Goal: Information Seeking & Learning: Compare options

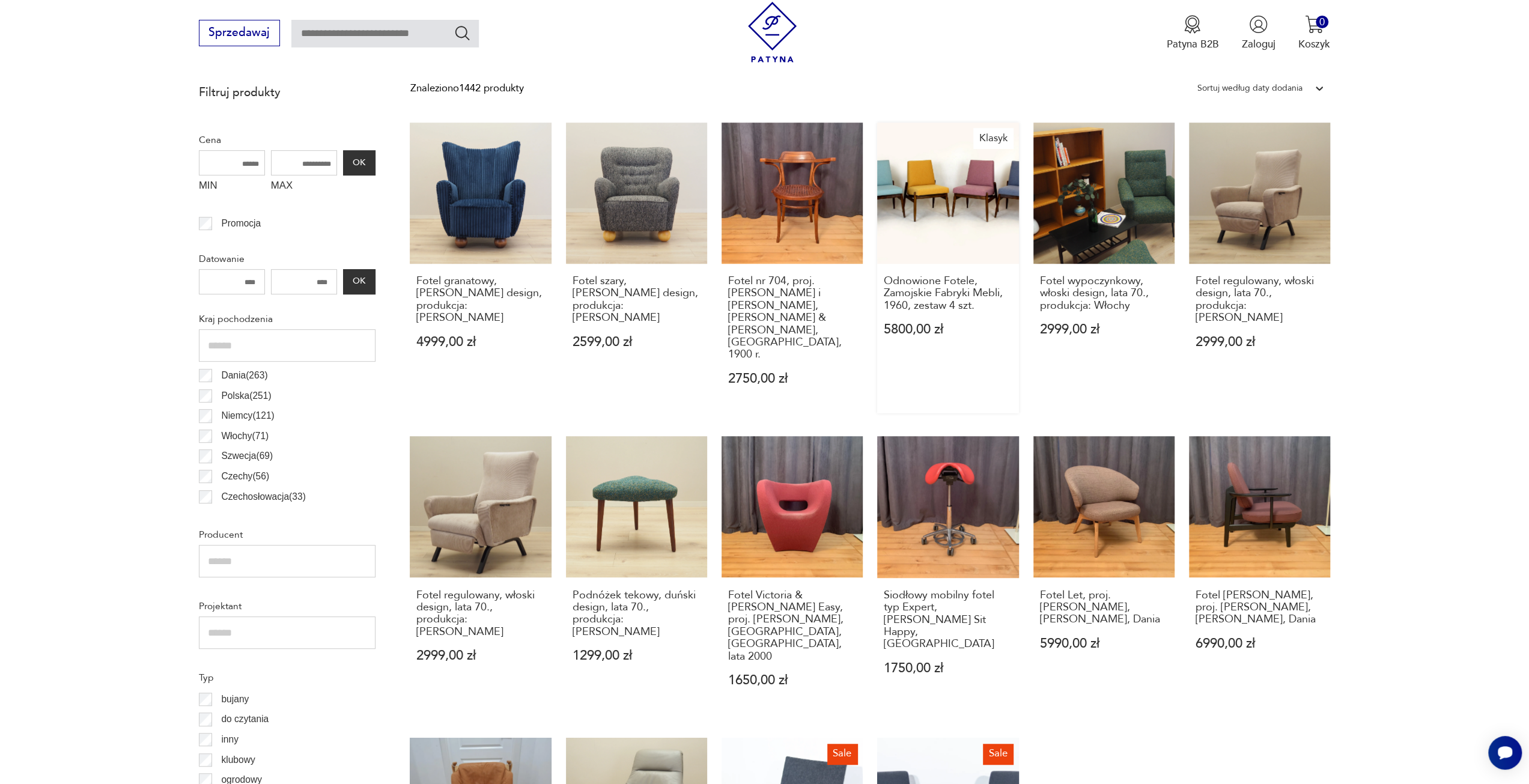
click at [926, 175] on link "Klasyk Odnowione Fotele, Zamojskie Fabryki Mebli, 1960, zestaw 4 szt. 5800,00 zł" at bounding box center [948, 269] width 142 height 291
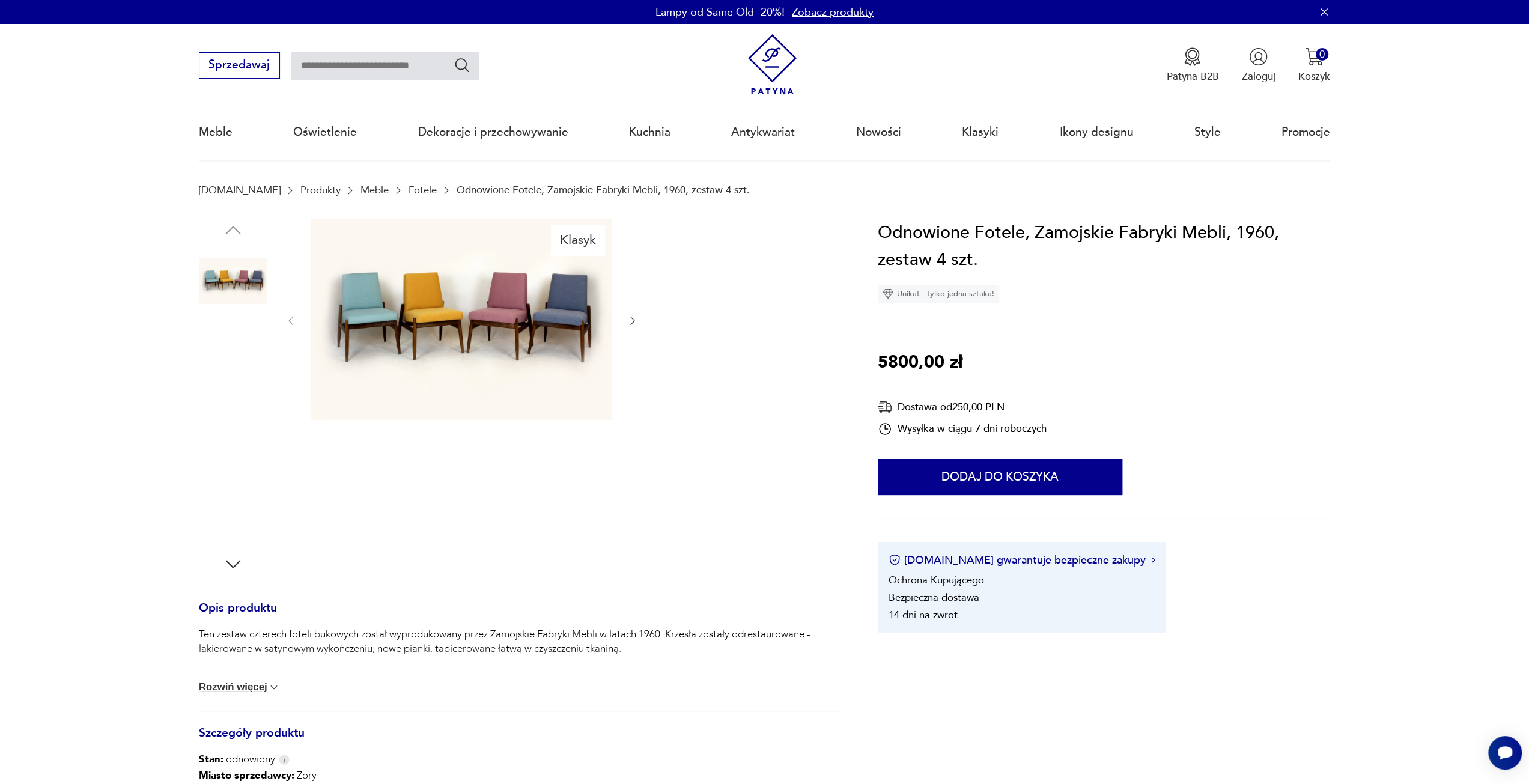
click at [220, 349] on img at bounding box center [233, 358] width 69 height 69
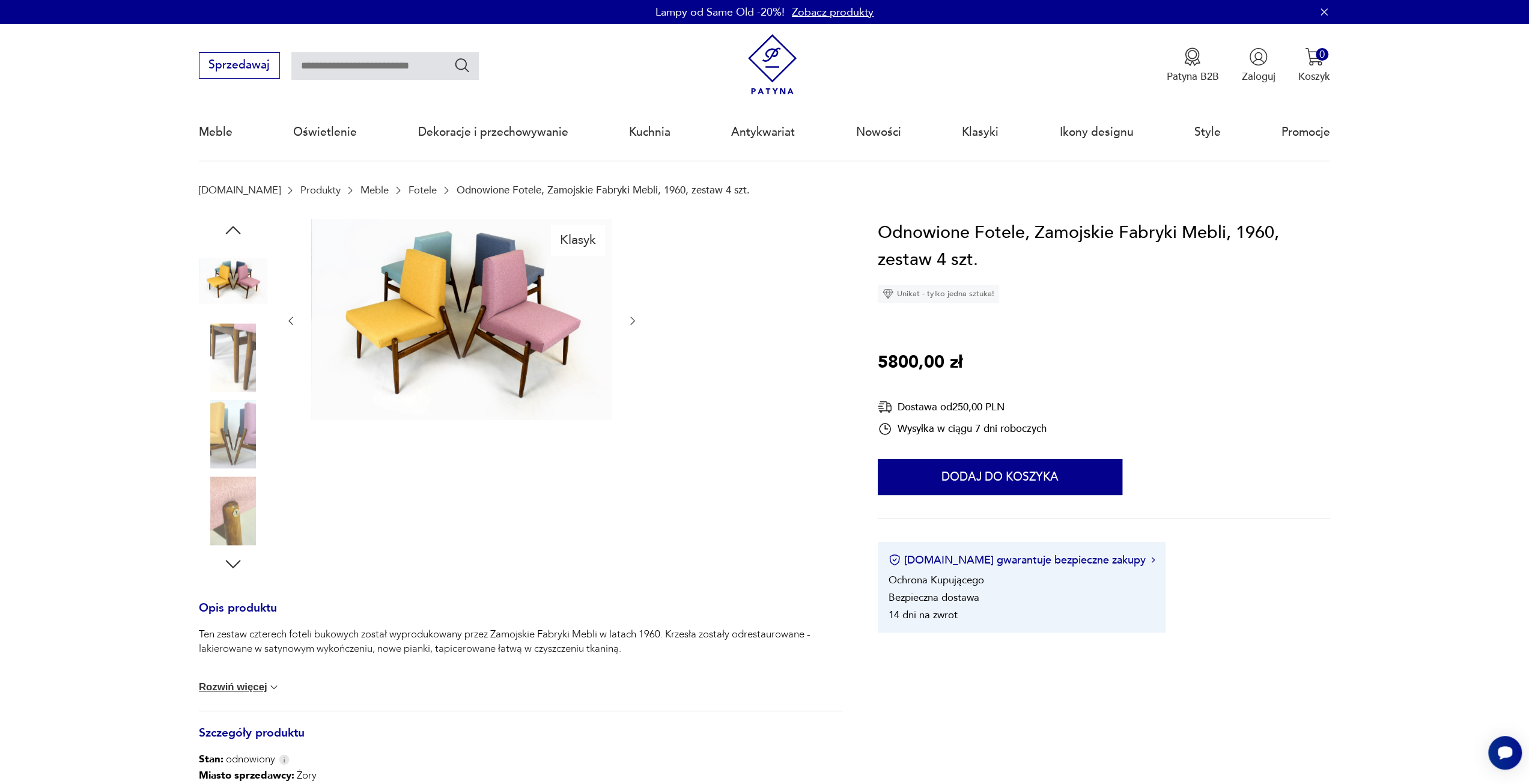
click at [231, 385] on img at bounding box center [233, 358] width 69 height 69
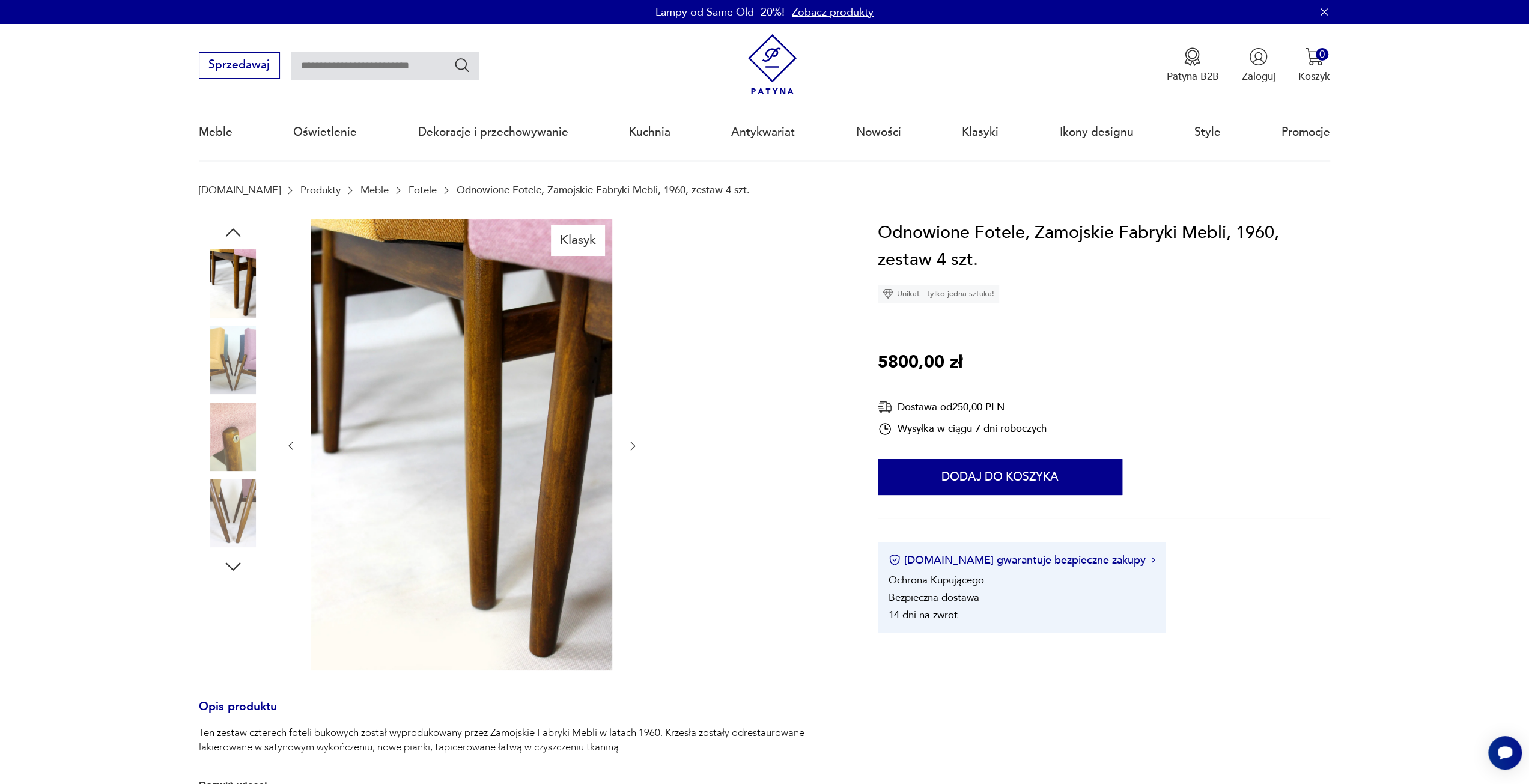
click at [239, 421] on img at bounding box center [233, 437] width 69 height 69
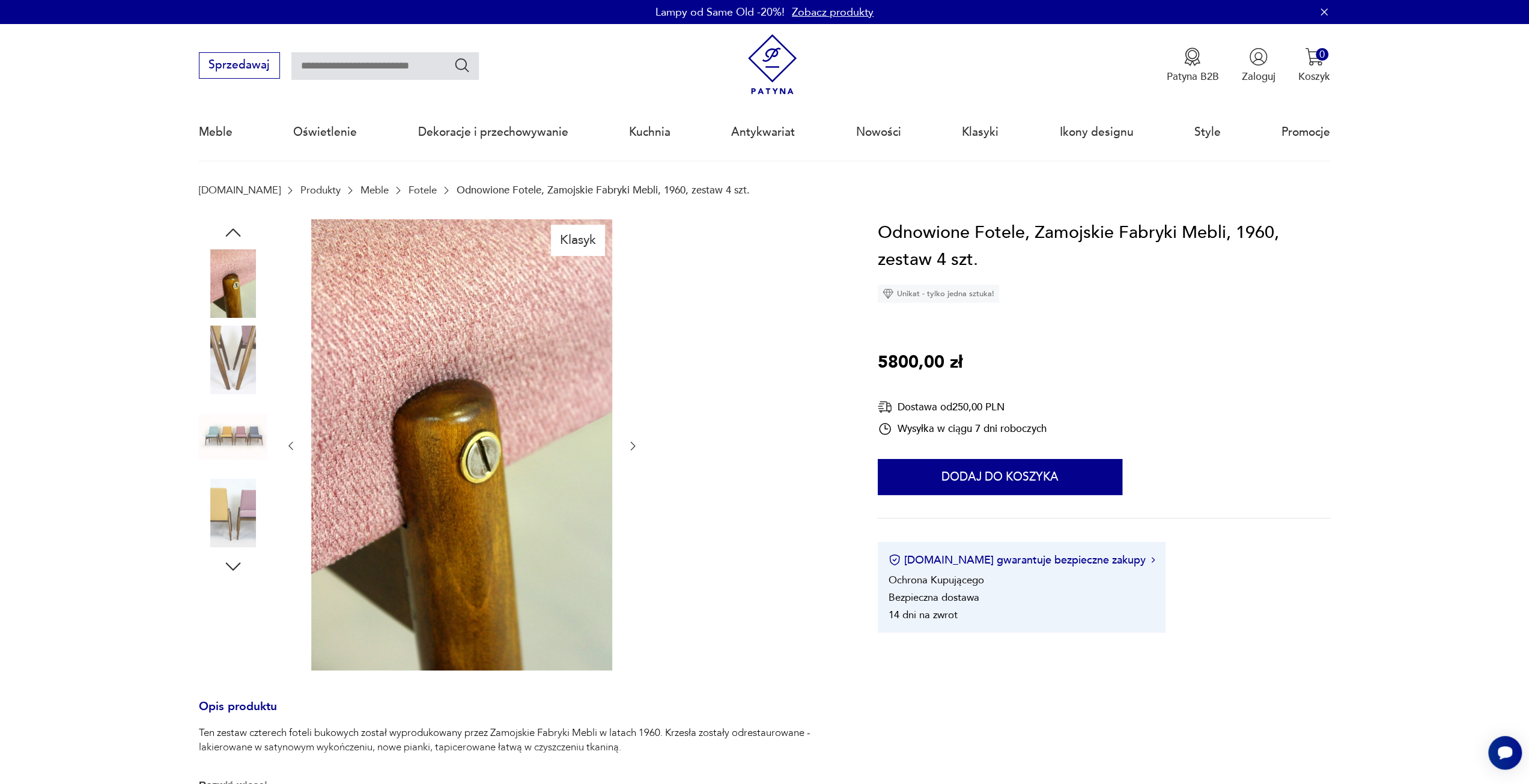
click at [241, 448] on img at bounding box center [233, 437] width 69 height 69
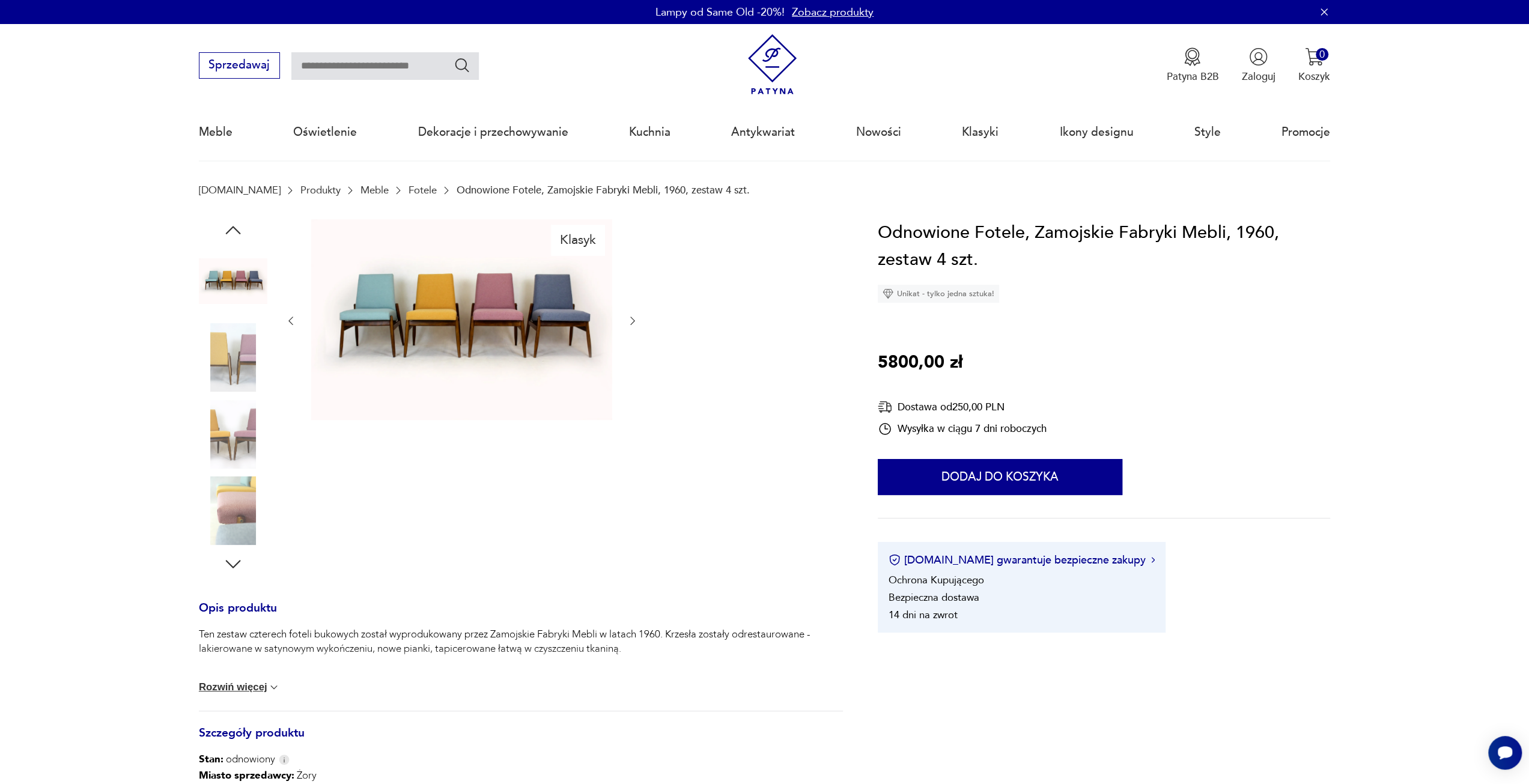
click at [231, 441] on img at bounding box center [233, 435] width 69 height 69
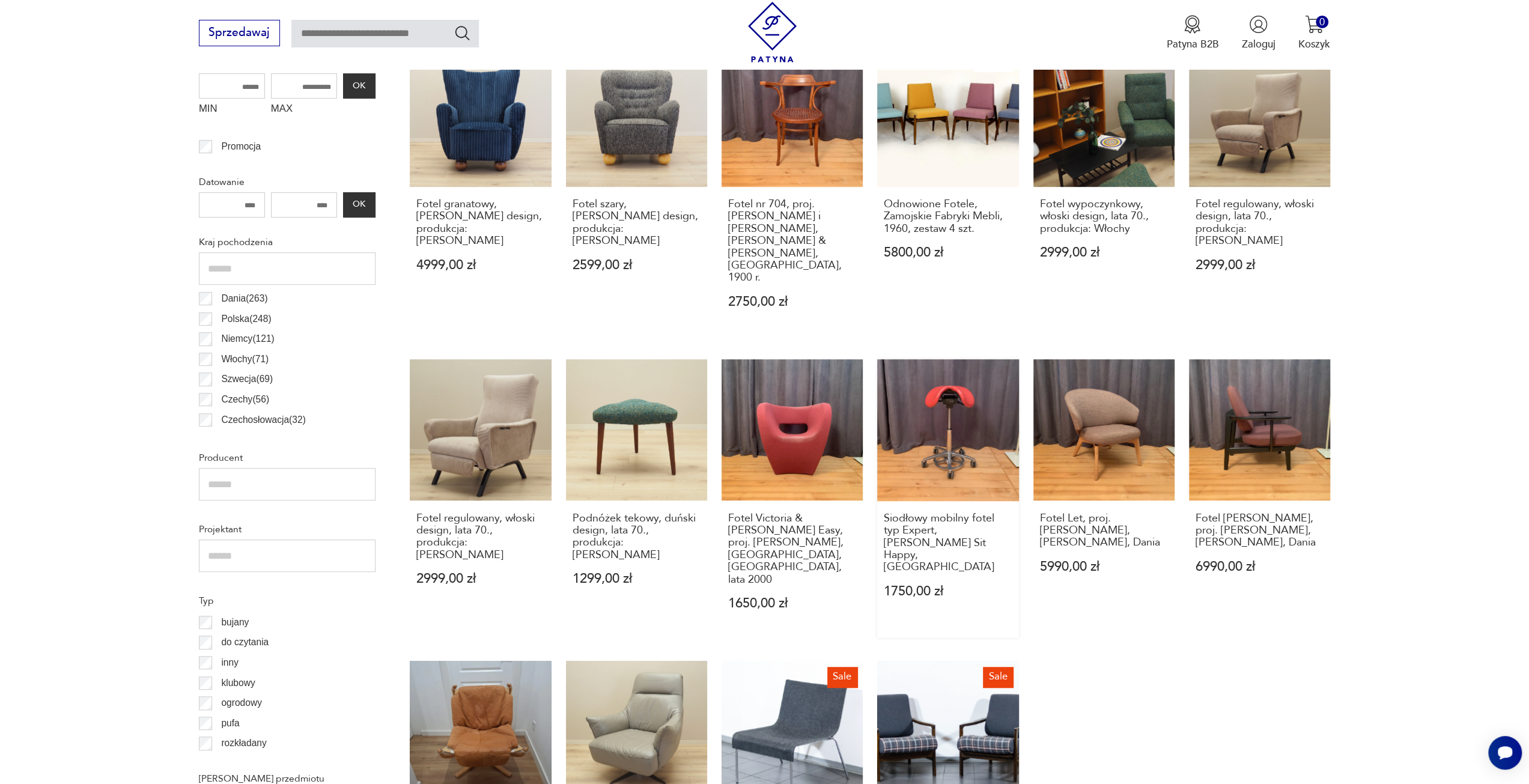
scroll to position [700, 0]
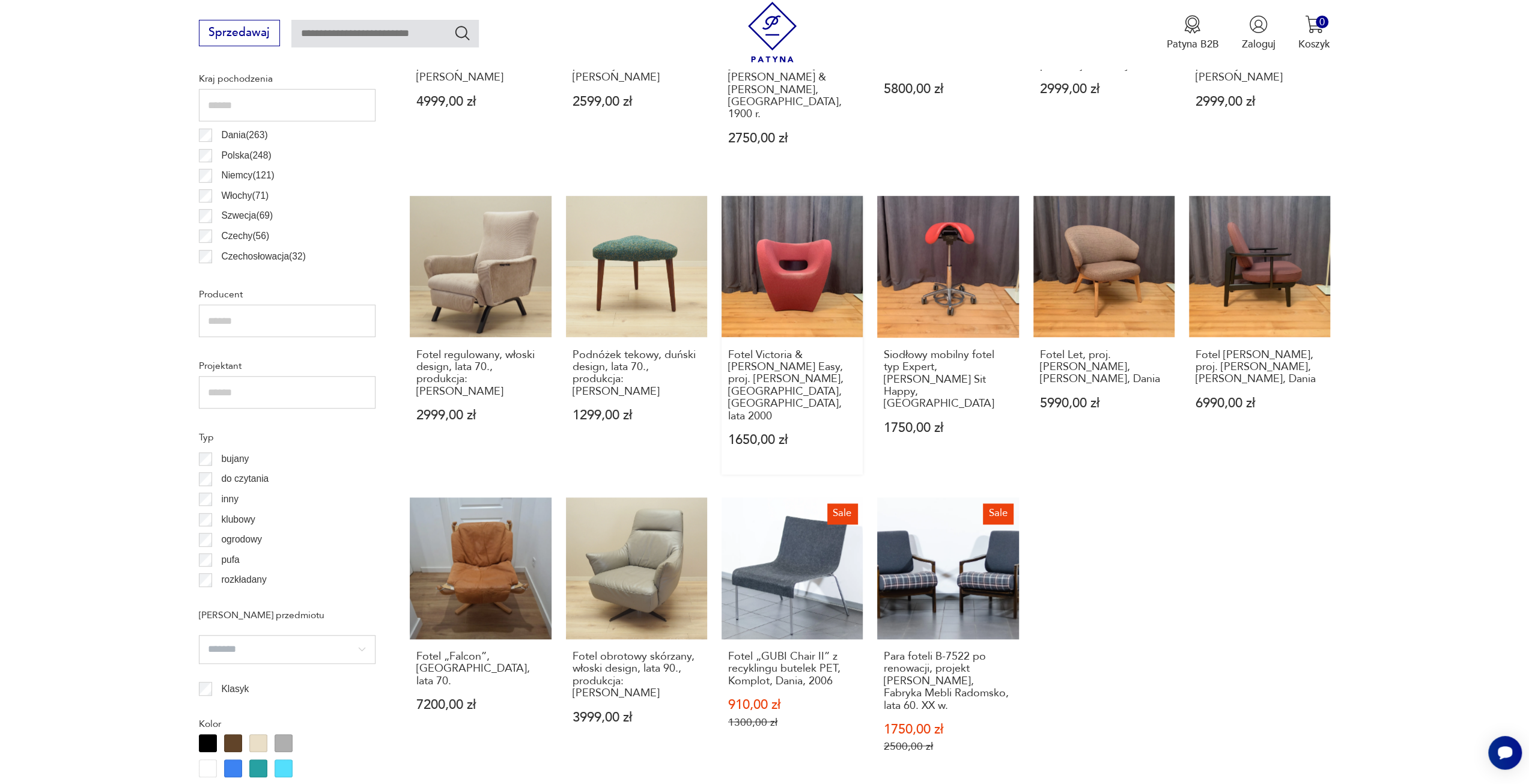
click at [750, 251] on link "Fotel Victoria & Albert Easy, proj. Ron Arad, Moroso, Włochy, lata 2000 1650,00…" at bounding box center [793, 334] width 142 height 278
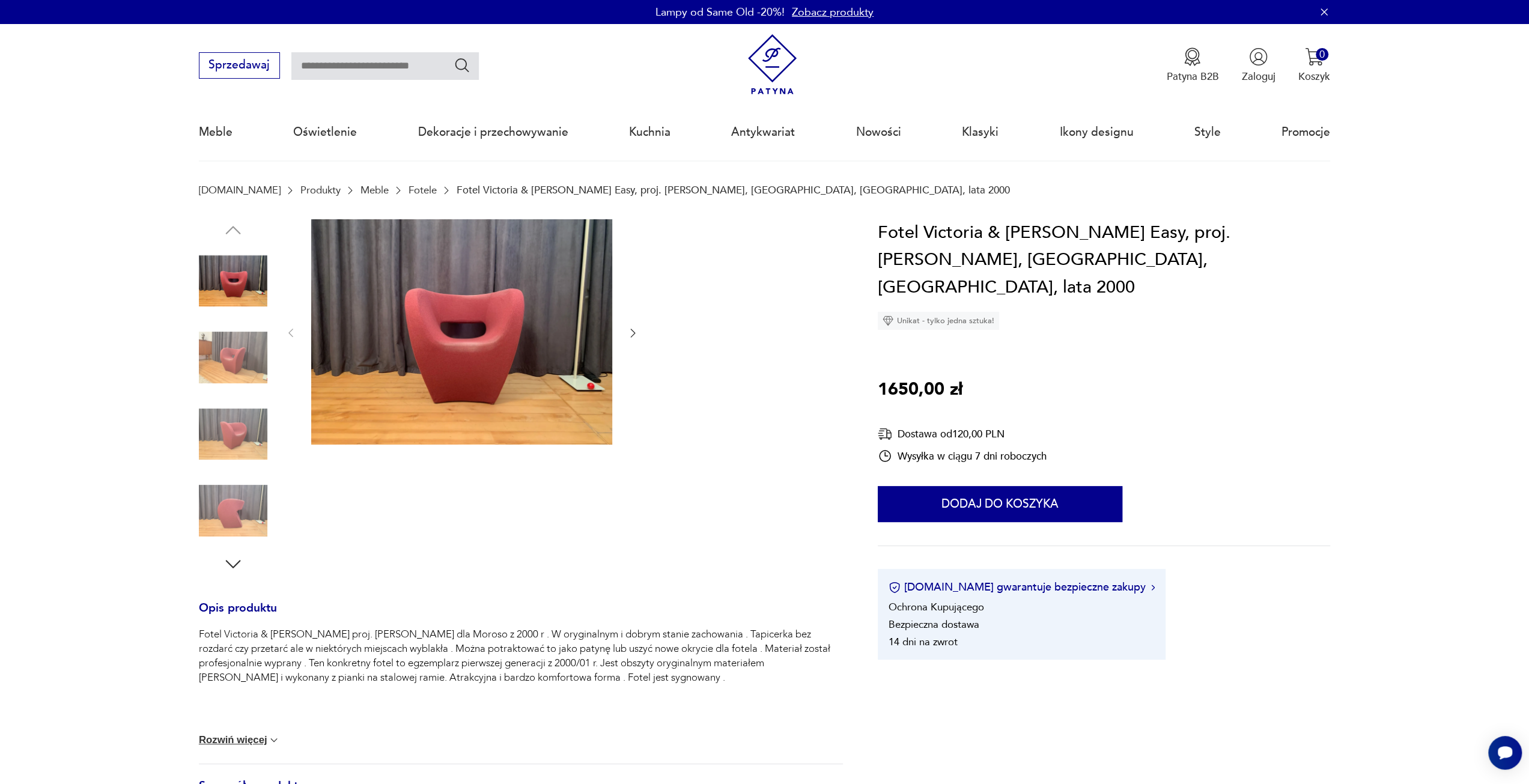
click at [227, 367] on img at bounding box center [233, 358] width 69 height 69
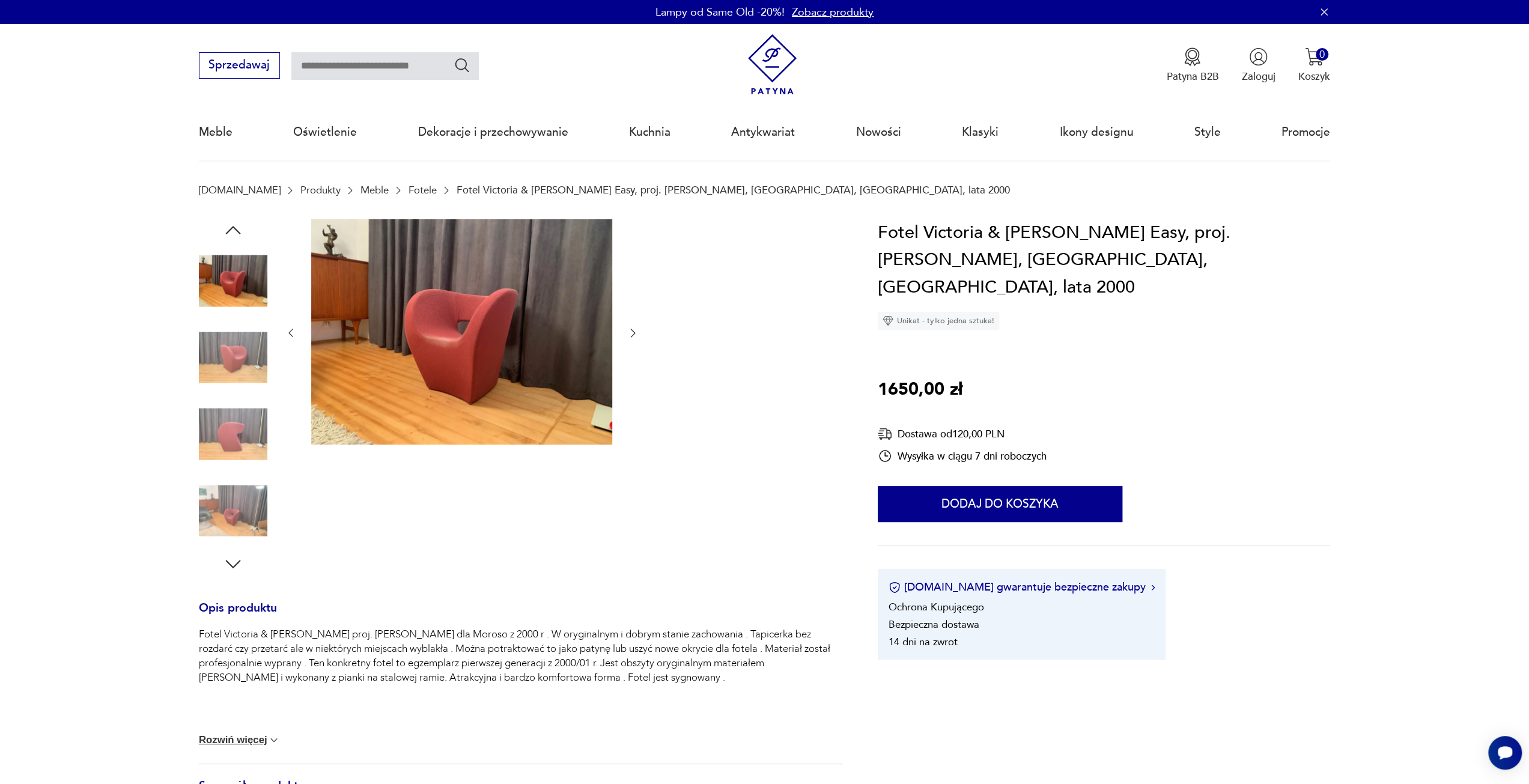
click at [223, 410] on img at bounding box center [233, 435] width 69 height 69
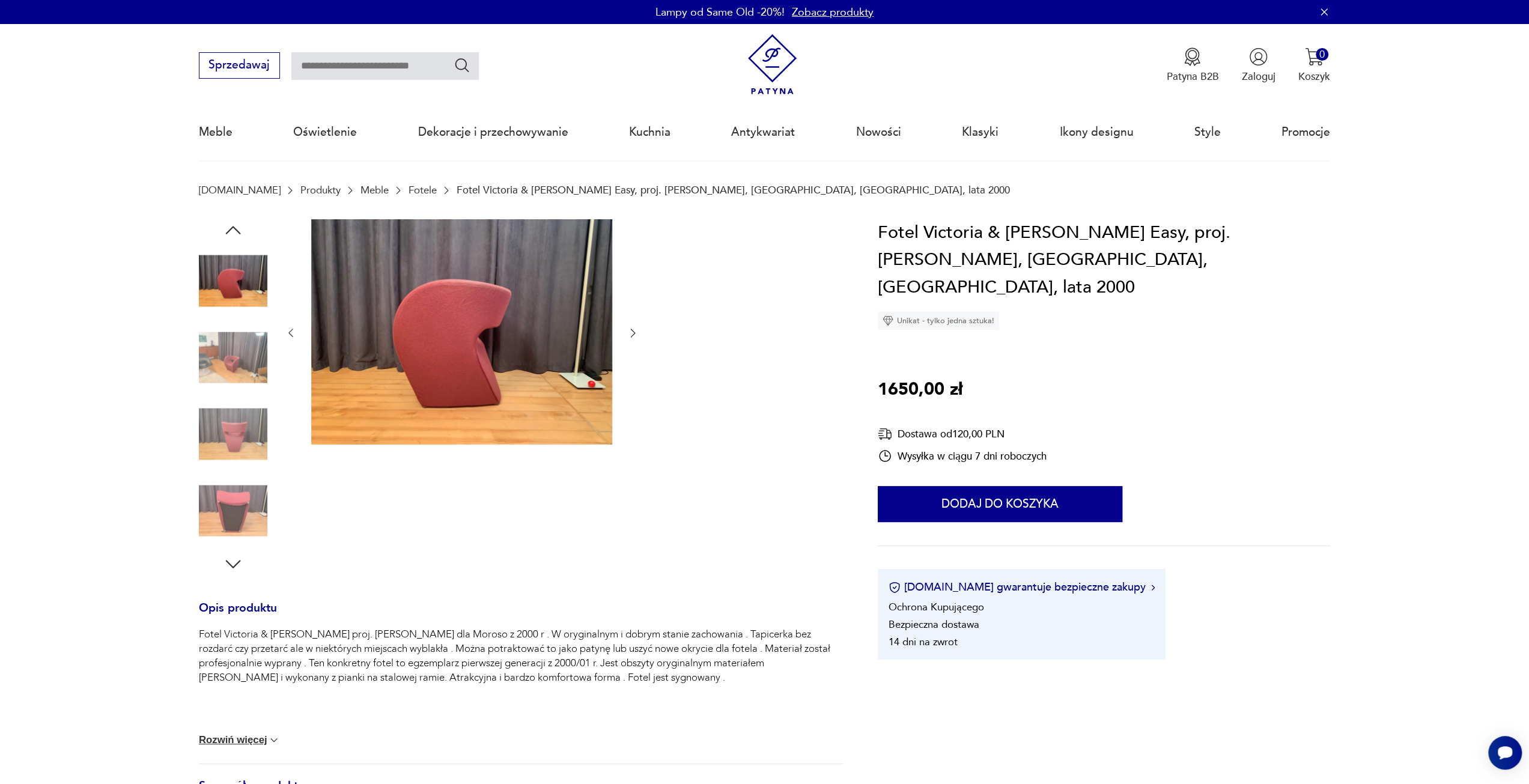
click at [249, 469] on div at bounding box center [233, 436] width 69 height 71
click at [253, 496] on img at bounding box center [233, 511] width 69 height 69
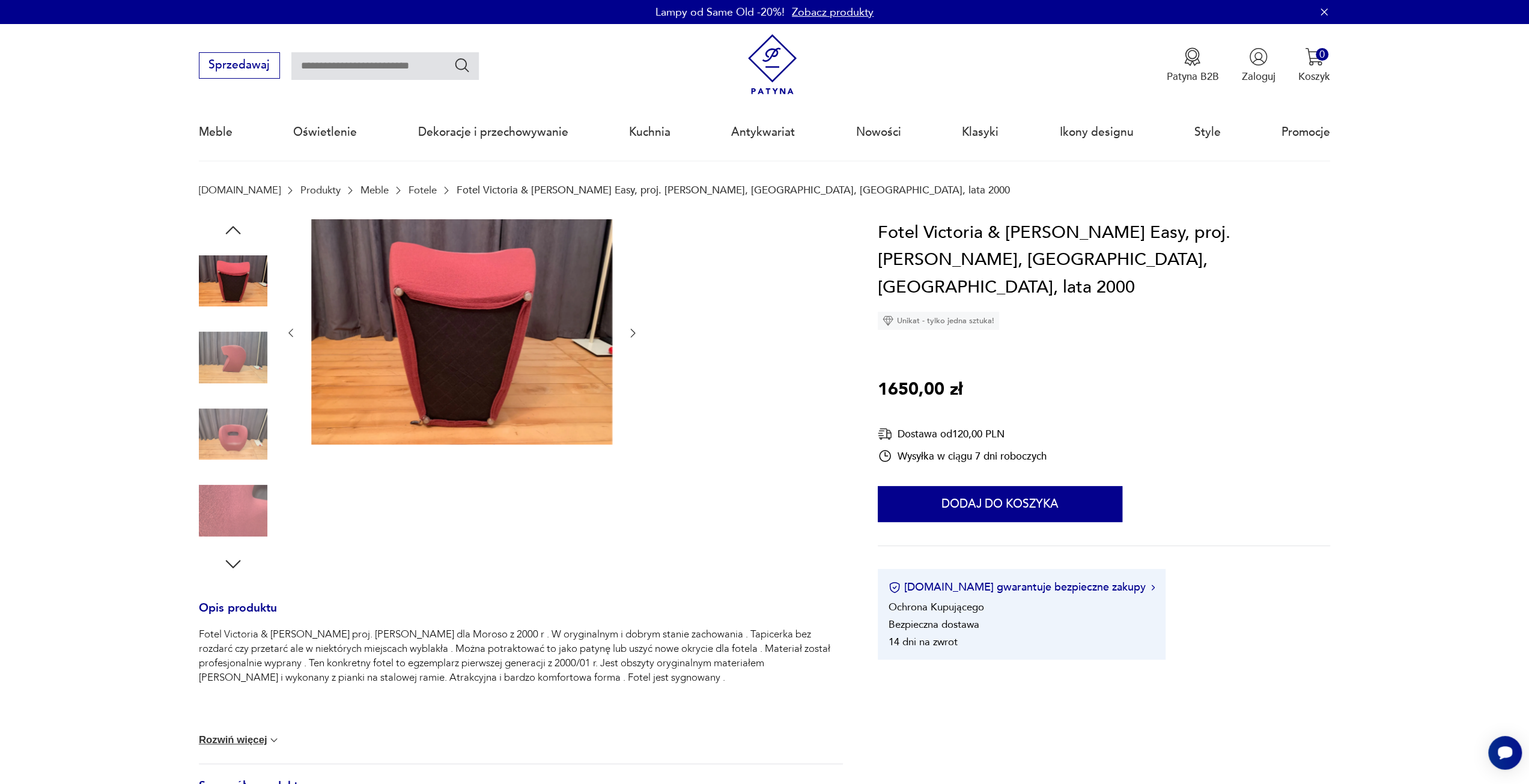
click at [221, 269] on img at bounding box center [233, 281] width 69 height 69
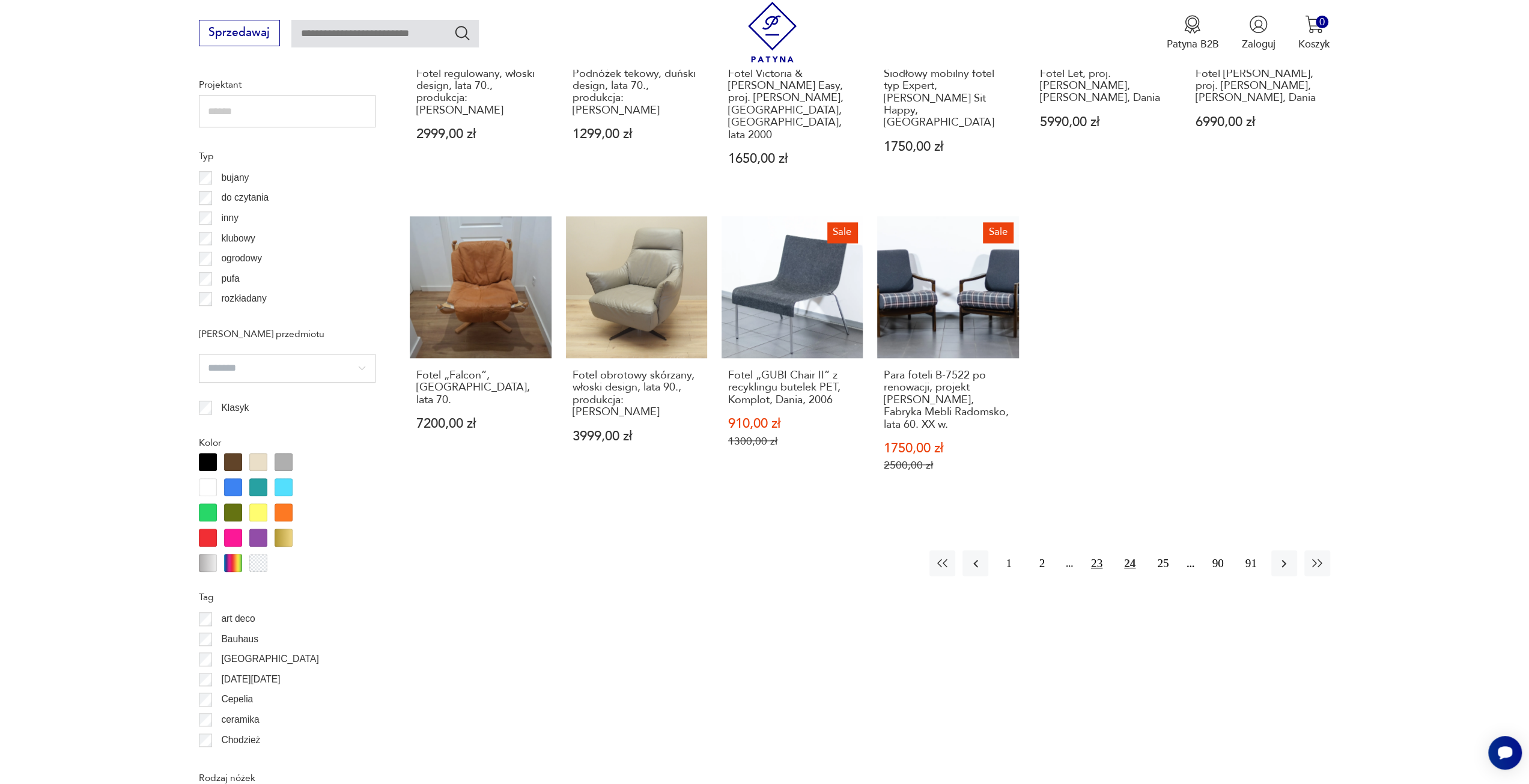
scroll to position [940, 0]
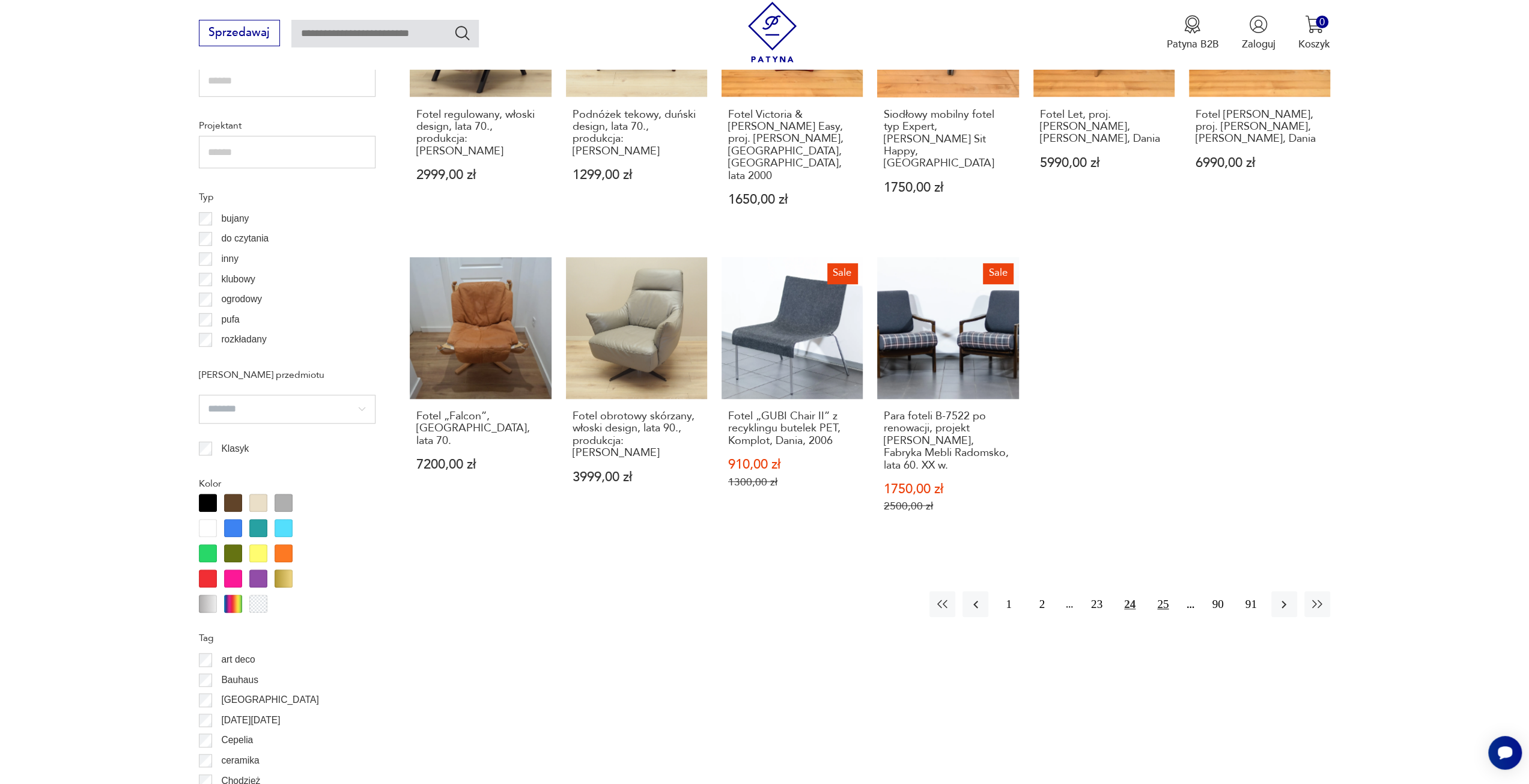
click at [1160, 591] on button "25" at bounding box center [1163, 604] width 26 height 26
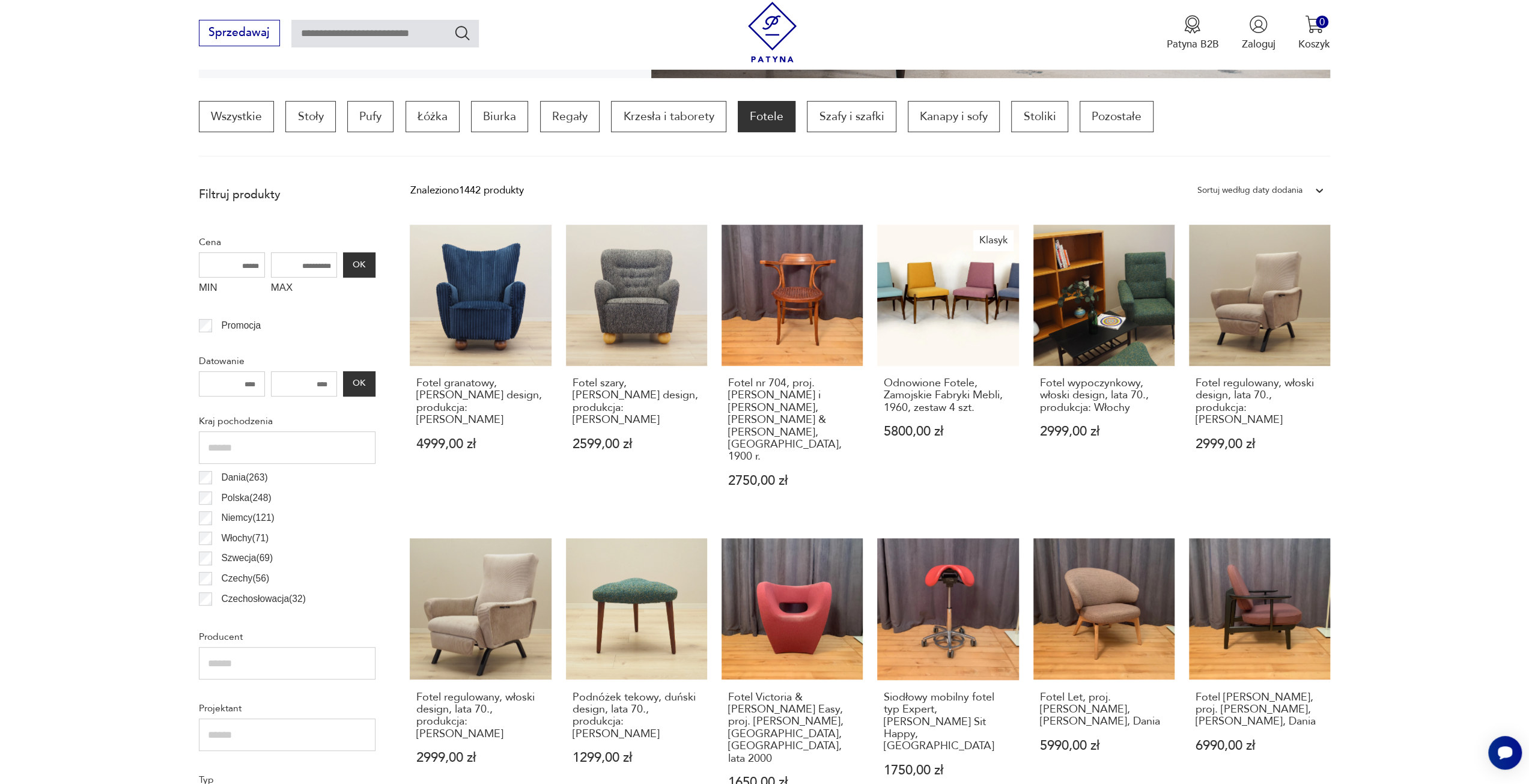
scroll to position [357, 0]
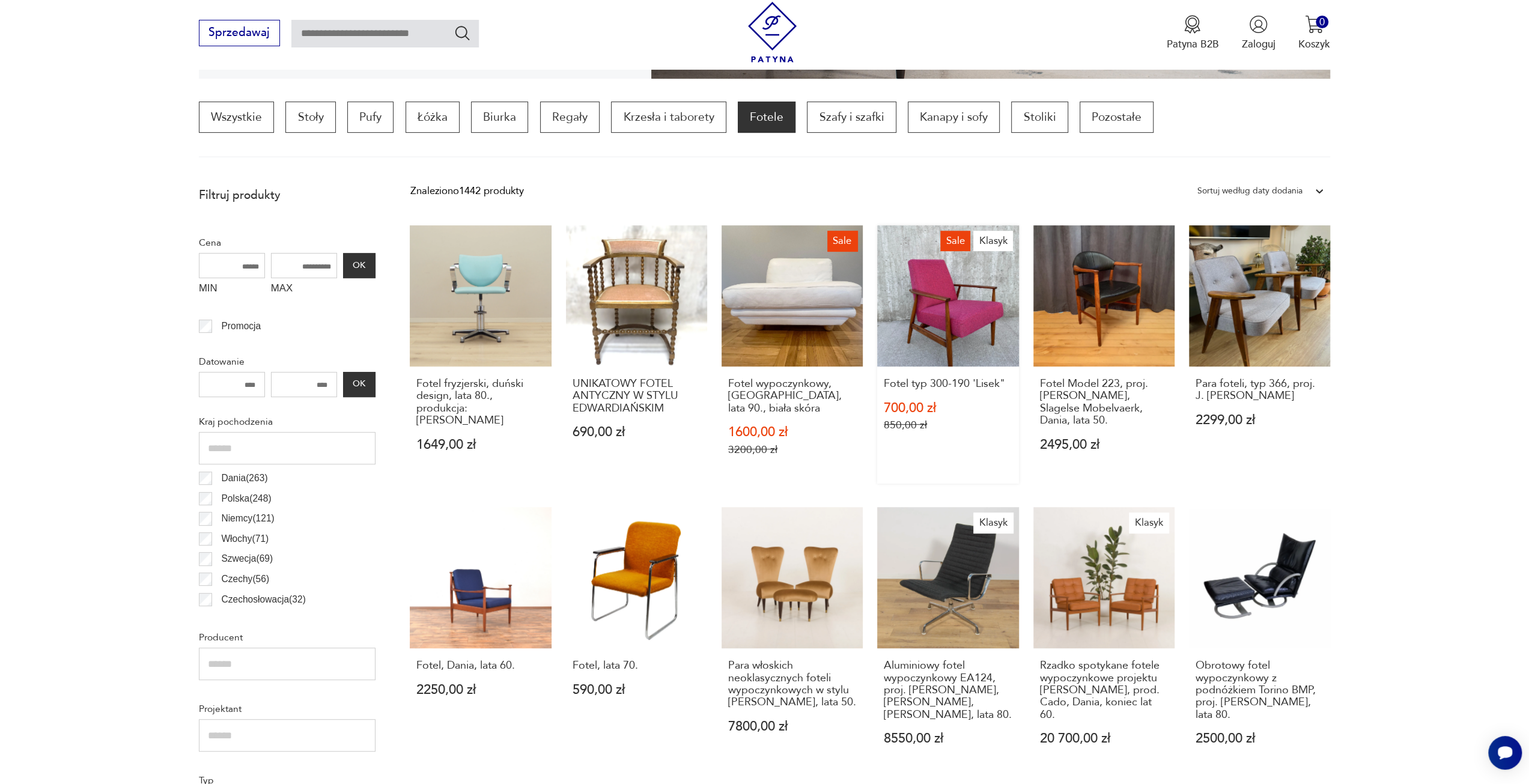
click at [946, 289] on link "Sale Klasyk Fotel typ 300-190 'Lisek" 700,00 zł 850,00 zł" at bounding box center [948, 354] width 142 height 259
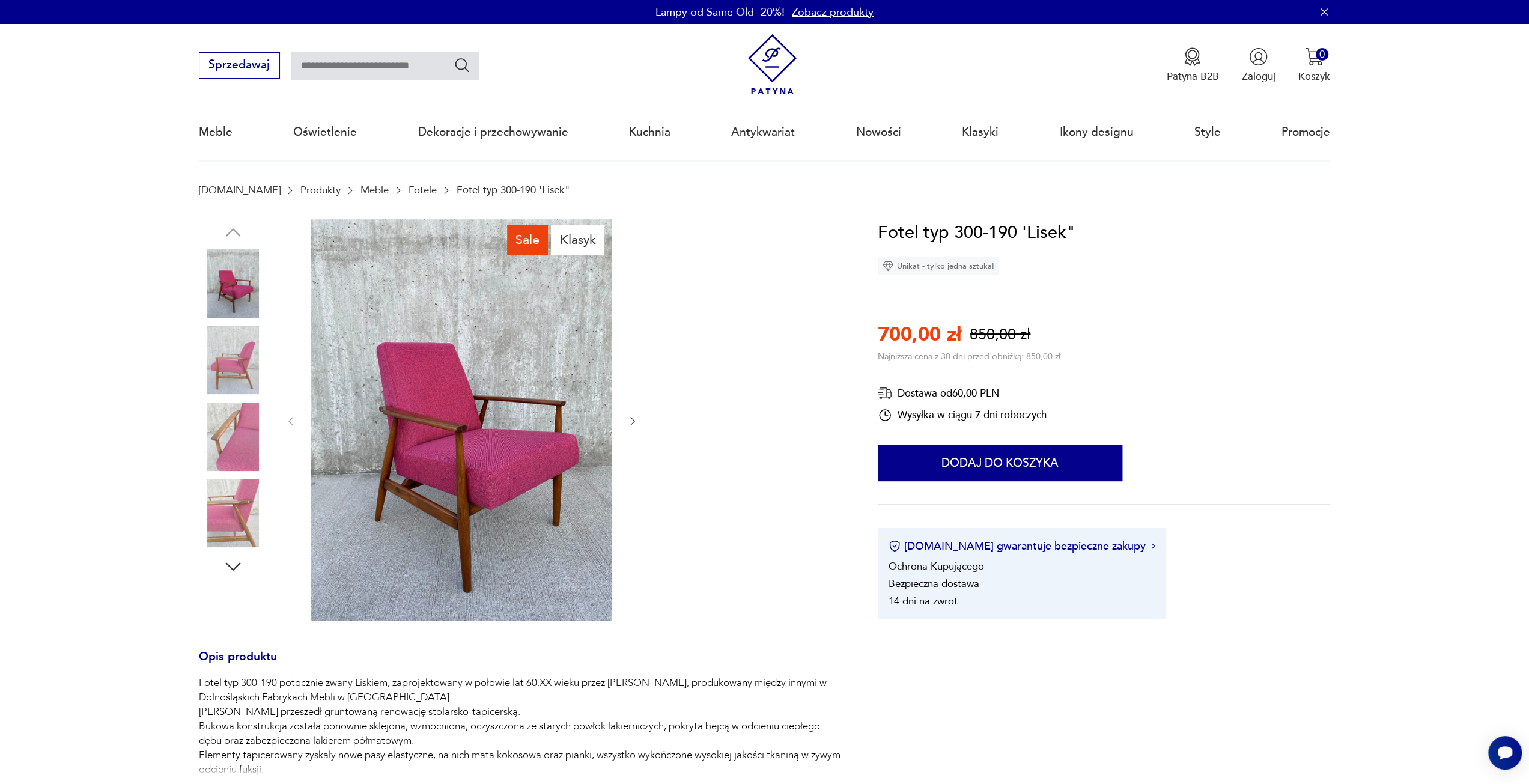
click at [235, 359] on img at bounding box center [233, 360] width 69 height 69
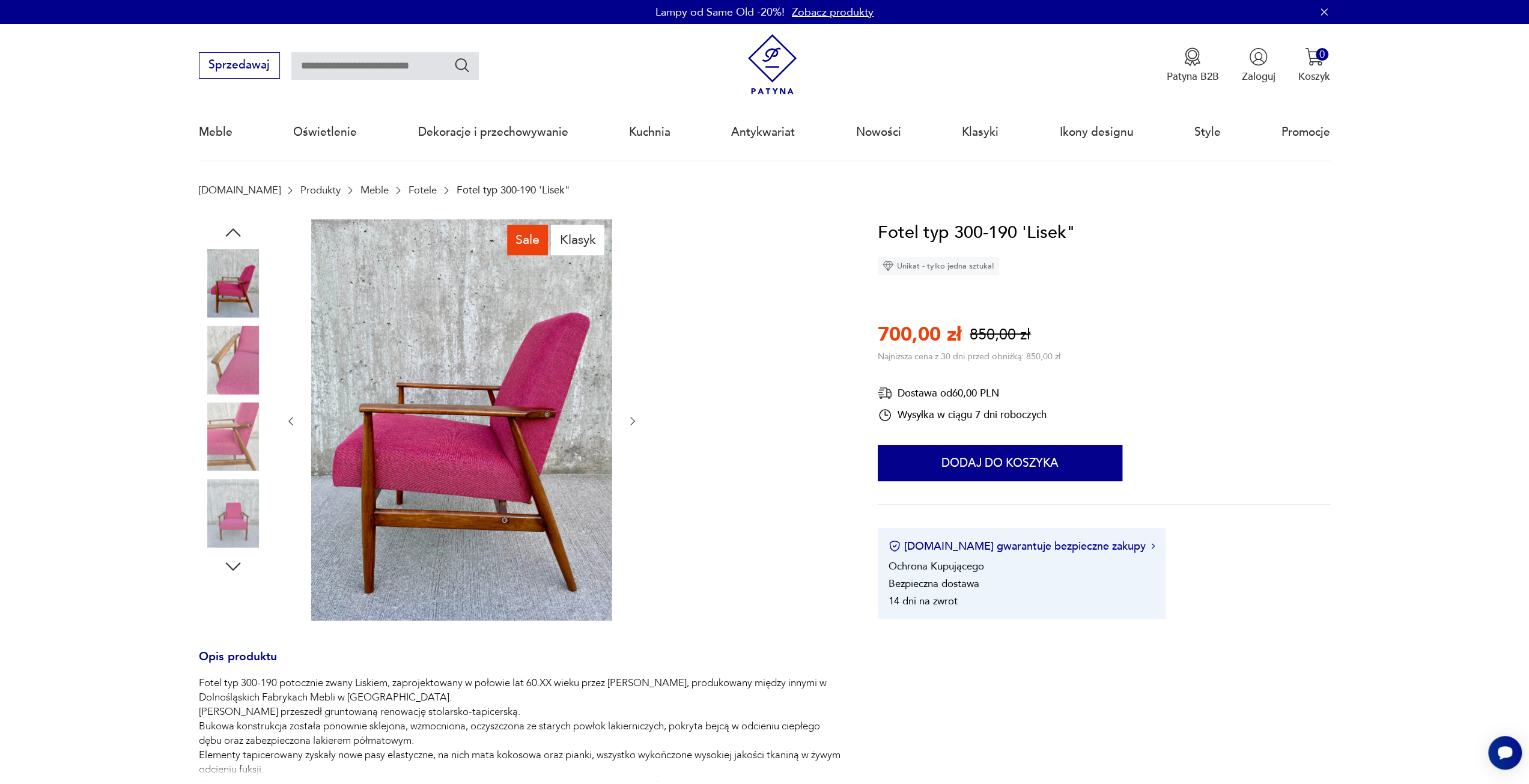
click at [220, 441] on img at bounding box center [233, 437] width 69 height 69
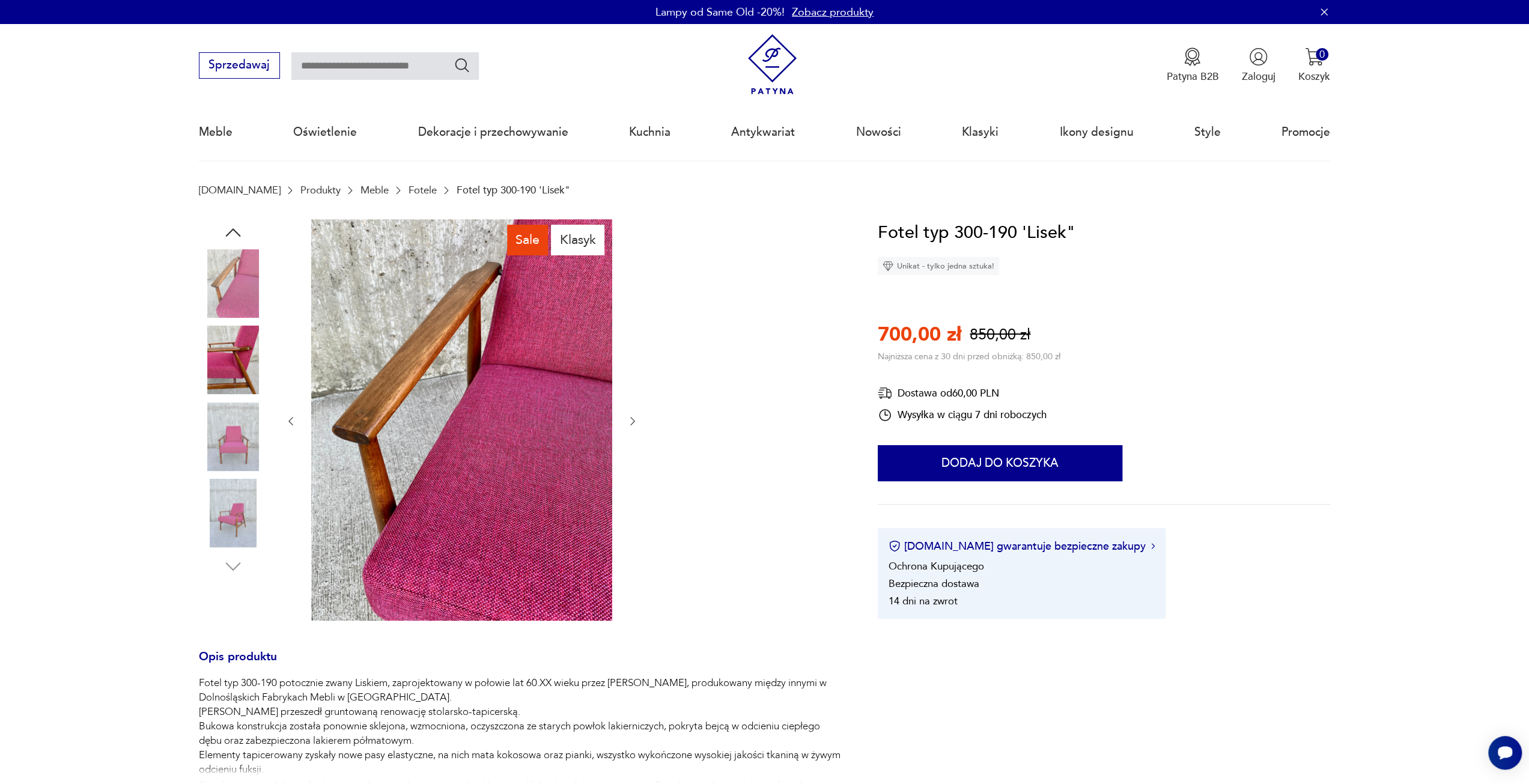
click at [229, 512] on img at bounding box center [233, 513] width 69 height 69
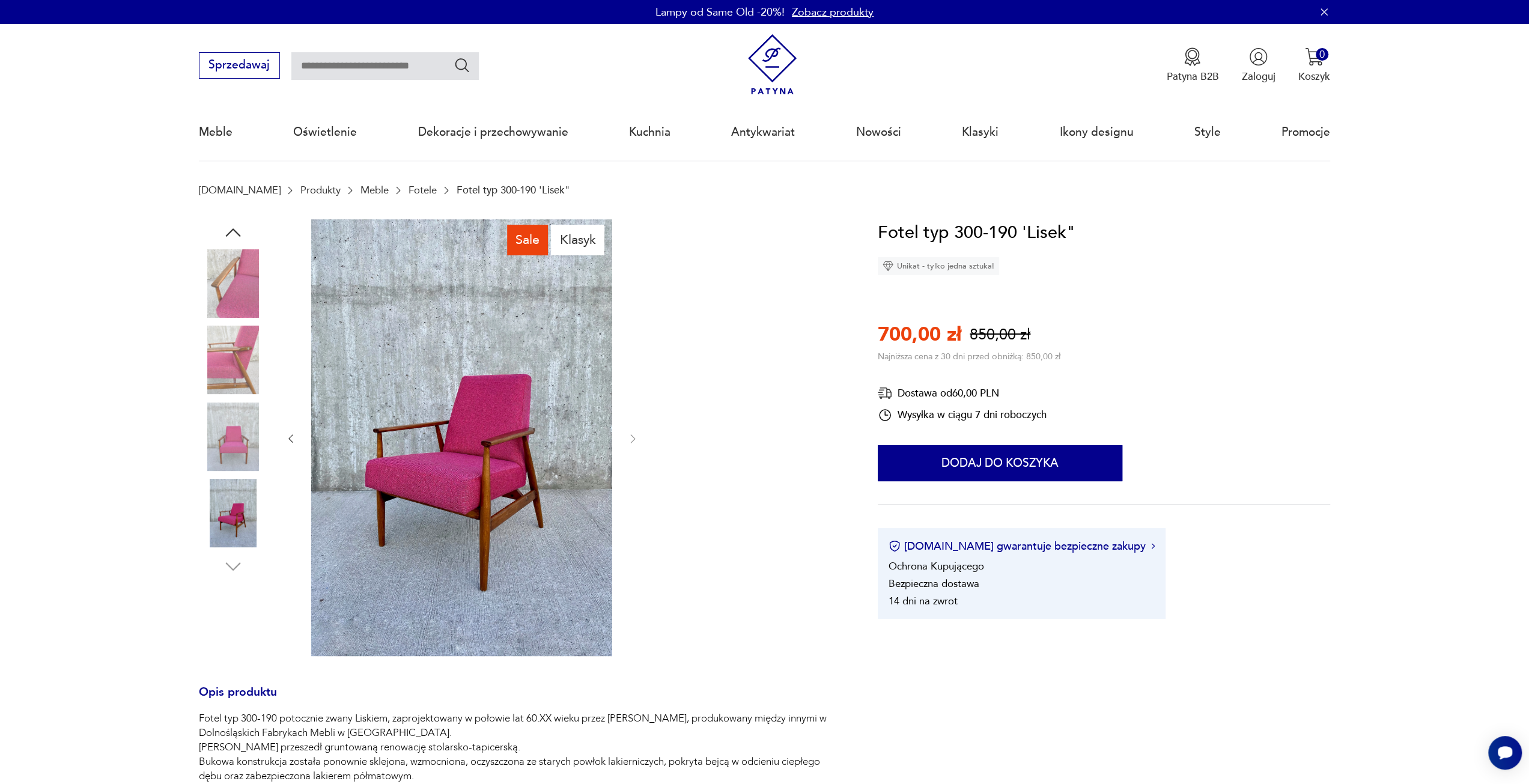
click at [249, 444] on img at bounding box center [233, 437] width 69 height 69
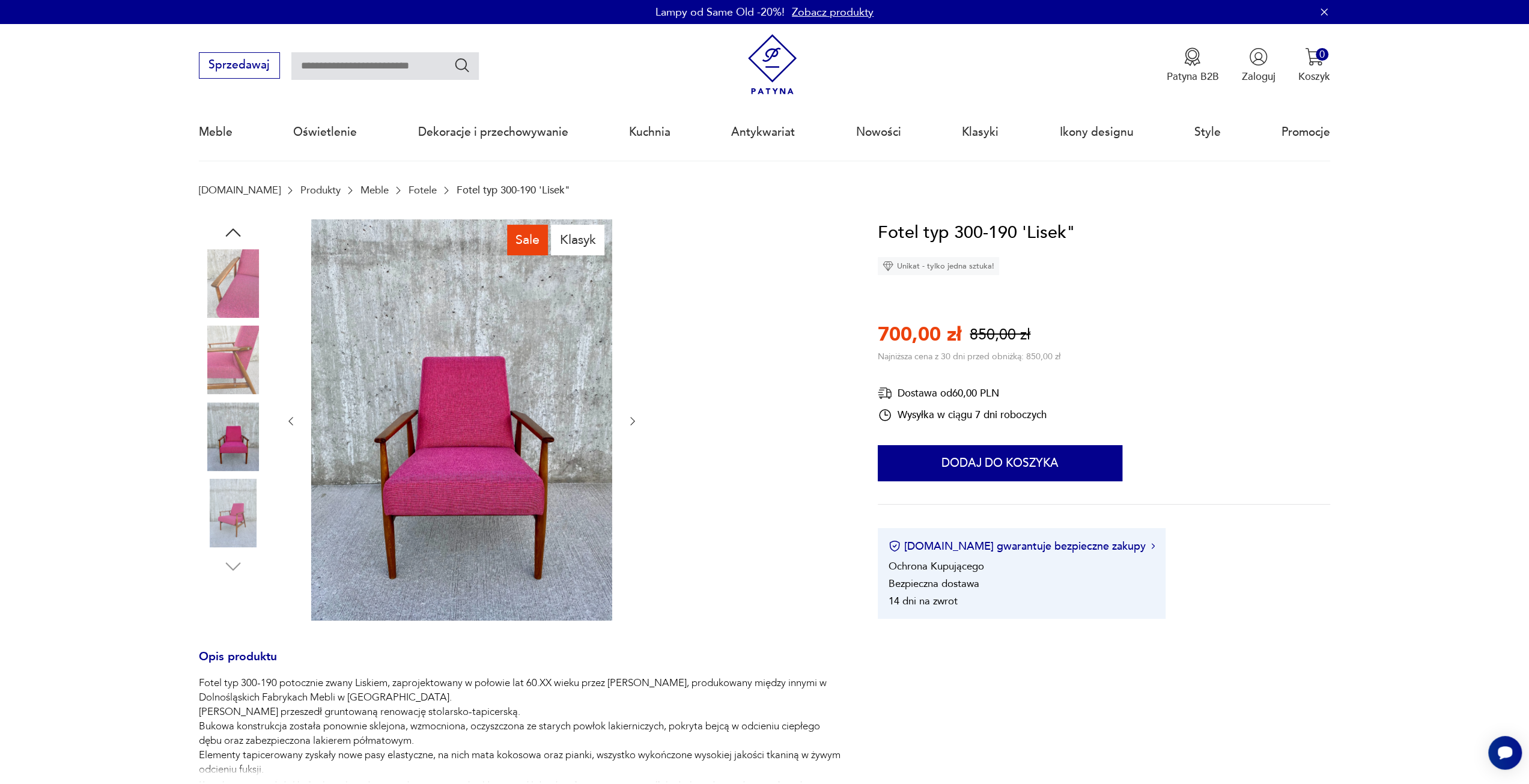
click at [230, 348] on img at bounding box center [233, 360] width 69 height 69
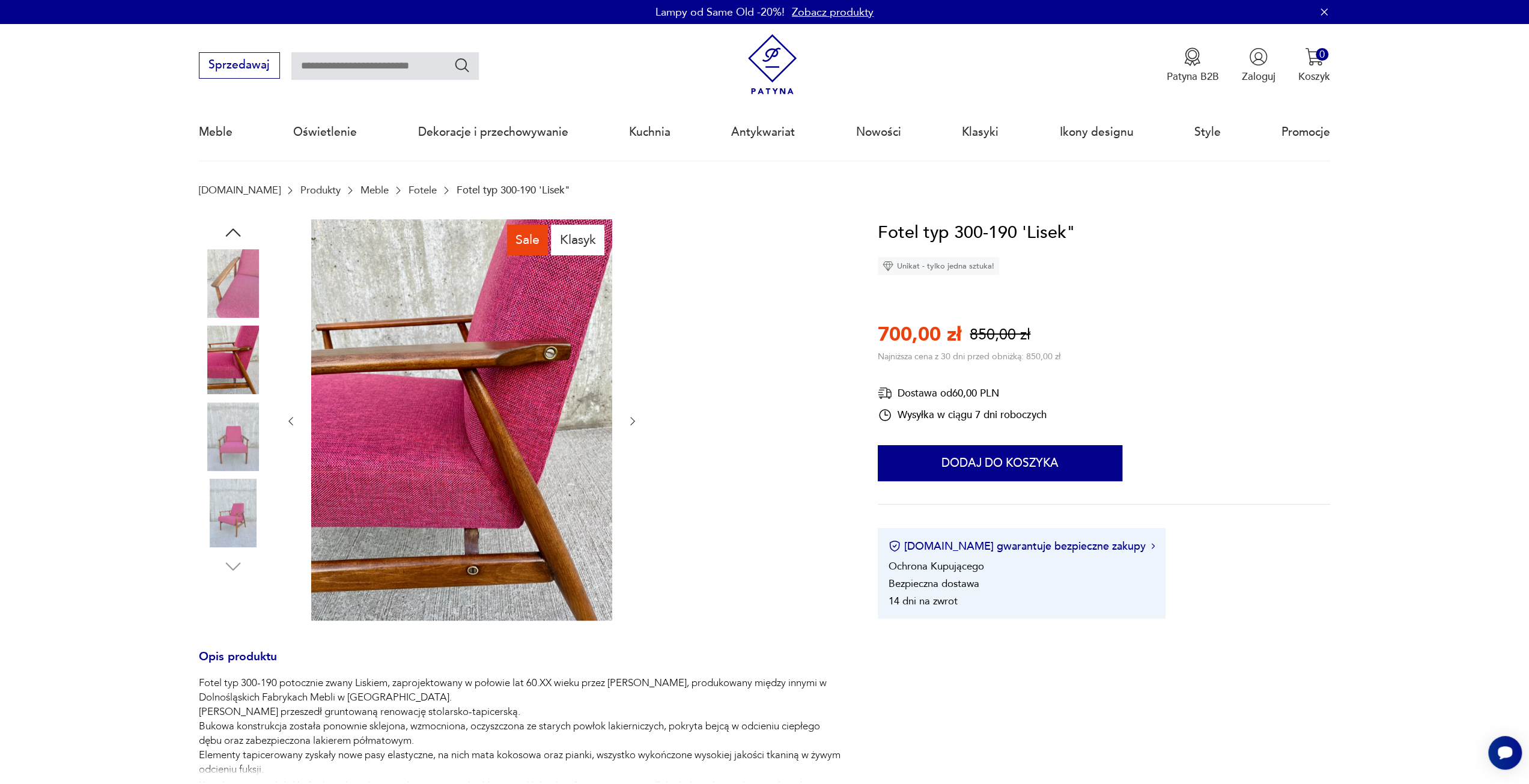
click at [245, 292] on img at bounding box center [233, 283] width 69 height 69
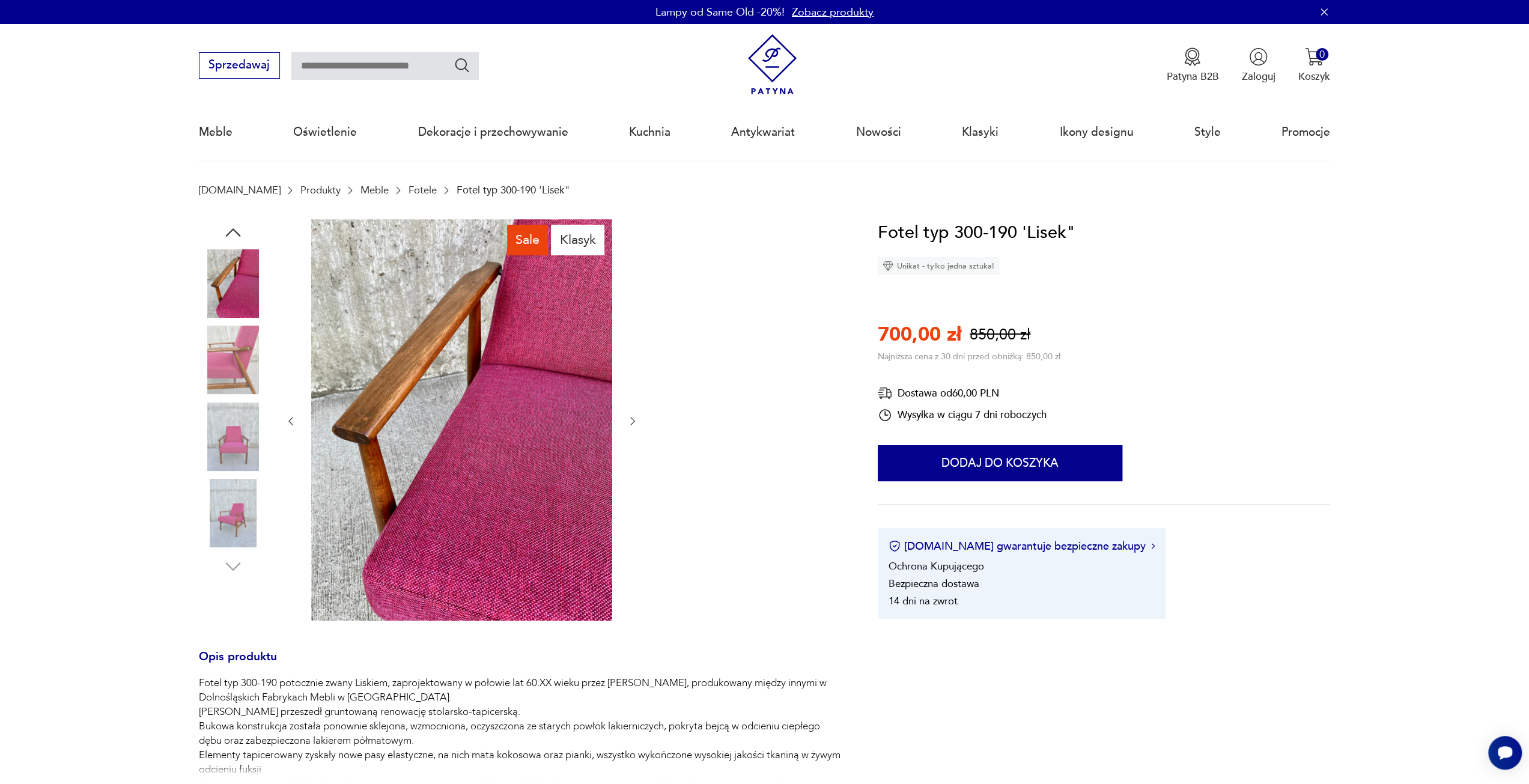
click at [237, 435] on img at bounding box center [233, 437] width 69 height 69
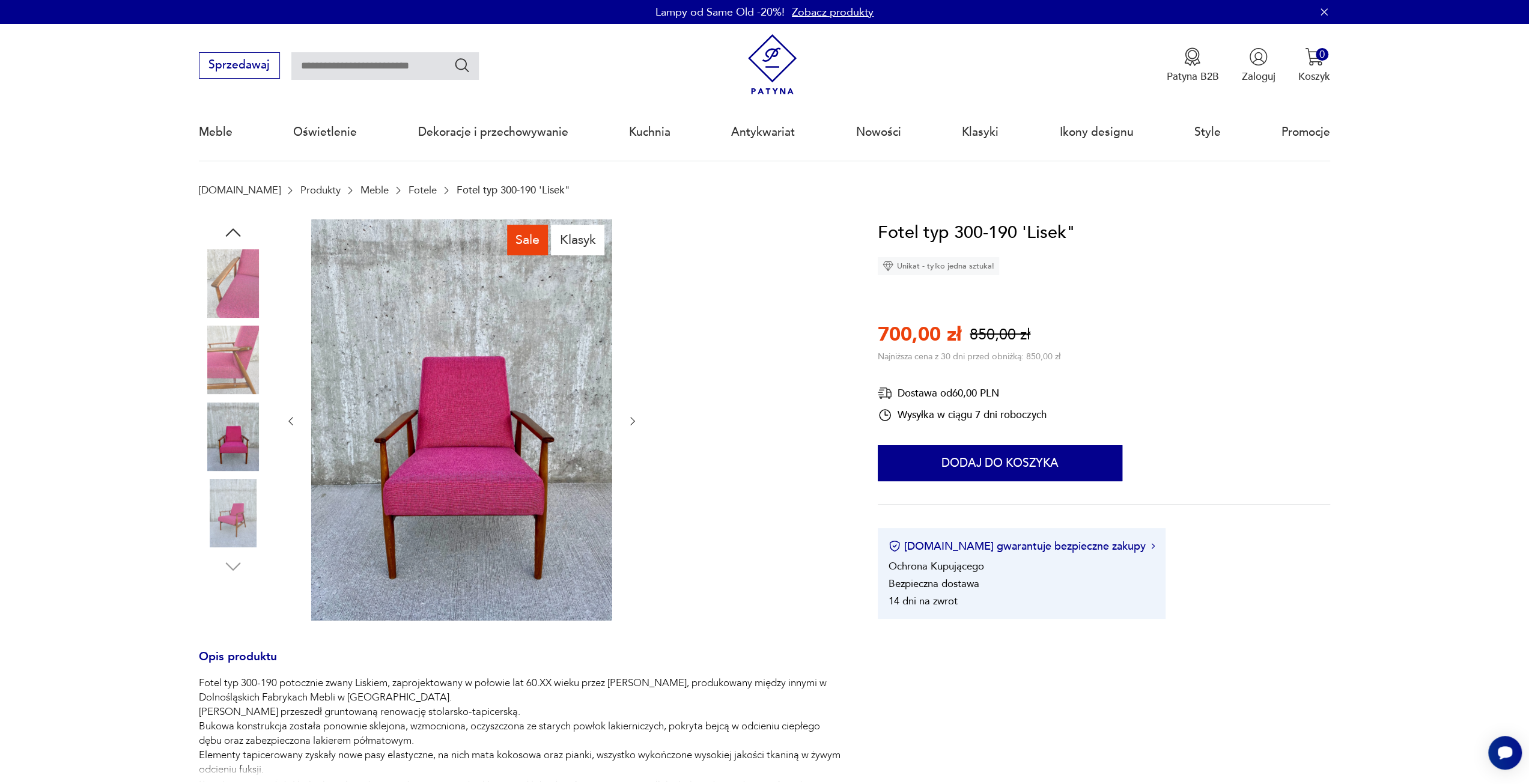
click at [228, 364] on img at bounding box center [233, 360] width 69 height 69
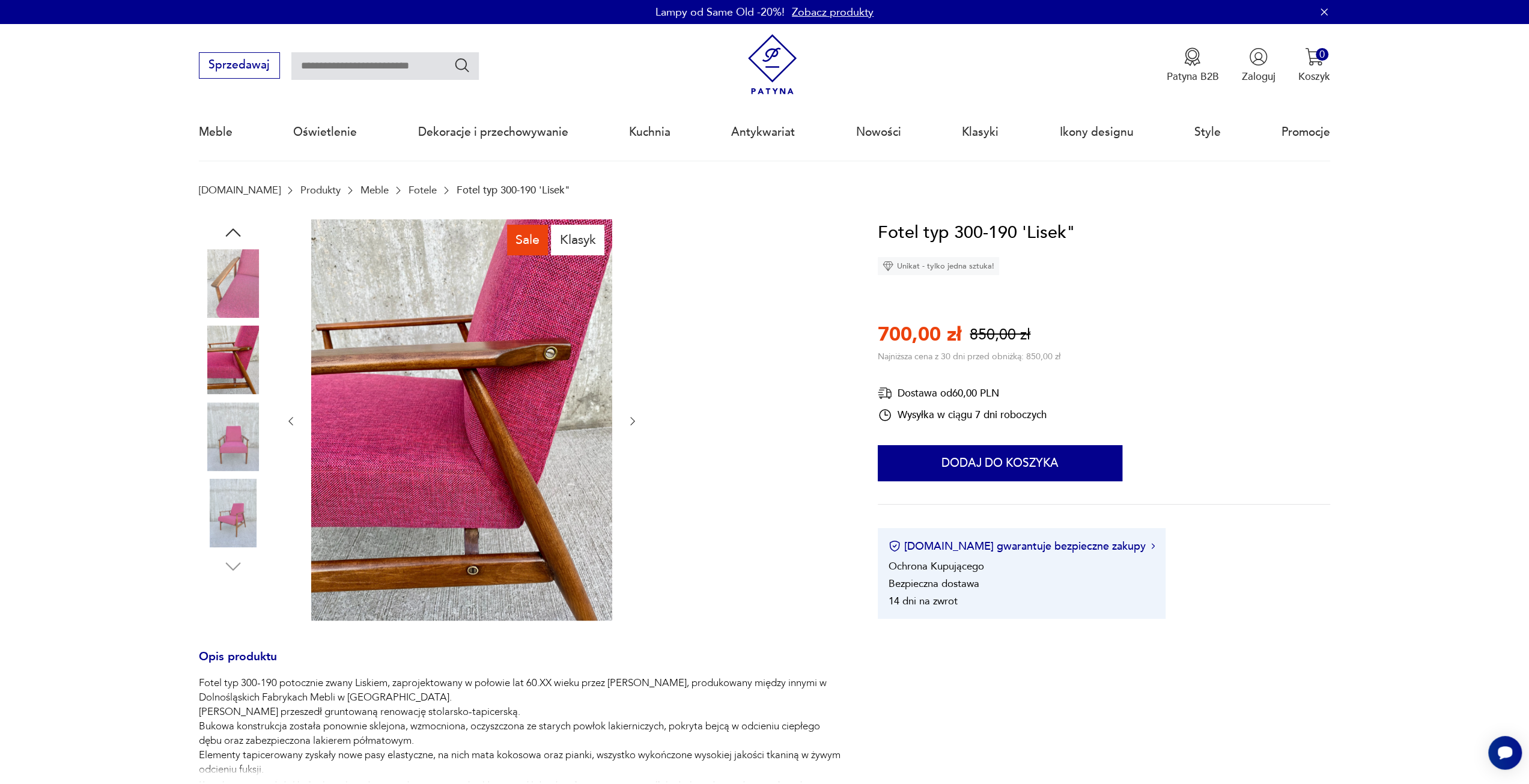
click at [221, 275] on img at bounding box center [233, 283] width 69 height 69
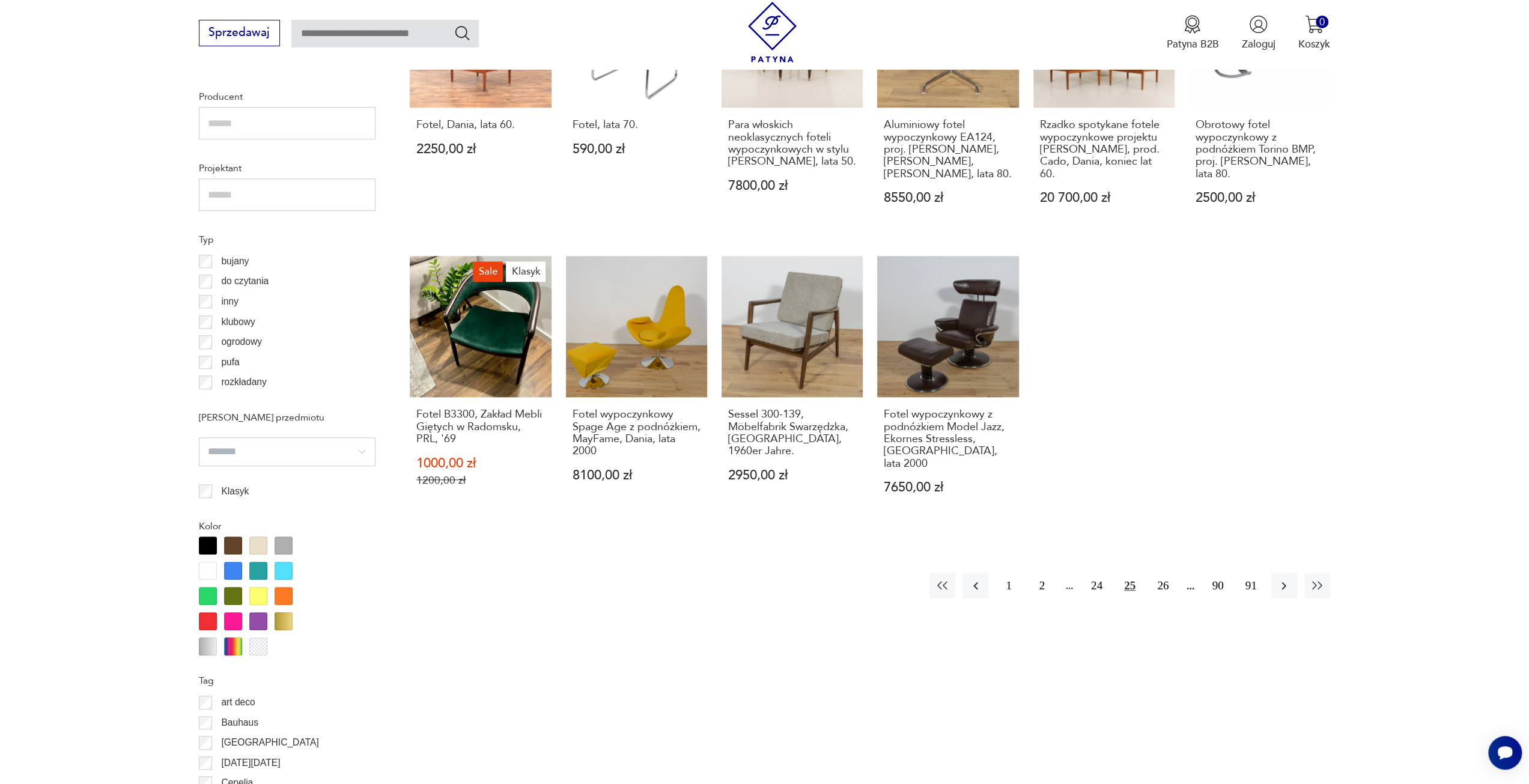
scroll to position [777, 0]
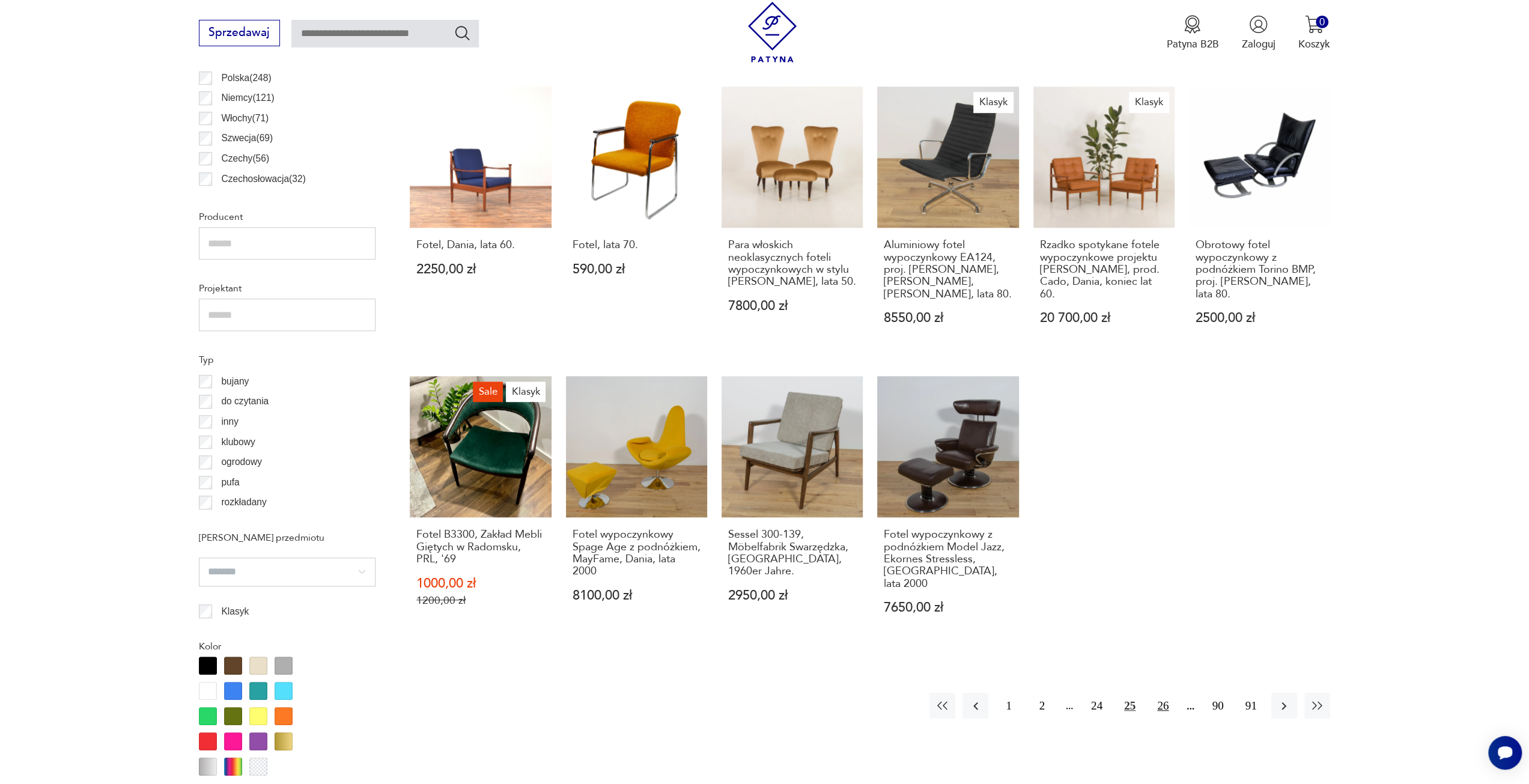
click at [1153, 693] on button "26" at bounding box center [1163, 705] width 26 height 26
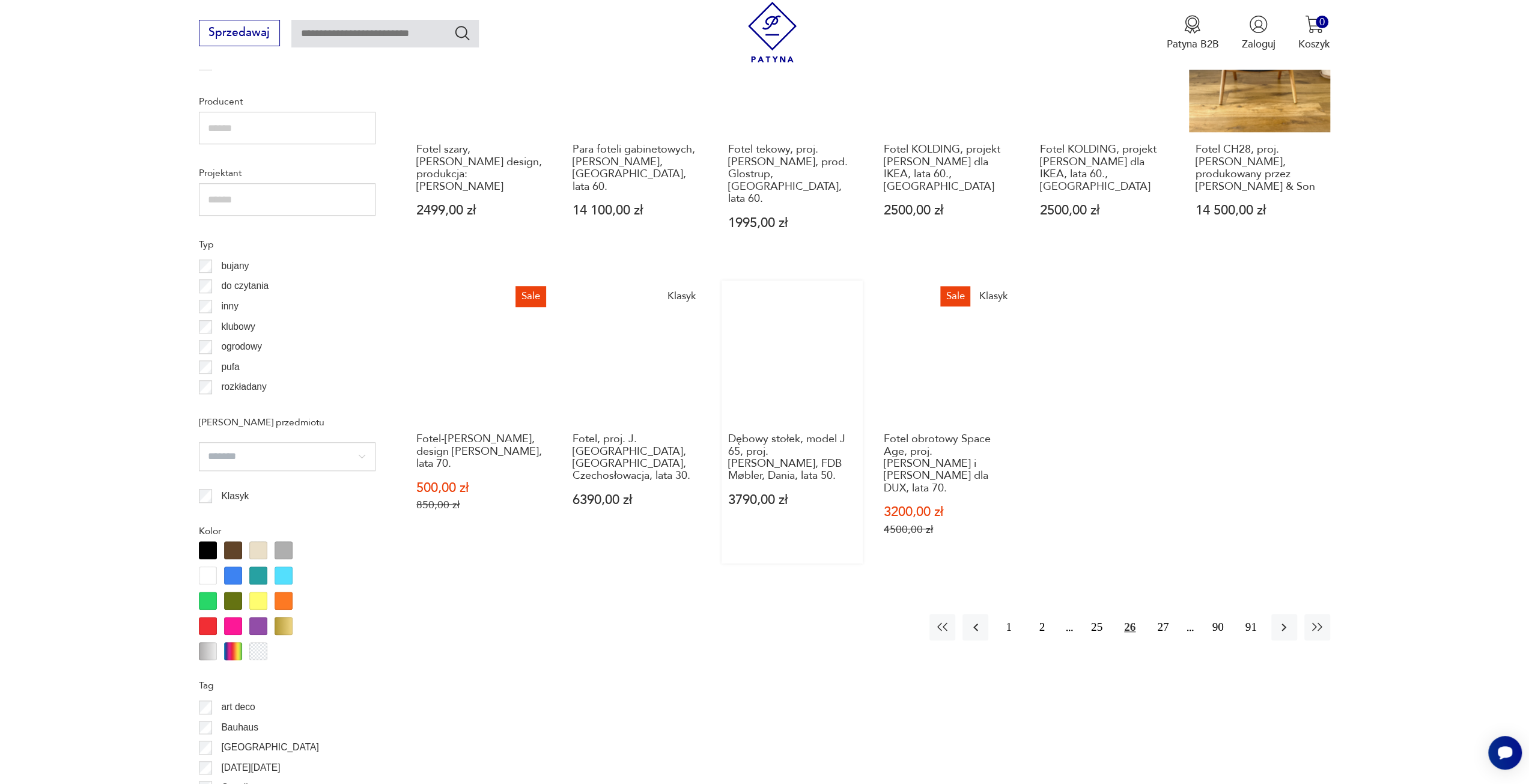
scroll to position [898, 0]
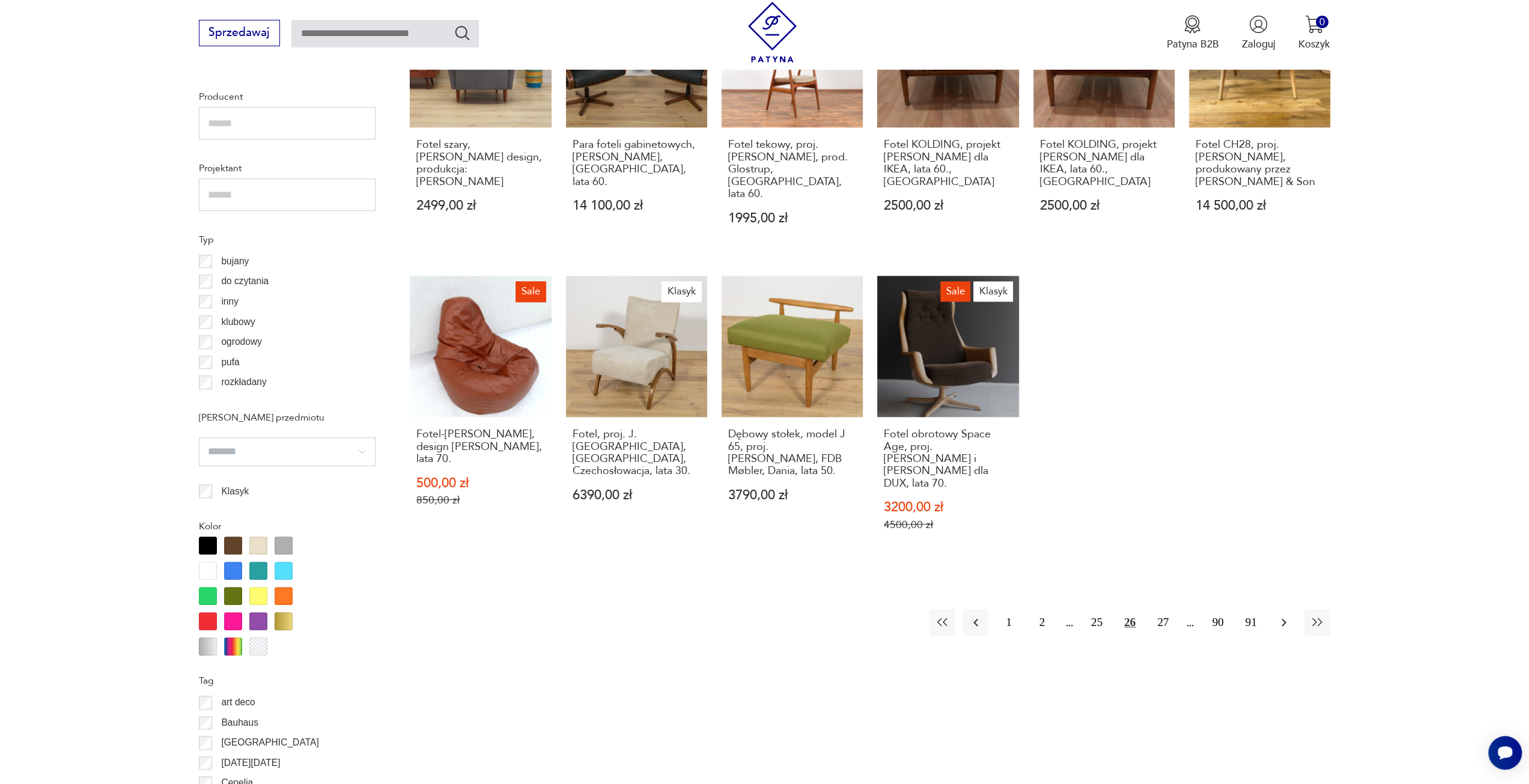
click at [1284, 615] on icon "button" at bounding box center [1284, 622] width 15 height 15
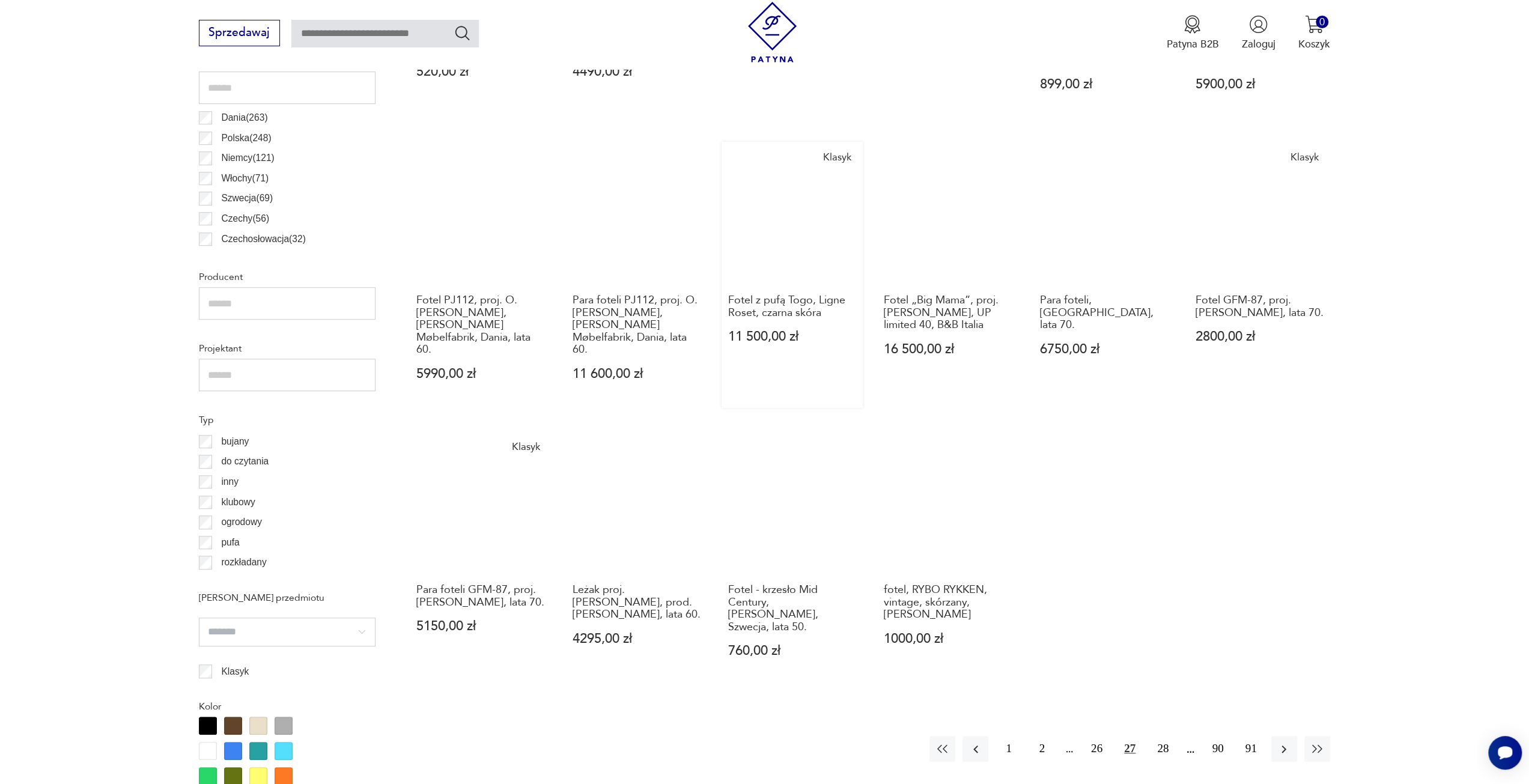
scroll to position [837, 0]
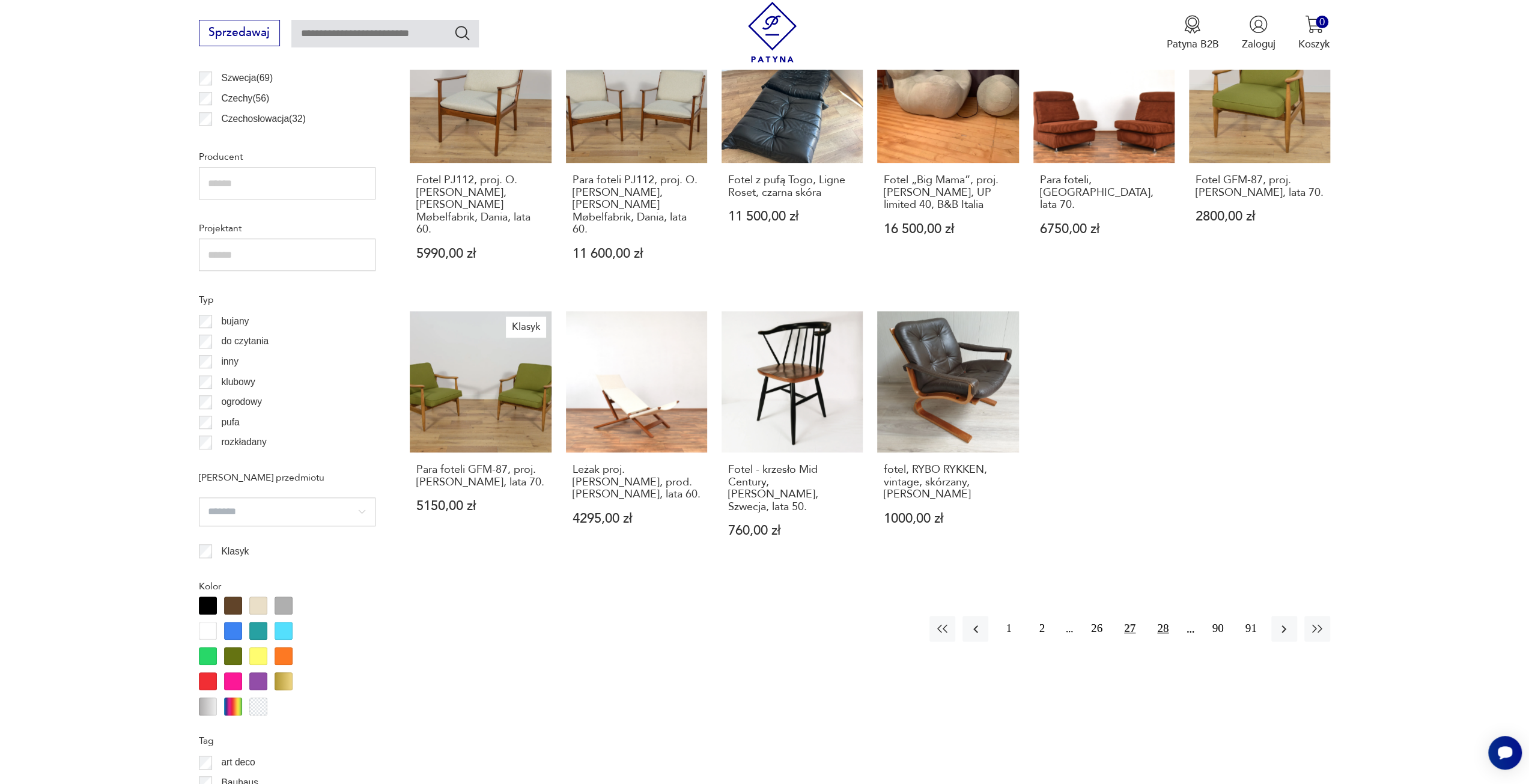
click at [1159, 616] on button "28" at bounding box center [1163, 629] width 26 height 26
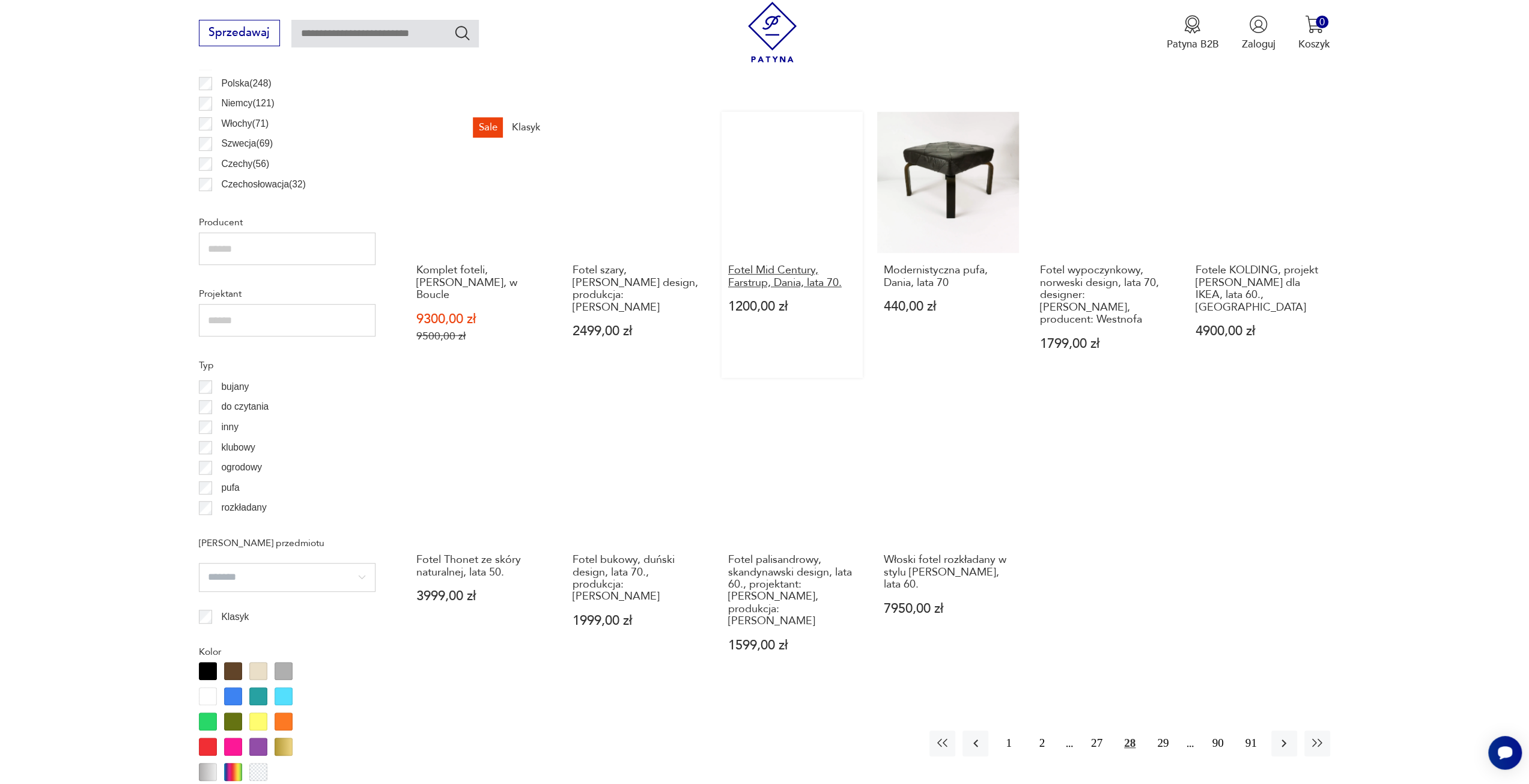
scroll to position [777, 0]
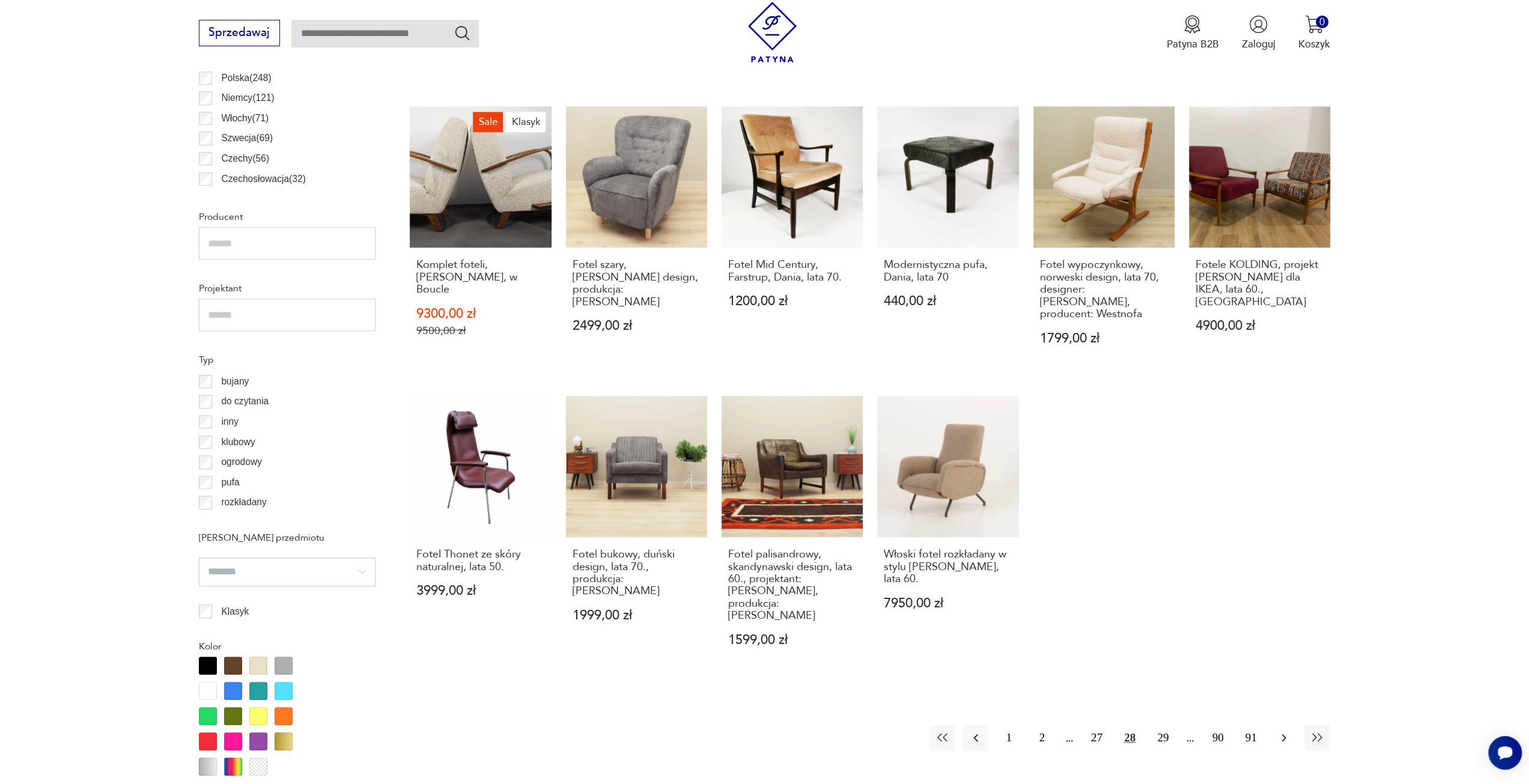
click at [1275, 725] on button "button" at bounding box center [1284, 738] width 26 height 26
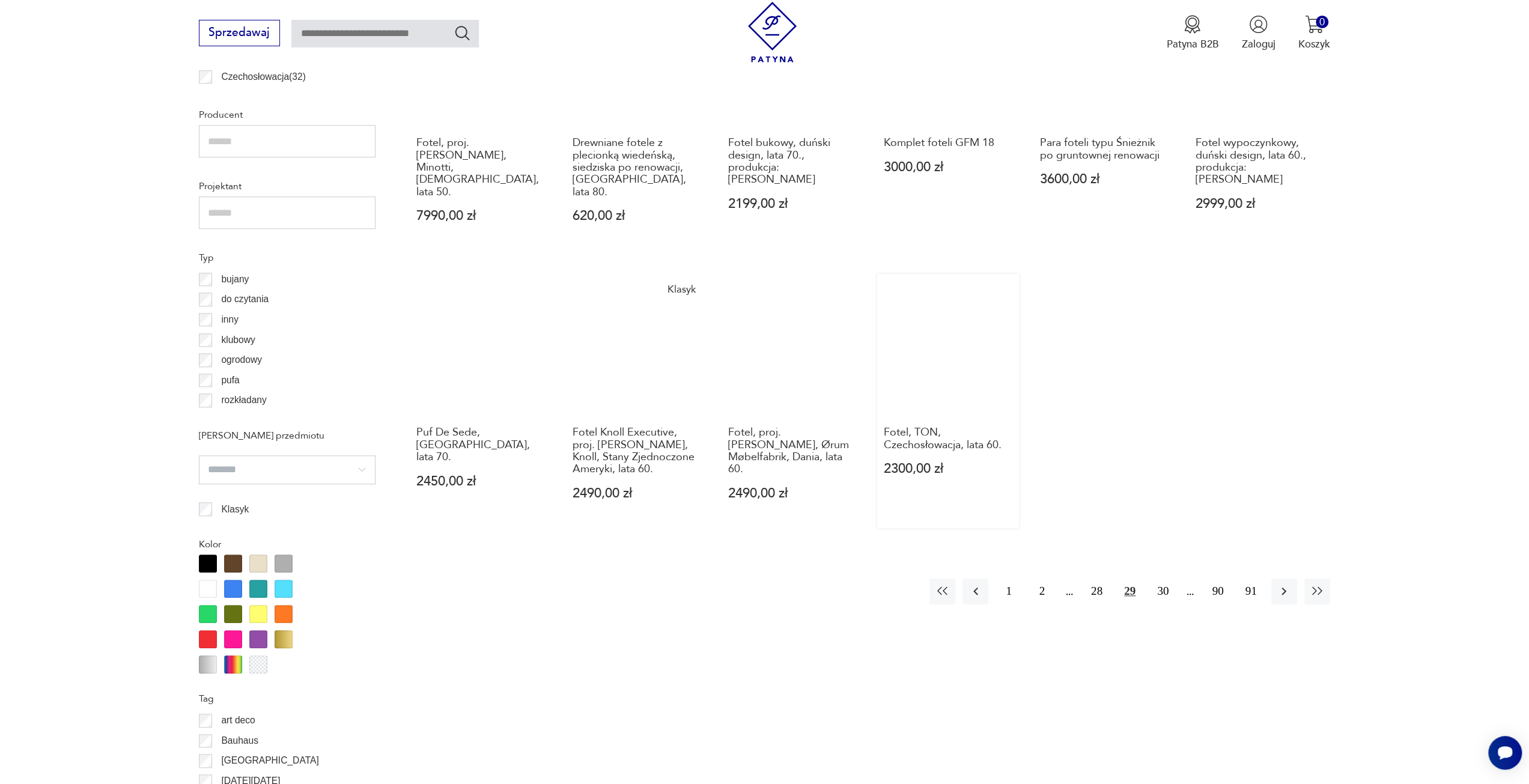
scroll to position [898, 0]
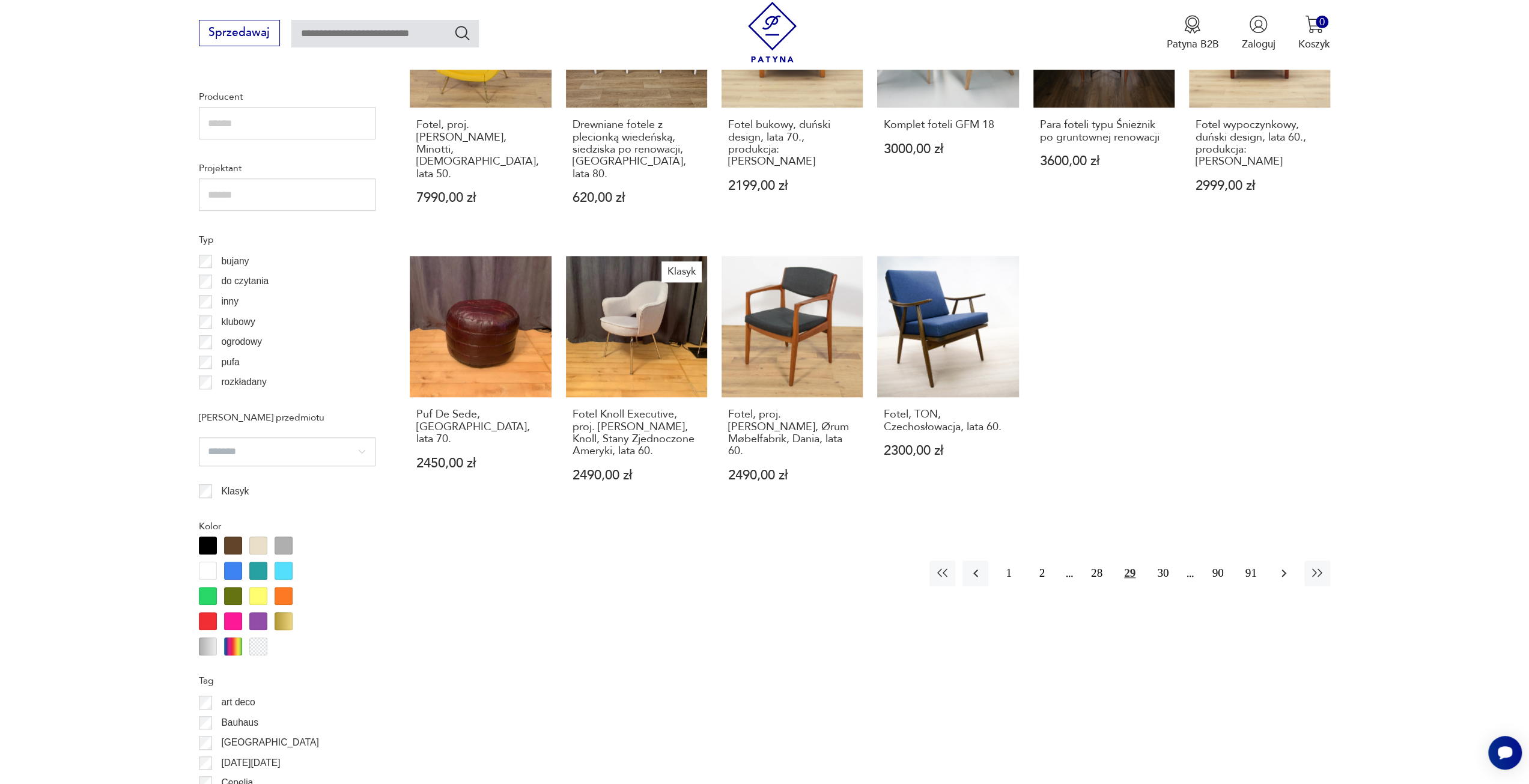
click at [1282, 569] on button "button" at bounding box center [1284, 573] width 26 height 26
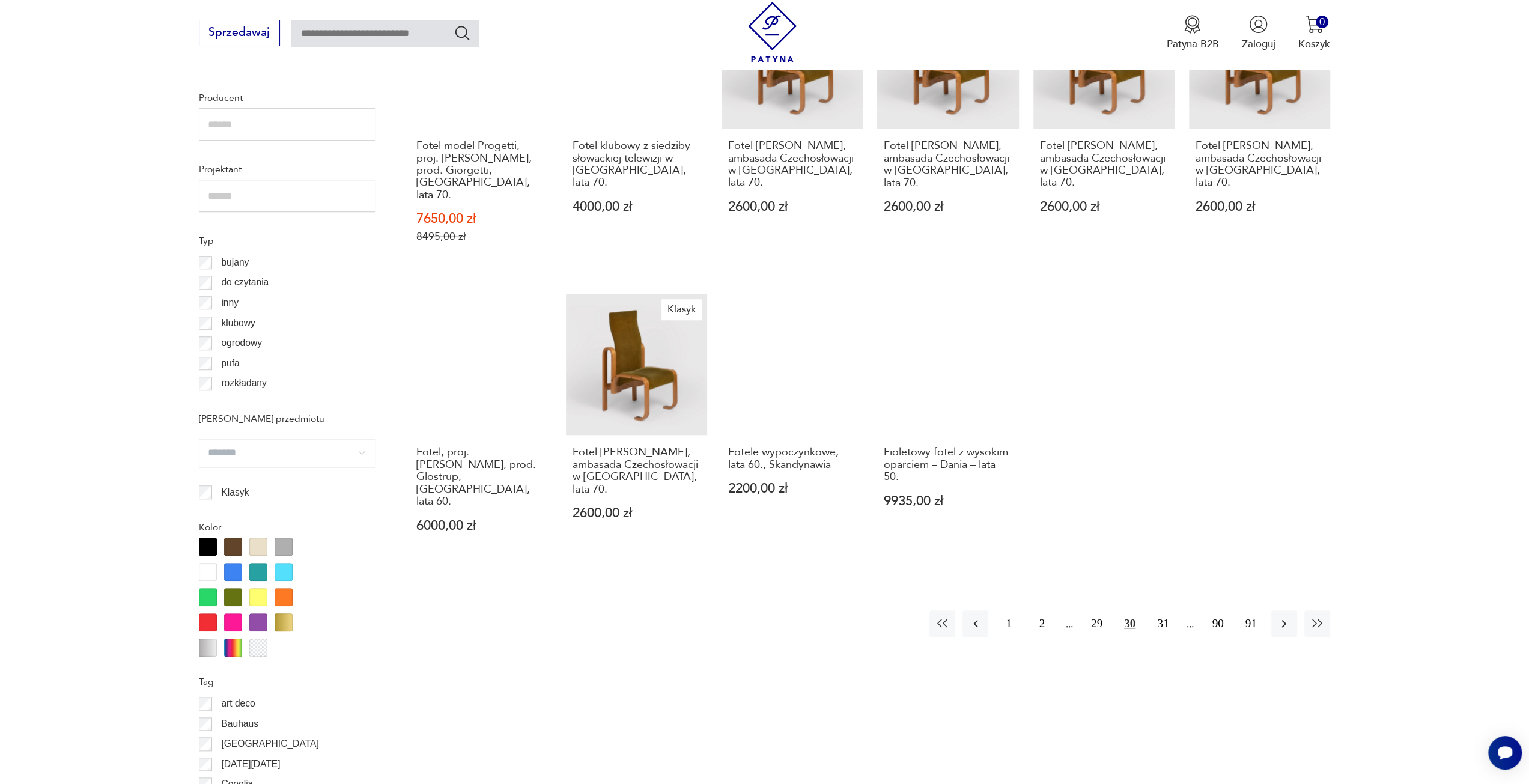
scroll to position [898, 0]
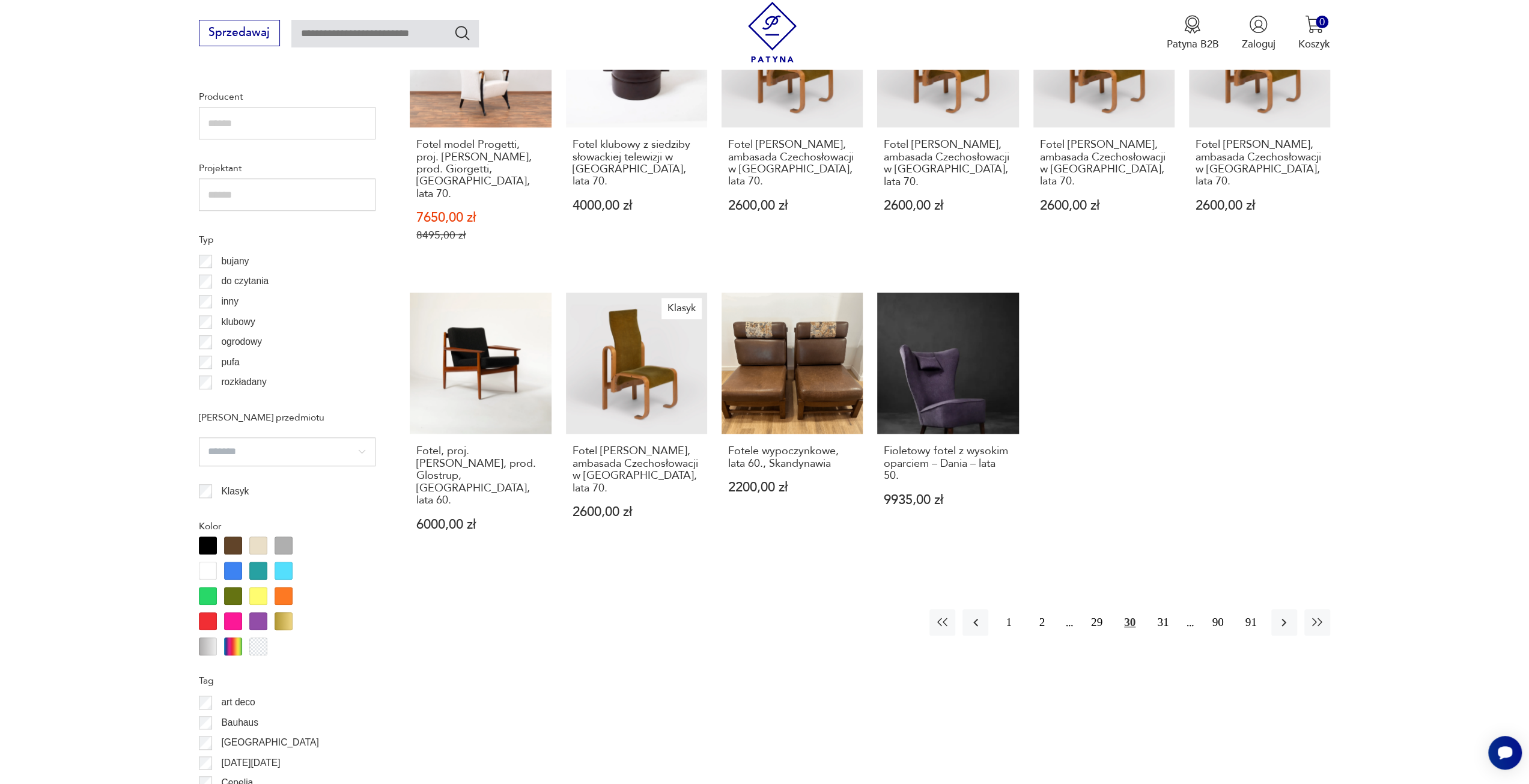
click at [1270, 609] on div "1 2 29 30 31 90 91" at bounding box center [1130, 622] width 400 height 26
click at [1281, 615] on icon "button" at bounding box center [1284, 622] width 15 height 15
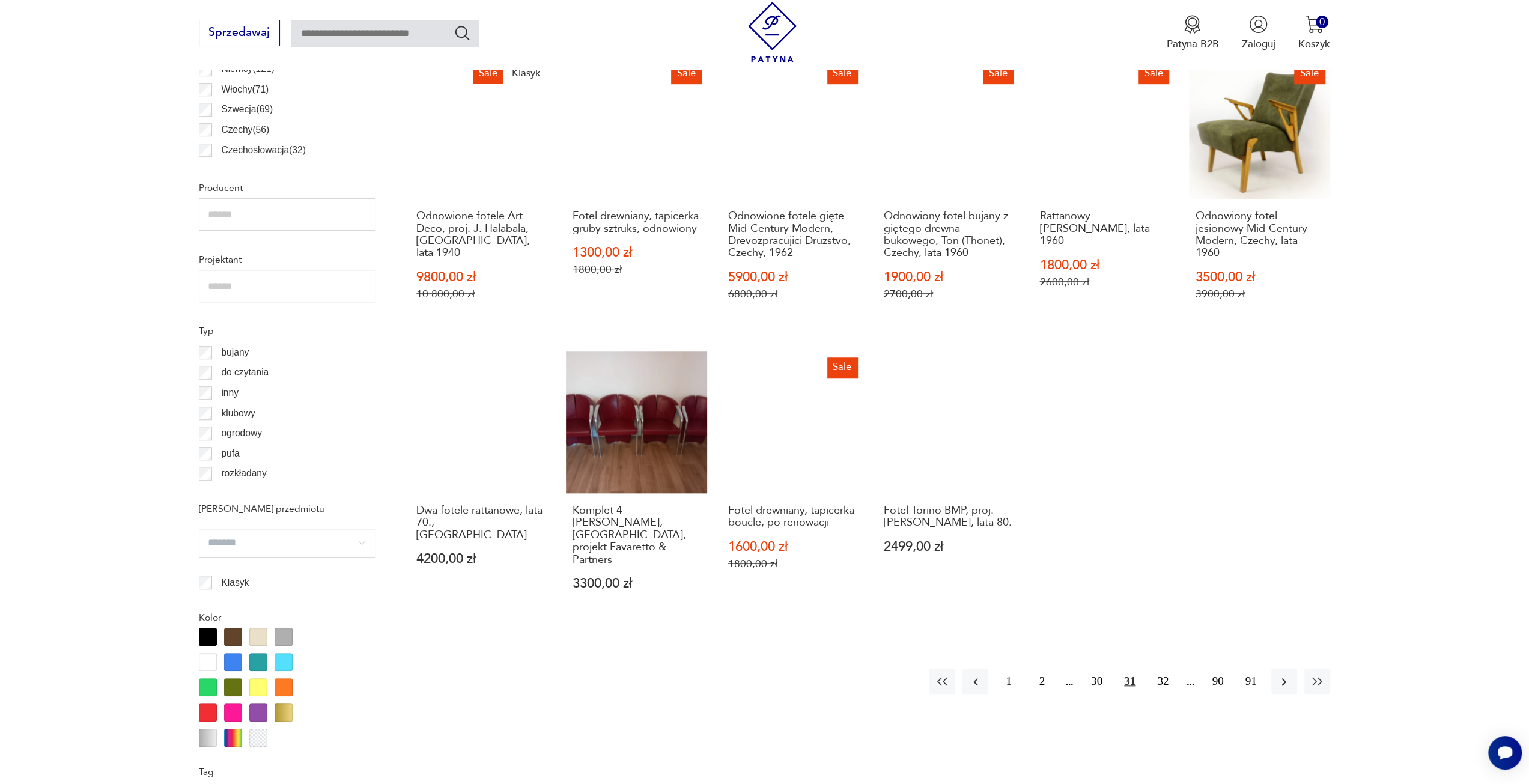
scroll to position [898, 0]
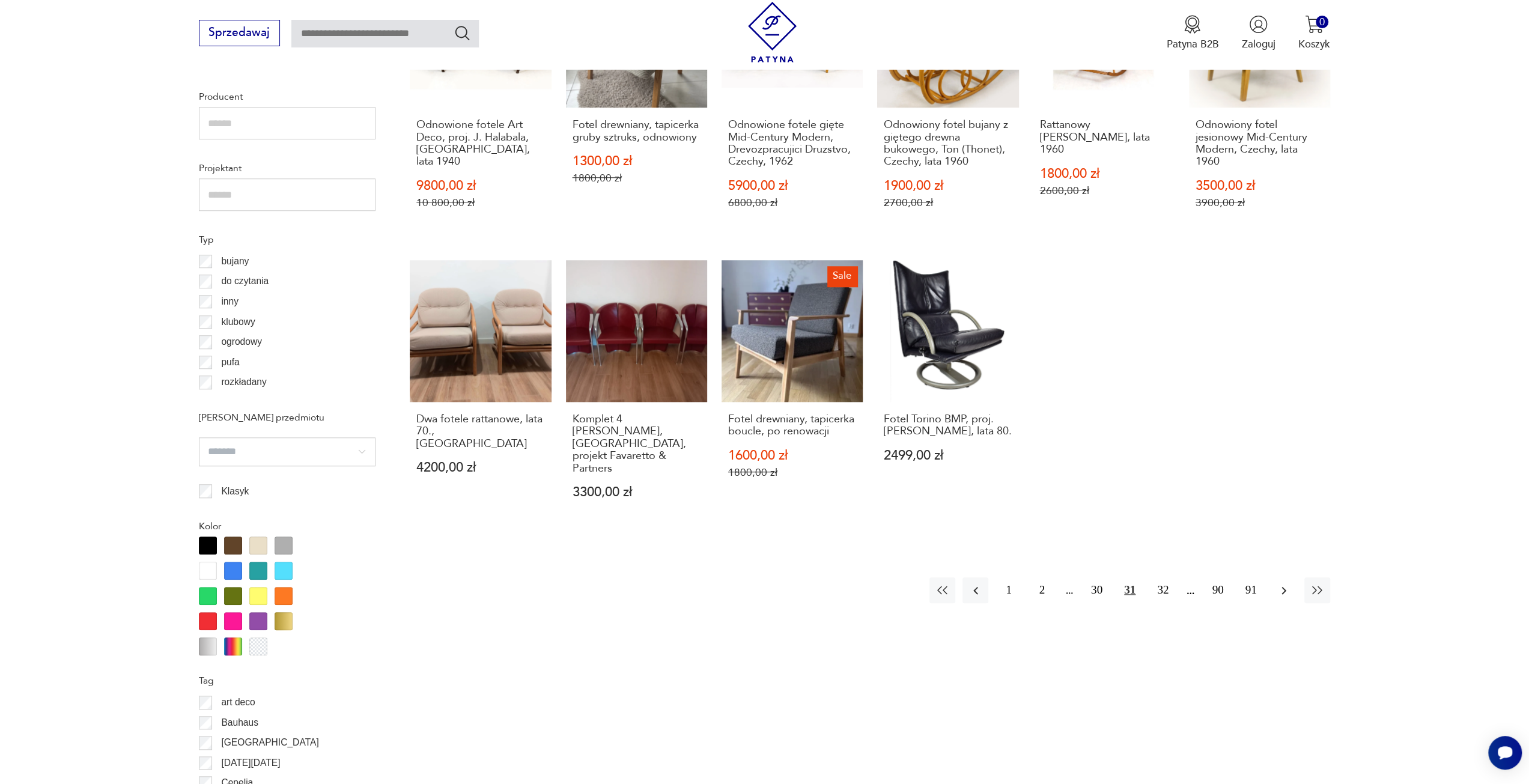
click at [1278, 583] on icon "button" at bounding box center [1284, 590] width 15 height 15
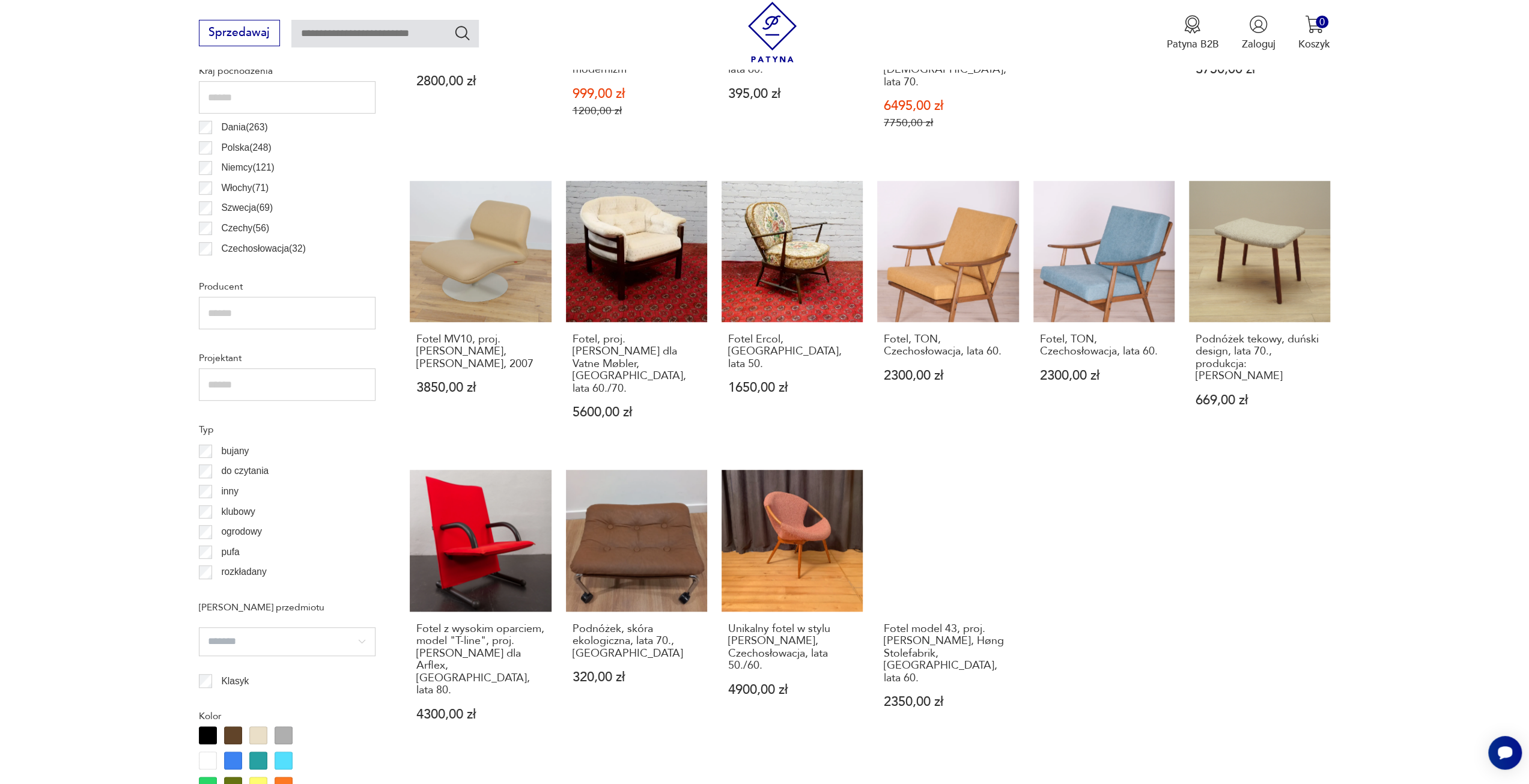
scroll to position [777, 0]
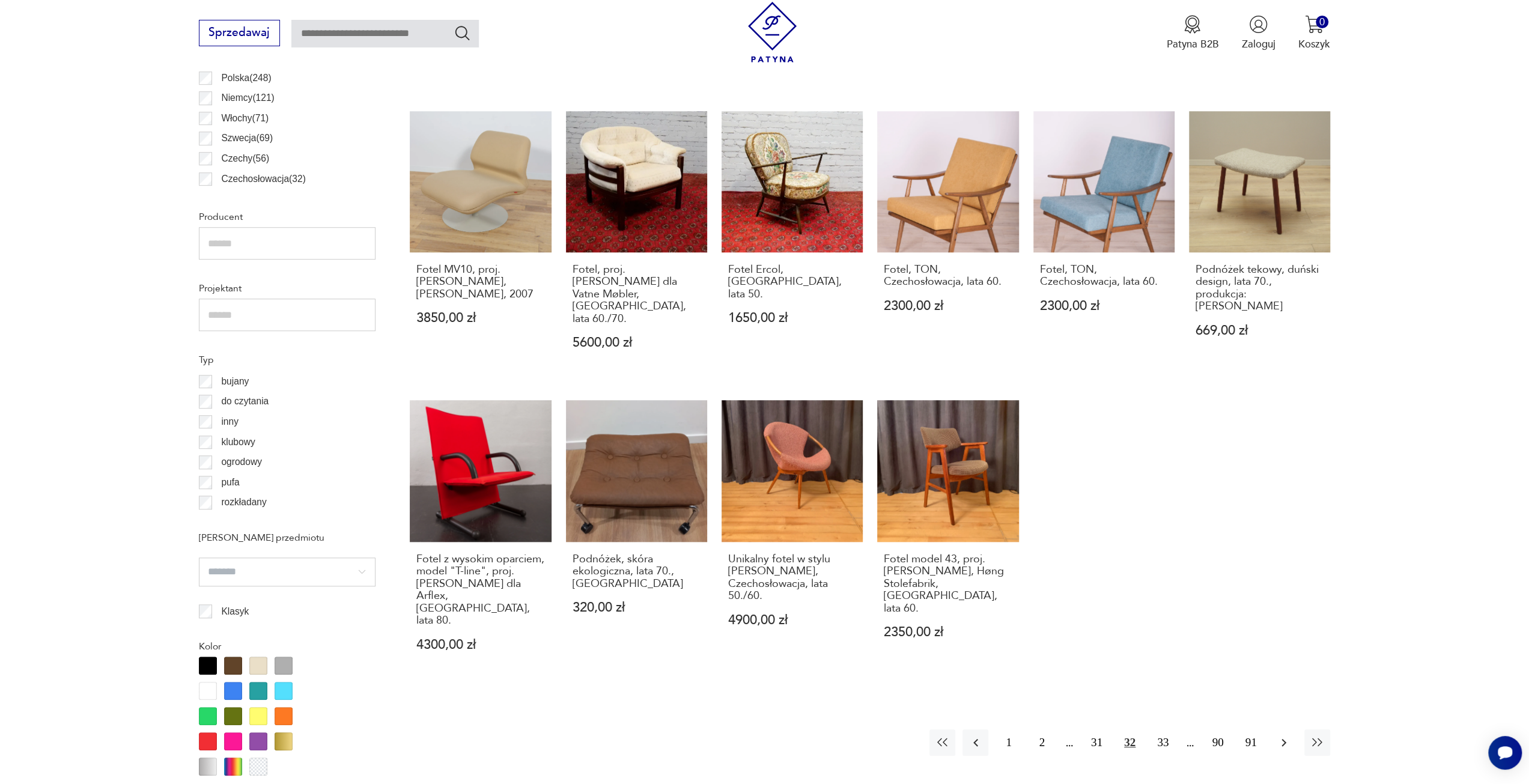
click at [1282, 736] on icon "button" at bounding box center [1284, 743] width 15 height 15
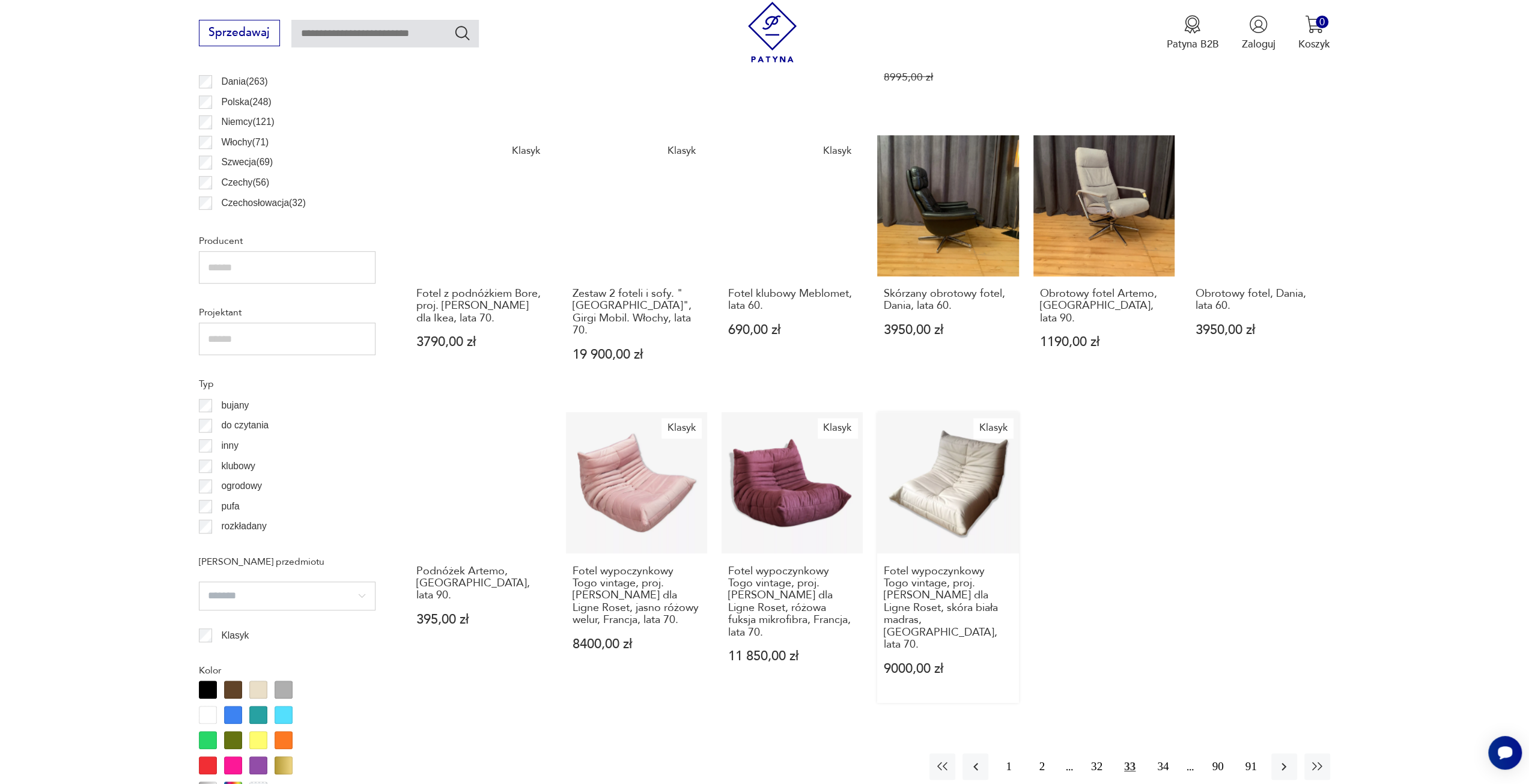
scroll to position [777, 0]
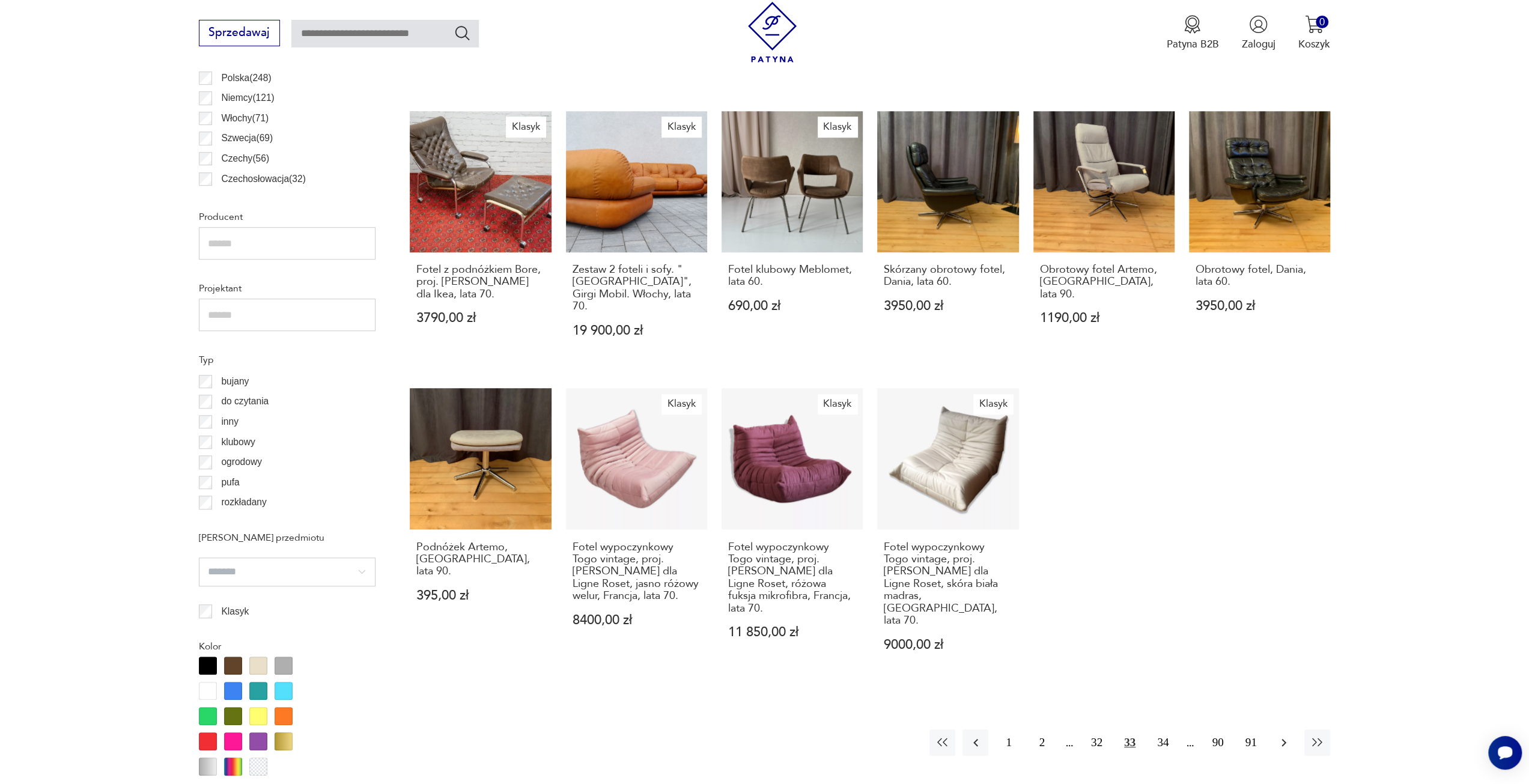
click at [1284, 739] on icon "button" at bounding box center [1284, 743] width 5 height 8
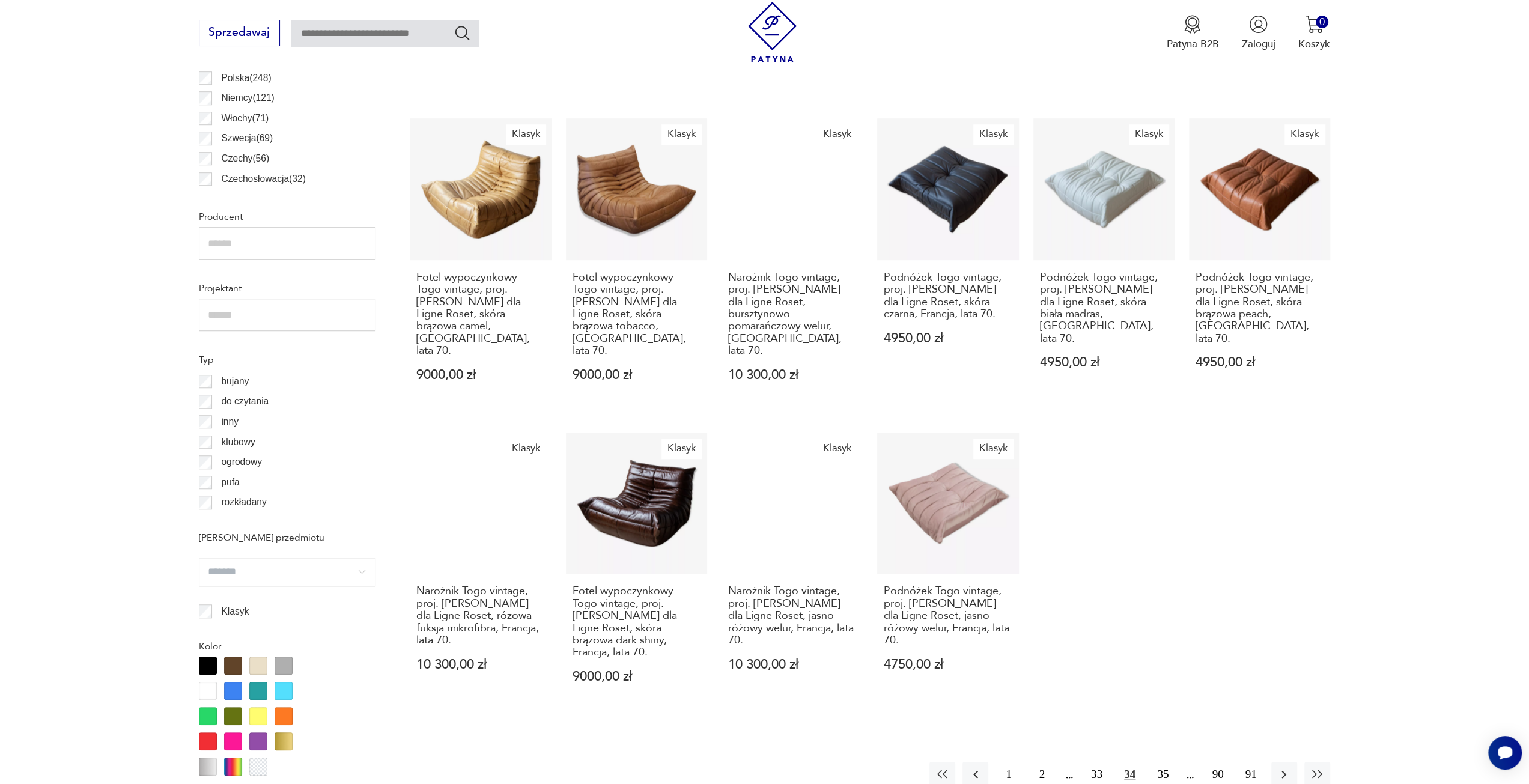
scroll to position [837, 0]
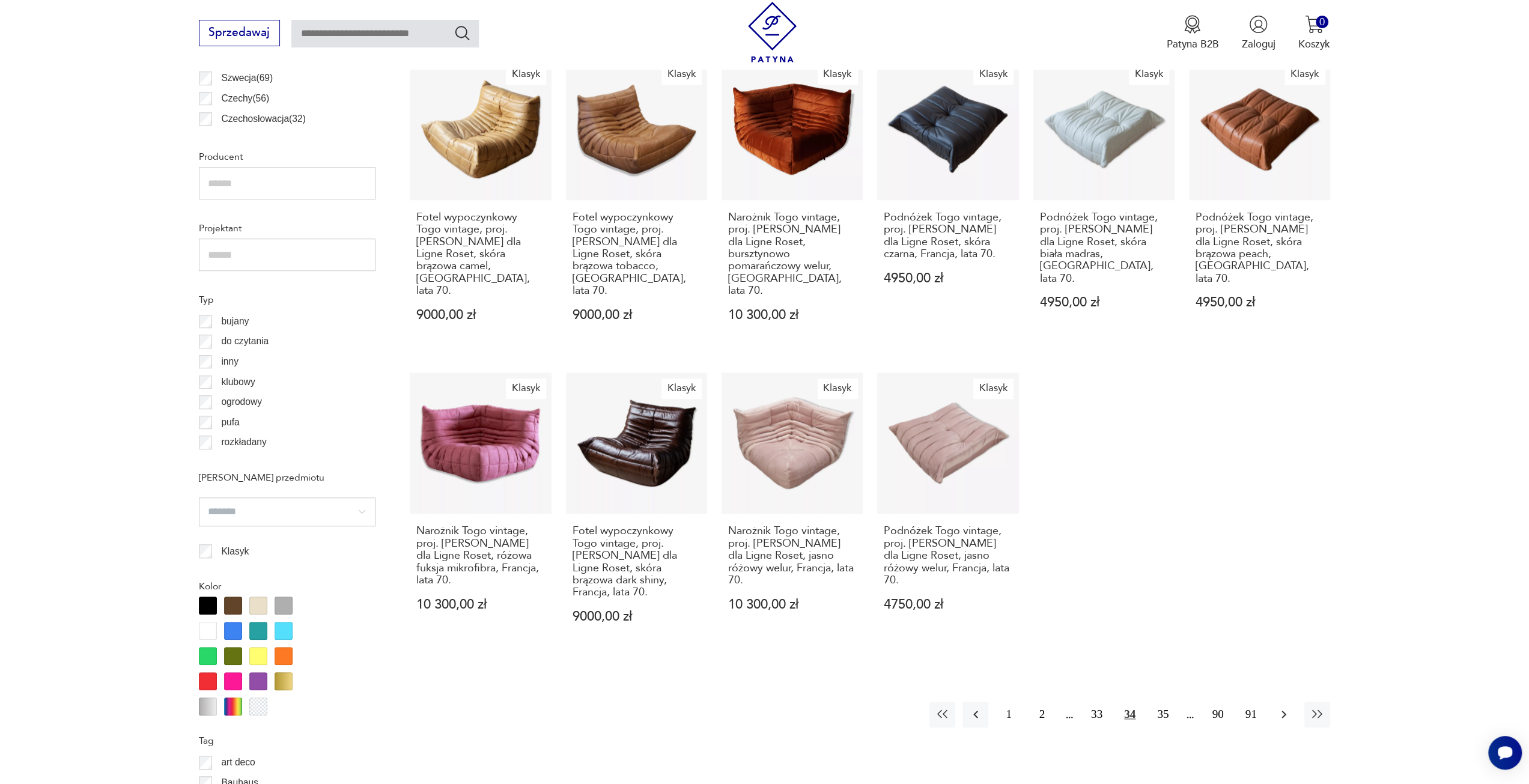
click at [1276, 701] on button "button" at bounding box center [1284, 714] width 26 height 26
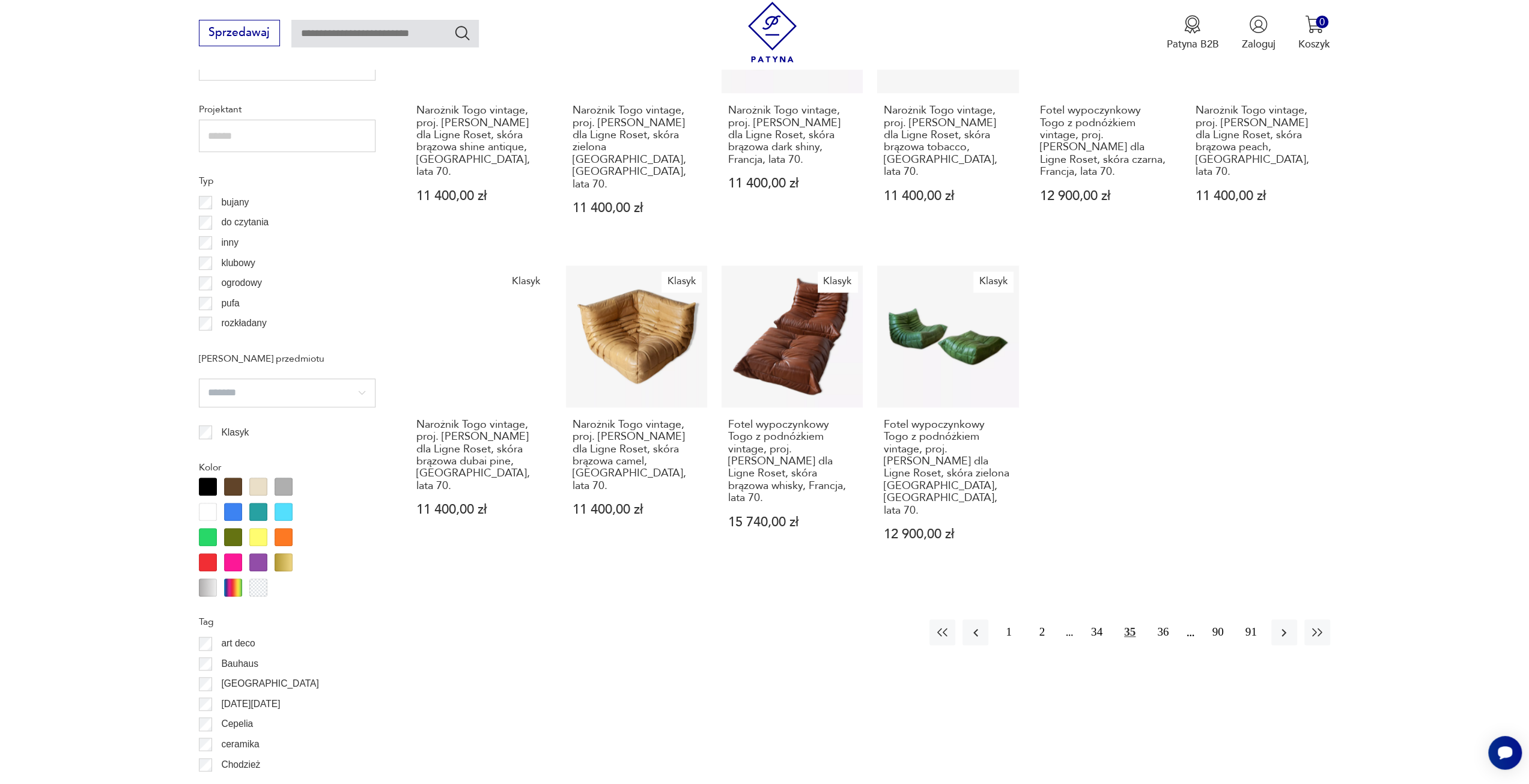
scroll to position [1018, 0]
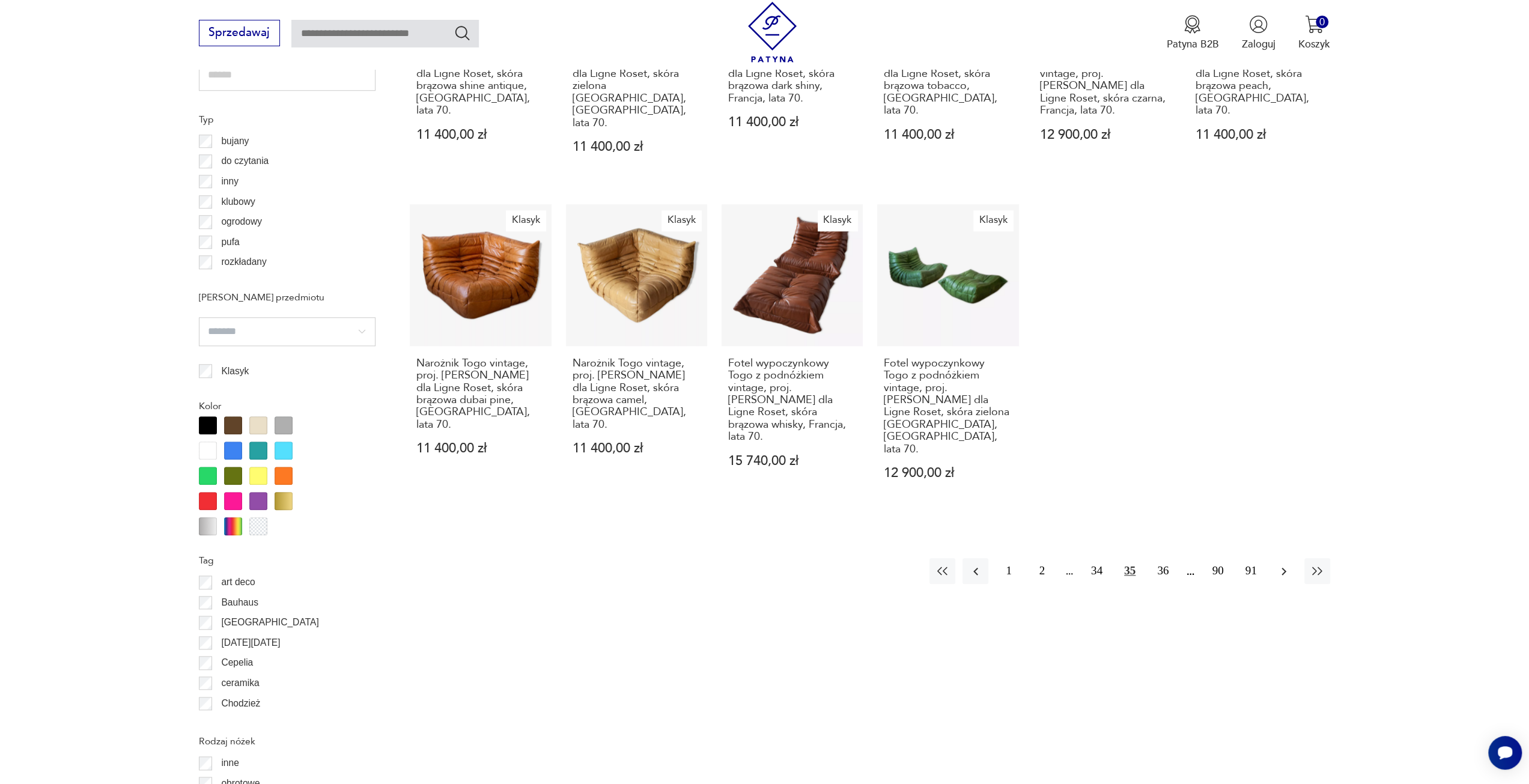
click at [1277, 565] on icon "button" at bounding box center [1284, 572] width 15 height 15
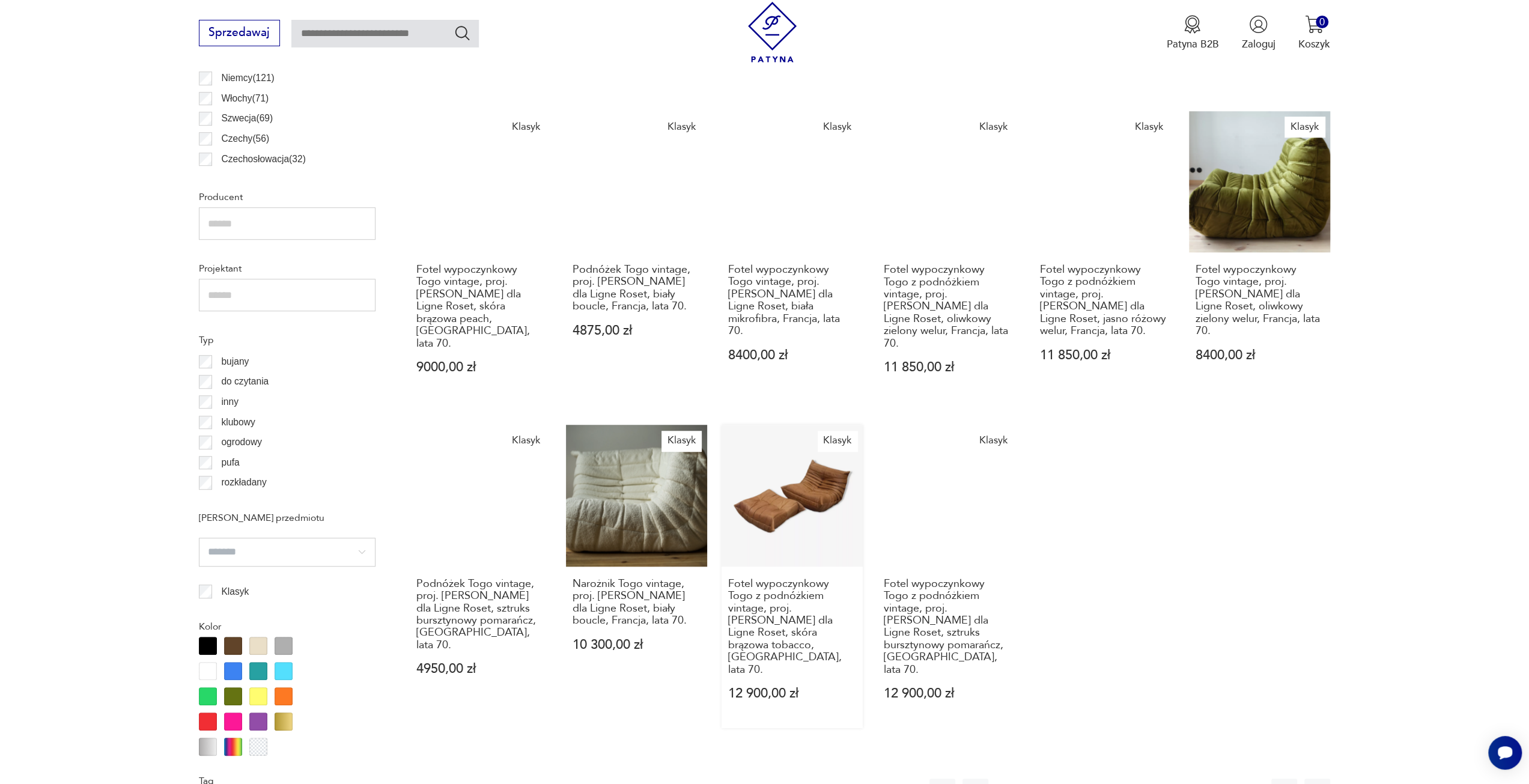
scroll to position [958, 0]
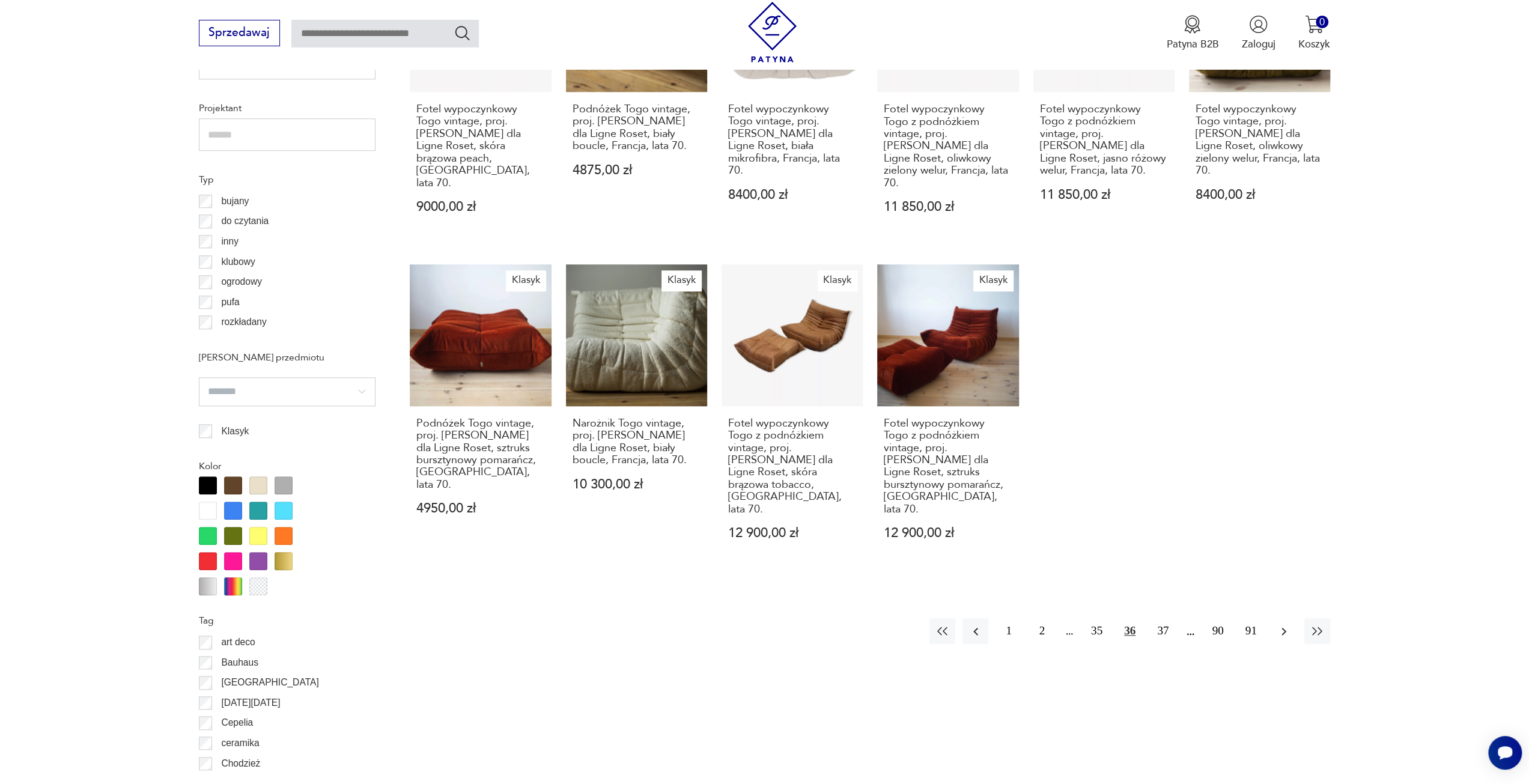
click at [1280, 625] on icon "button" at bounding box center [1284, 632] width 15 height 15
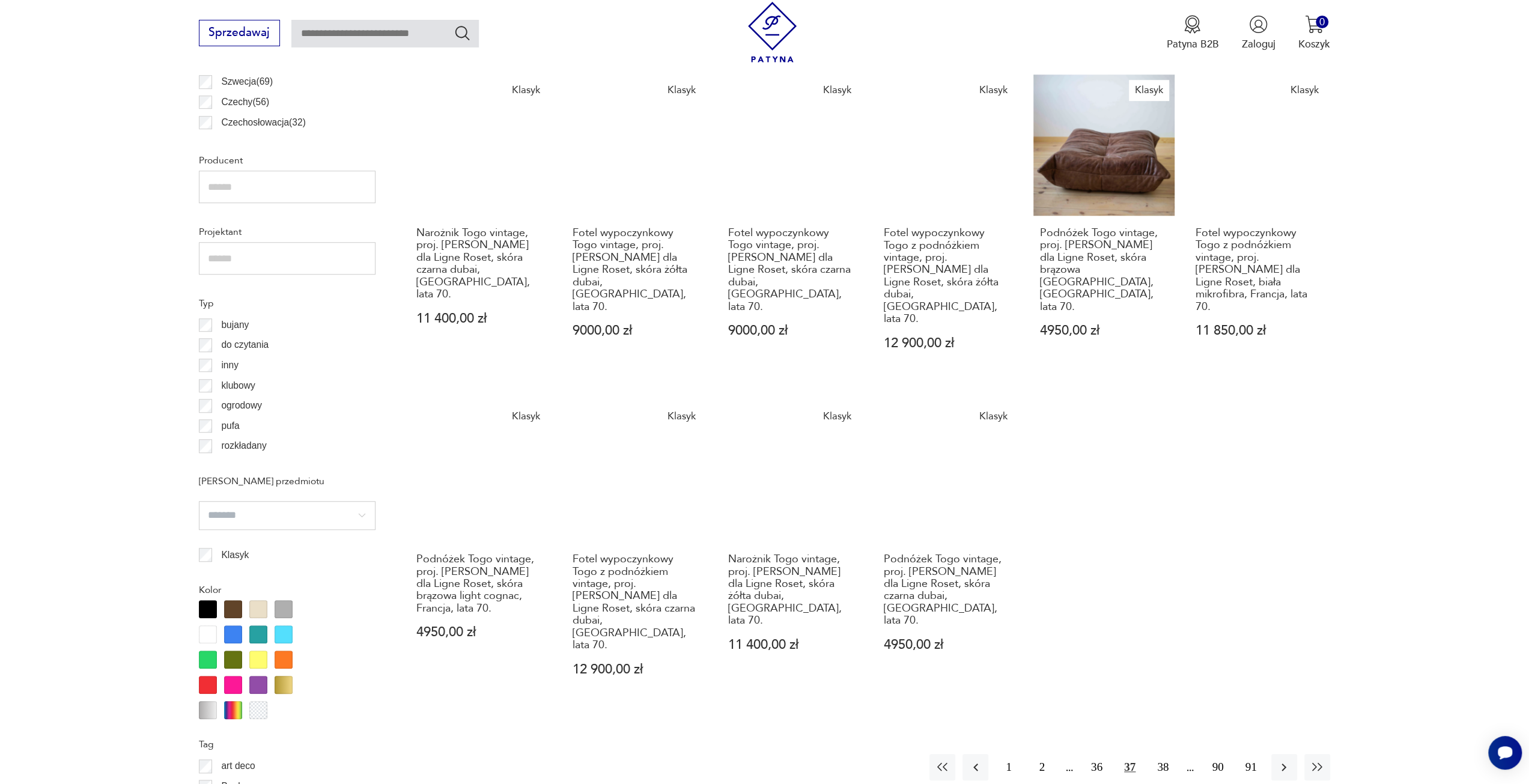
scroll to position [958, 0]
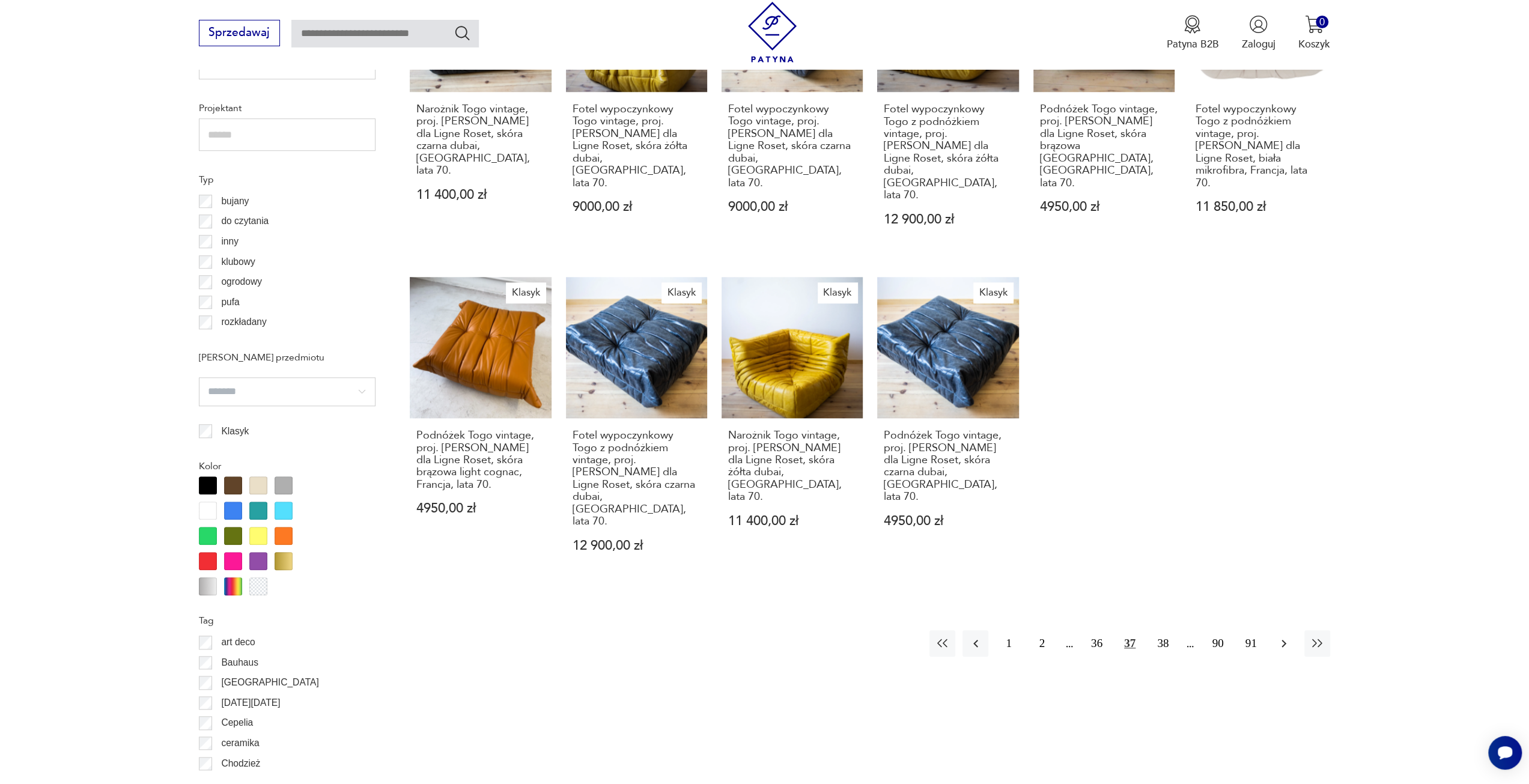
click at [1277, 636] on icon "button" at bounding box center [1284, 643] width 15 height 15
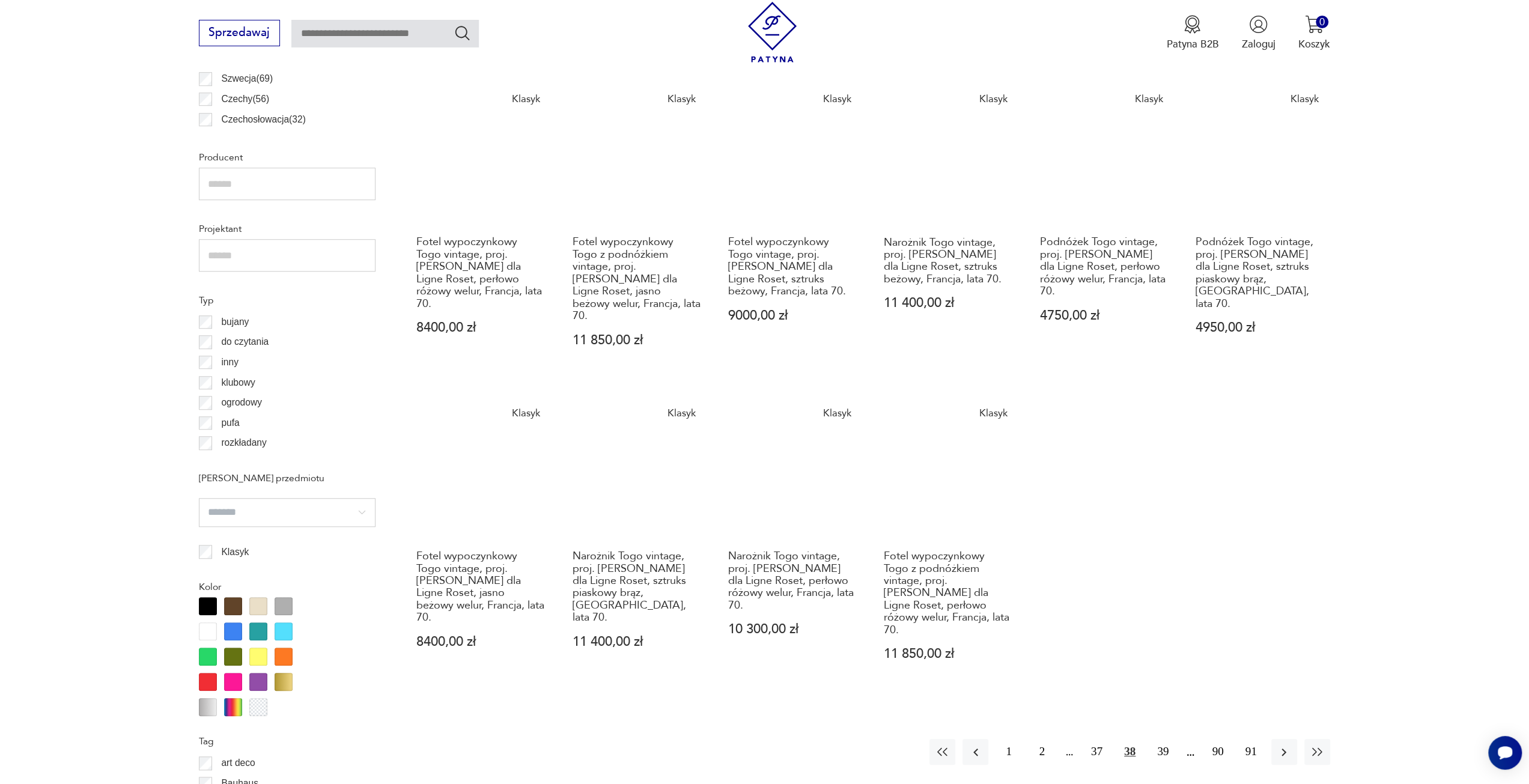
scroll to position [837, 0]
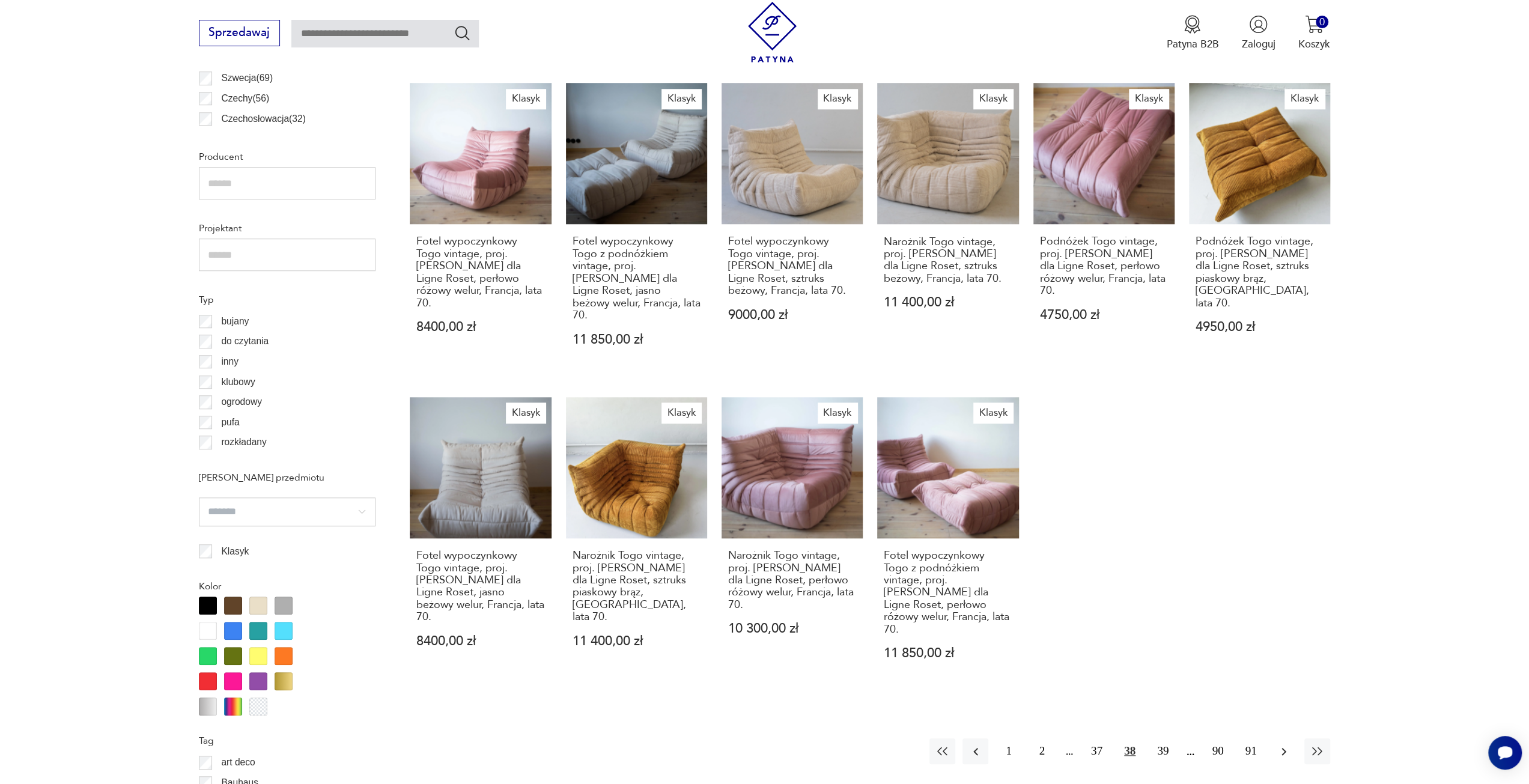
click at [1283, 748] on icon "button" at bounding box center [1284, 752] width 5 height 8
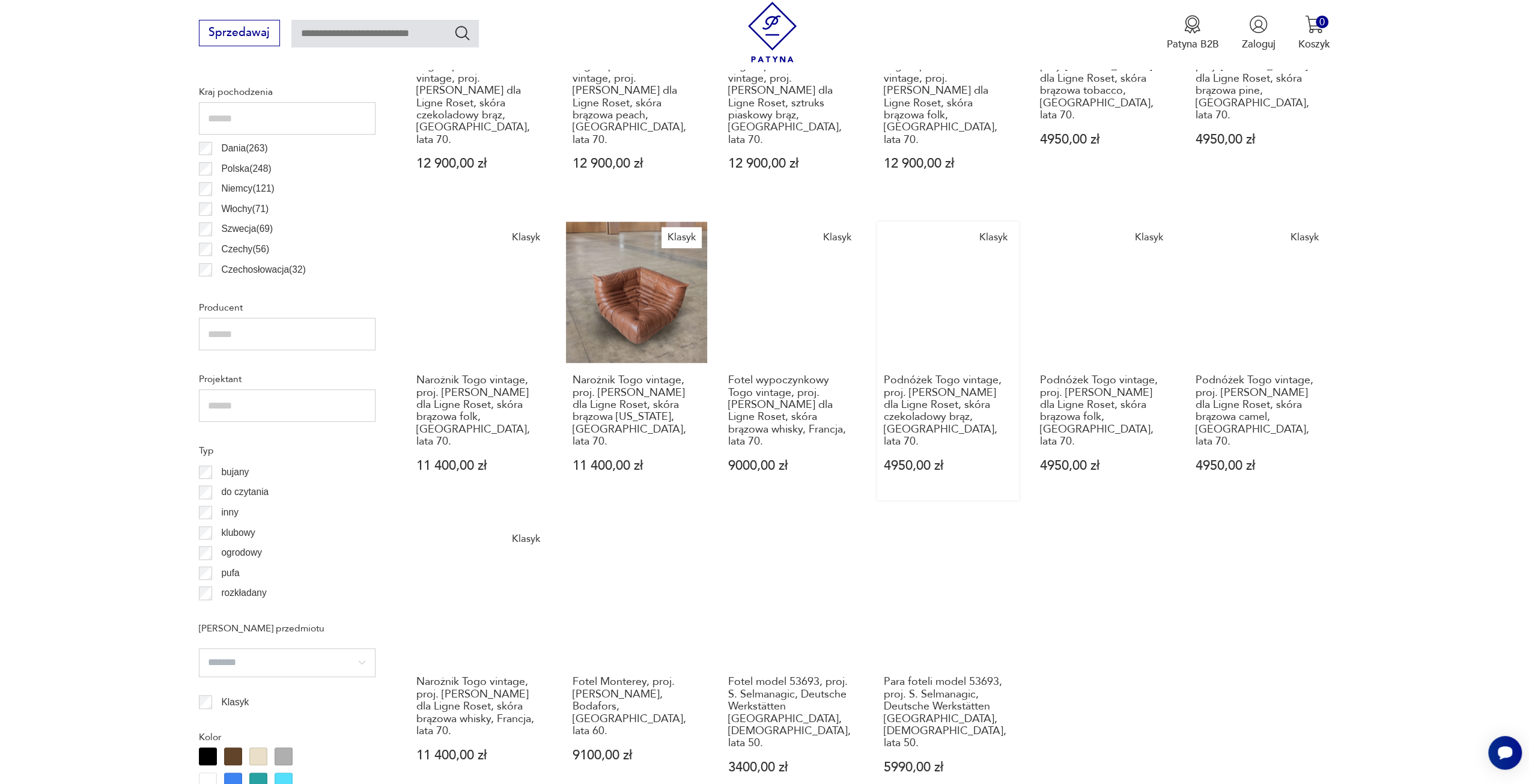
scroll to position [777, 0]
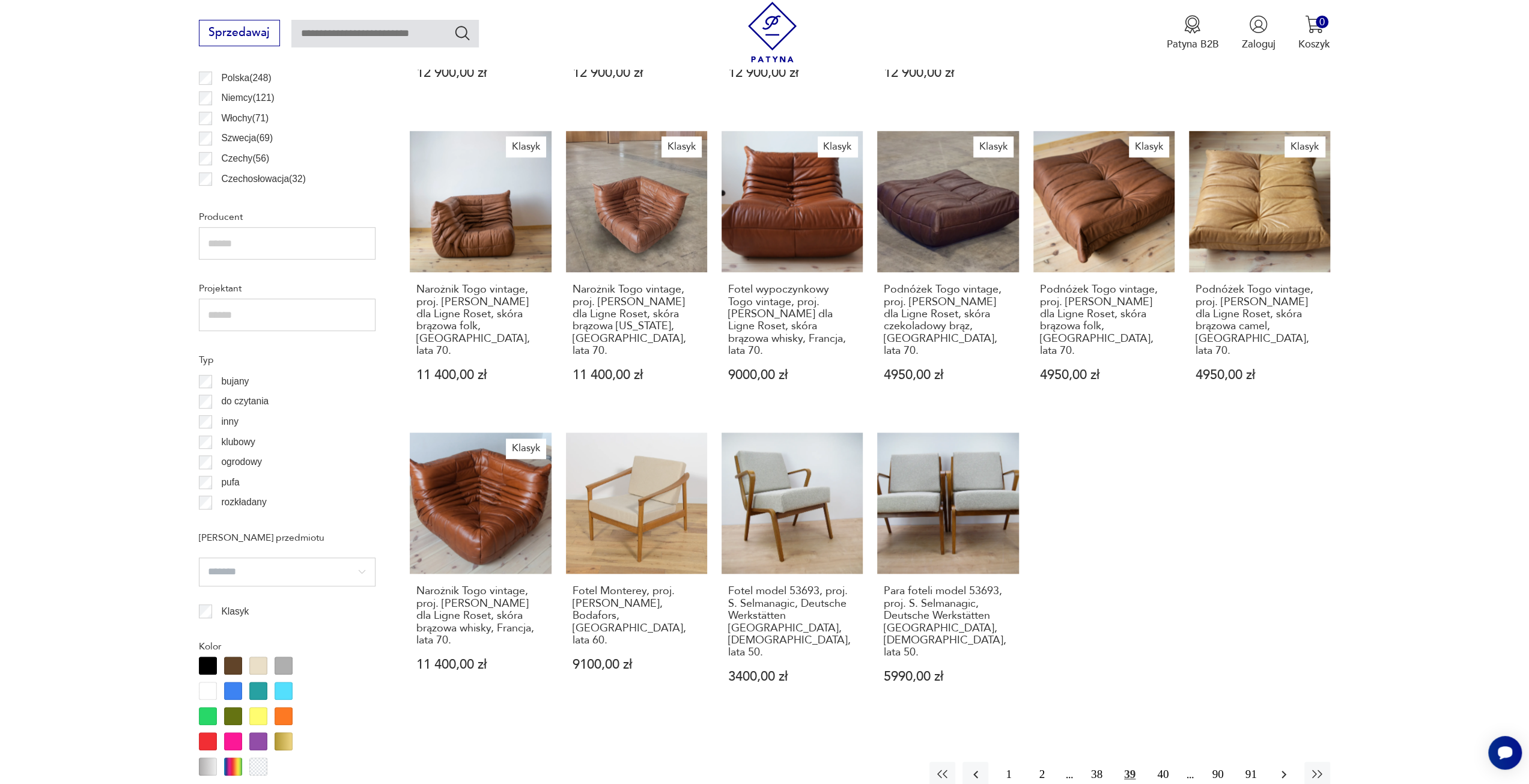
click at [1278, 767] on icon "button" at bounding box center [1284, 774] width 15 height 15
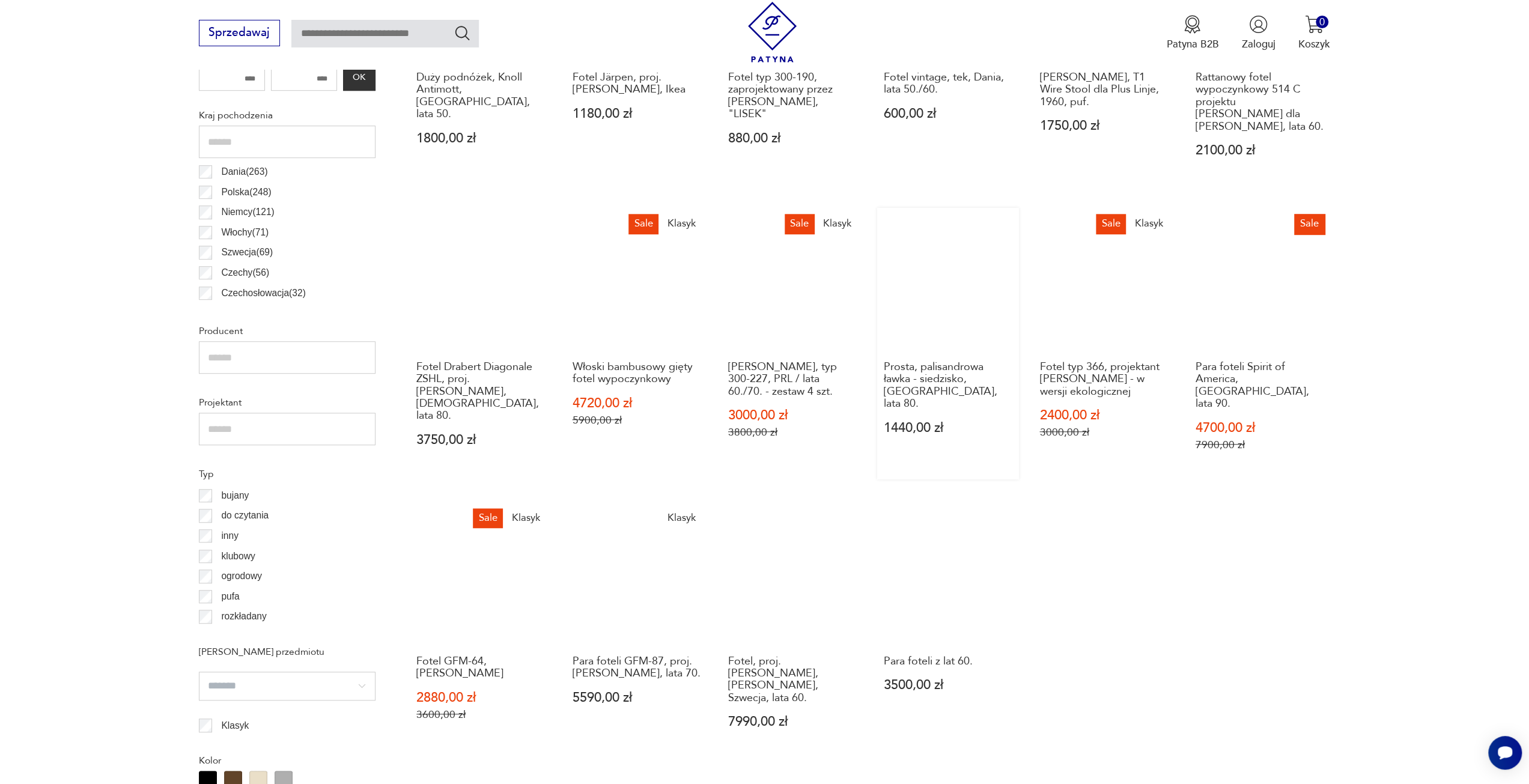
scroll to position [777, 0]
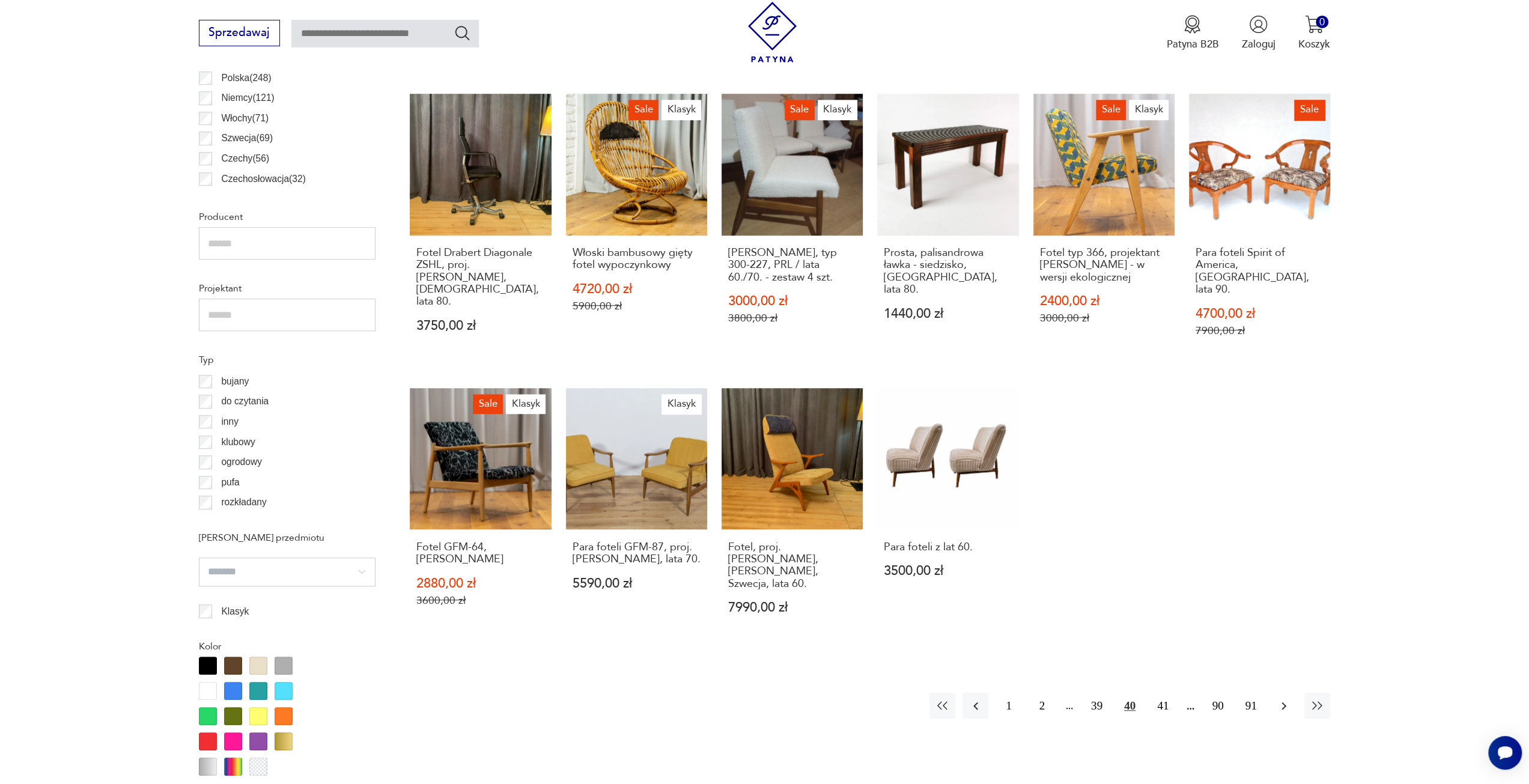
click at [1285, 704] on icon "button" at bounding box center [1284, 705] width 5 height 8
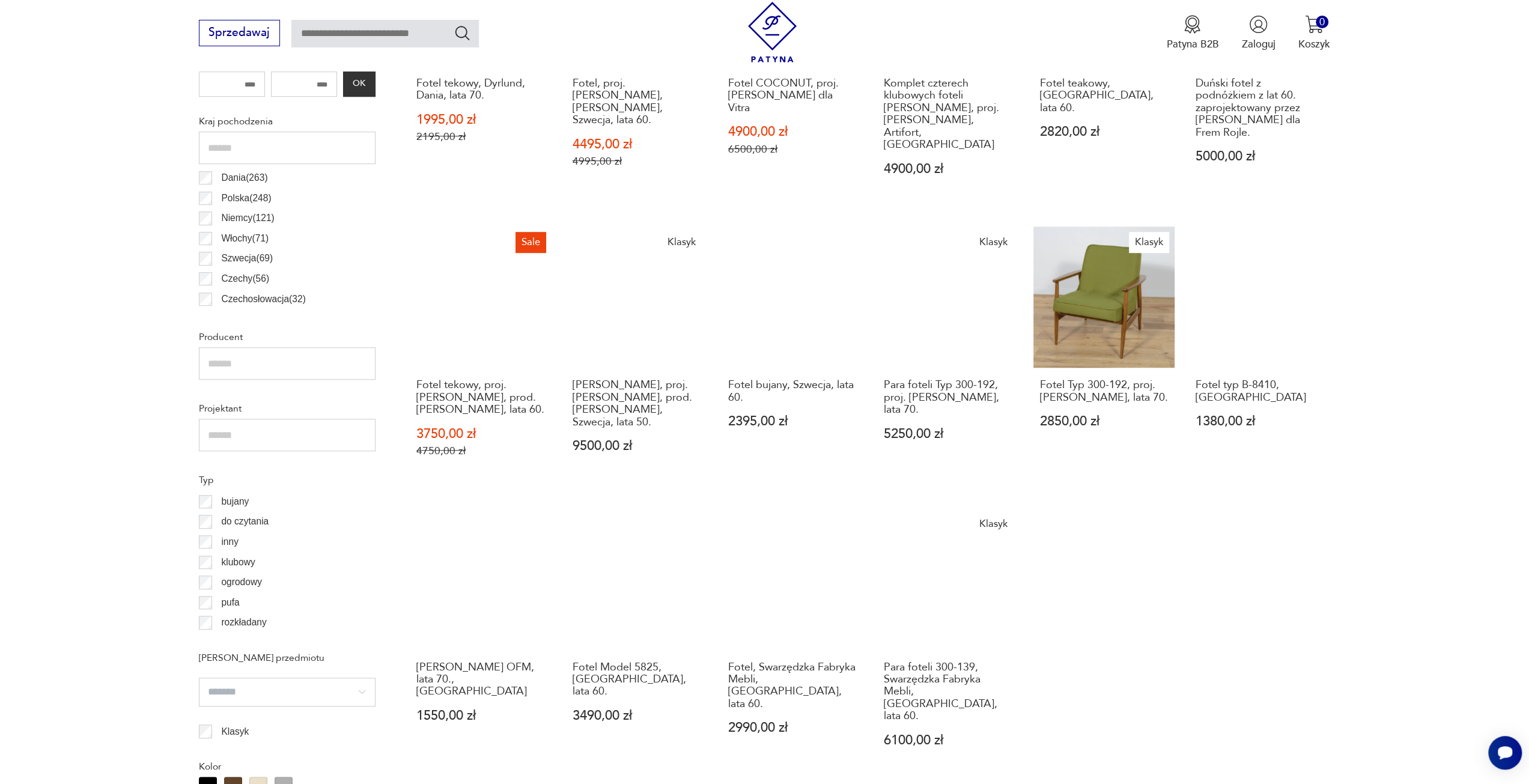
scroll to position [837, 0]
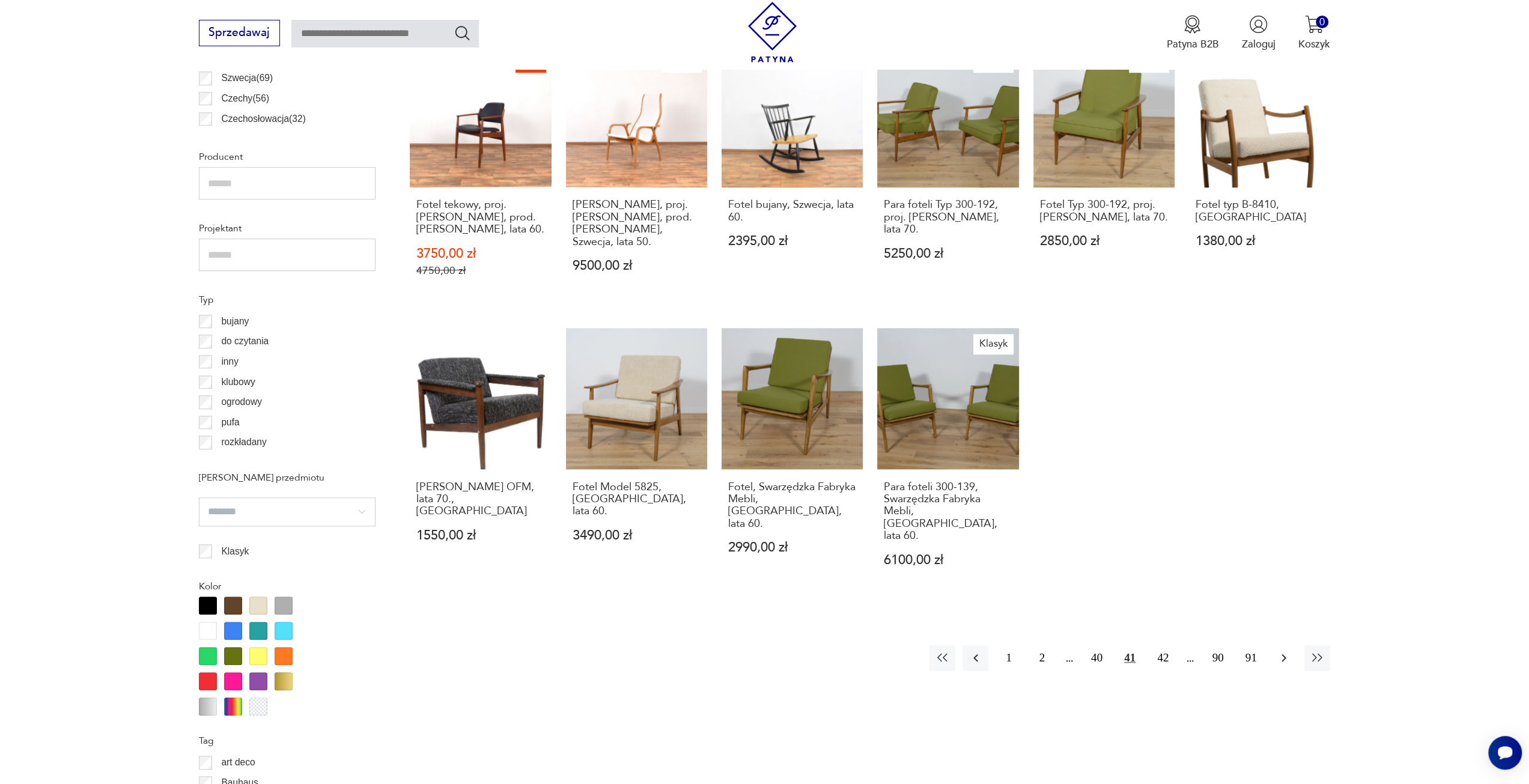
click at [1279, 650] on icon "button" at bounding box center [1284, 657] width 15 height 15
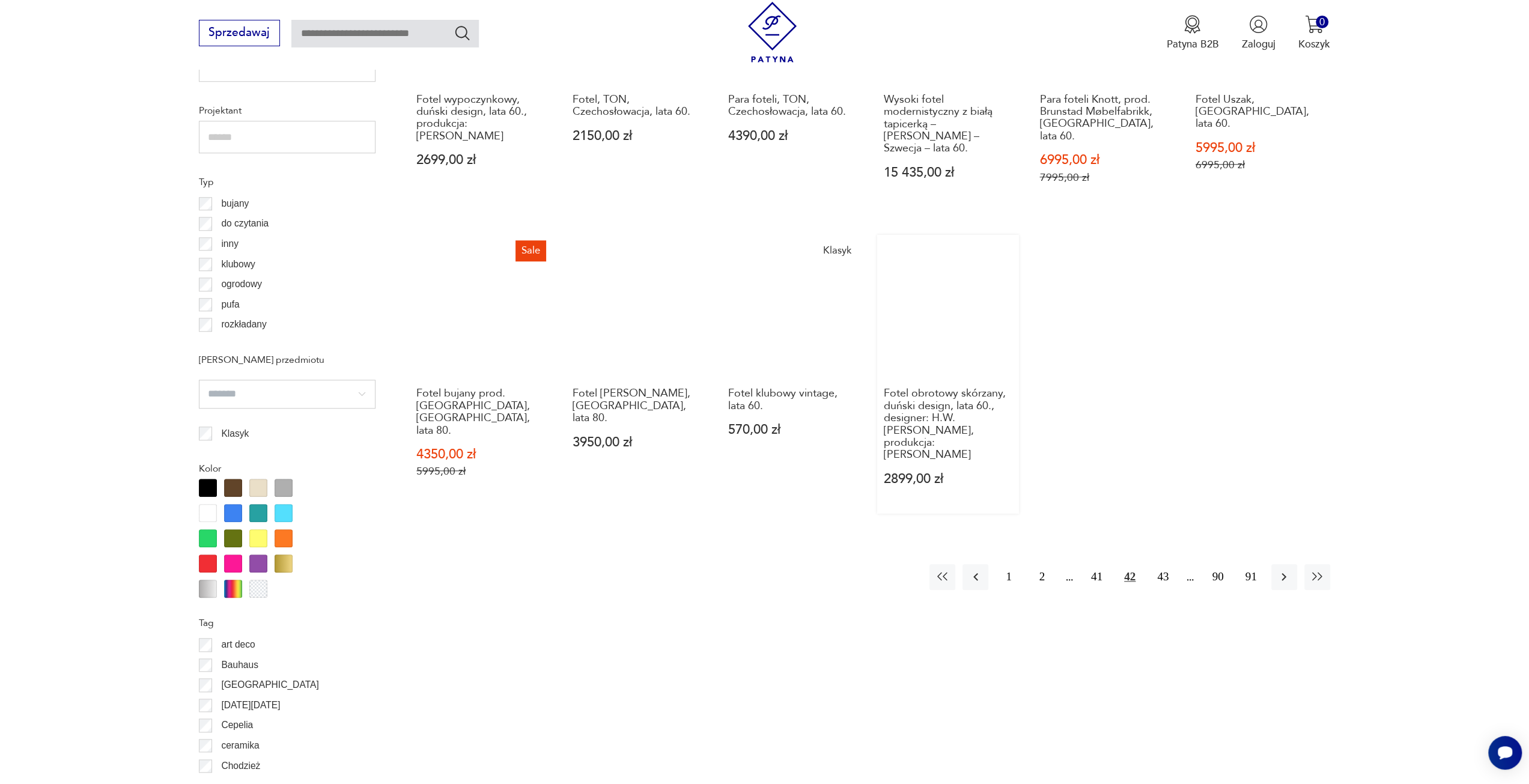
scroll to position [958, 0]
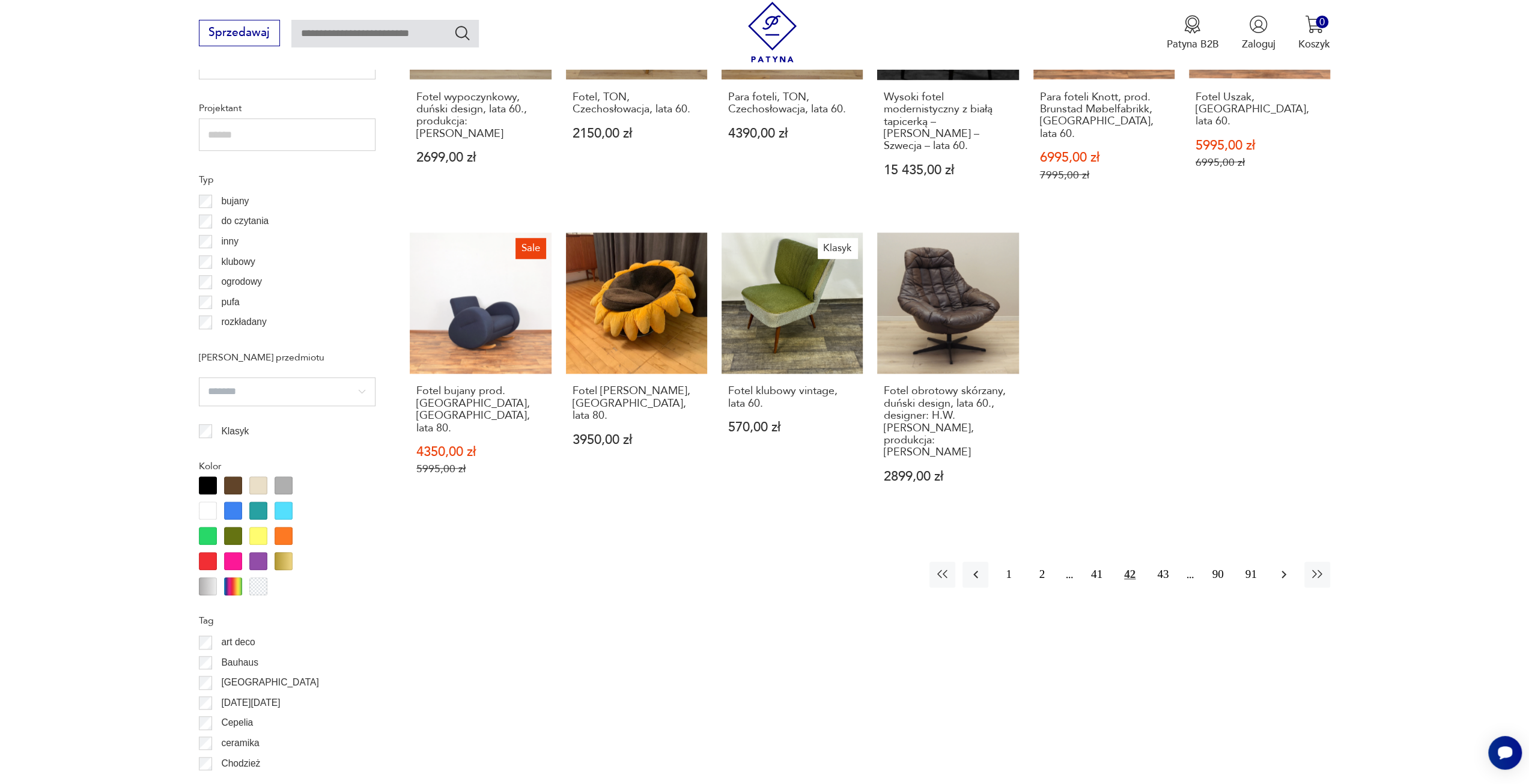
click at [1281, 568] on icon "button" at bounding box center [1284, 574] width 15 height 15
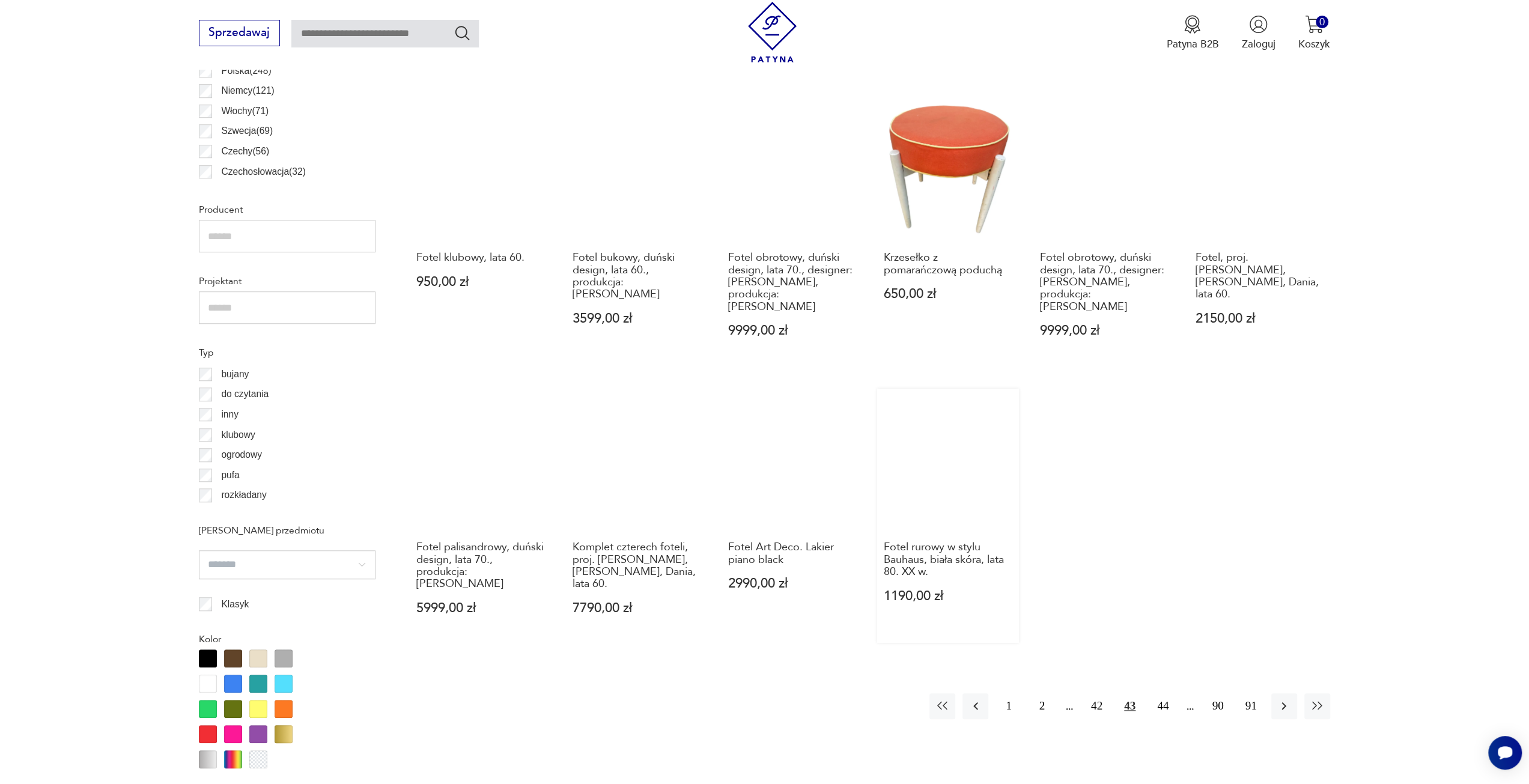
scroll to position [837, 0]
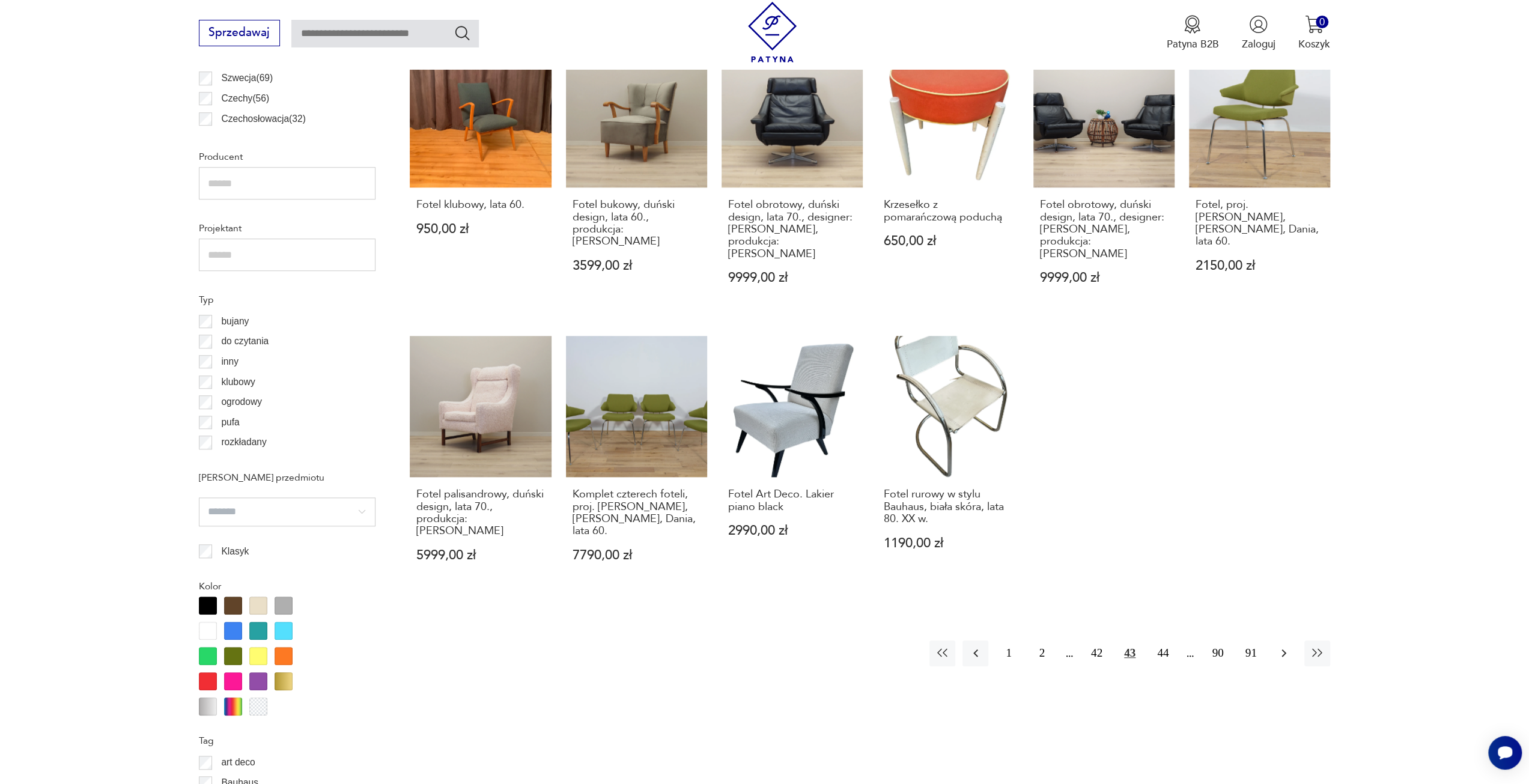
click at [1290, 646] on icon "button" at bounding box center [1284, 653] width 15 height 15
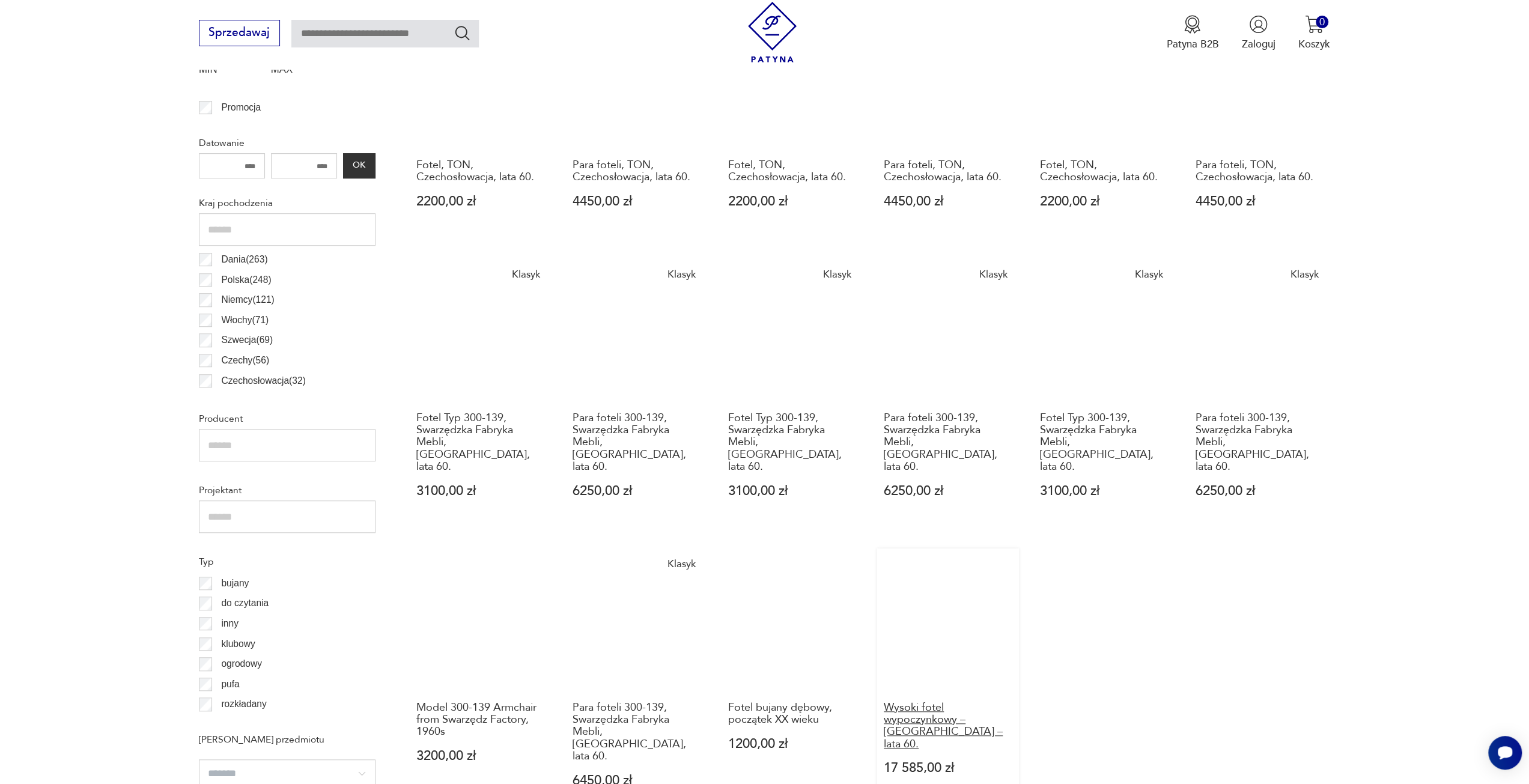
scroll to position [717, 0]
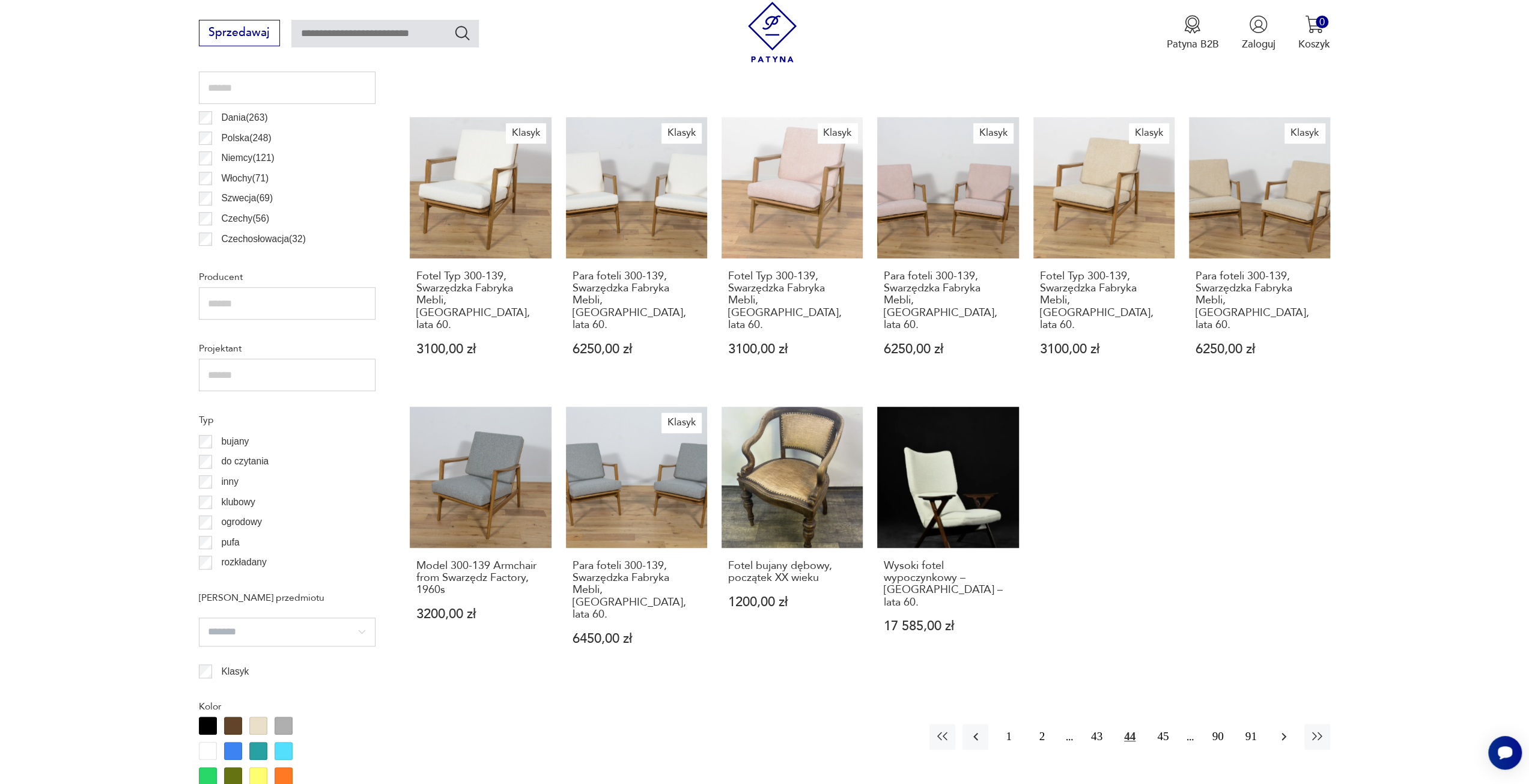
click at [1282, 733] on icon "button" at bounding box center [1284, 737] width 5 height 8
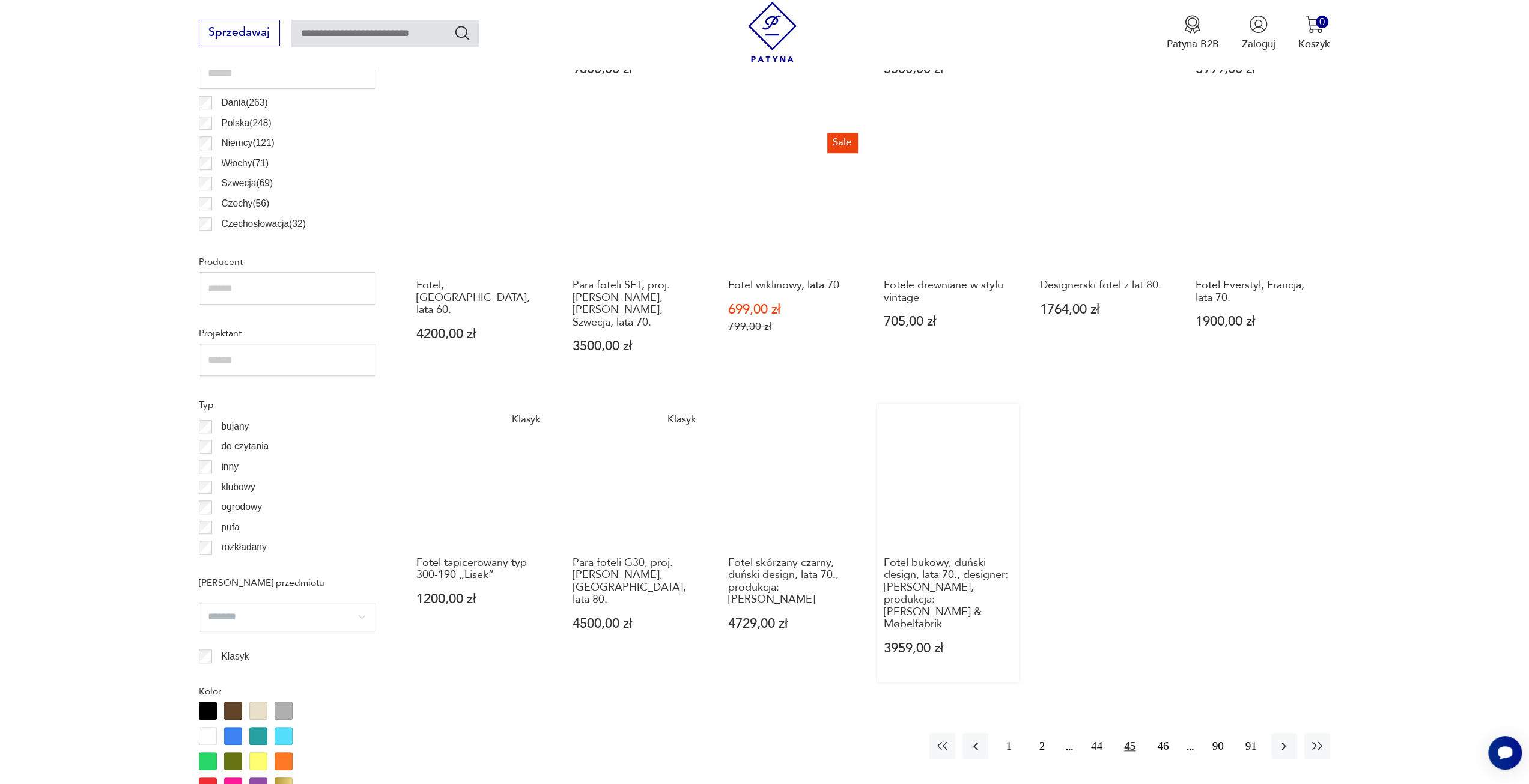
scroll to position [898, 0]
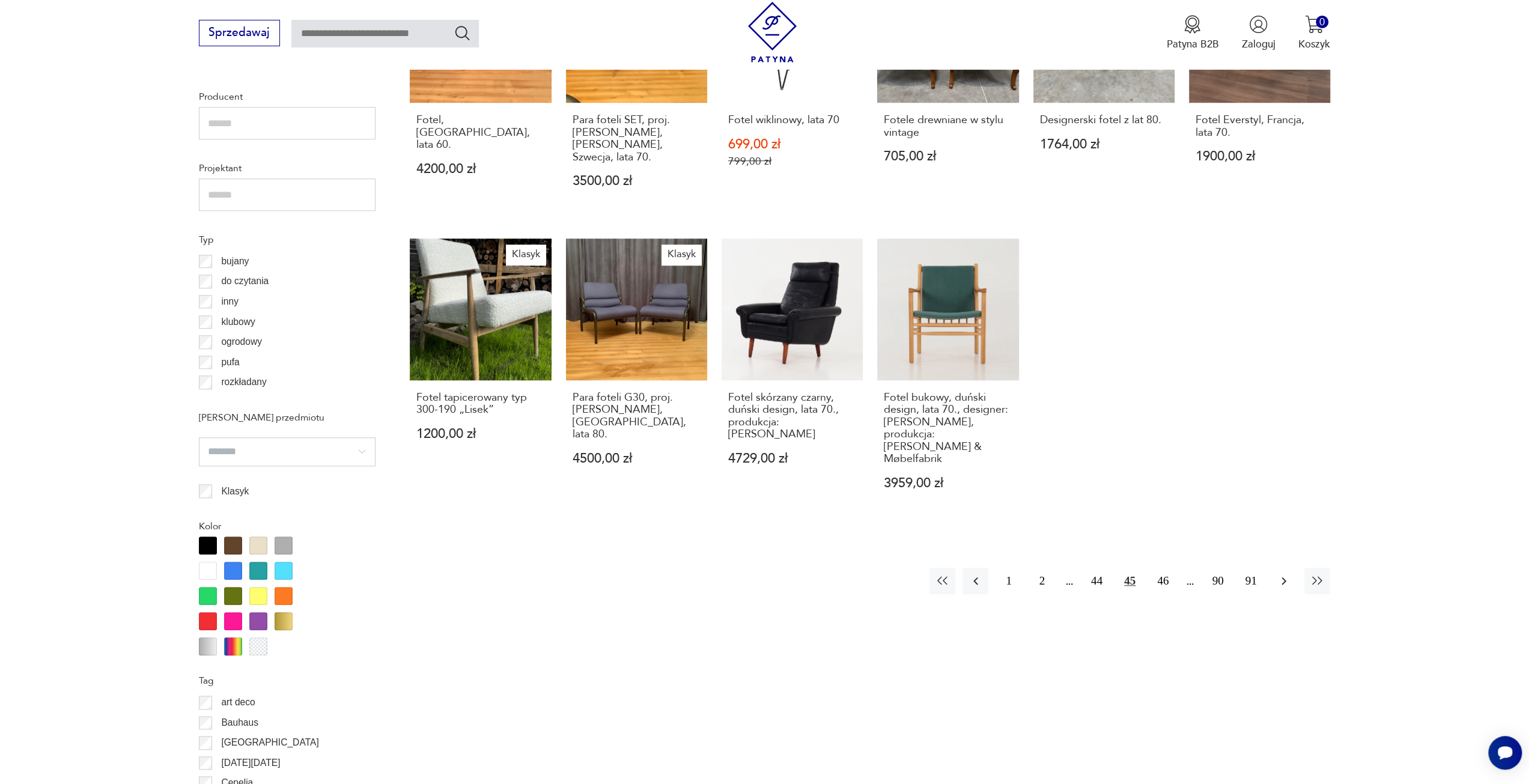
click at [1280, 573] on icon "button" at bounding box center [1284, 580] width 15 height 15
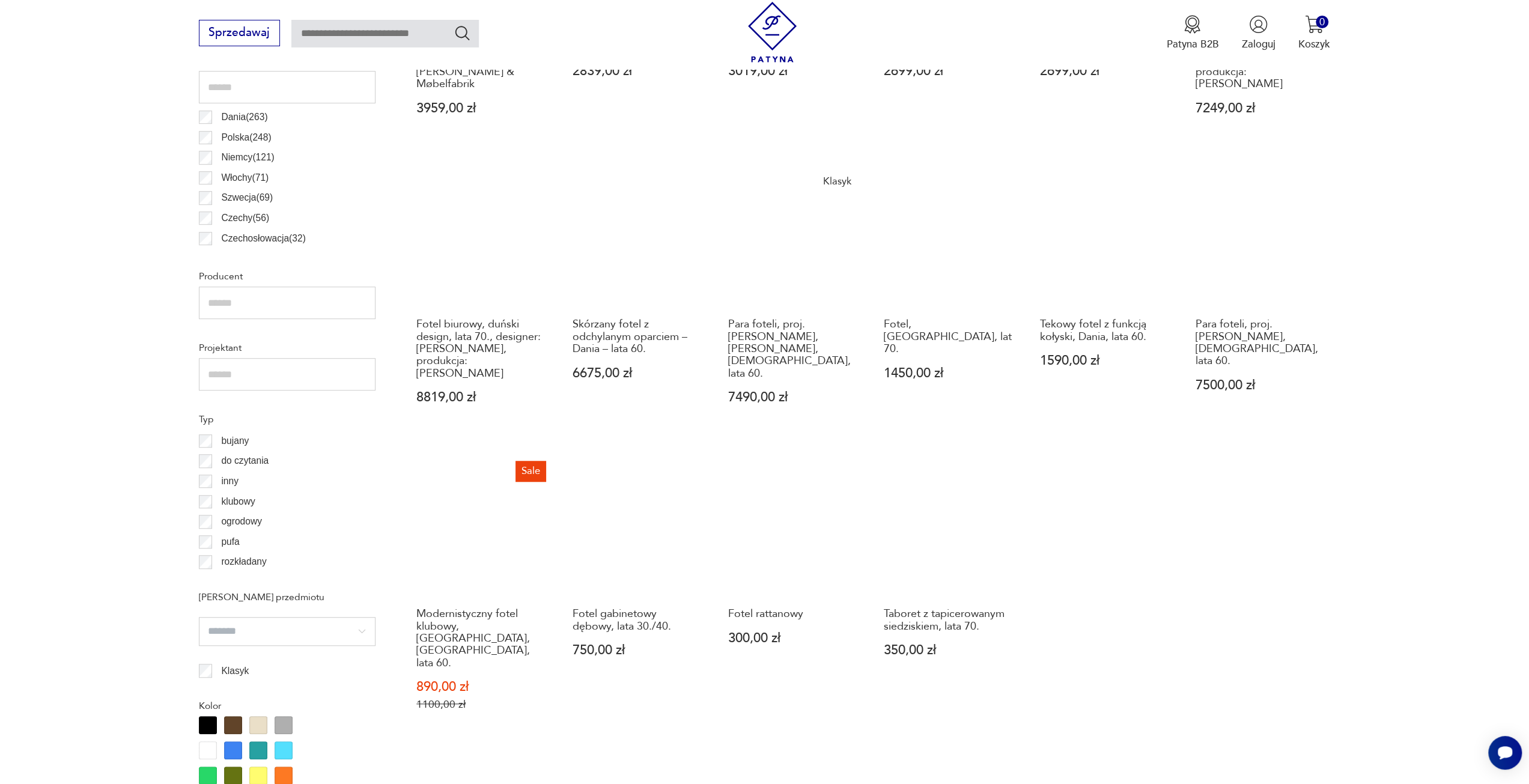
scroll to position [837, 0]
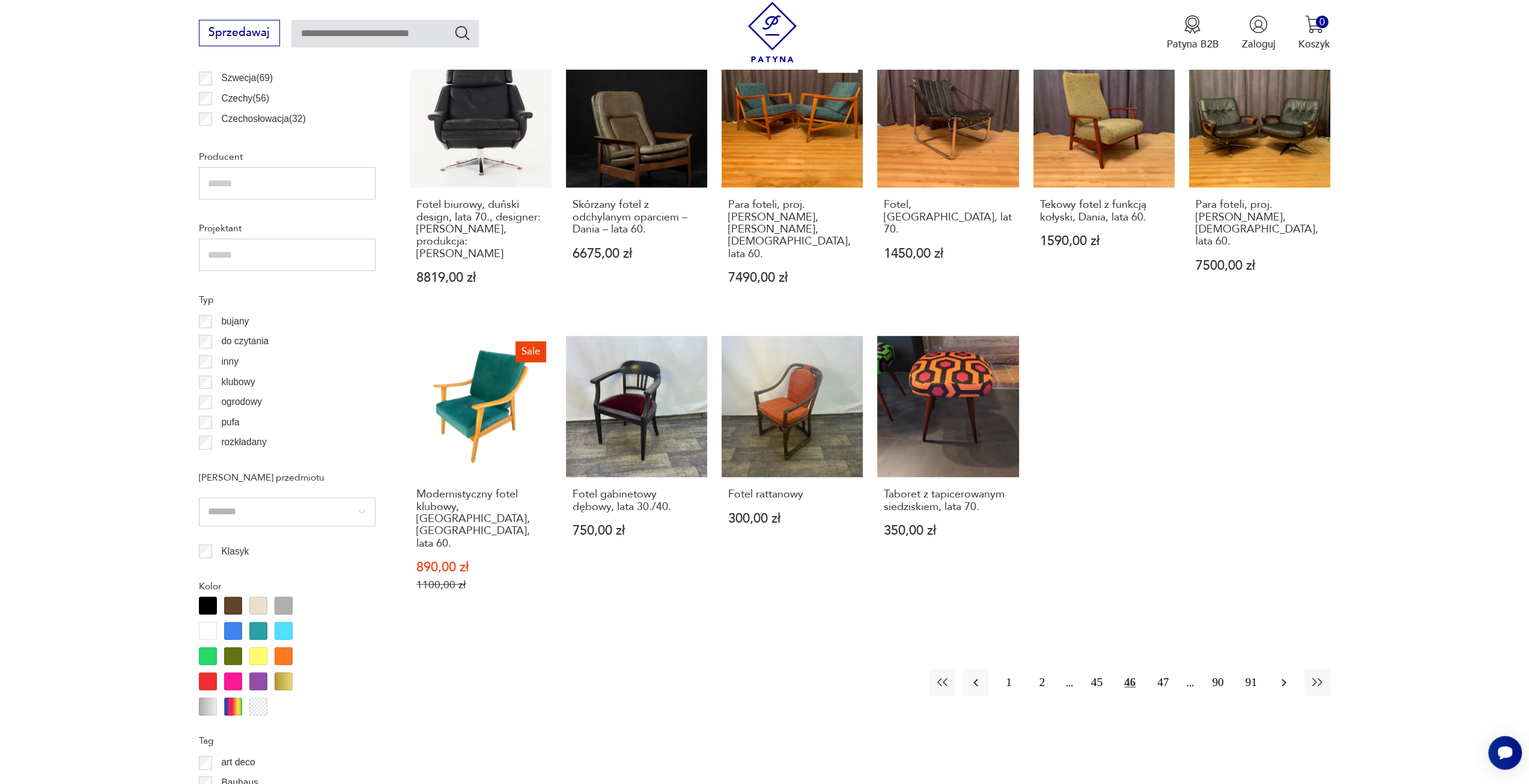
click at [1286, 676] on icon "button" at bounding box center [1284, 683] width 15 height 15
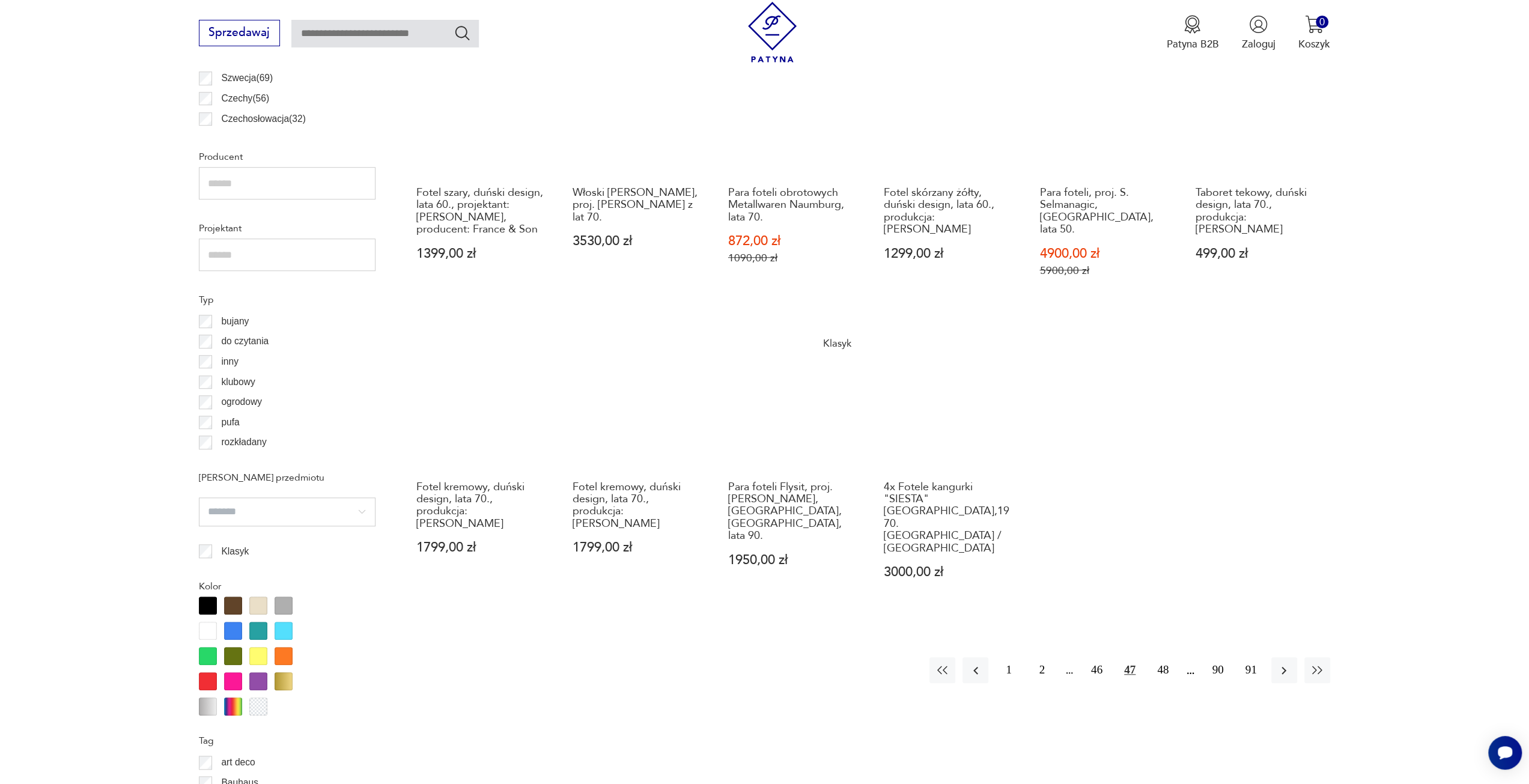
scroll to position [898, 0]
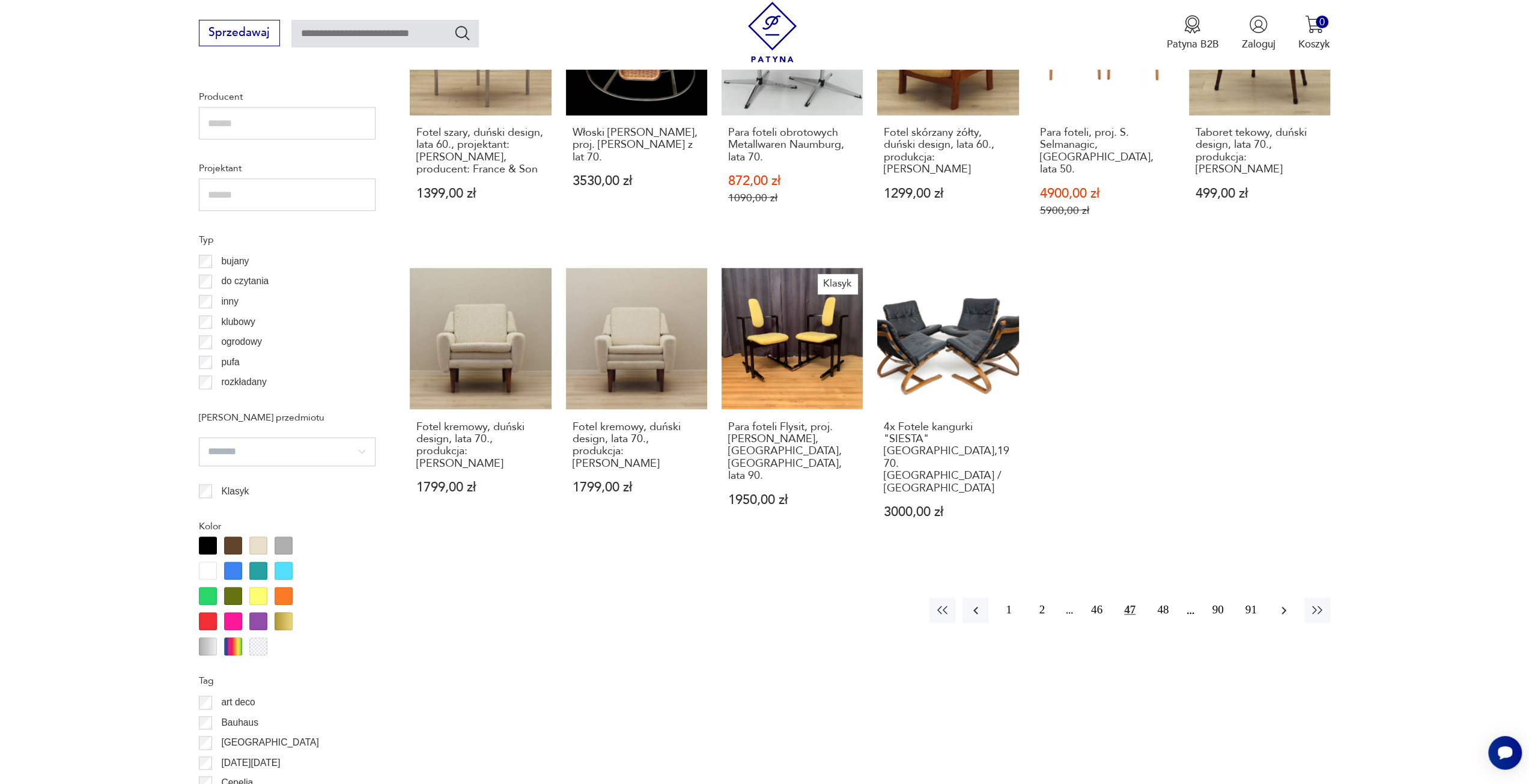
click at [1278, 603] on icon "button" at bounding box center [1284, 610] width 15 height 15
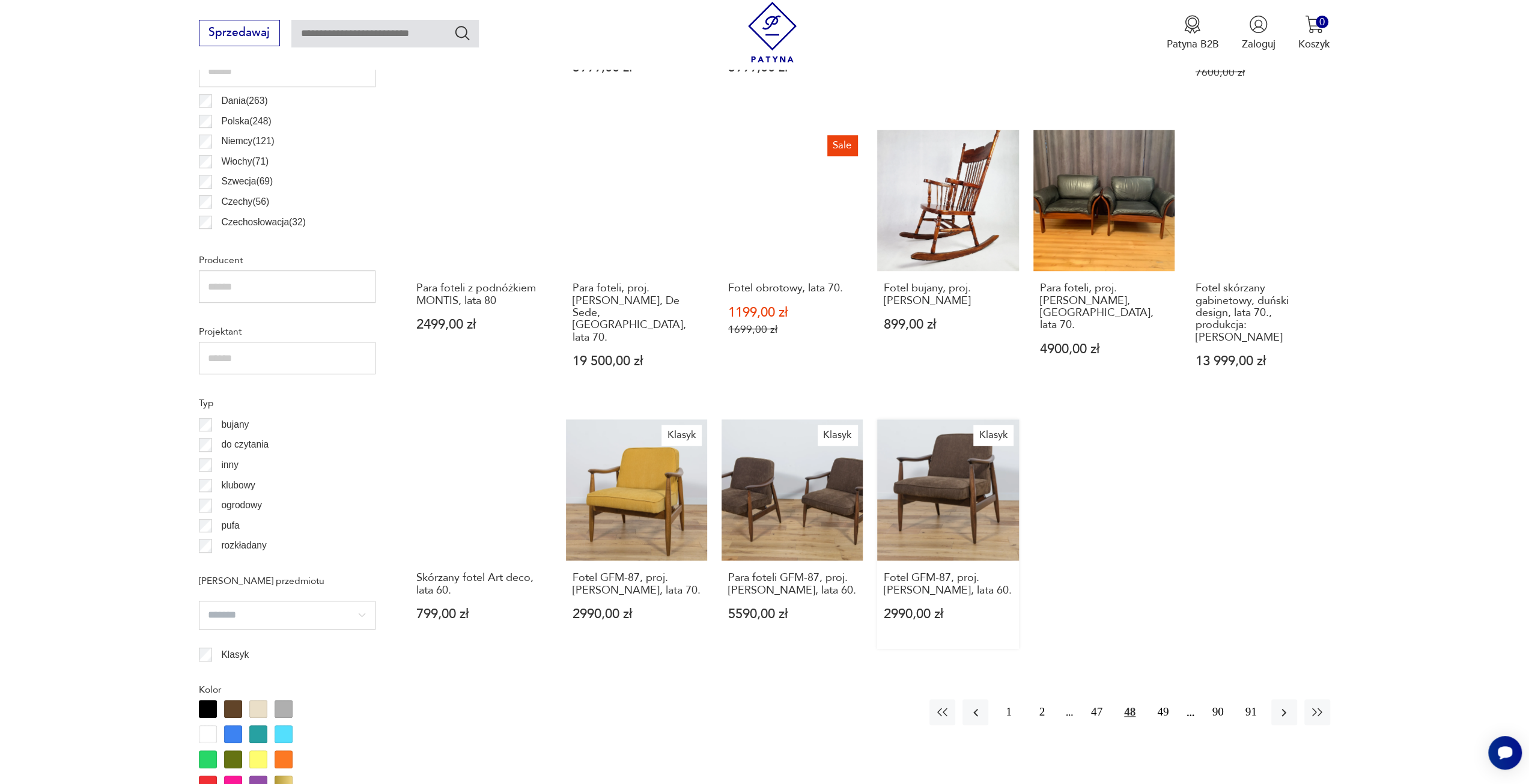
scroll to position [837, 0]
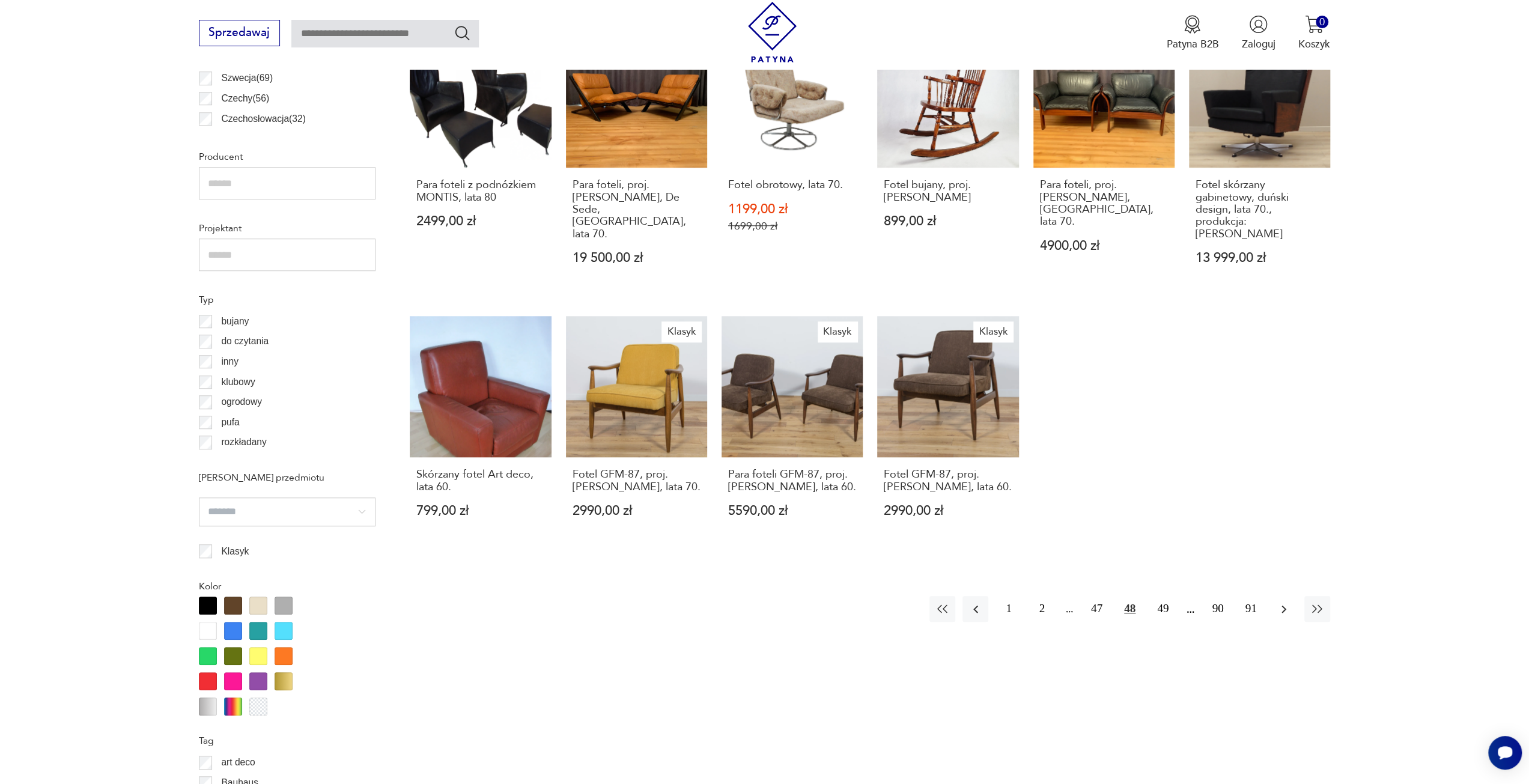
click at [1284, 602] on icon "button" at bounding box center [1284, 609] width 15 height 15
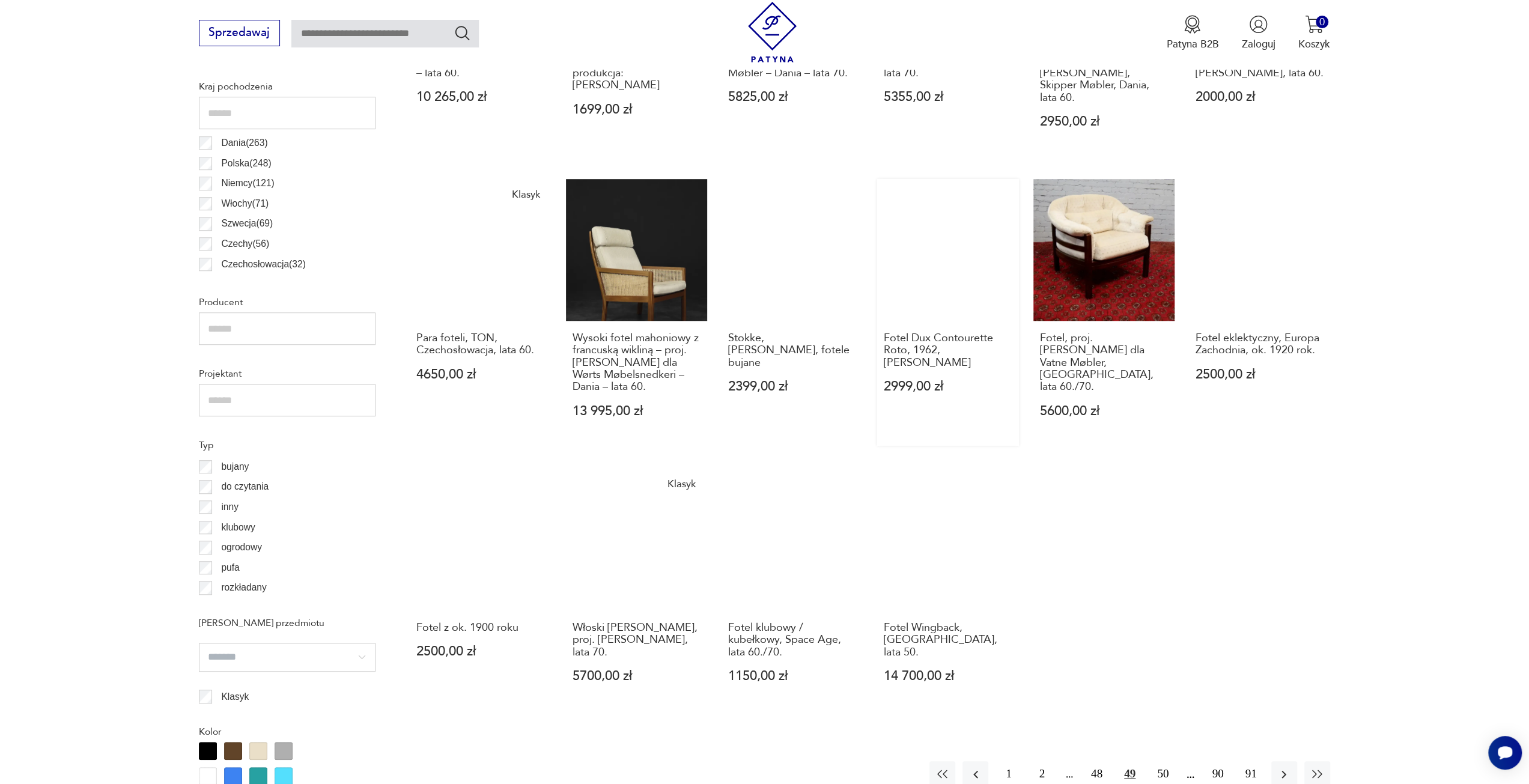
scroll to position [717, 0]
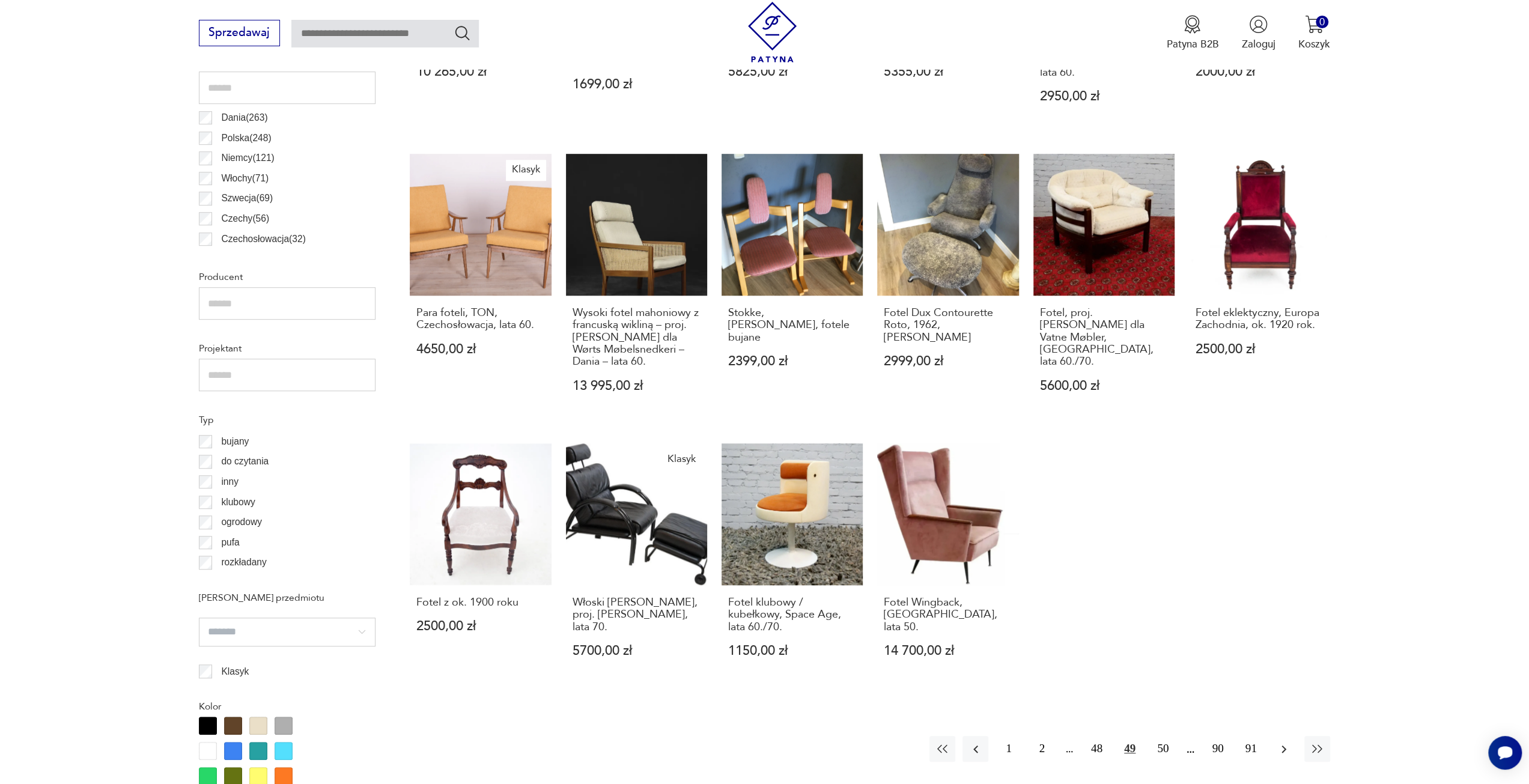
click at [1285, 745] on icon "button" at bounding box center [1284, 749] width 5 height 8
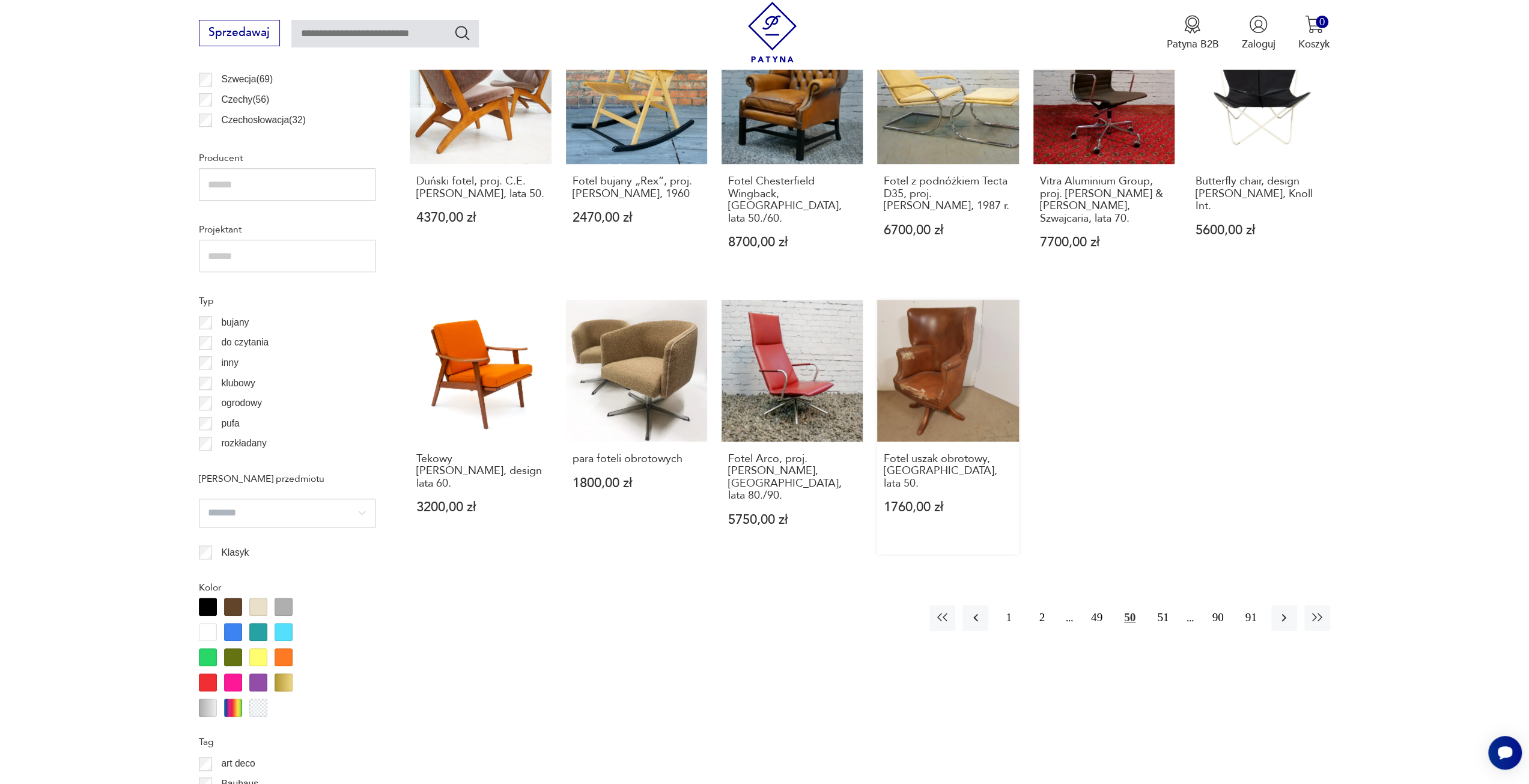
scroll to position [837, 0]
click at [1281, 609] on icon "button" at bounding box center [1284, 616] width 15 height 15
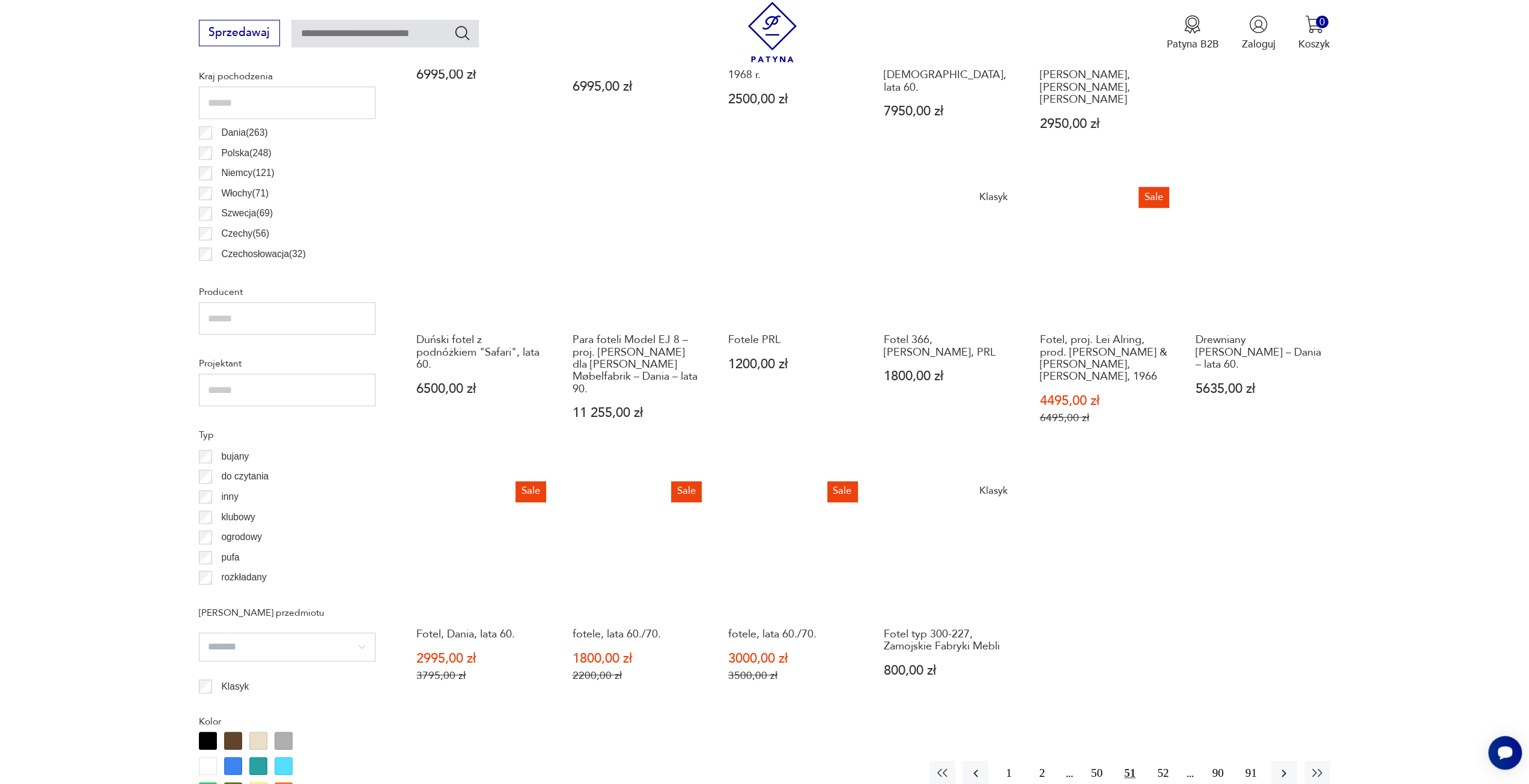
scroll to position [717, 0]
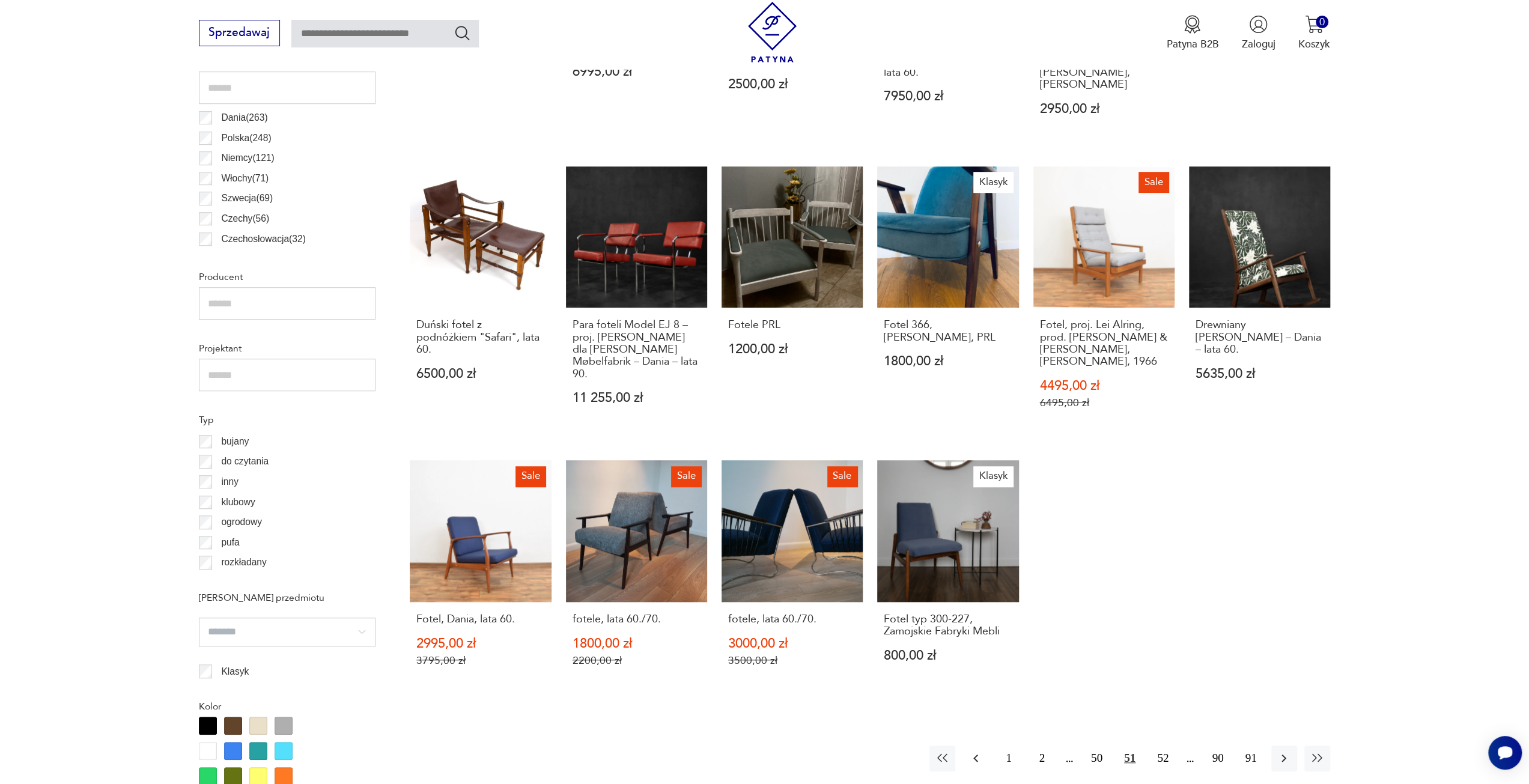
click at [975, 751] on icon "button" at bounding box center [976, 757] width 15 height 15
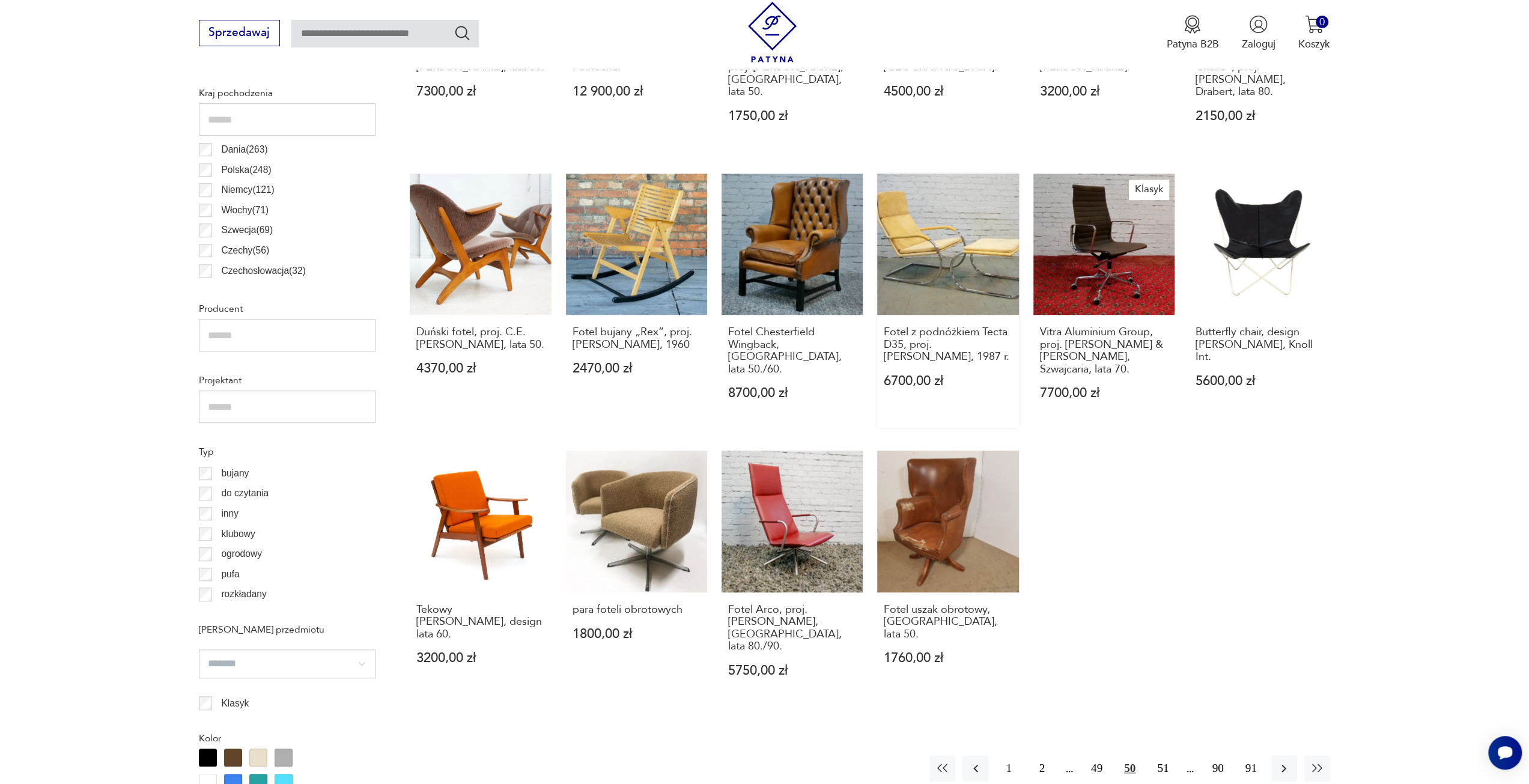
scroll to position [837, 0]
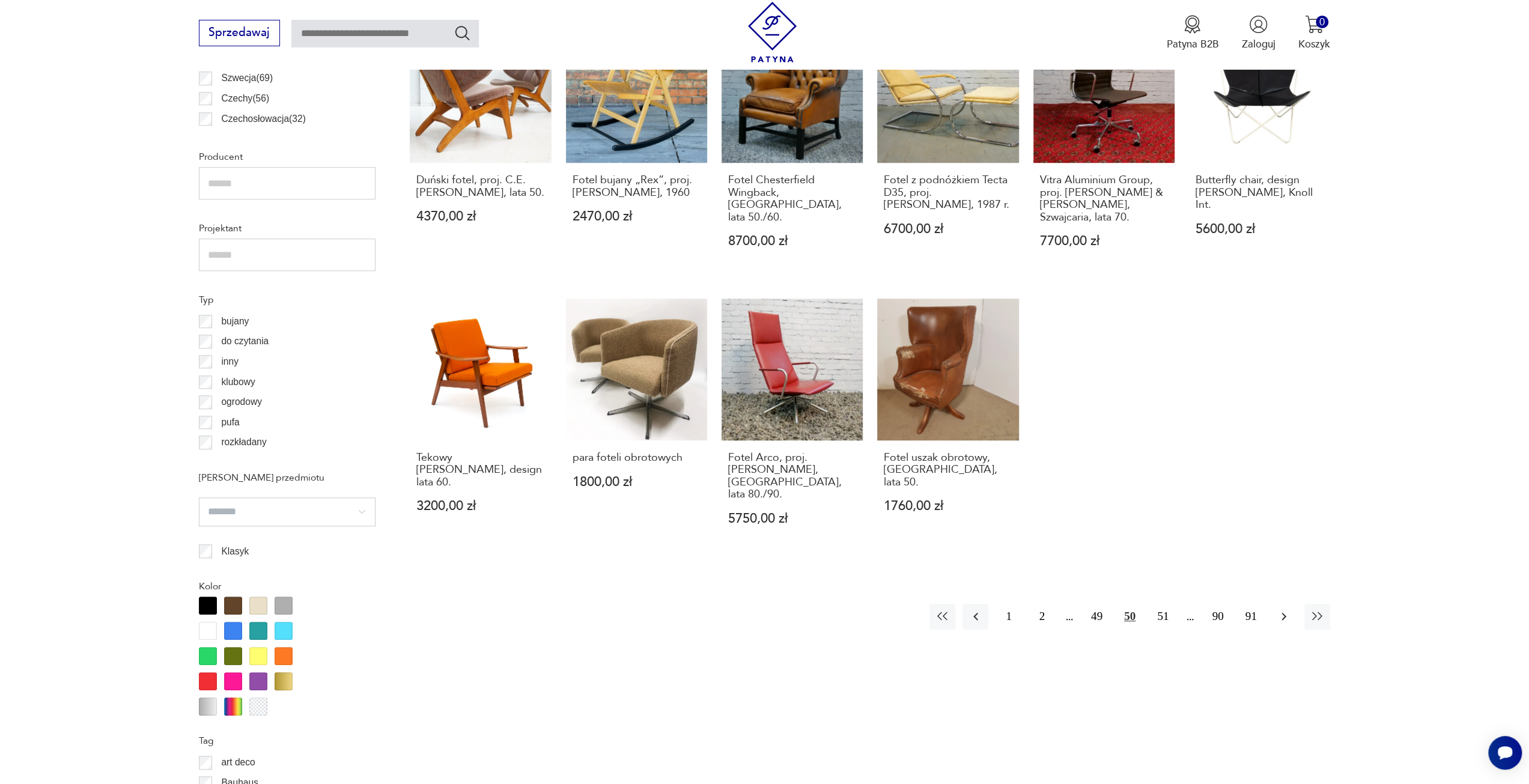
click at [1290, 609] on icon "button" at bounding box center [1284, 616] width 15 height 15
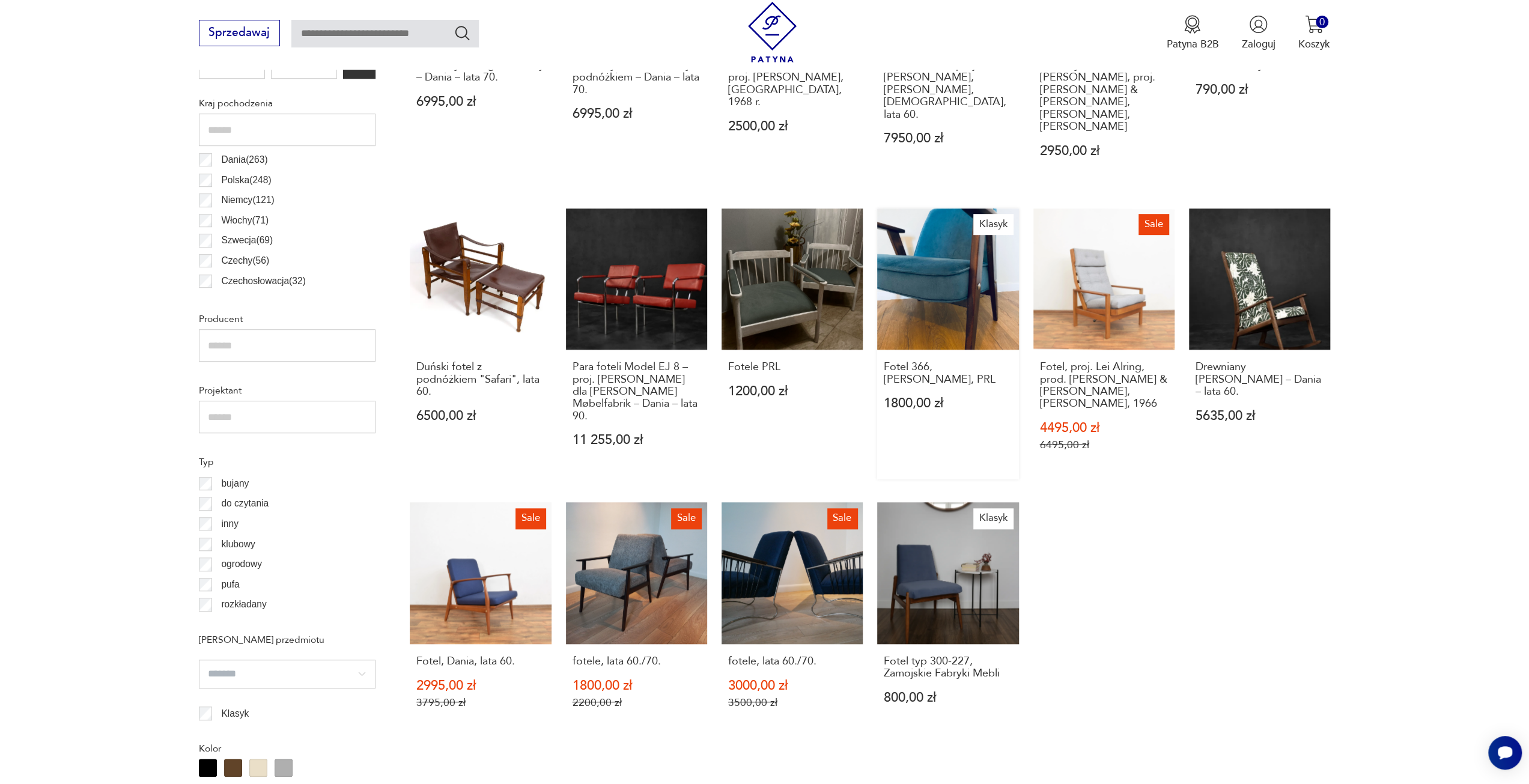
scroll to position [837, 0]
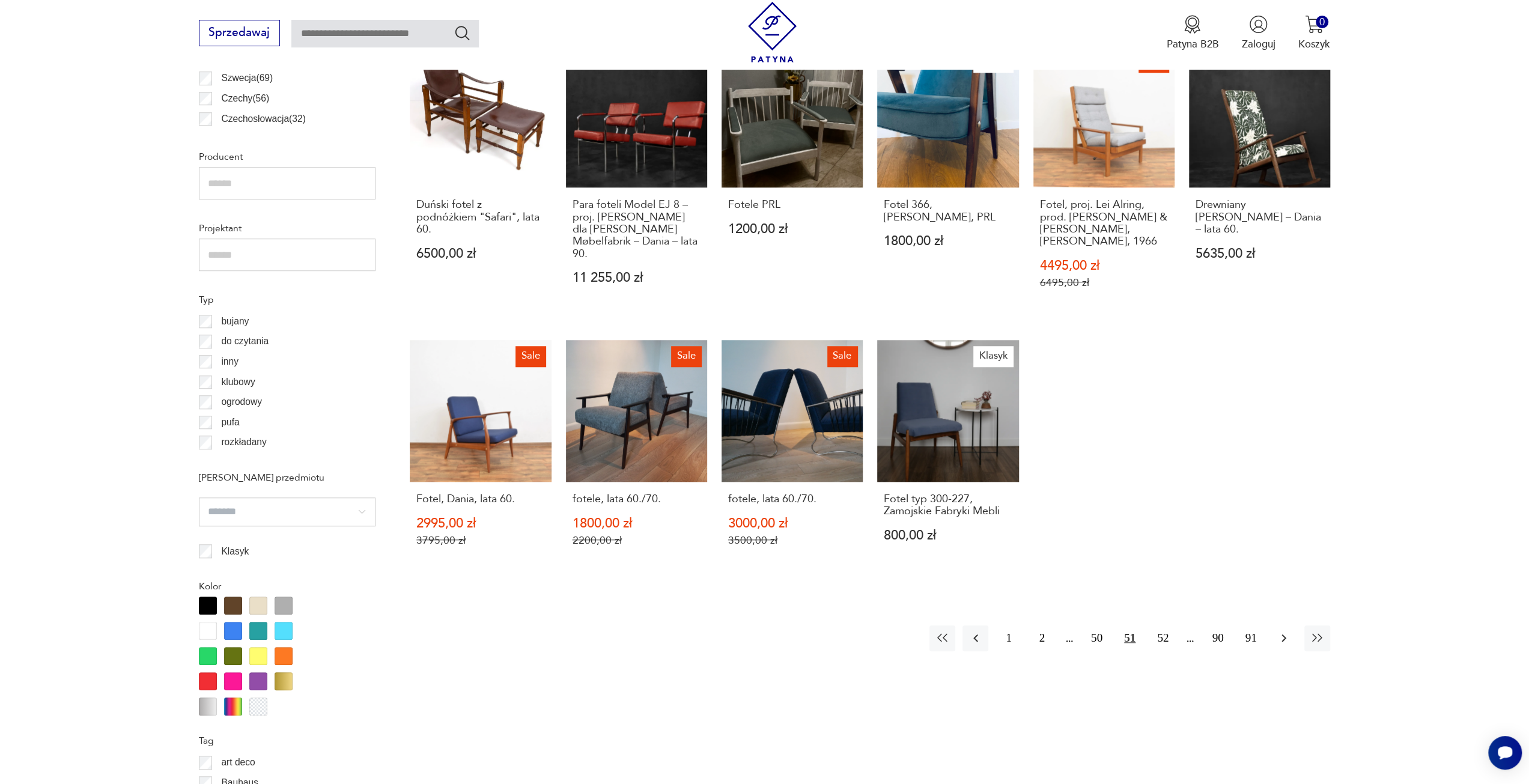
click at [1287, 631] on icon "button" at bounding box center [1284, 637] width 15 height 15
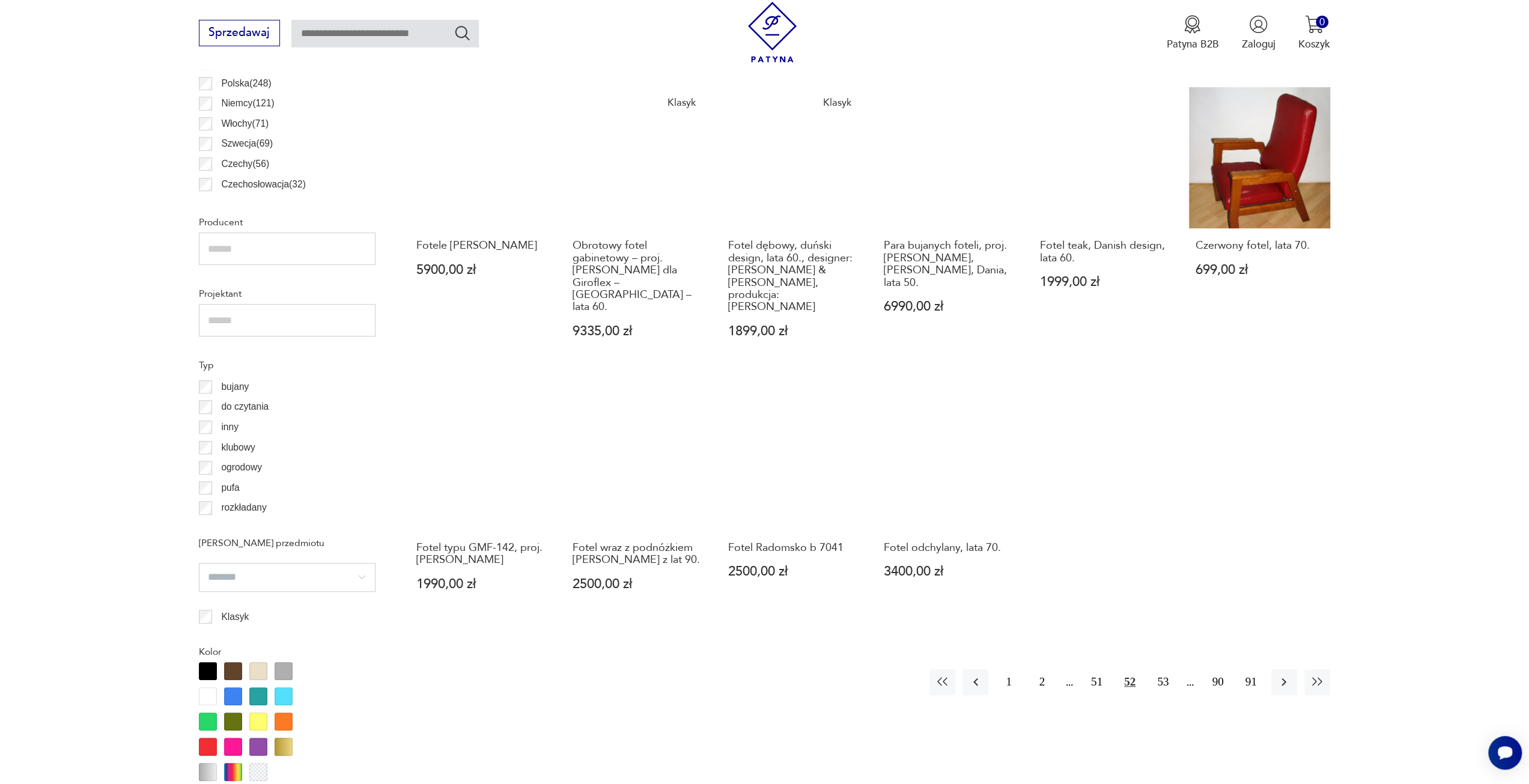
scroll to position [777, 0]
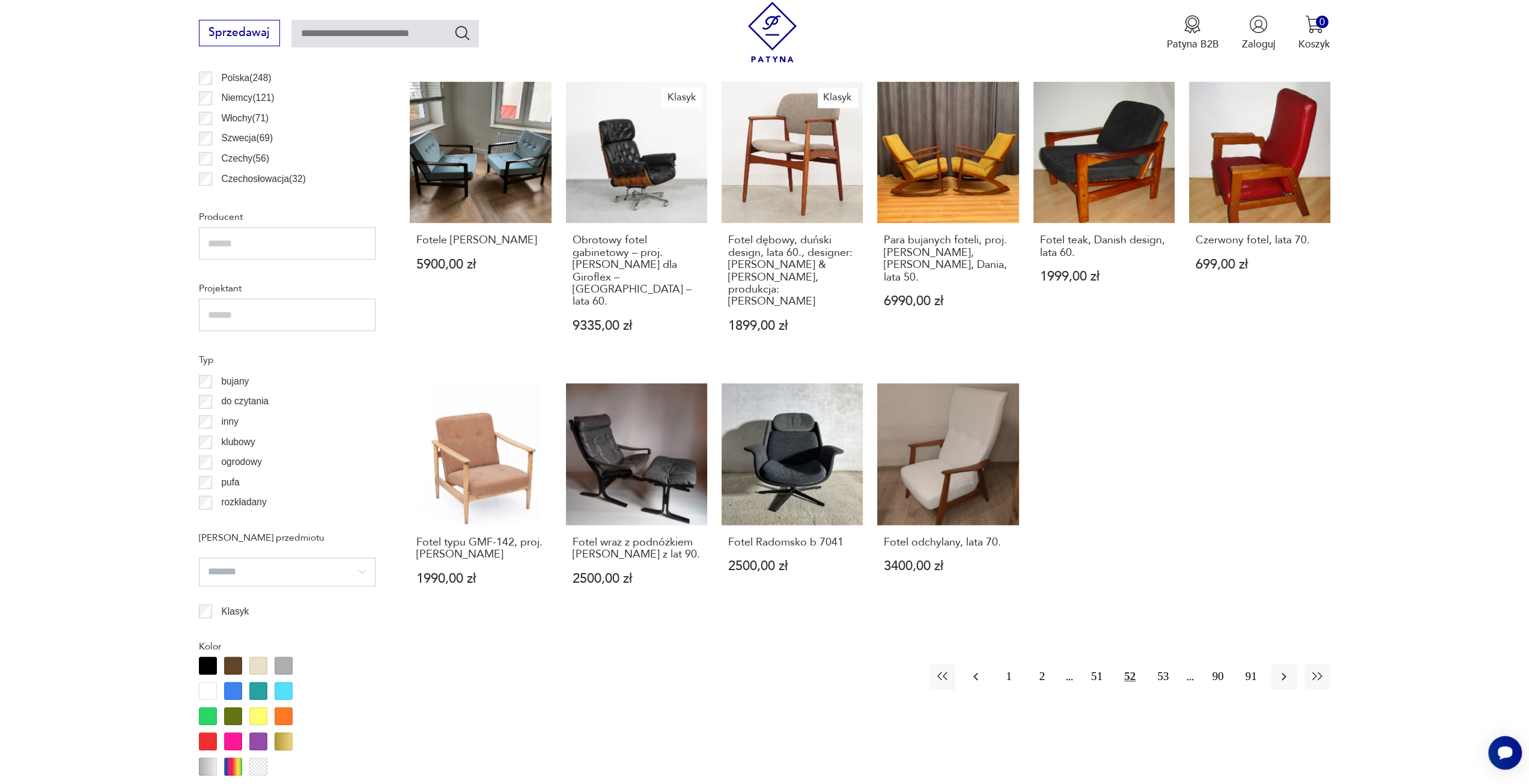
click at [980, 669] on icon "button" at bounding box center [976, 676] width 15 height 15
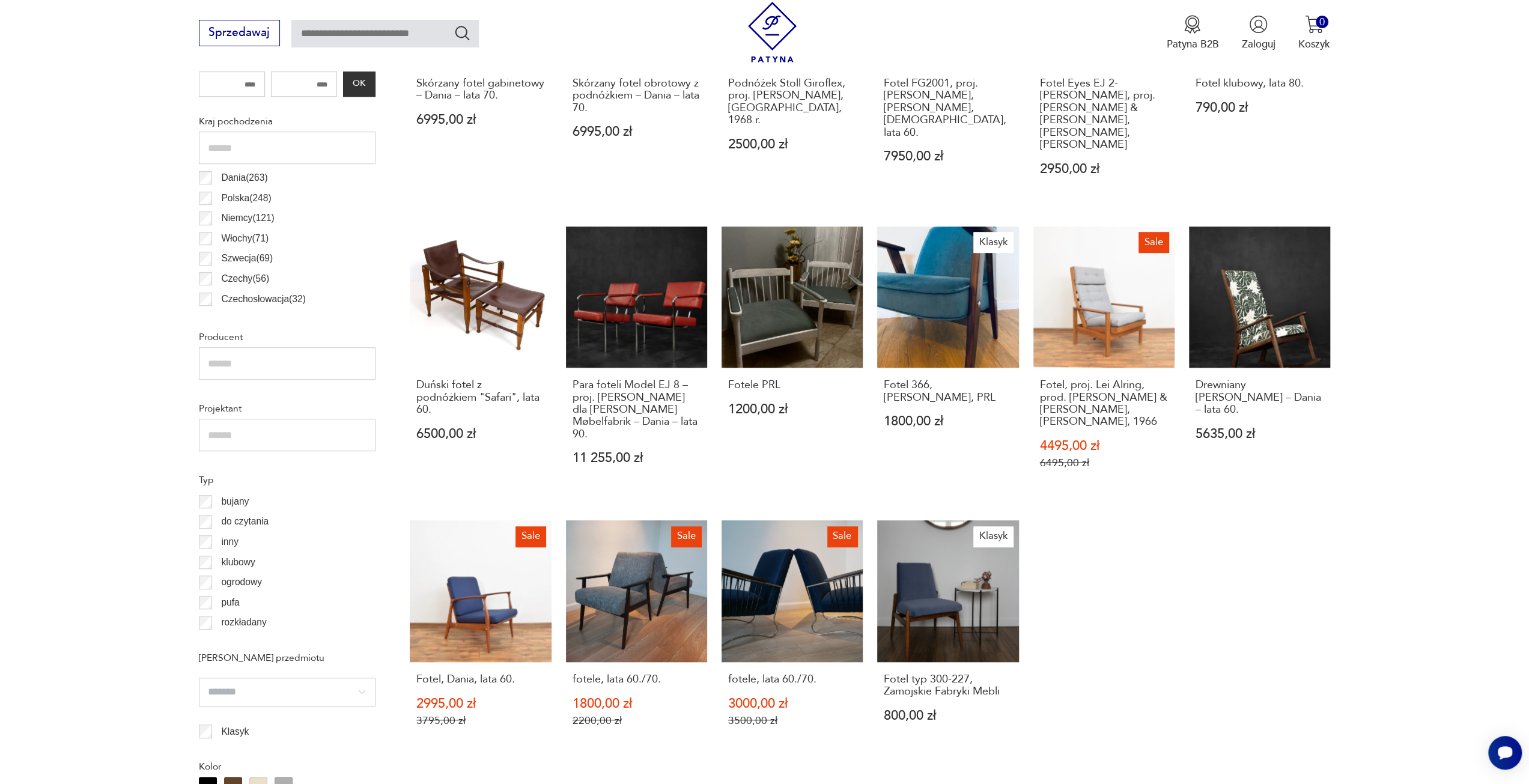
scroll to position [717, 0]
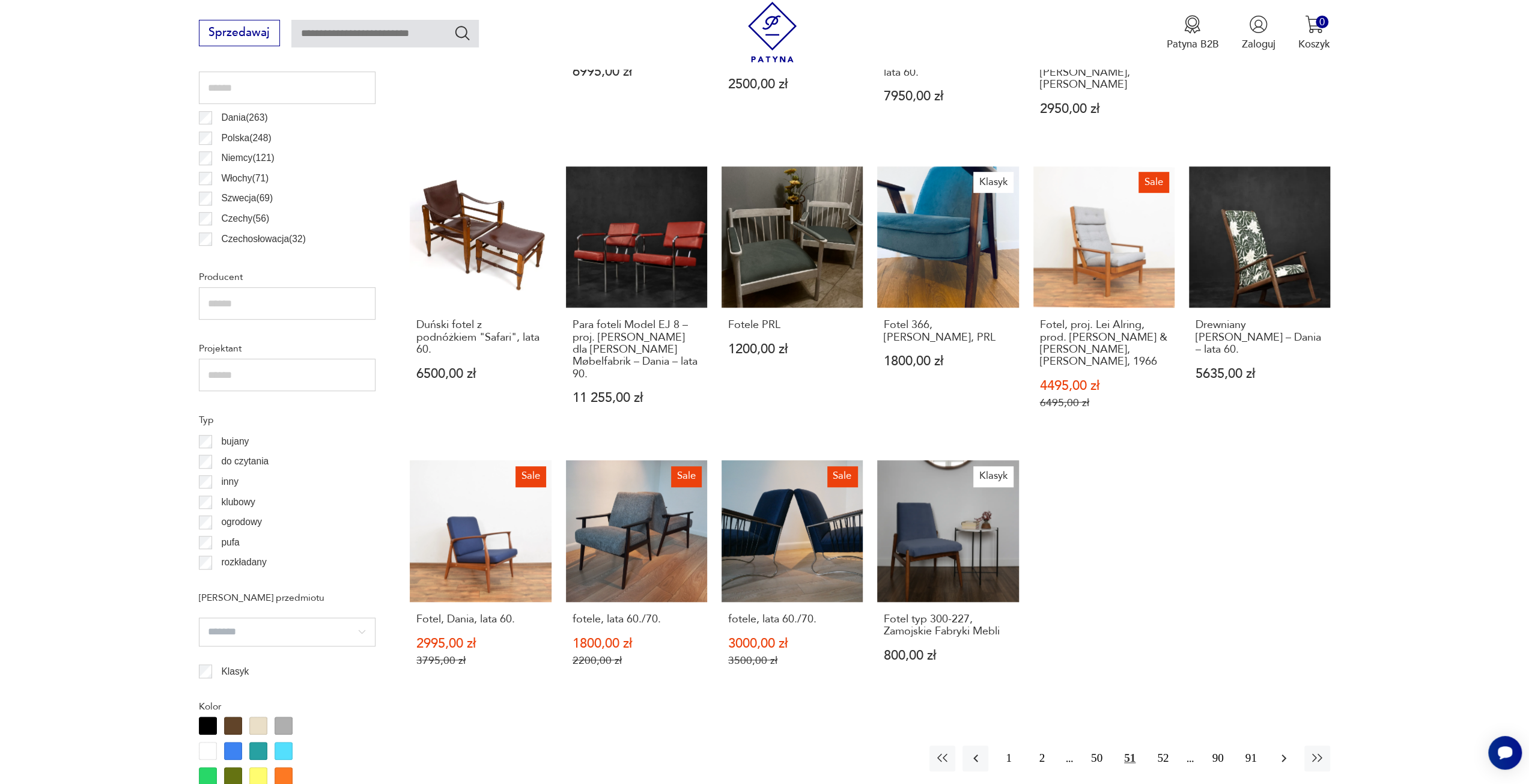
click at [1286, 751] on icon "button" at bounding box center [1284, 757] width 15 height 15
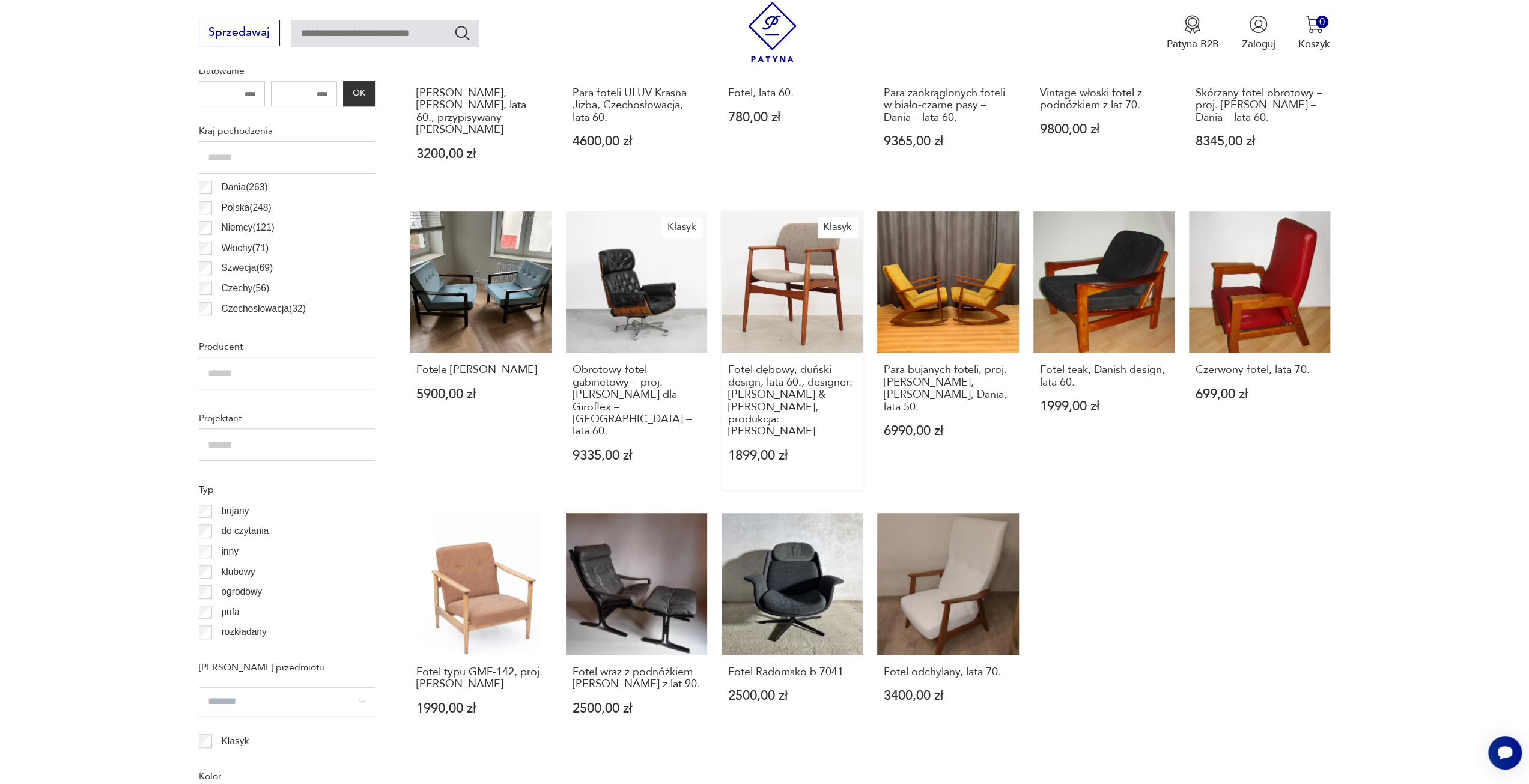
scroll to position [837, 0]
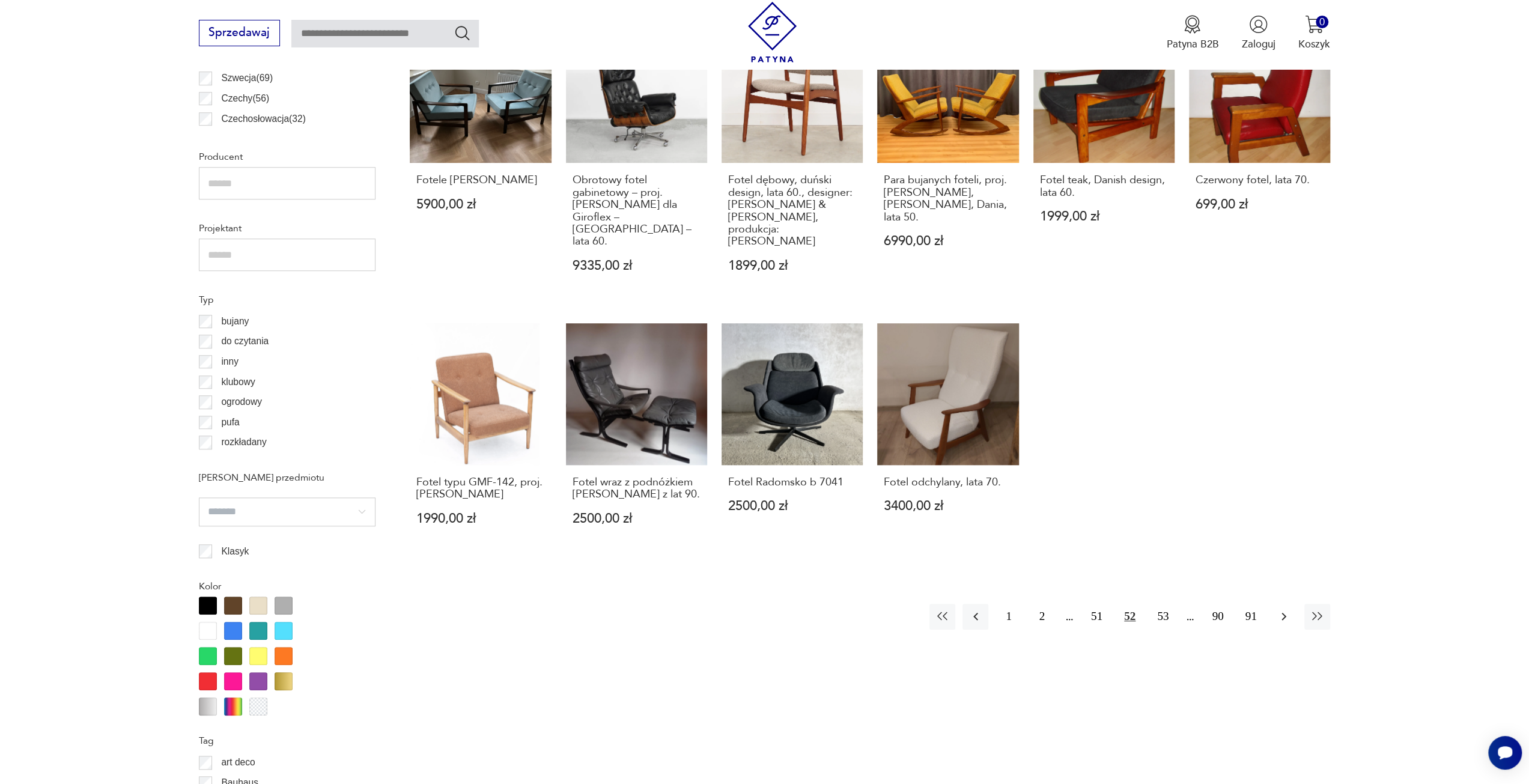
click at [1296, 604] on div "1 2 51 52 53 90 91" at bounding box center [1130, 617] width 400 height 26
click at [1285, 609] on icon "button" at bounding box center [1284, 616] width 15 height 15
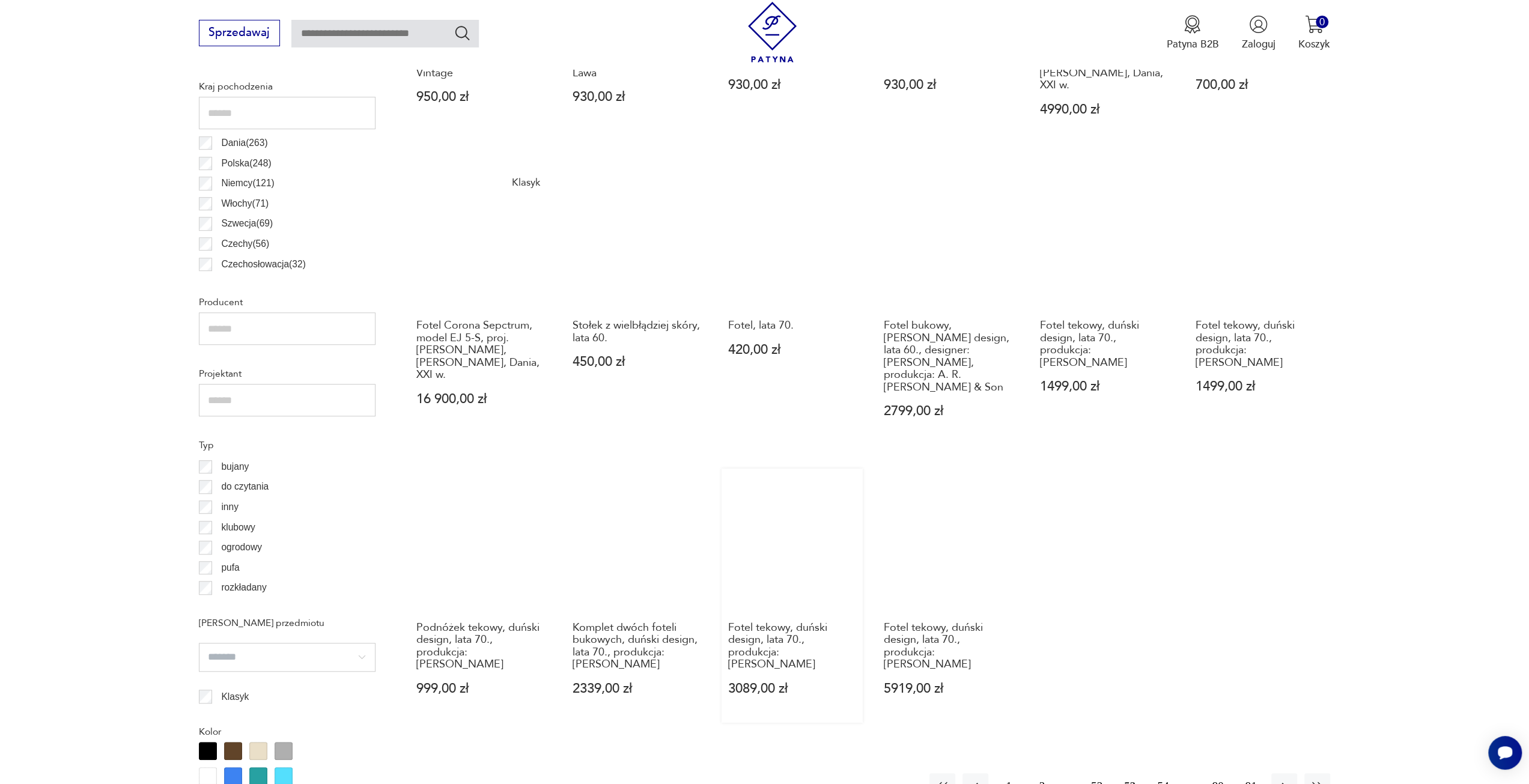
scroll to position [837, 0]
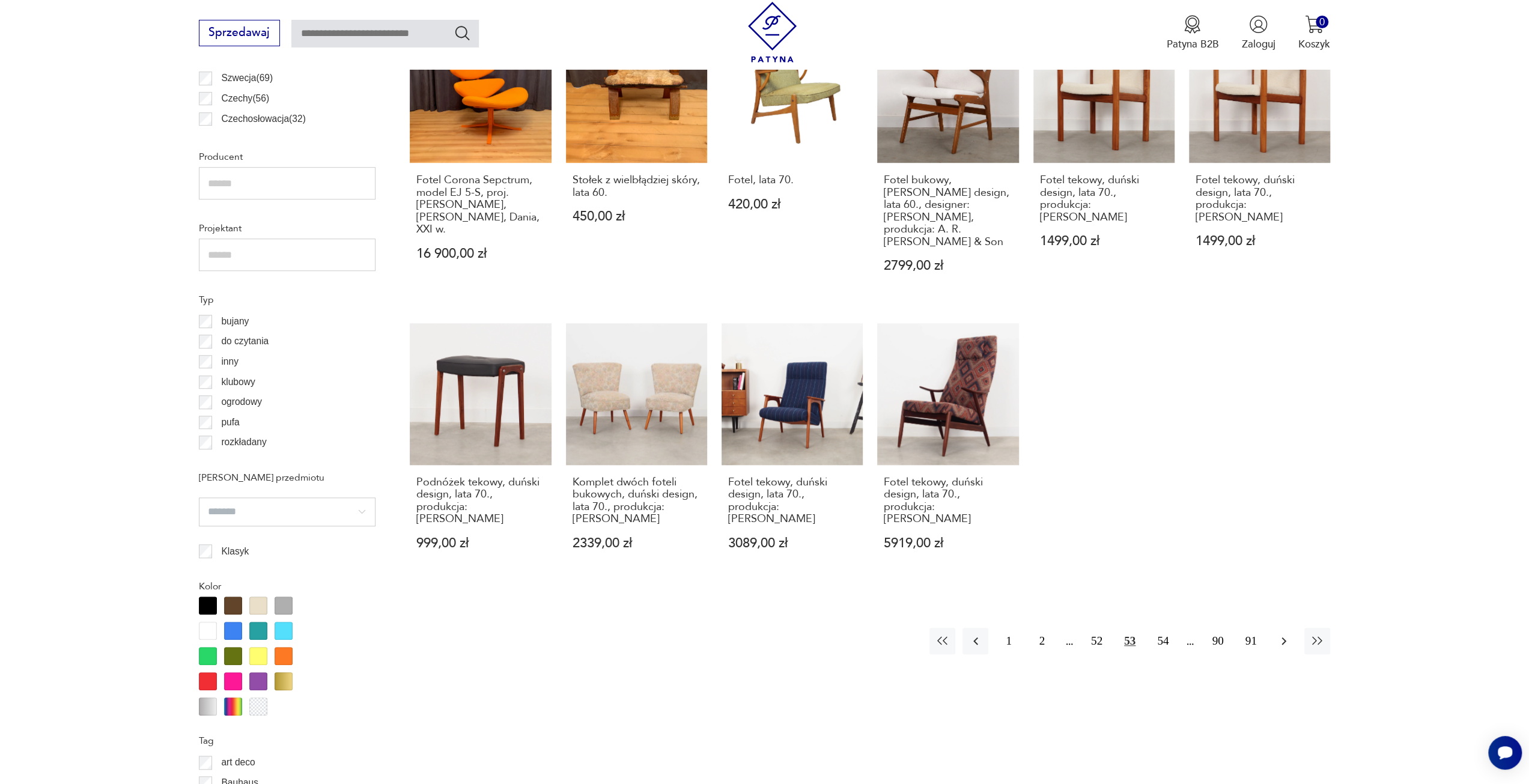
click at [1284, 633] on icon "button" at bounding box center [1284, 640] width 15 height 15
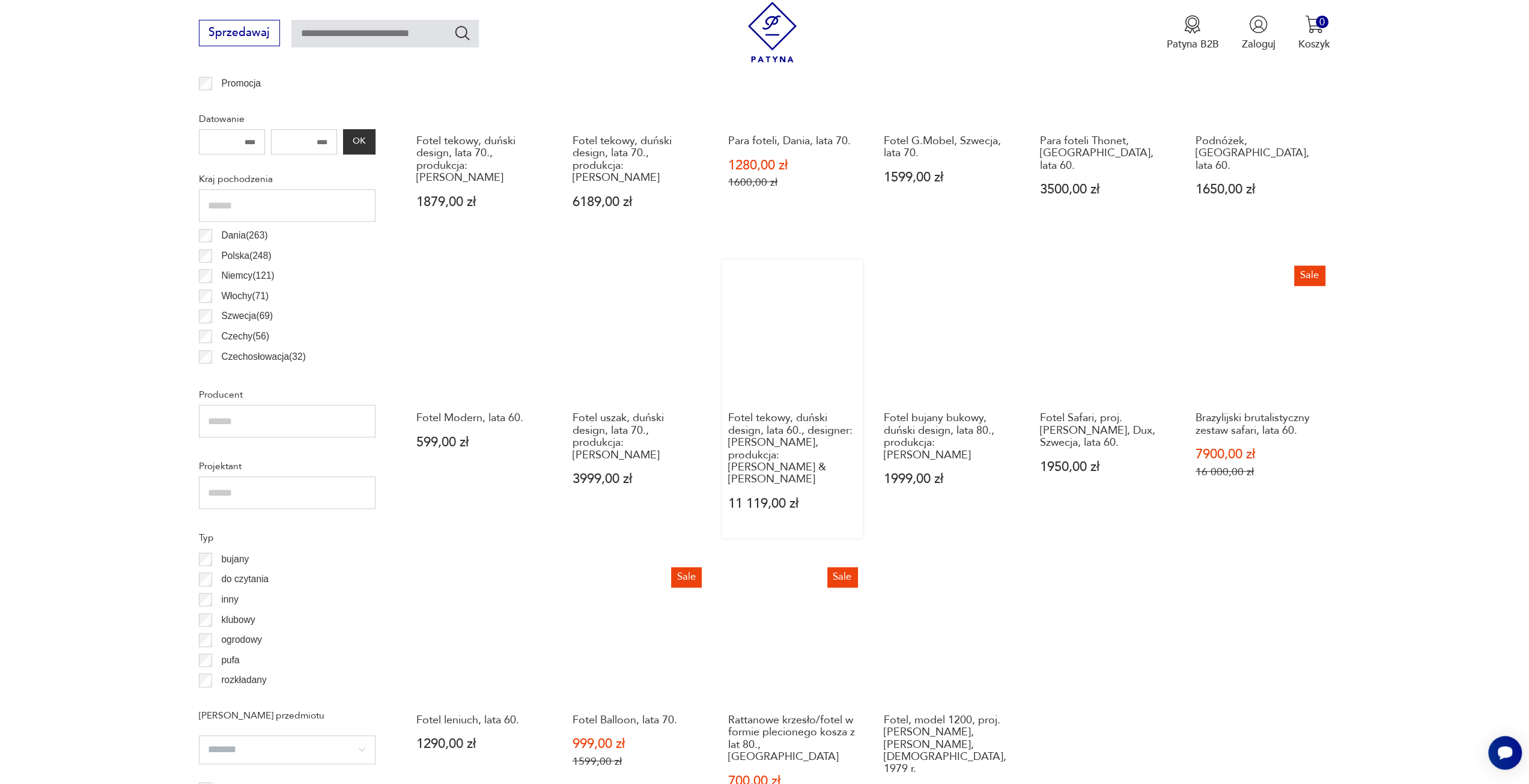
scroll to position [717, 0]
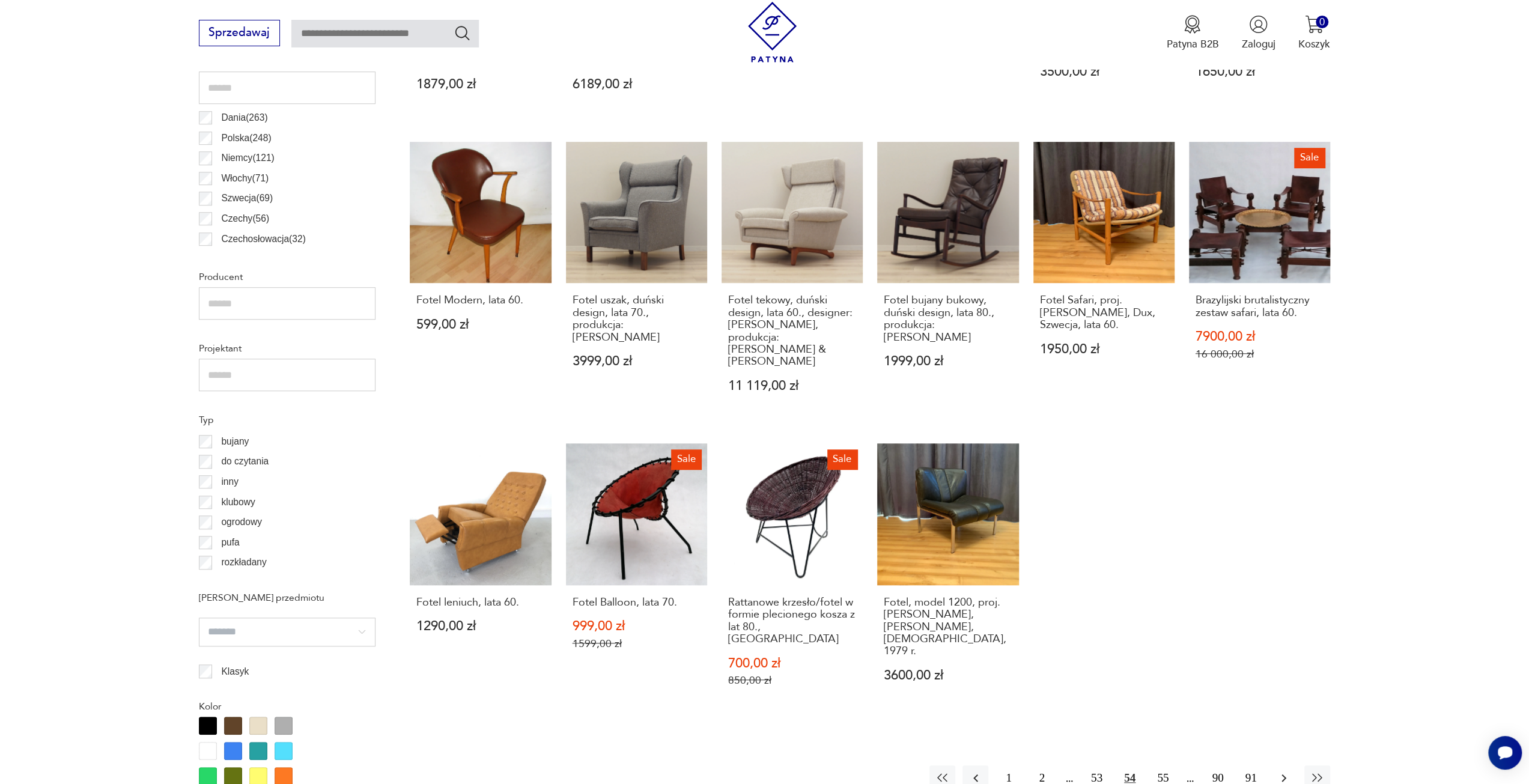
click at [1289, 771] on icon "button" at bounding box center [1284, 778] width 15 height 15
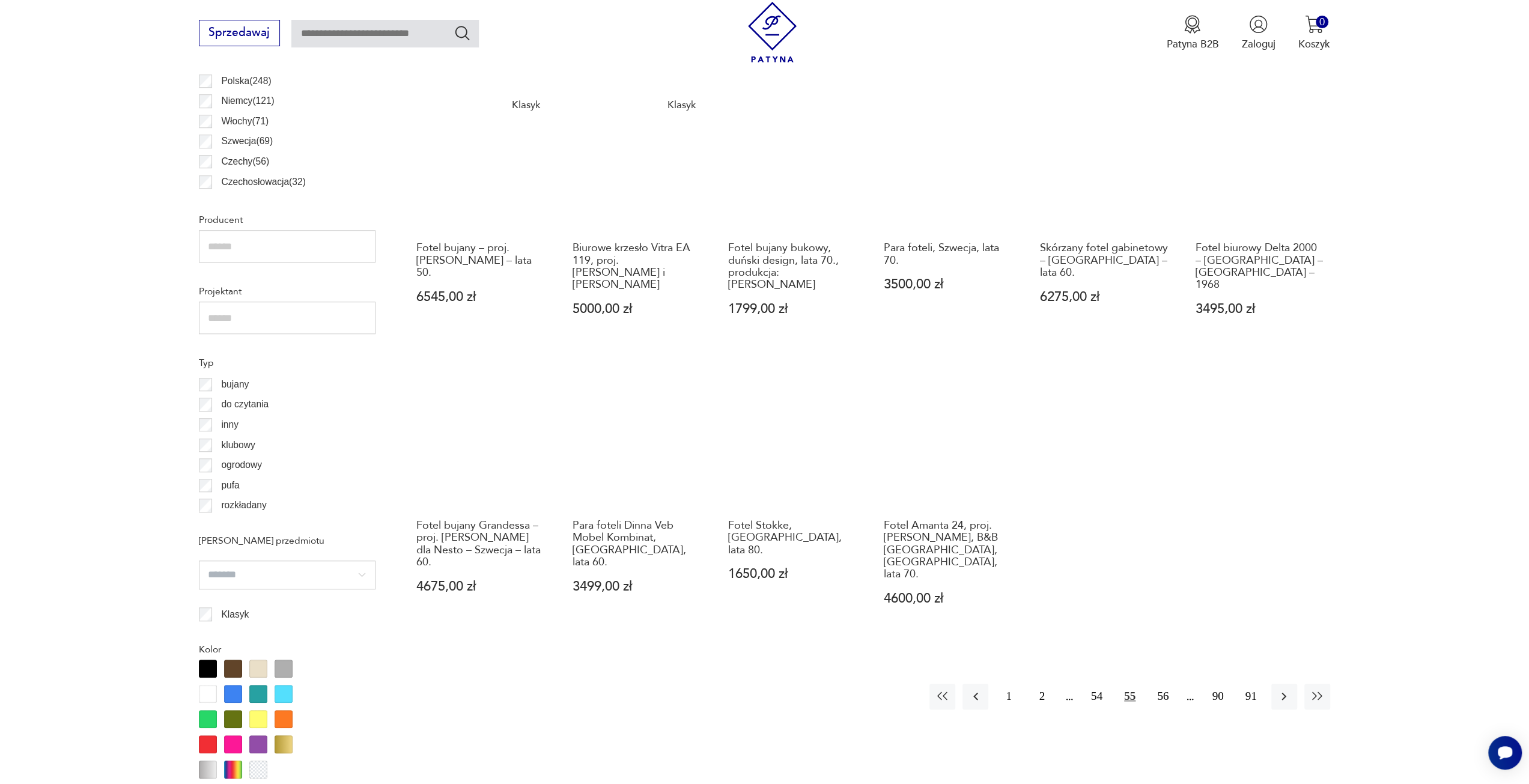
scroll to position [837, 0]
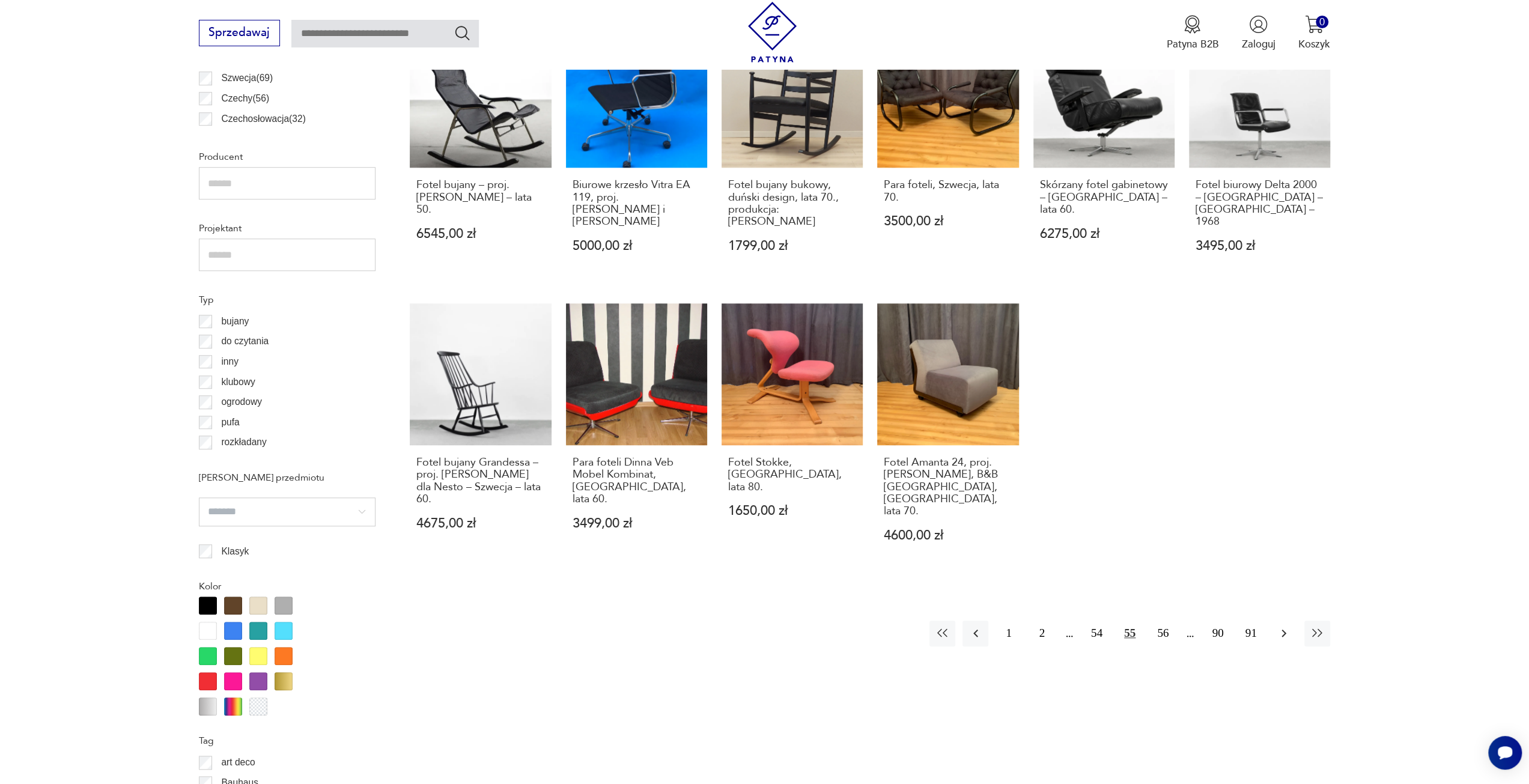
click at [1280, 626] on icon "button" at bounding box center [1284, 633] width 15 height 15
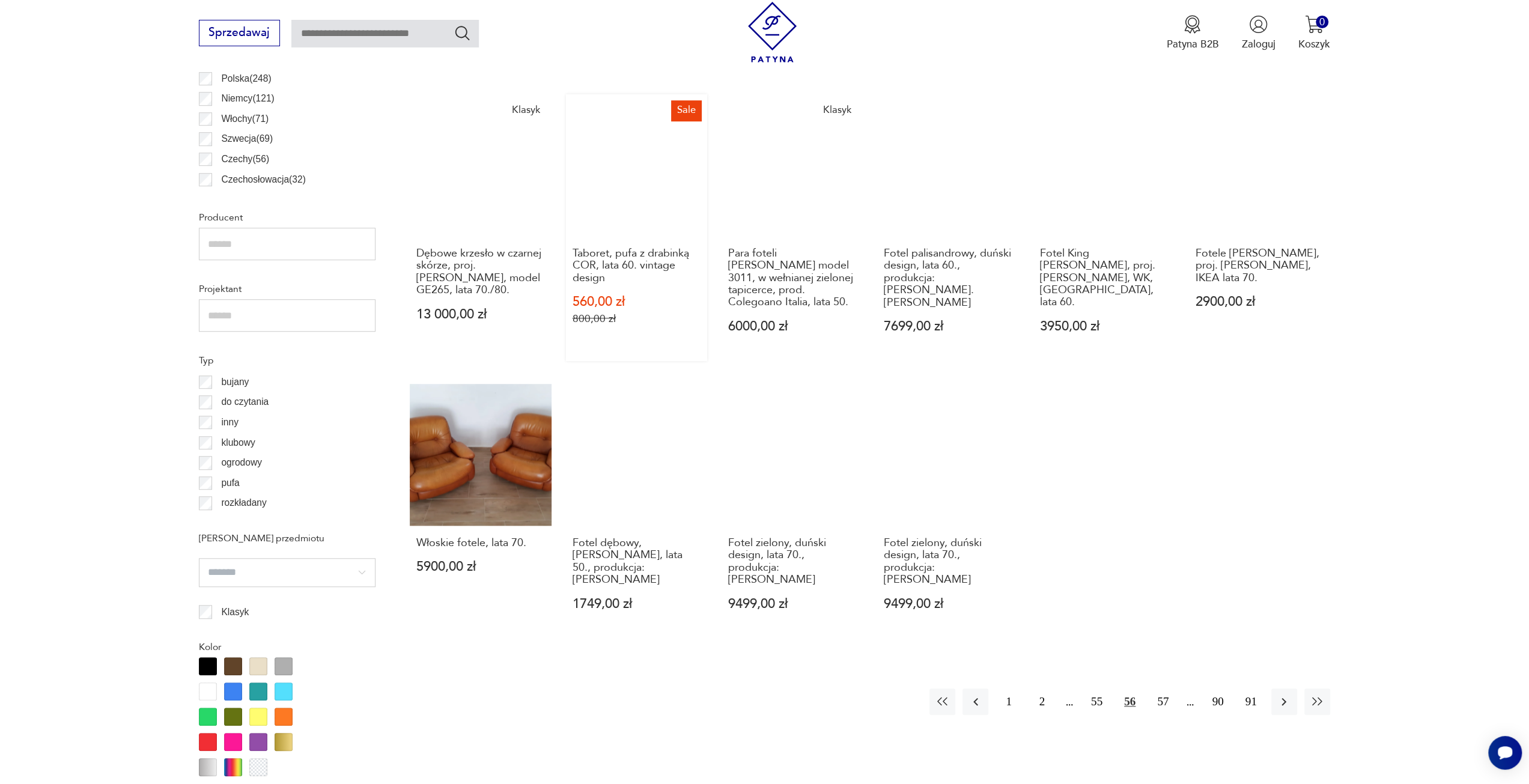
scroll to position [777, 0]
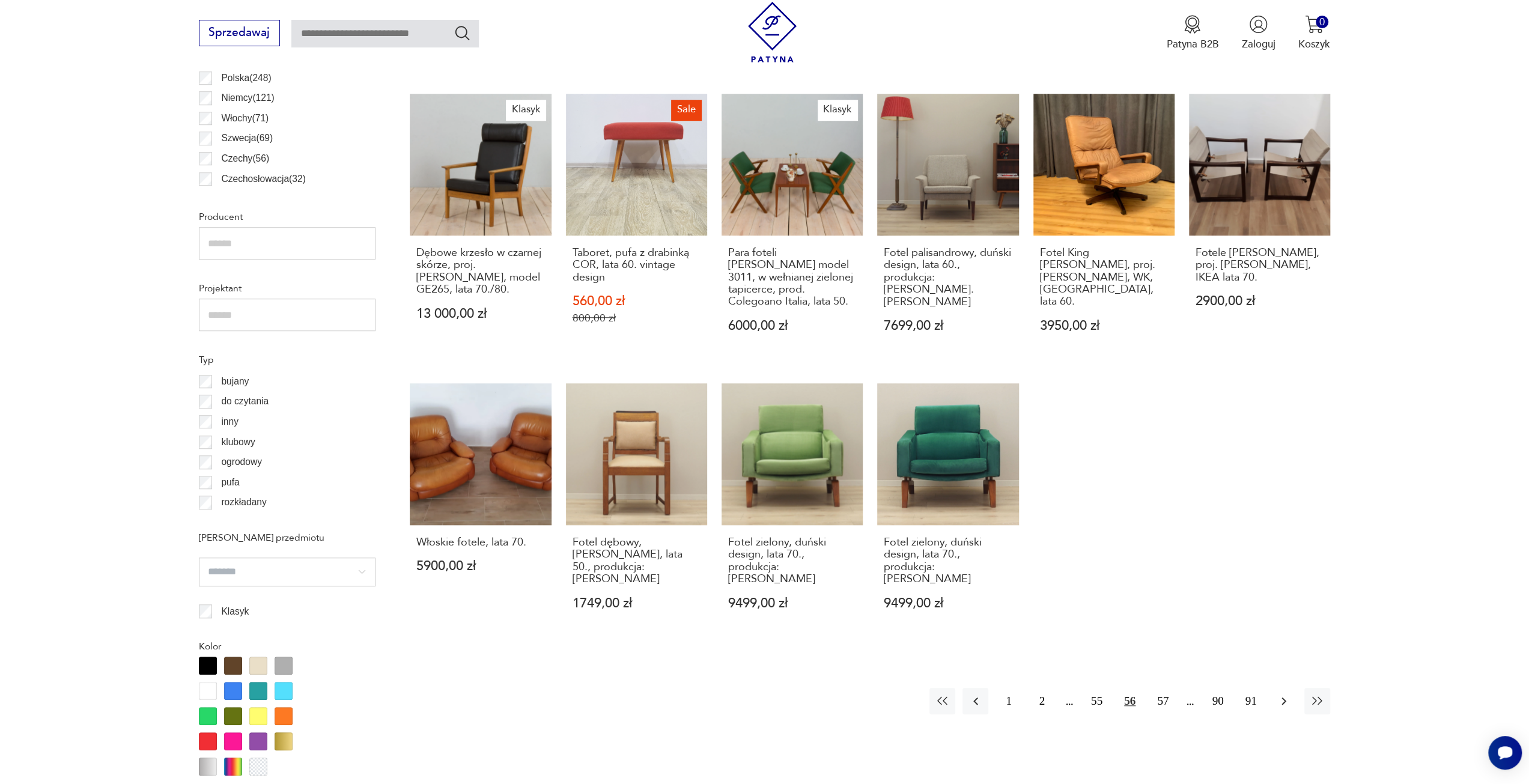
click at [1278, 694] on icon "button" at bounding box center [1284, 700] width 15 height 15
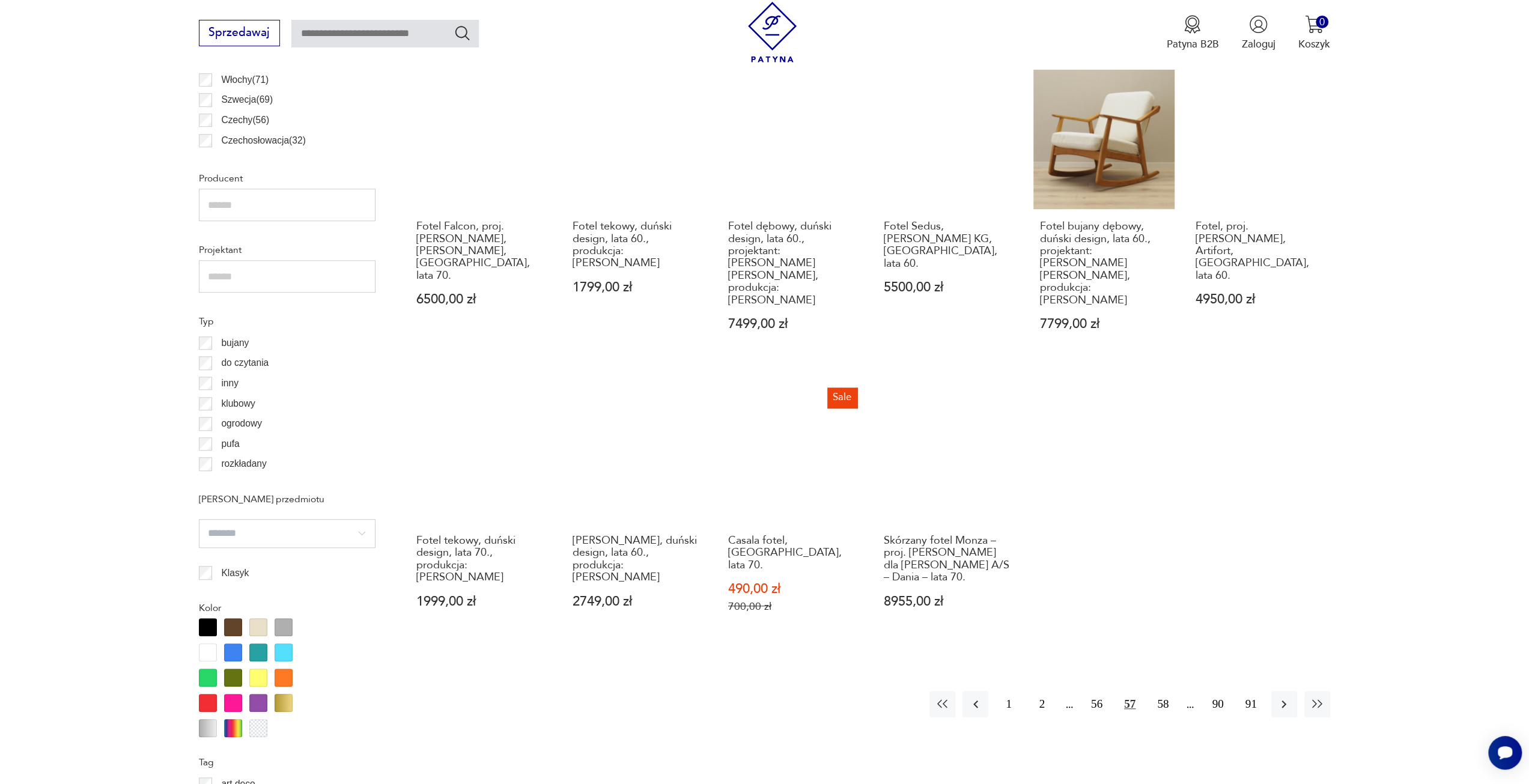
scroll to position [958, 0]
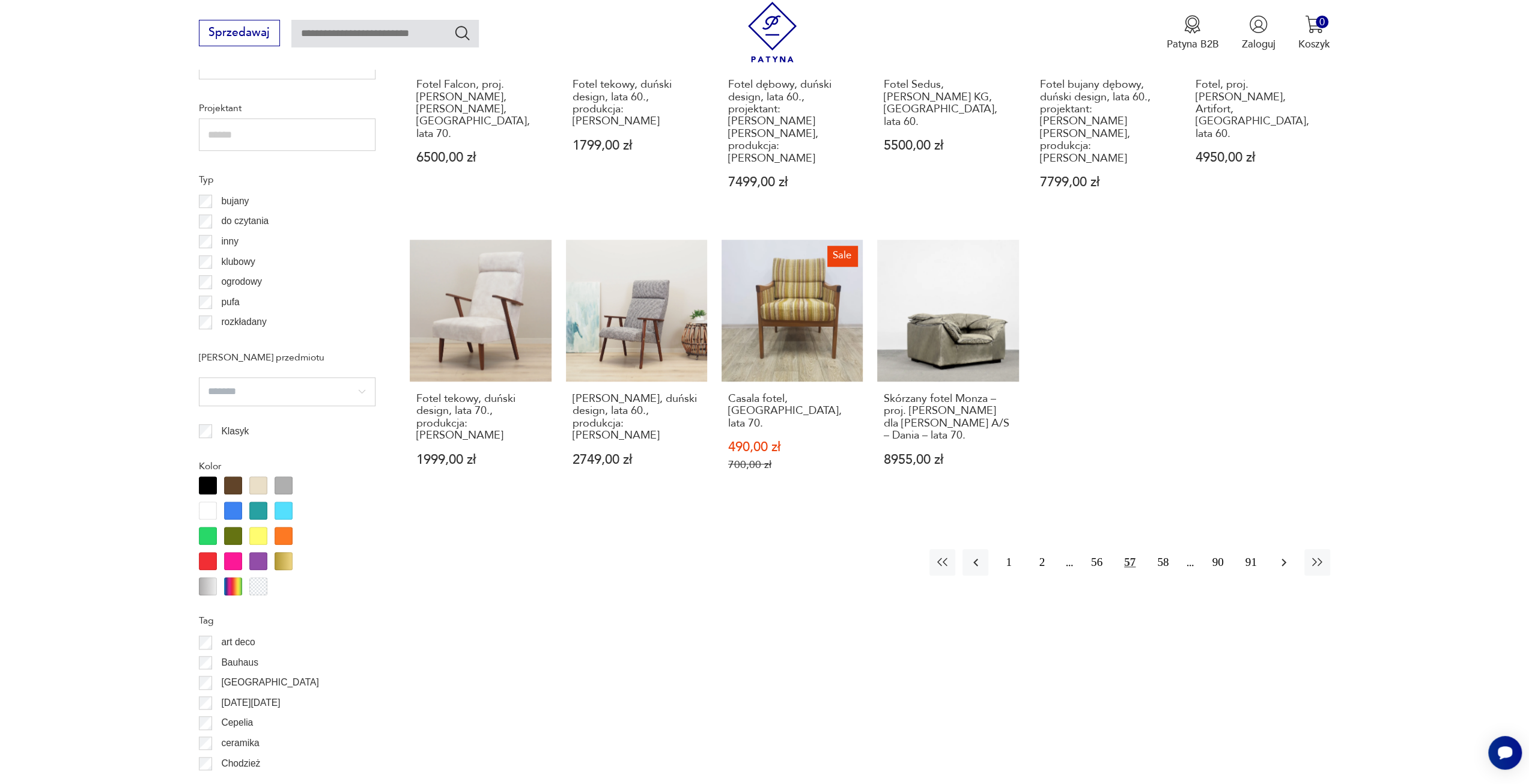
click at [1279, 555] on icon "button" at bounding box center [1284, 562] width 15 height 15
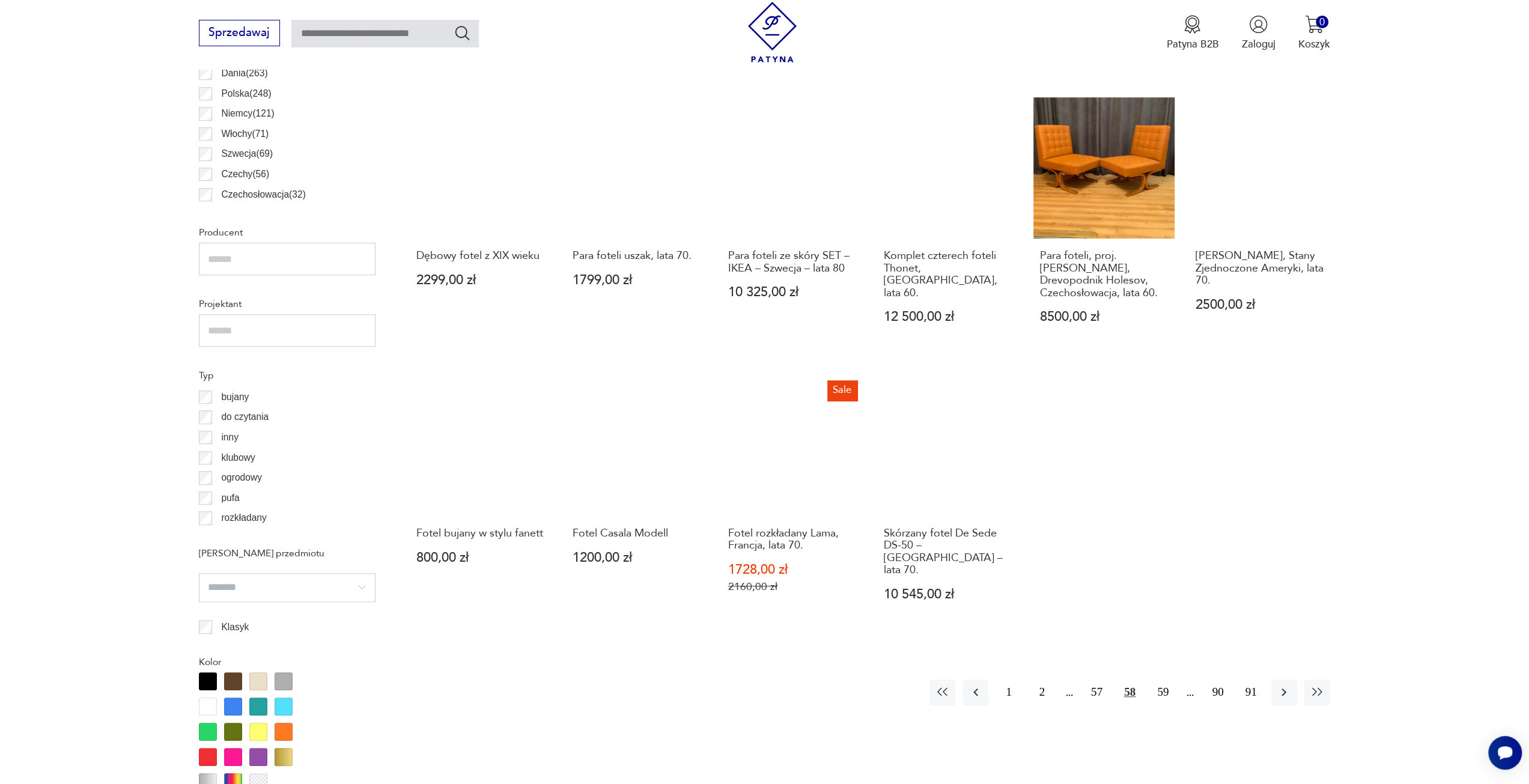
scroll to position [777, 0]
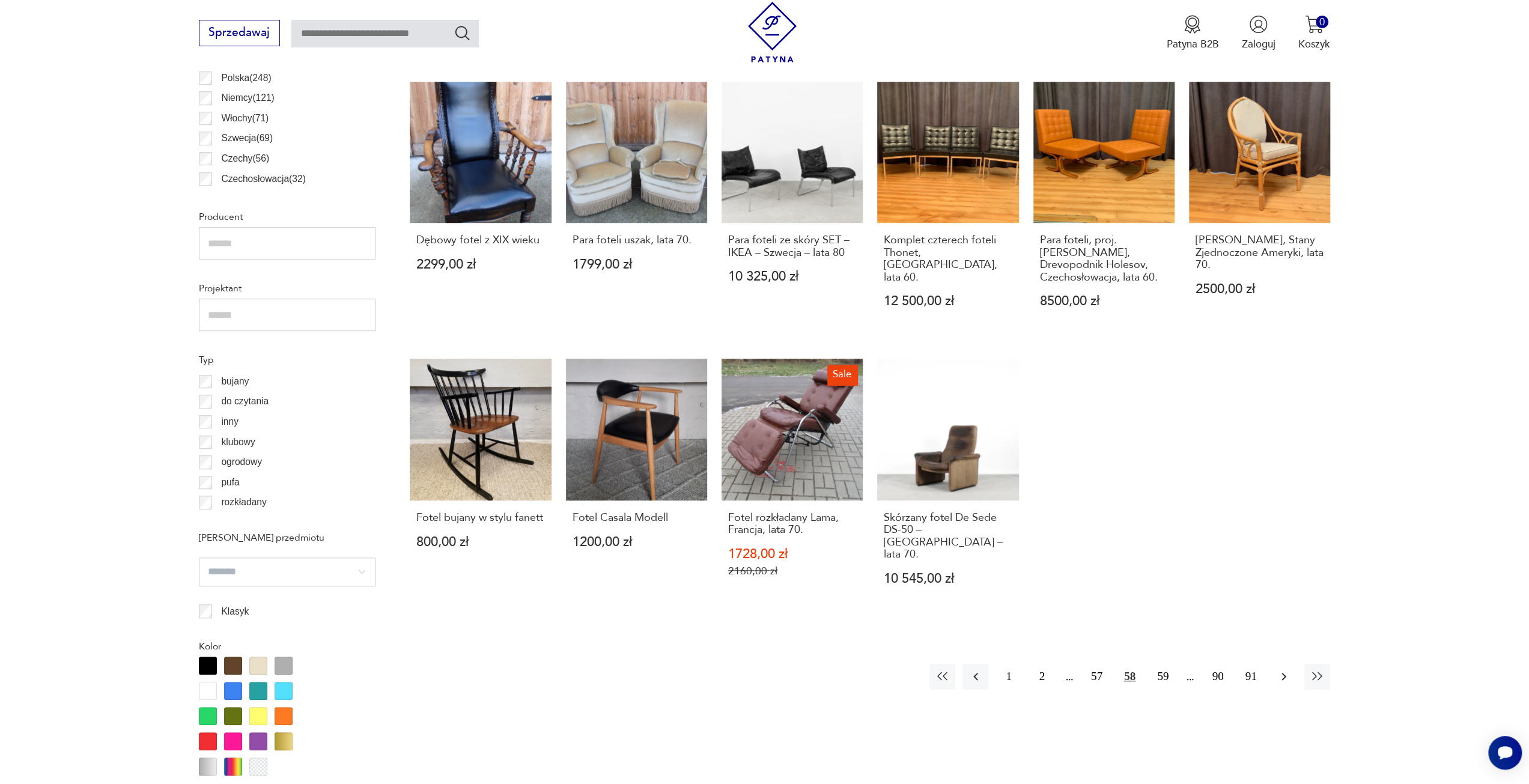
click at [1284, 669] on icon "button" at bounding box center [1284, 676] width 15 height 15
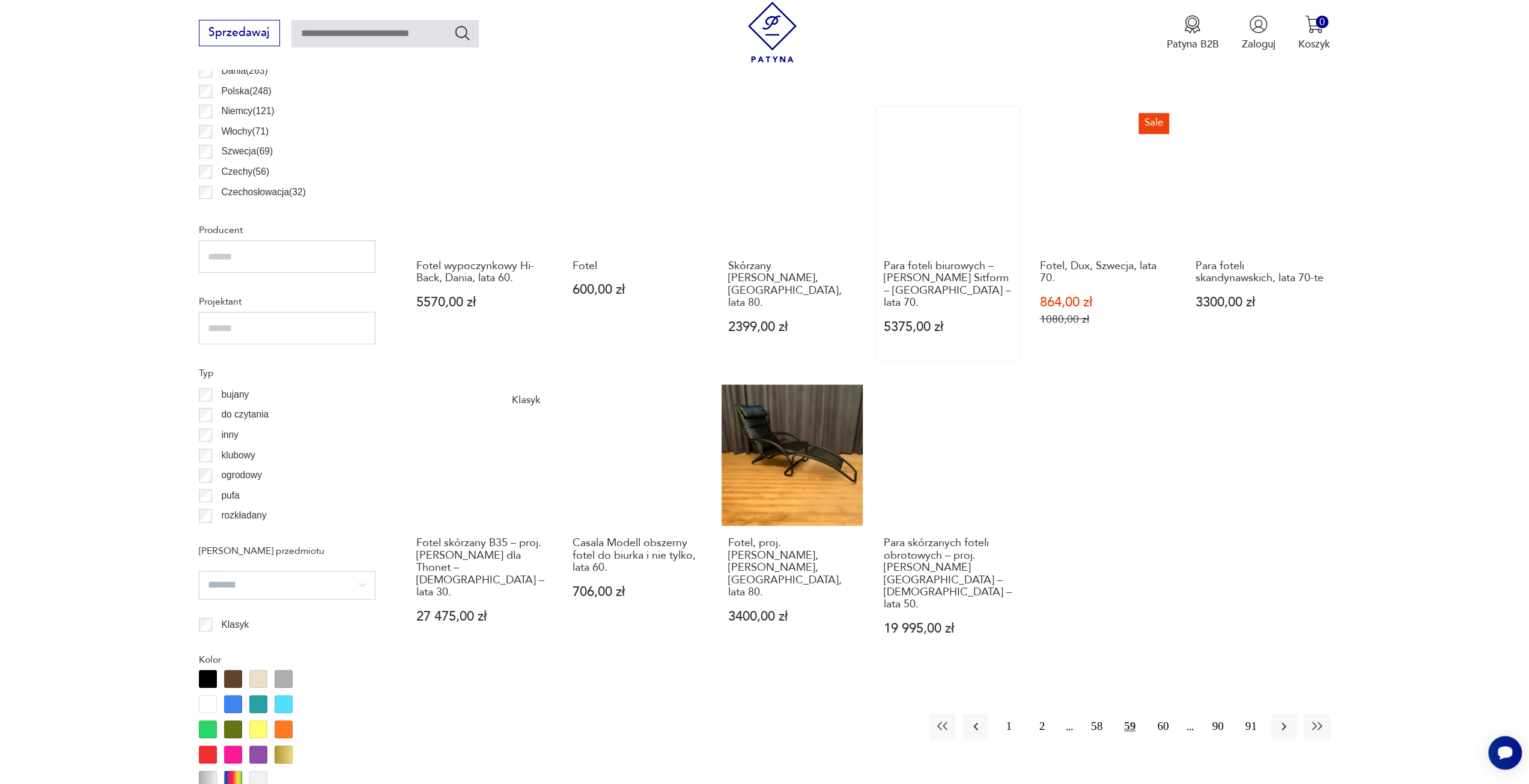
scroll to position [777, 0]
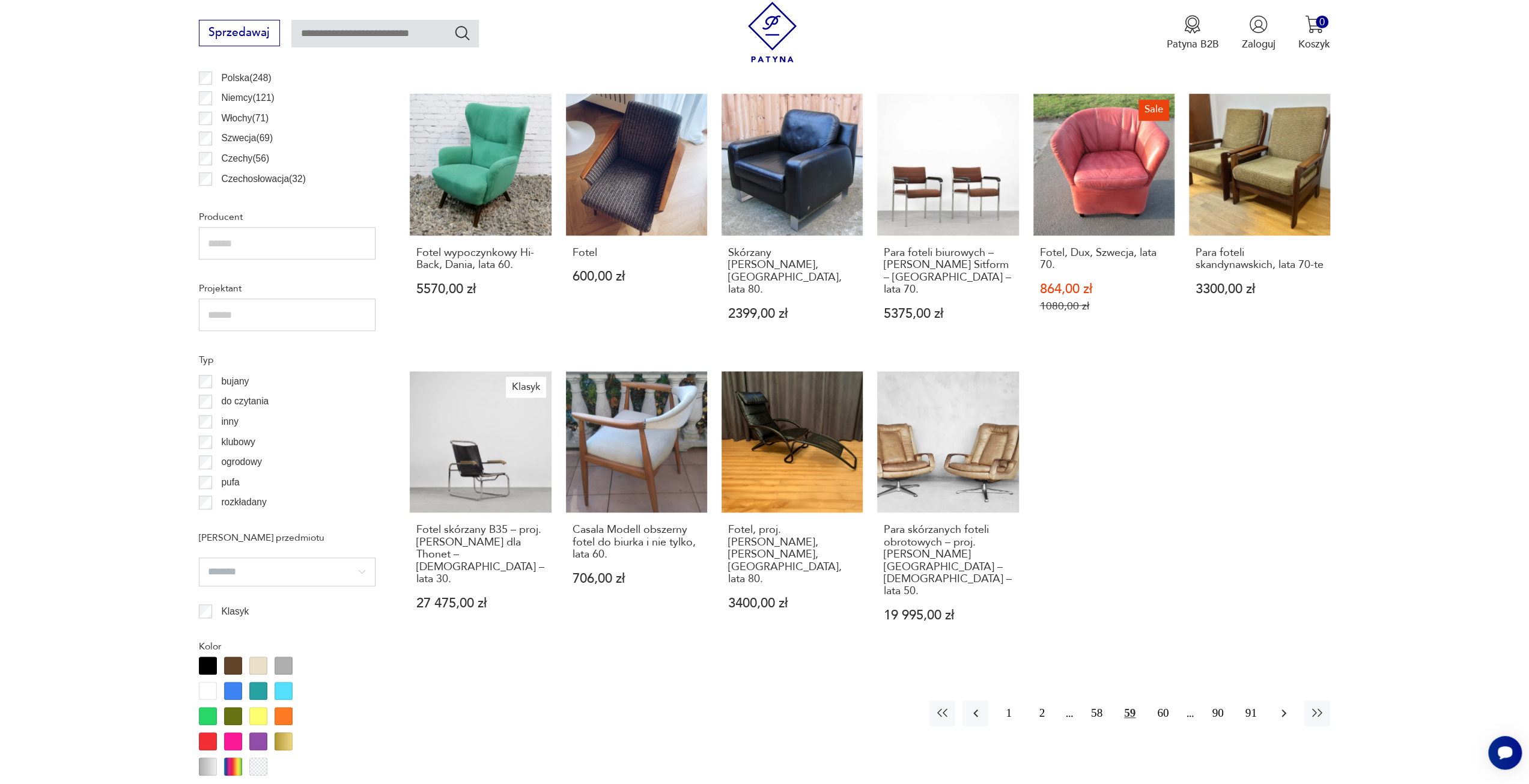
click at [1287, 706] on icon "button" at bounding box center [1284, 713] width 15 height 15
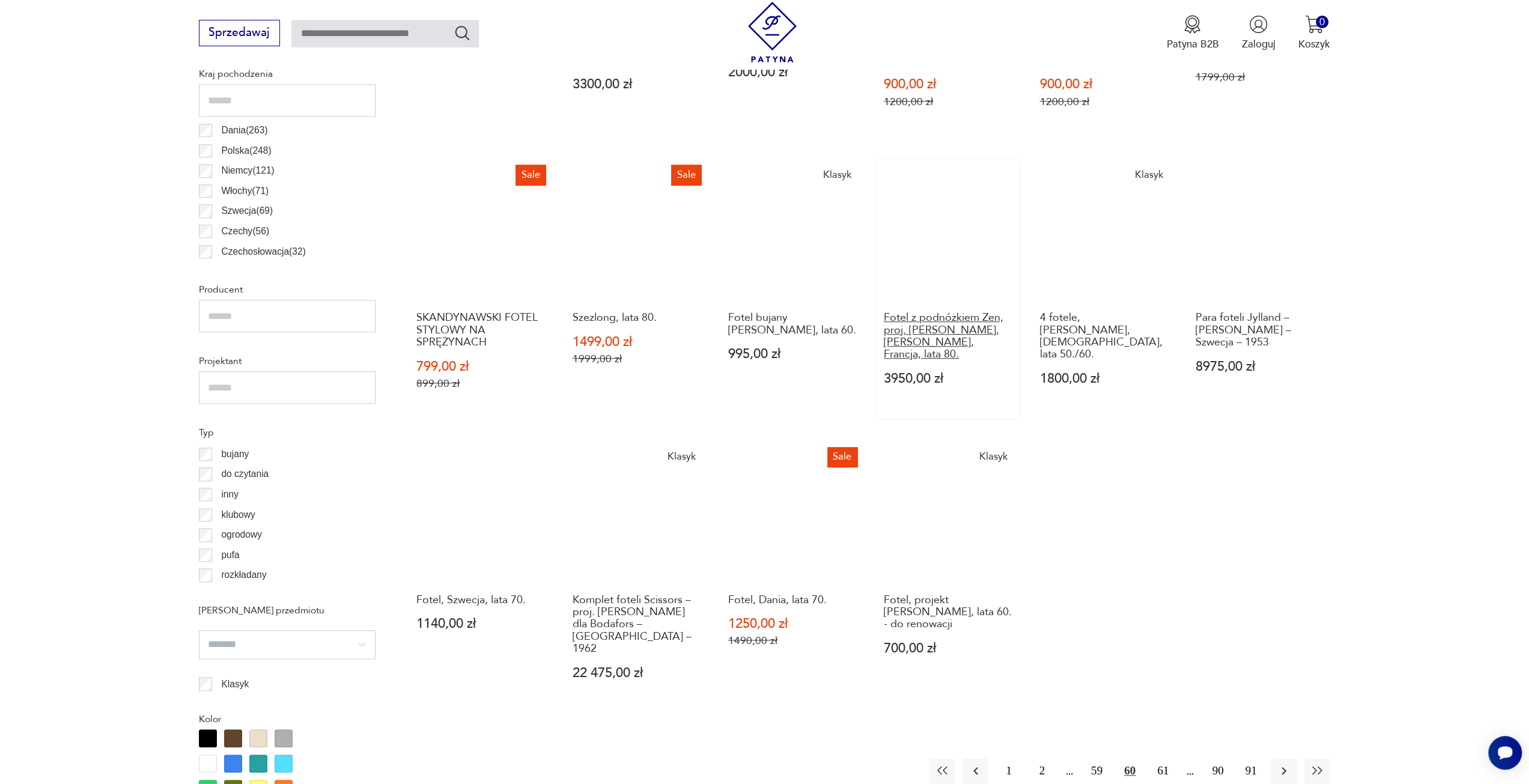
scroll to position [898, 0]
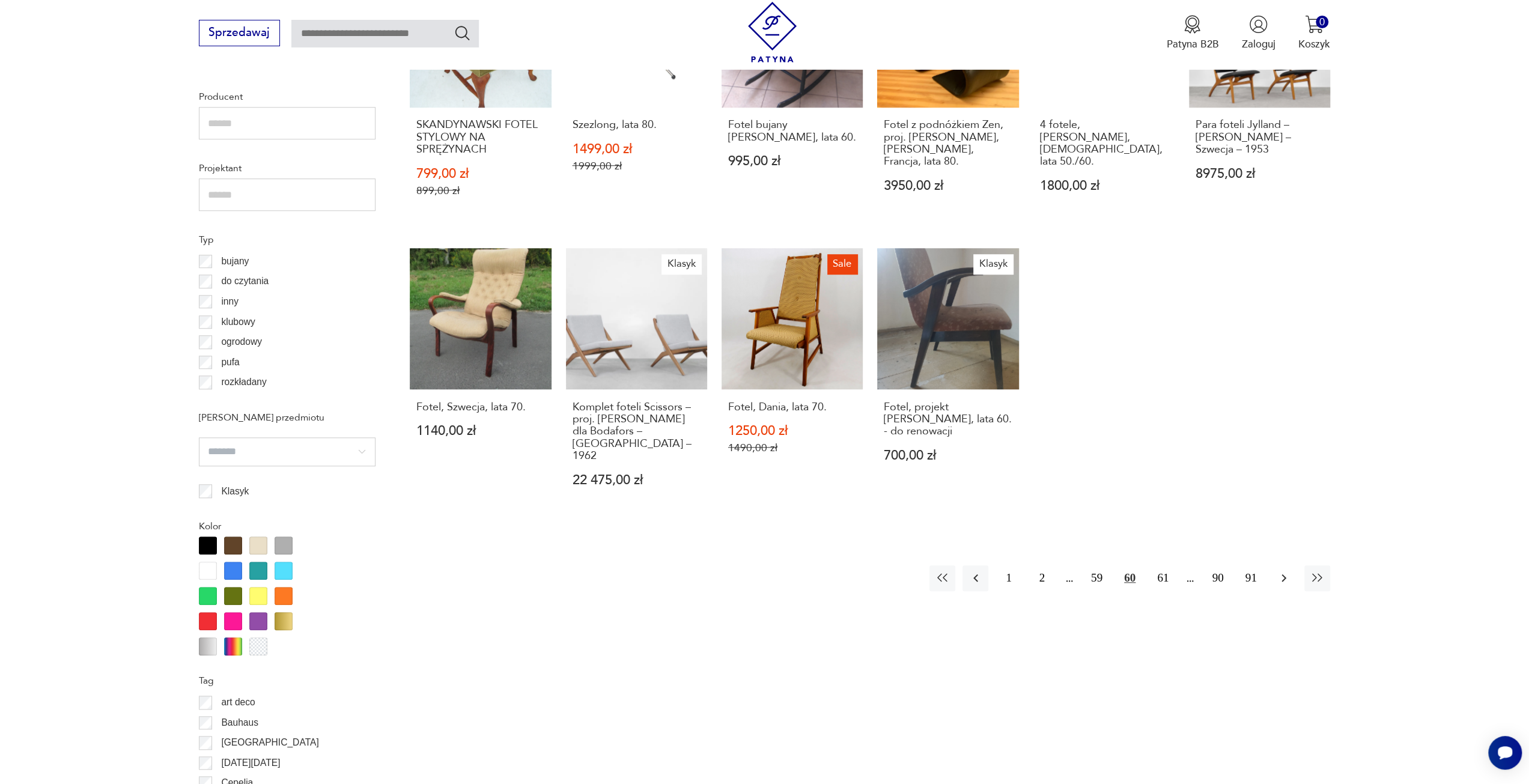
click at [1284, 571] on icon "button" at bounding box center [1284, 577] width 15 height 15
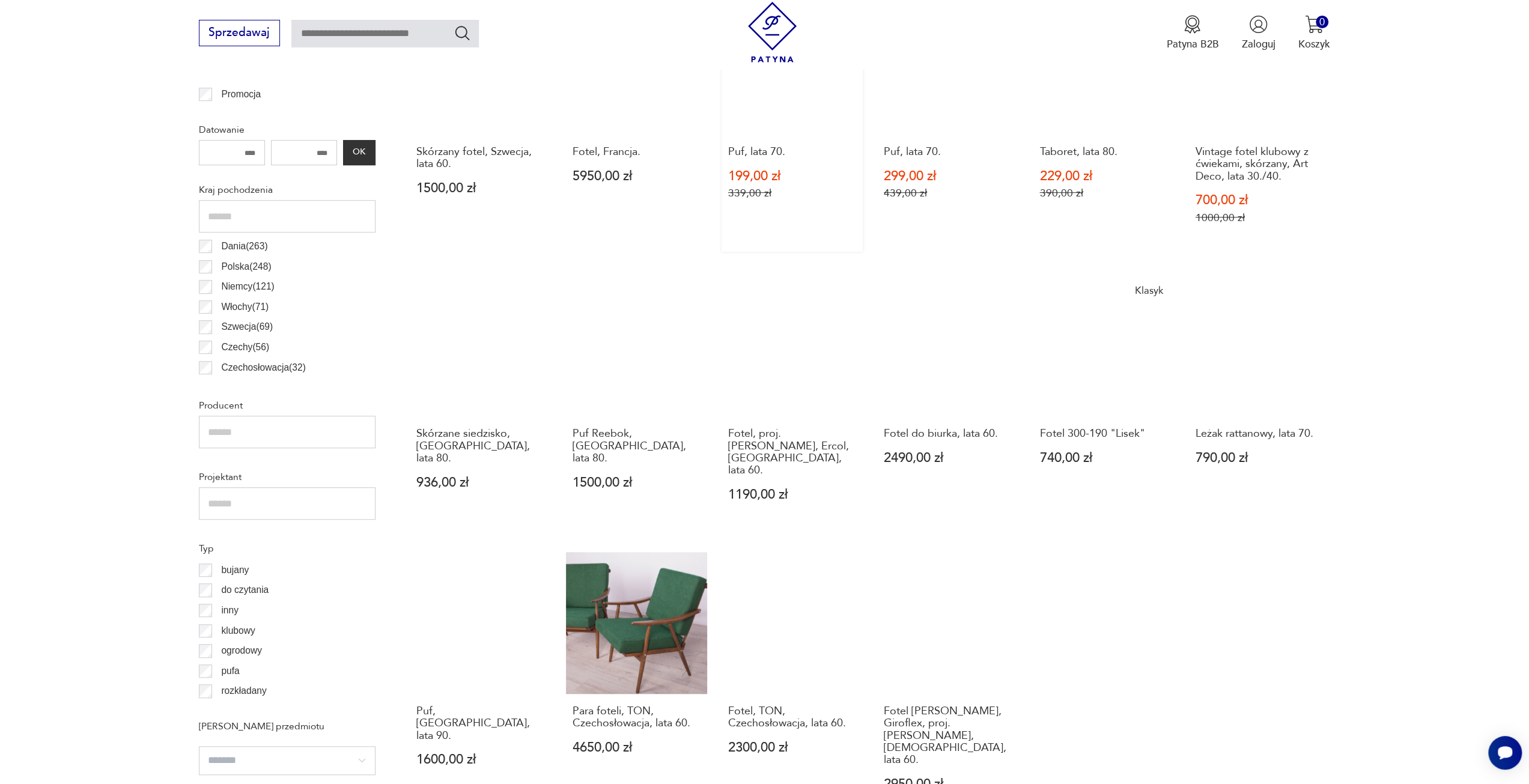
scroll to position [717, 0]
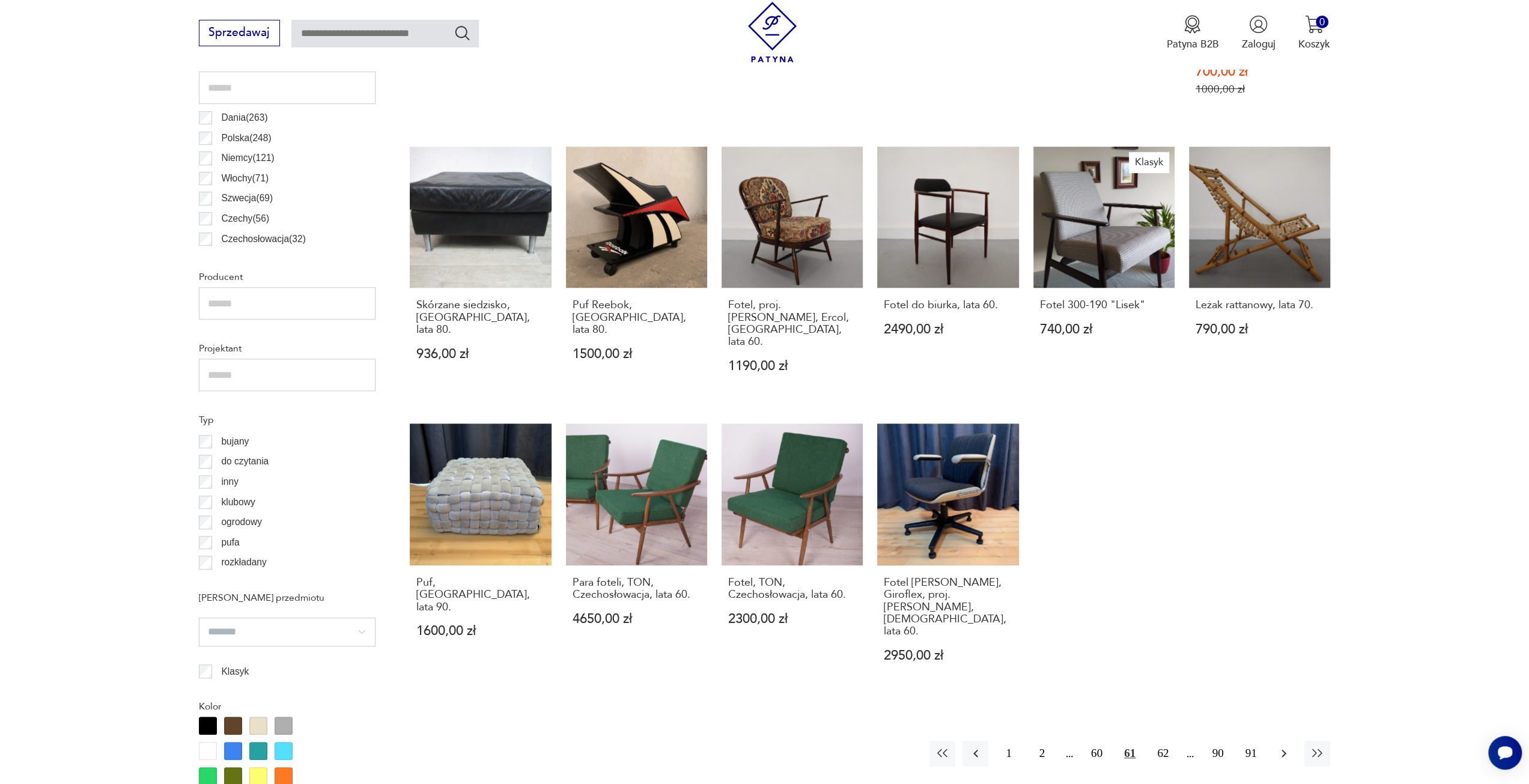
click at [1288, 747] on icon "button" at bounding box center [1284, 754] width 15 height 15
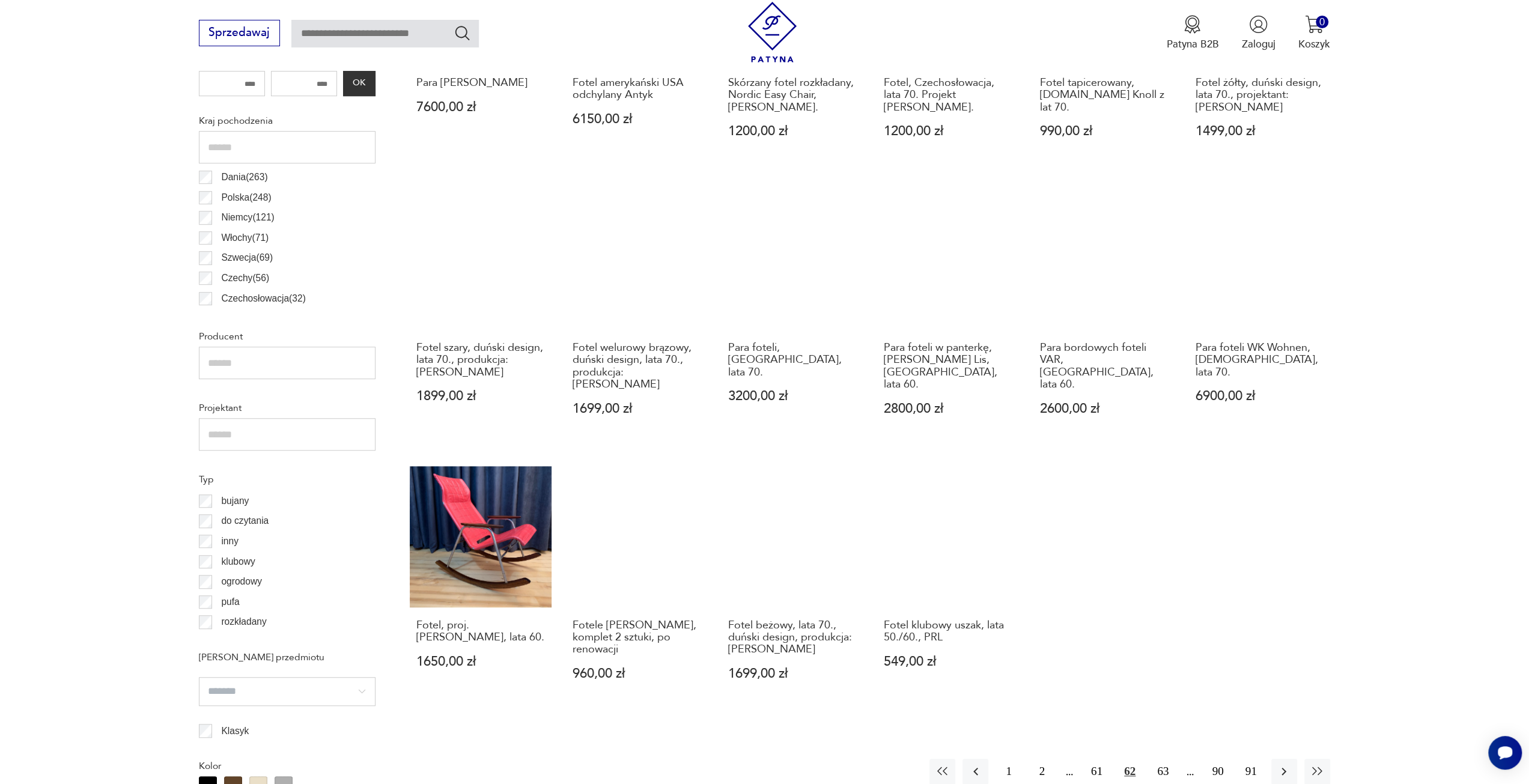
scroll to position [777, 0]
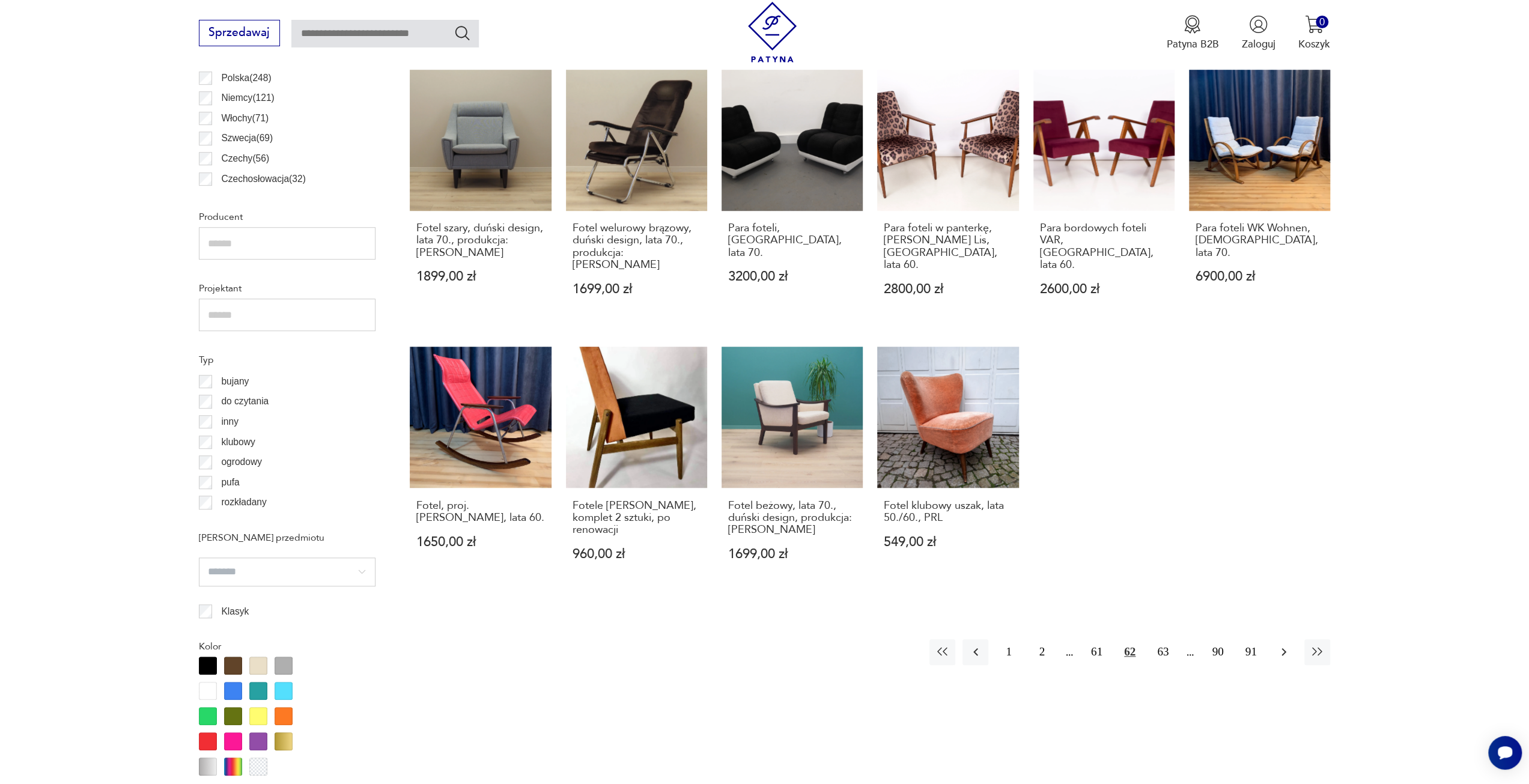
click at [1278, 644] on icon "button" at bounding box center [1284, 651] width 15 height 15
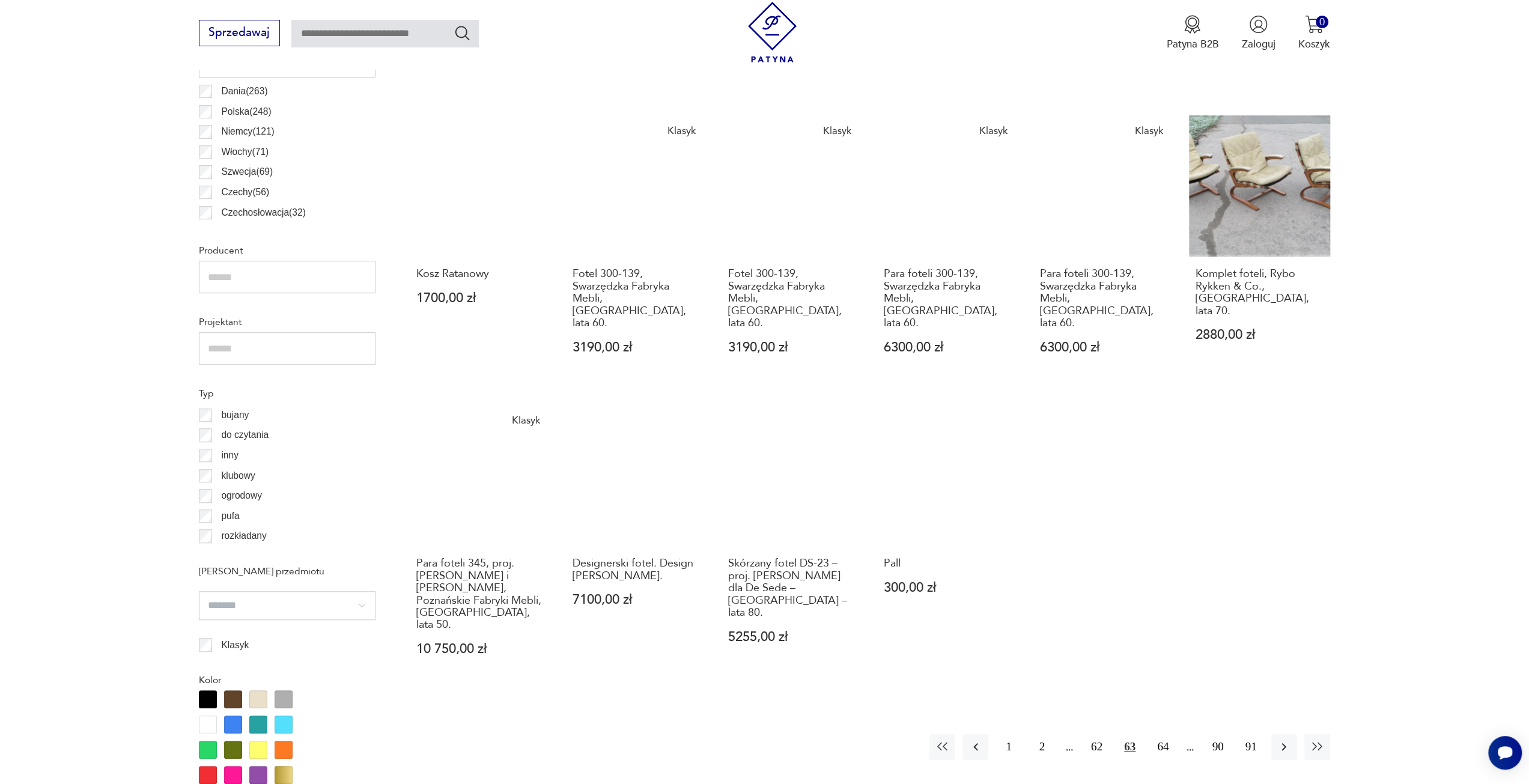
scroll to position [837, 0]
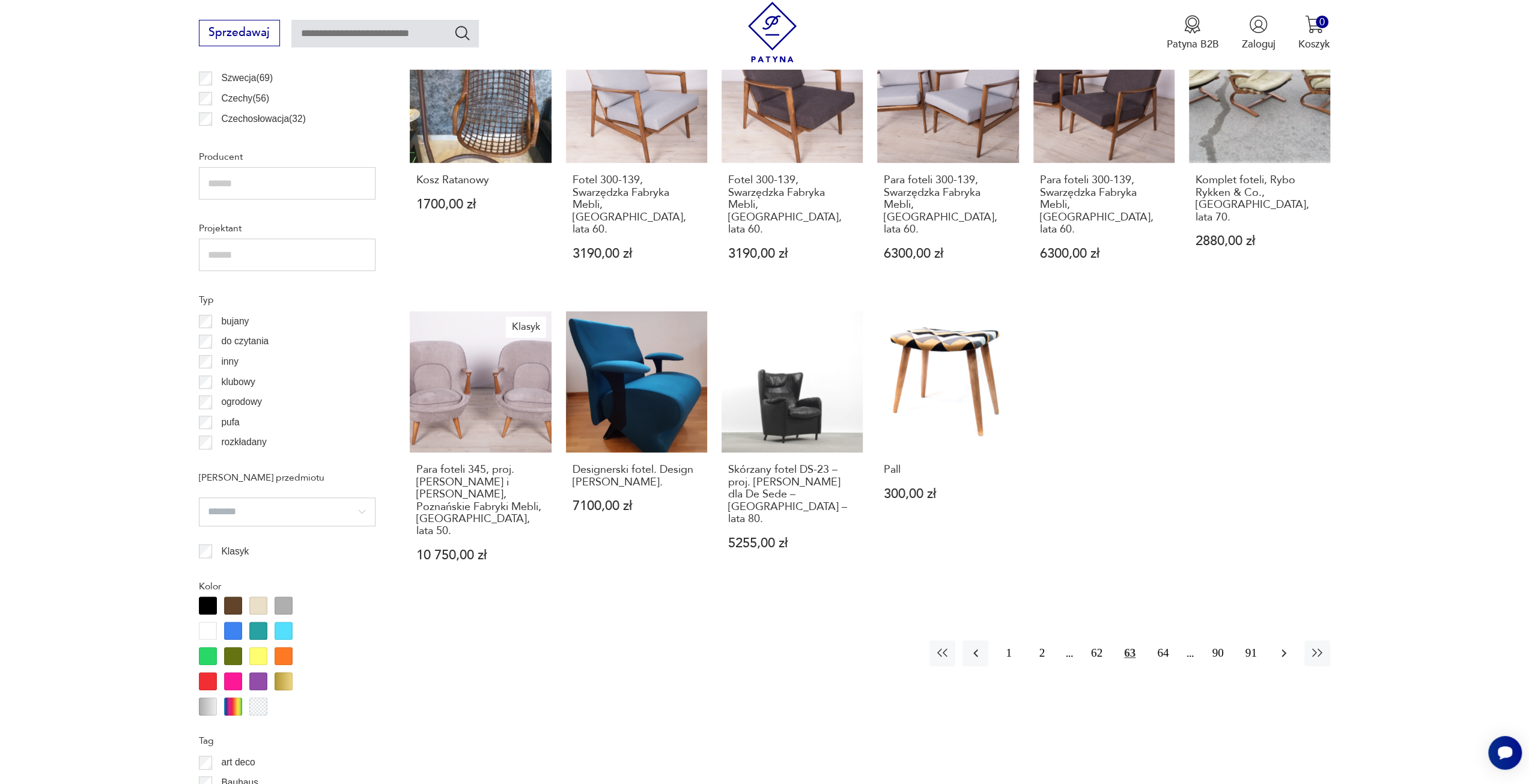
click at [1276, 640] on button "button" at bounding box center [1284, 653] width 26 height 26
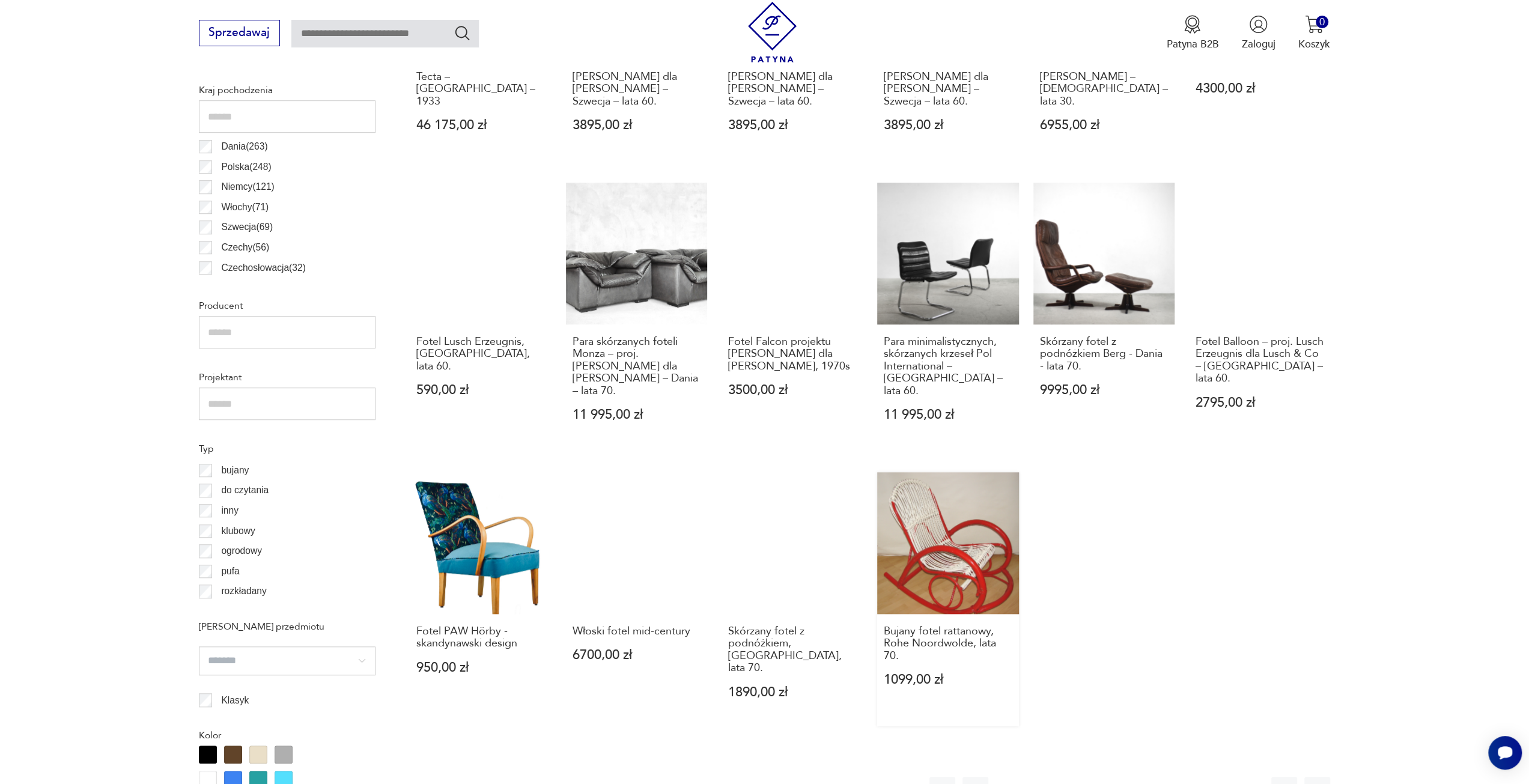
scroll to position [717, 0]
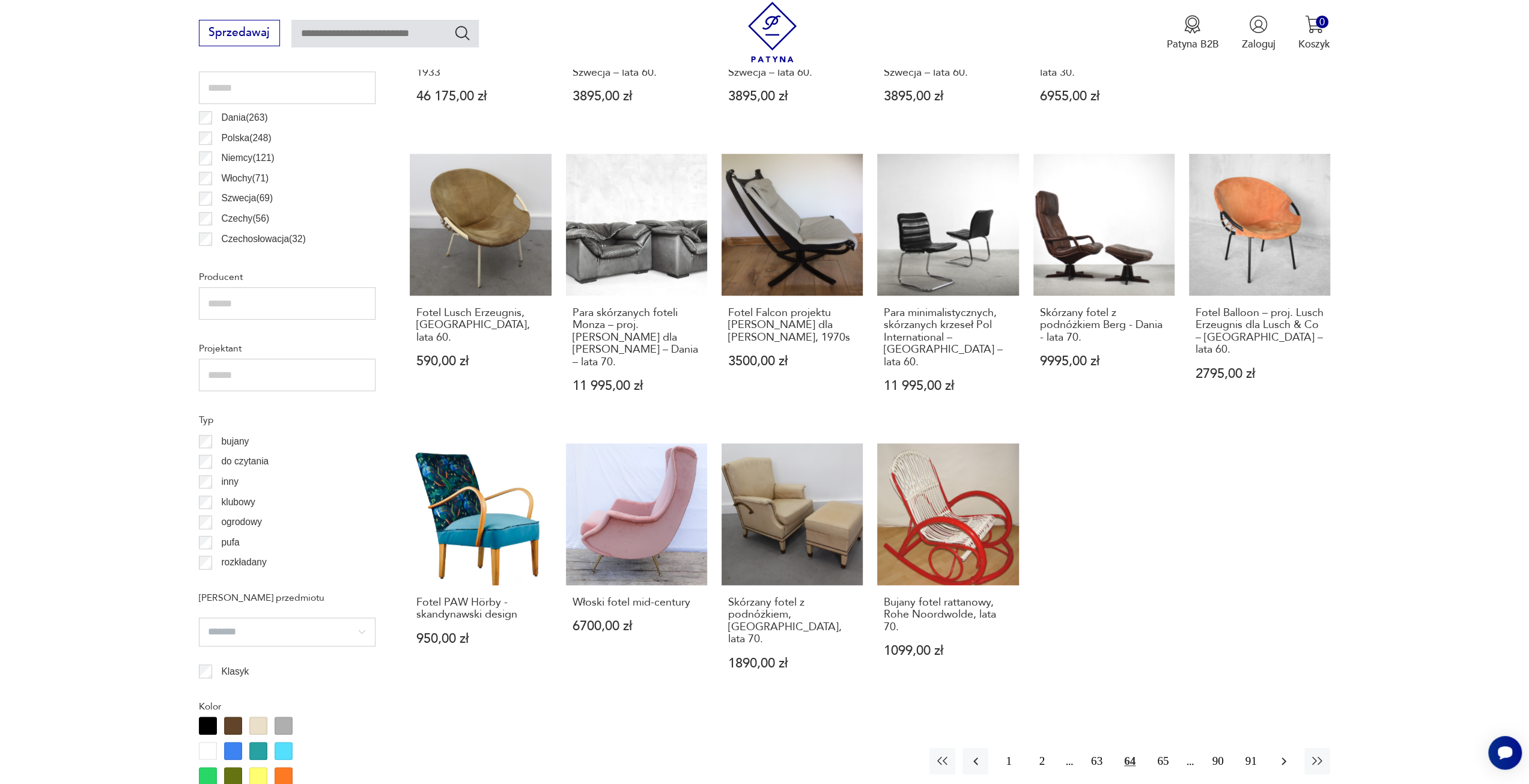
click at [1286, 754] on icon "button" at bounding box center [1284, 761] width 15 height 15
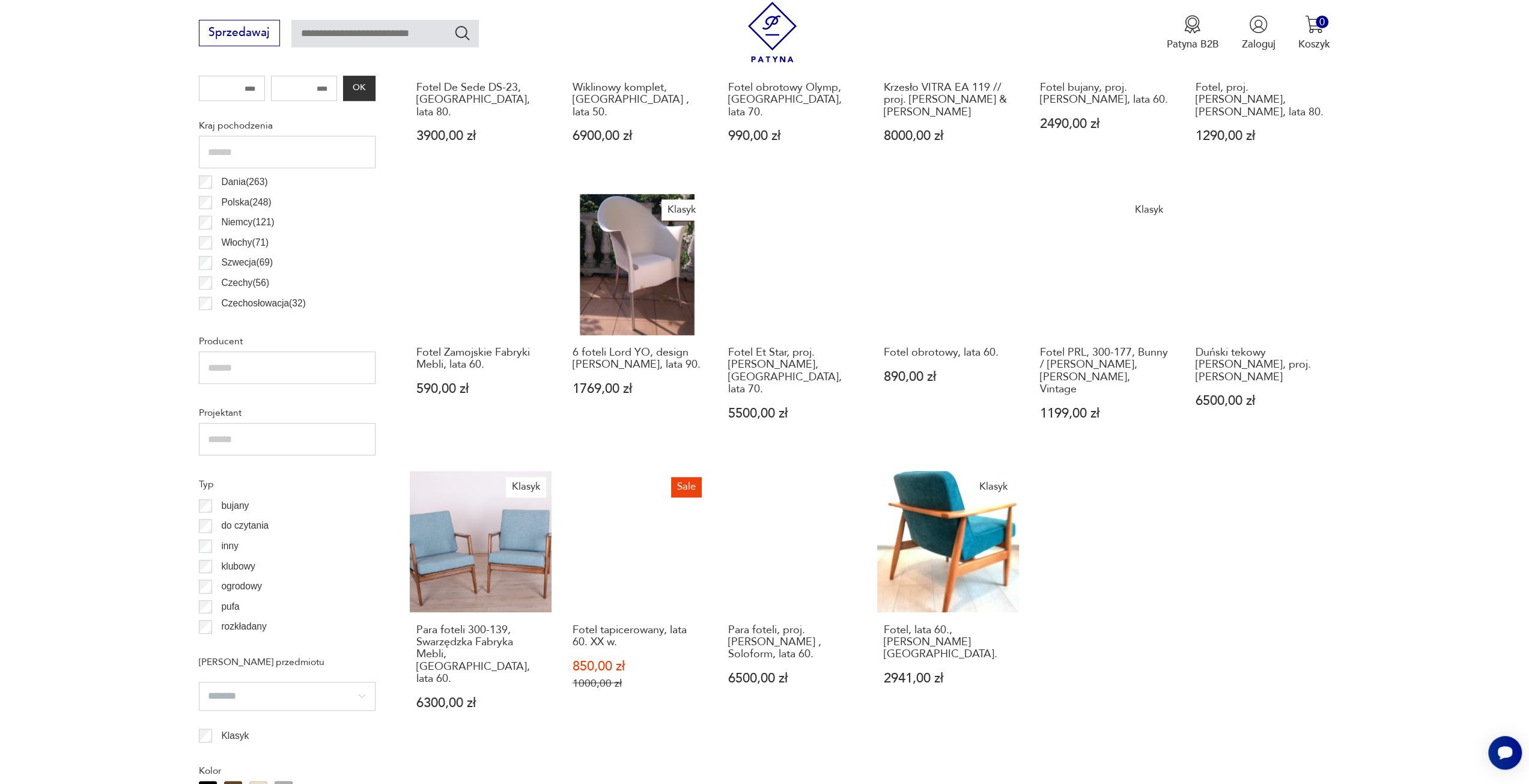
scroll to position [657, 0]
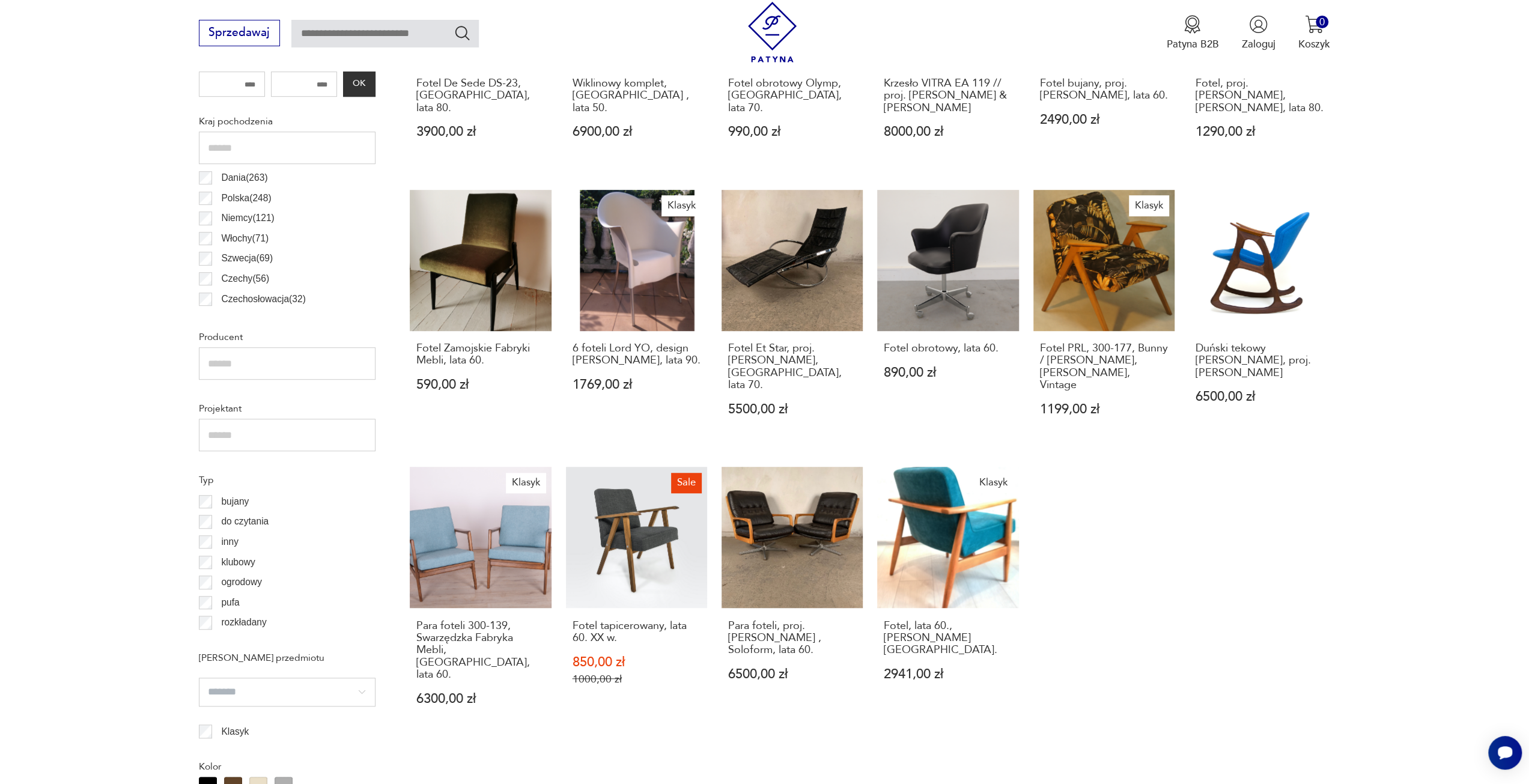
click at [1271, 783] on button "button" at bounding box center [1284, 797] width 26 height 26
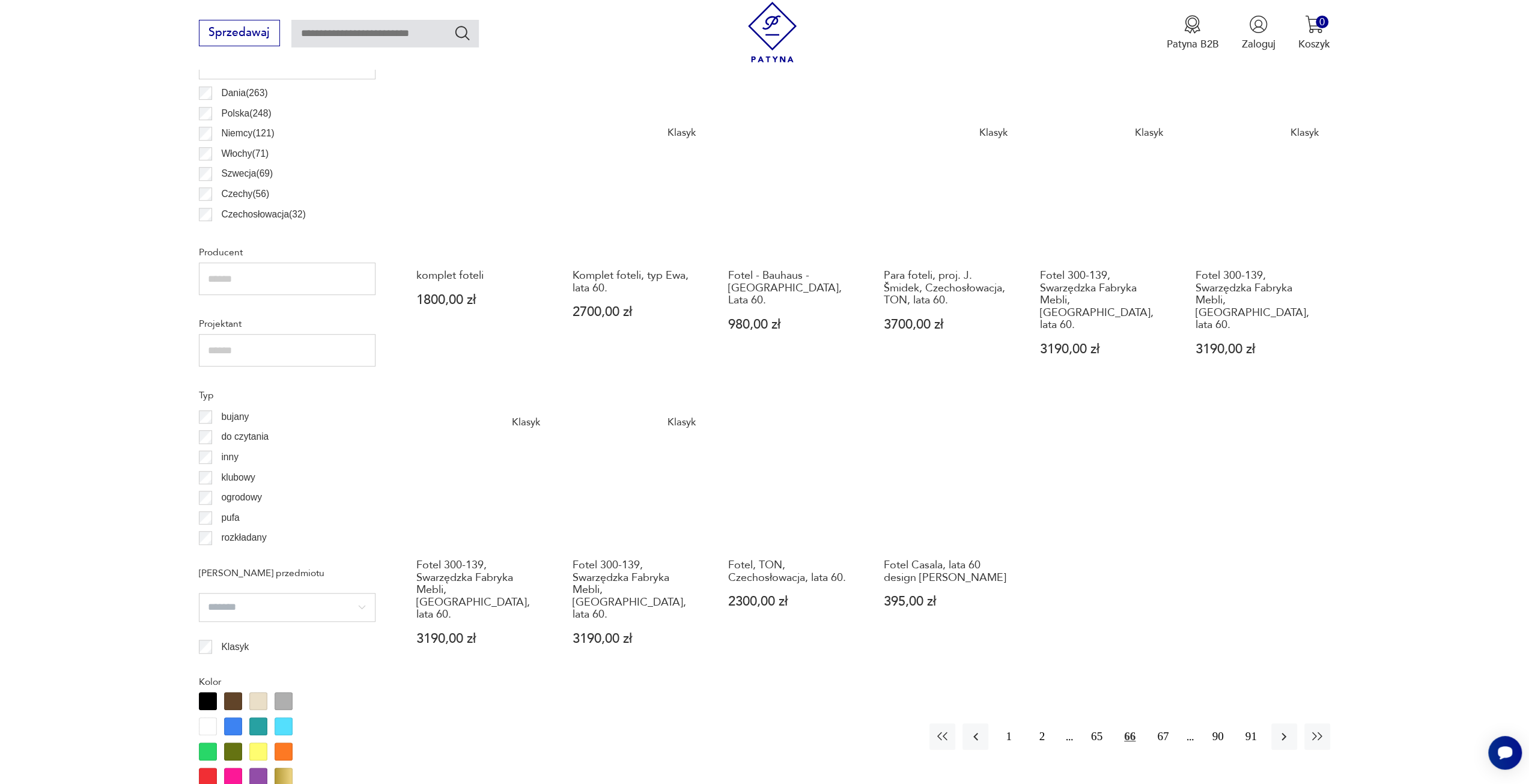
scroll to position [777, 0]
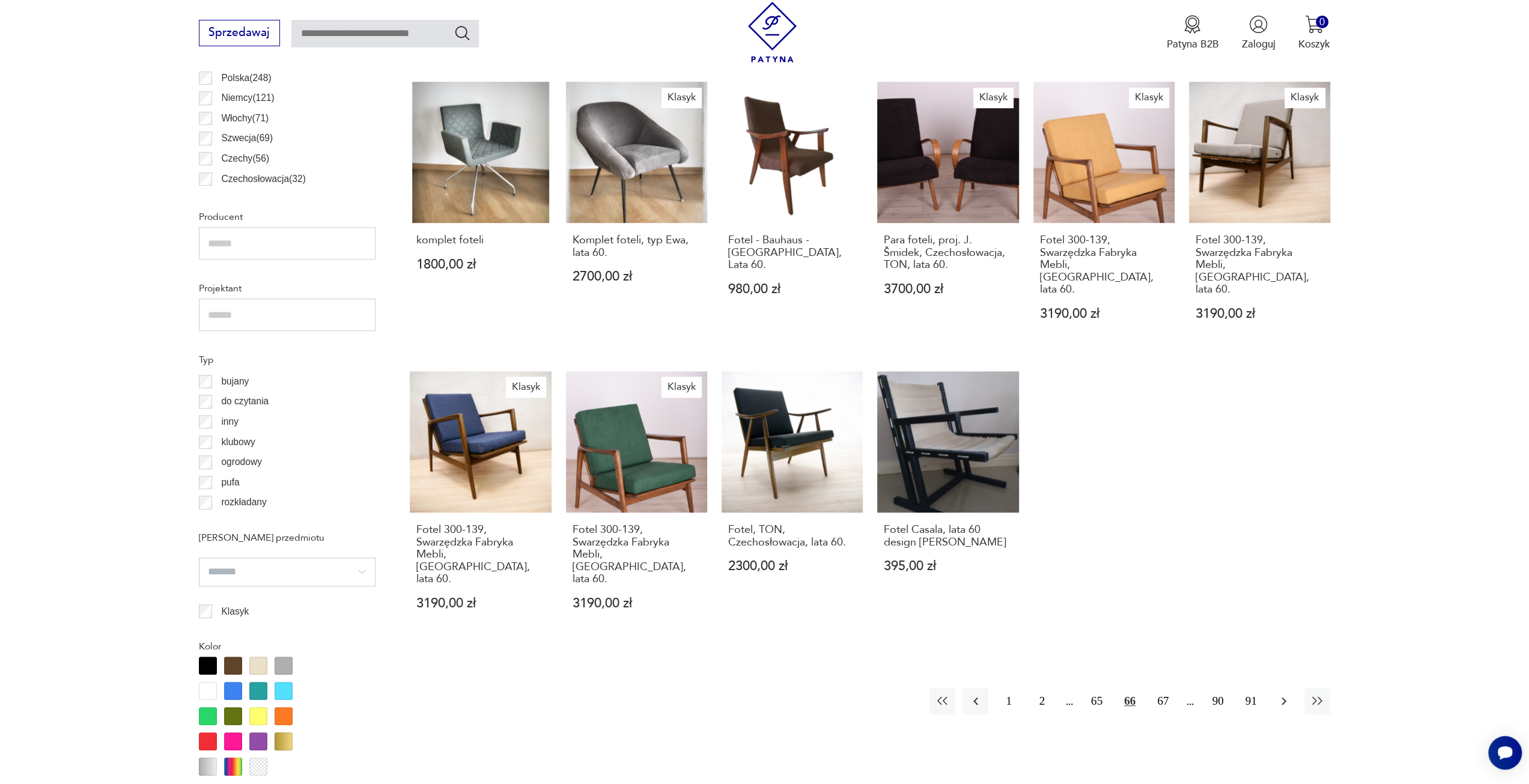
click at [1289, 694] on icon "button" at bounding box center [1284, 700] width 15 height 15
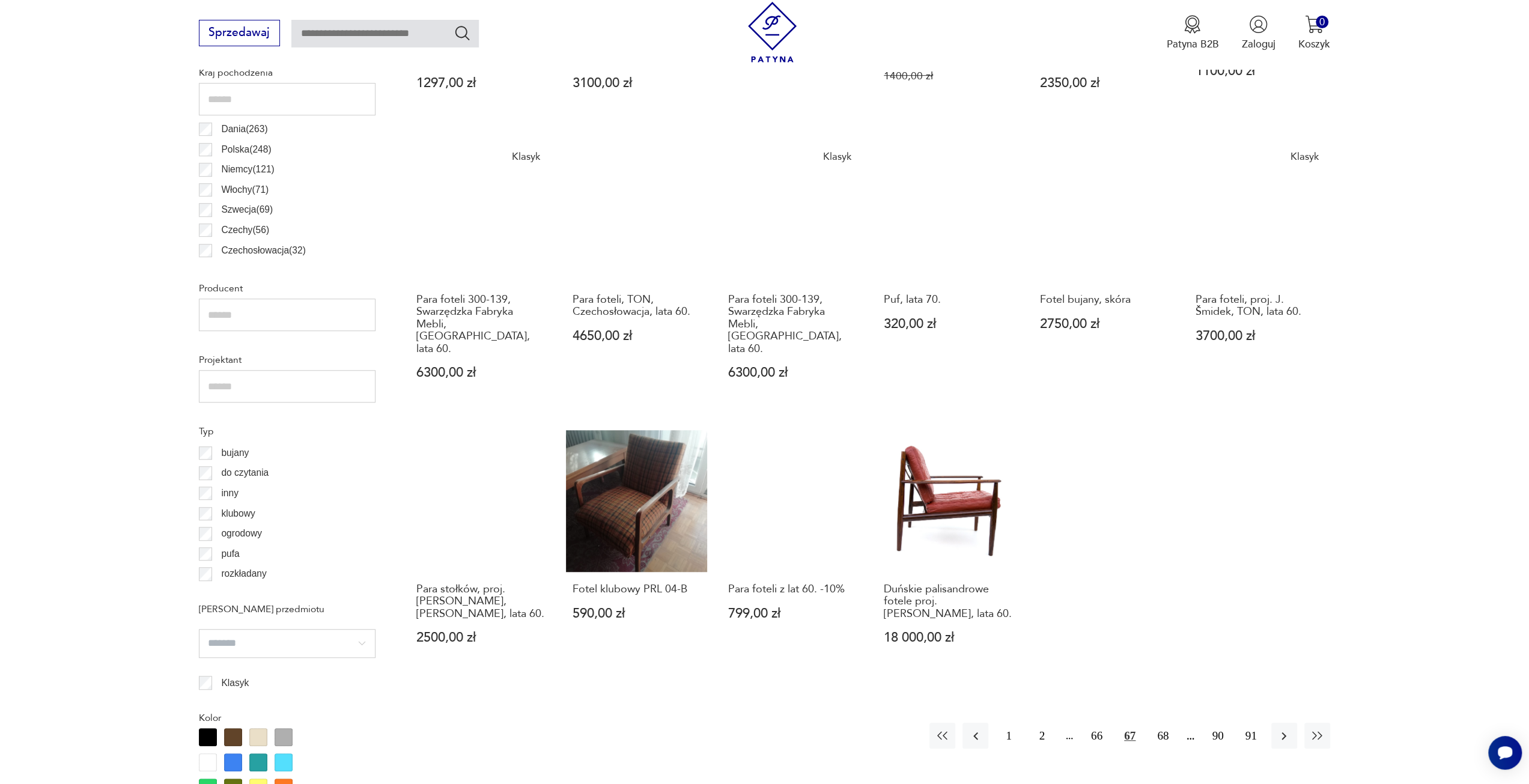
scroll to position [777, 0]
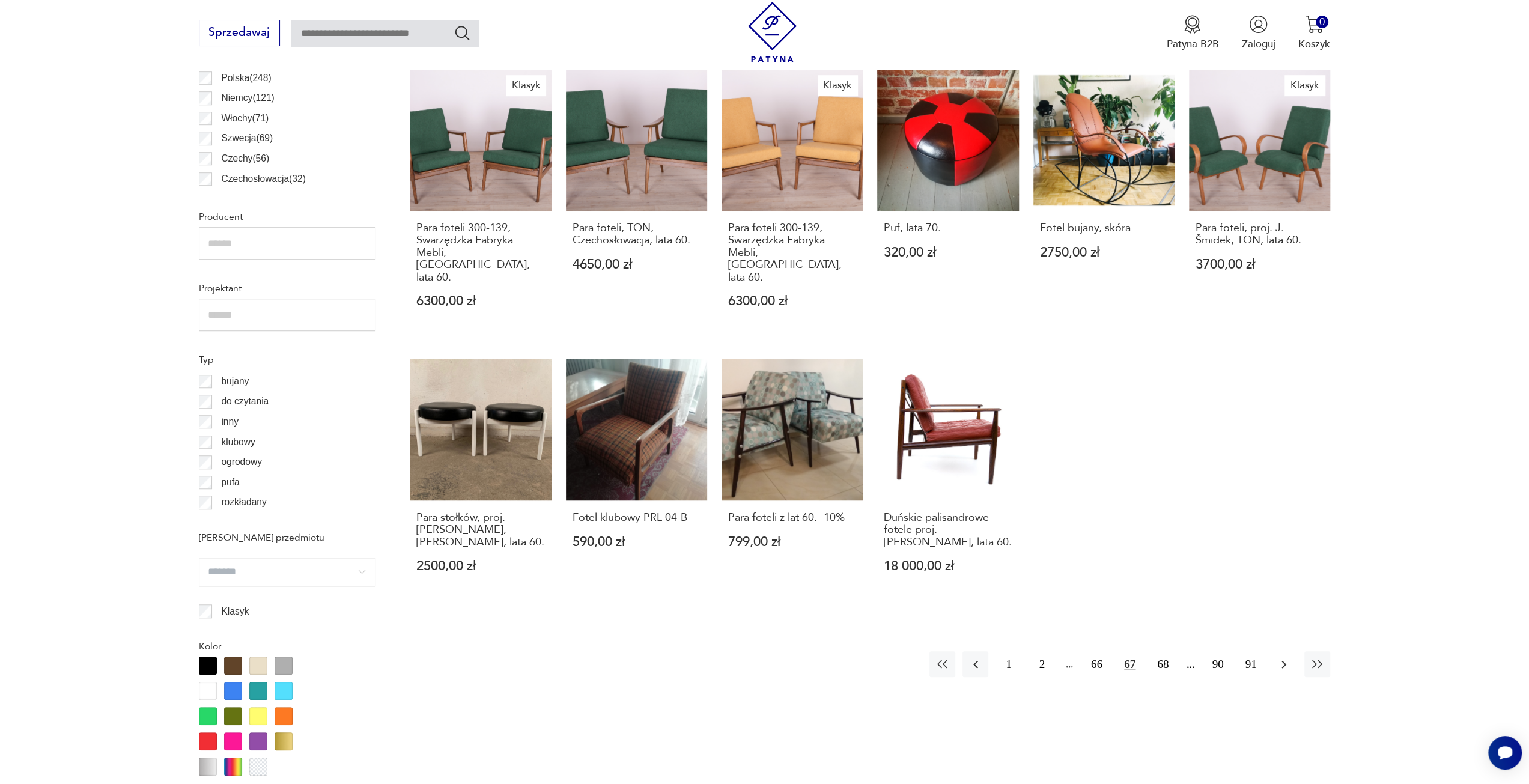
click at [1281, 657] on icon "button" at bounding box center [1284, 664] width 15 height 15
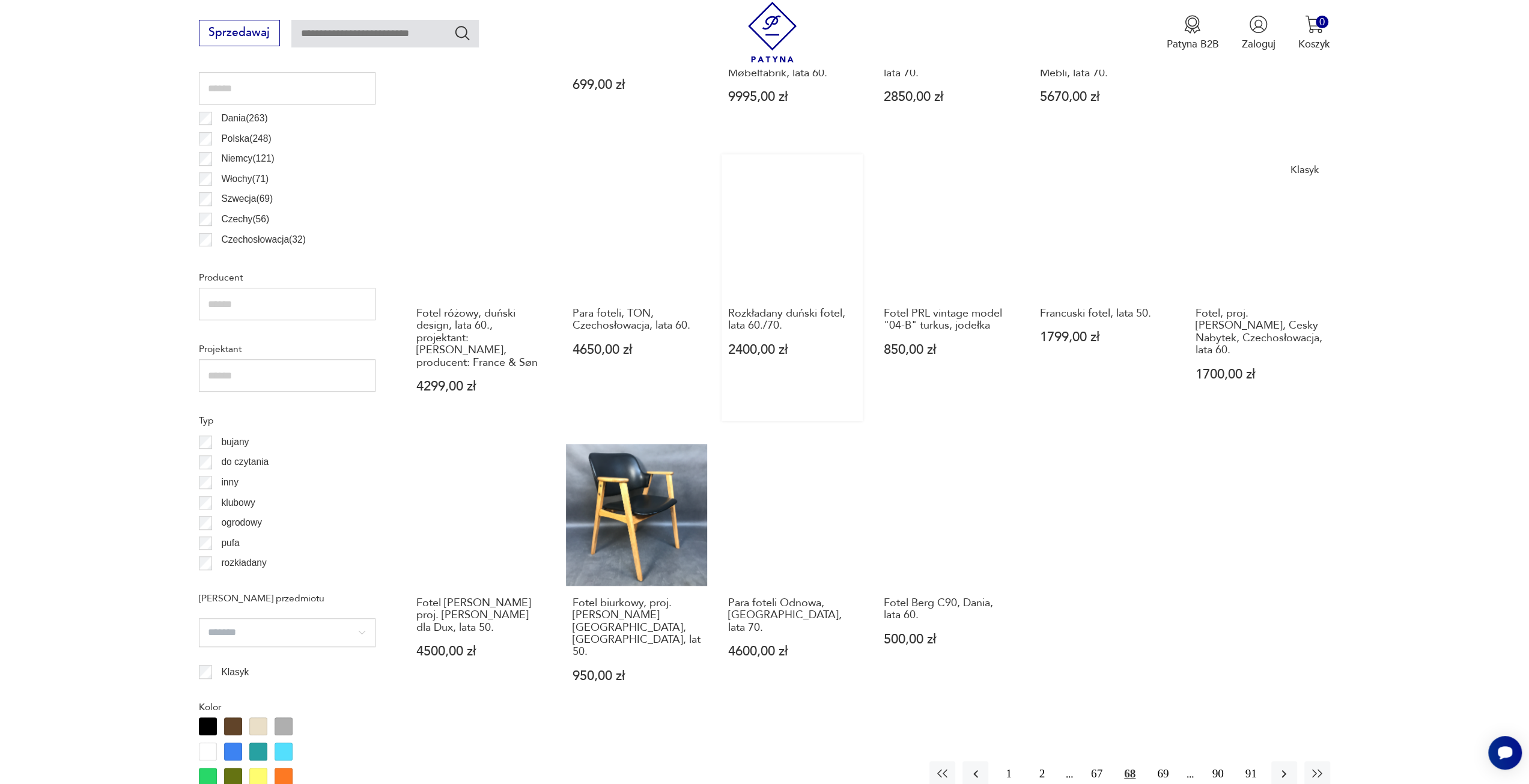
scroll to position [777, 0]
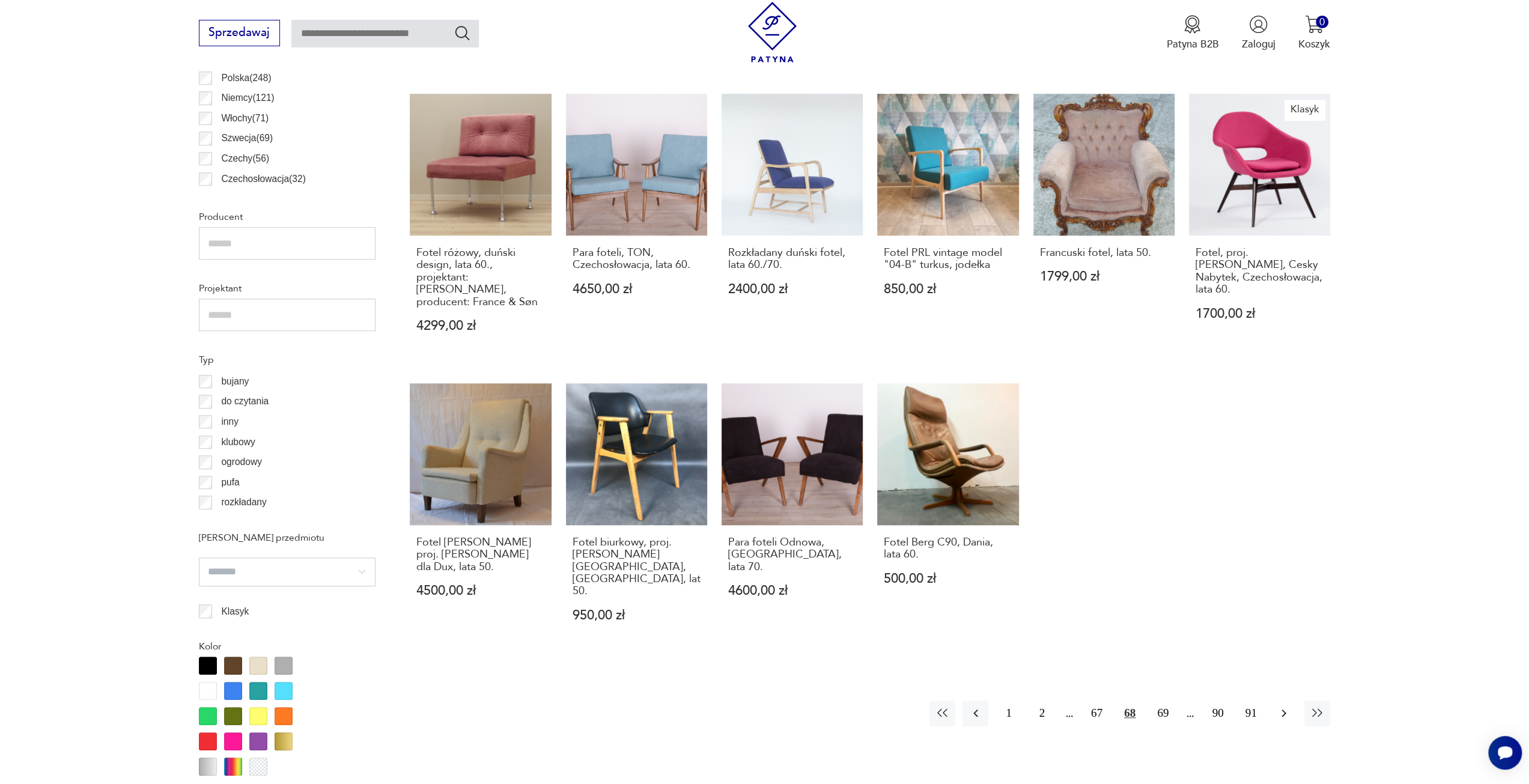
click at [1287, 700] on button "button" at bounding box center [1284, 713] width 26 height 26
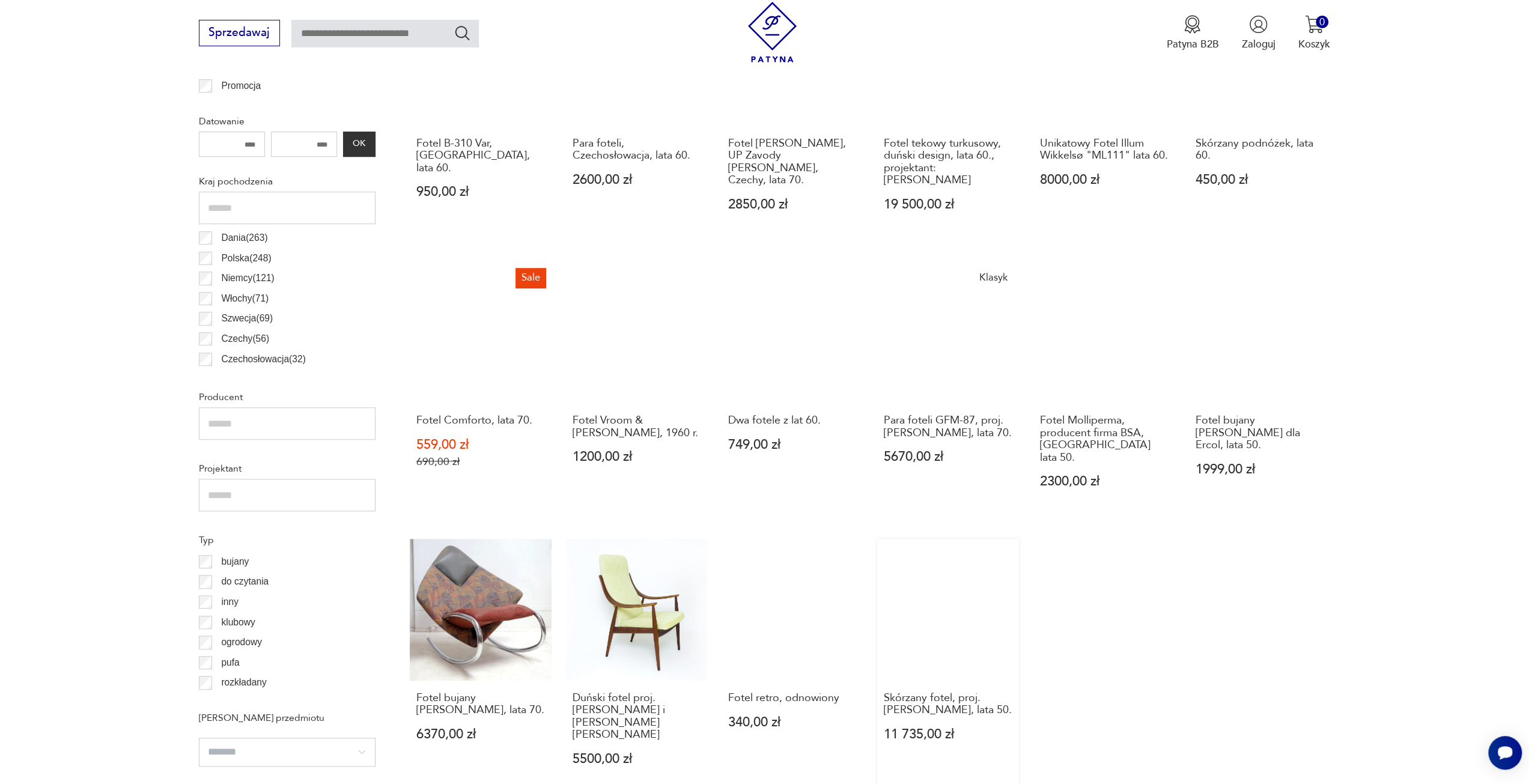
scroll to position [717, 0]
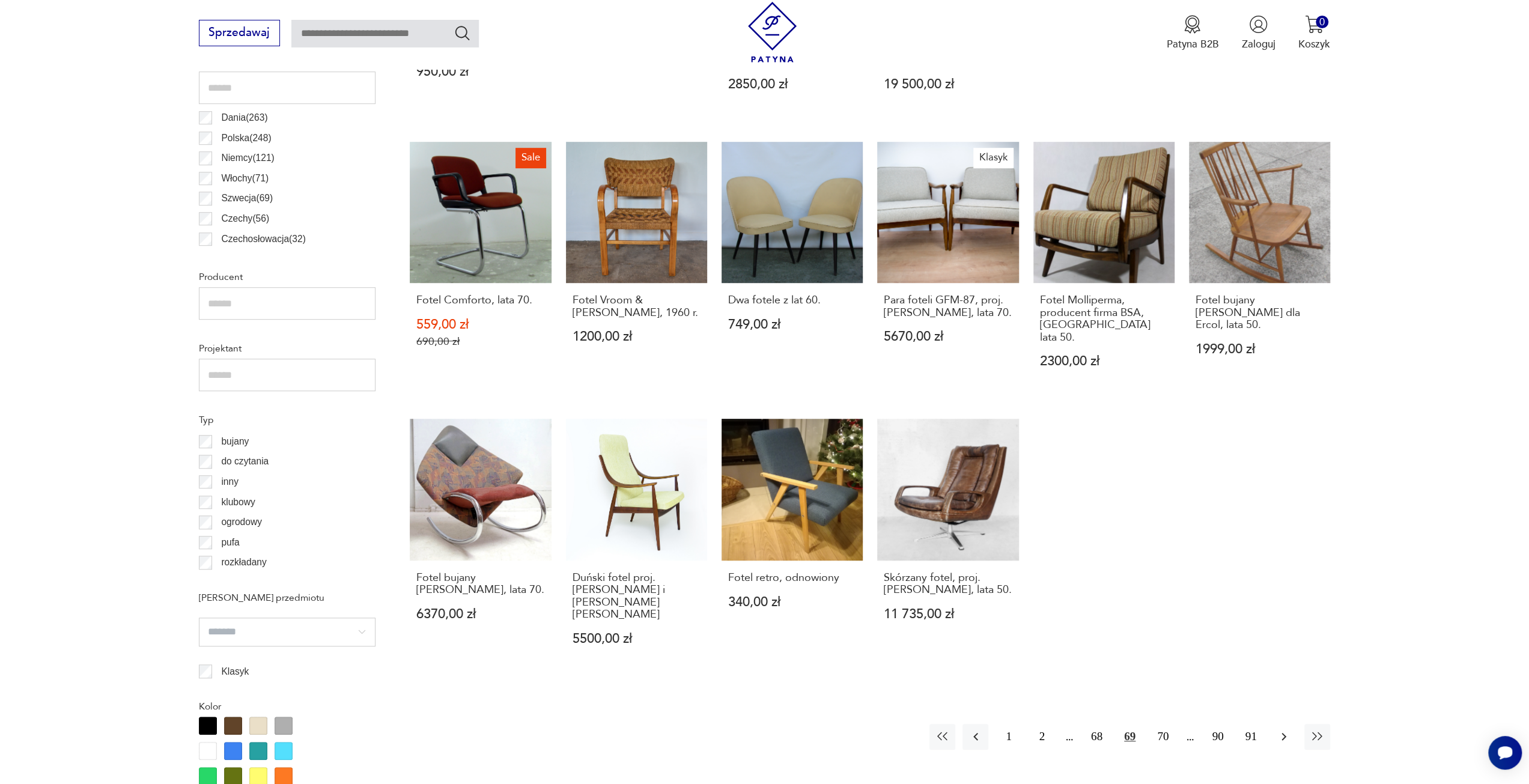
click at [1287, 729] on icon "button" at bounding box center [1284, 736] width 15 height 15
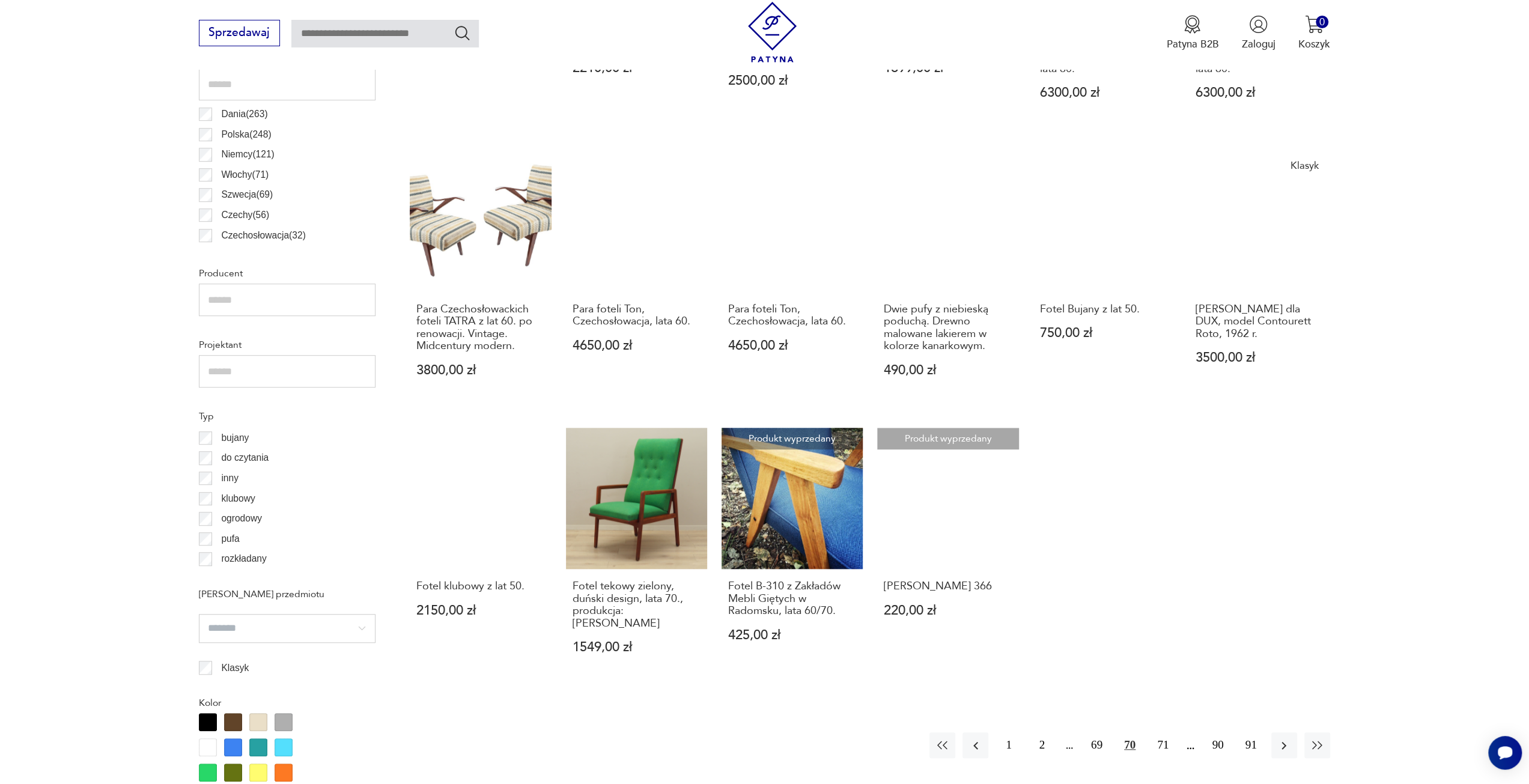
scroll to position [837, 0]
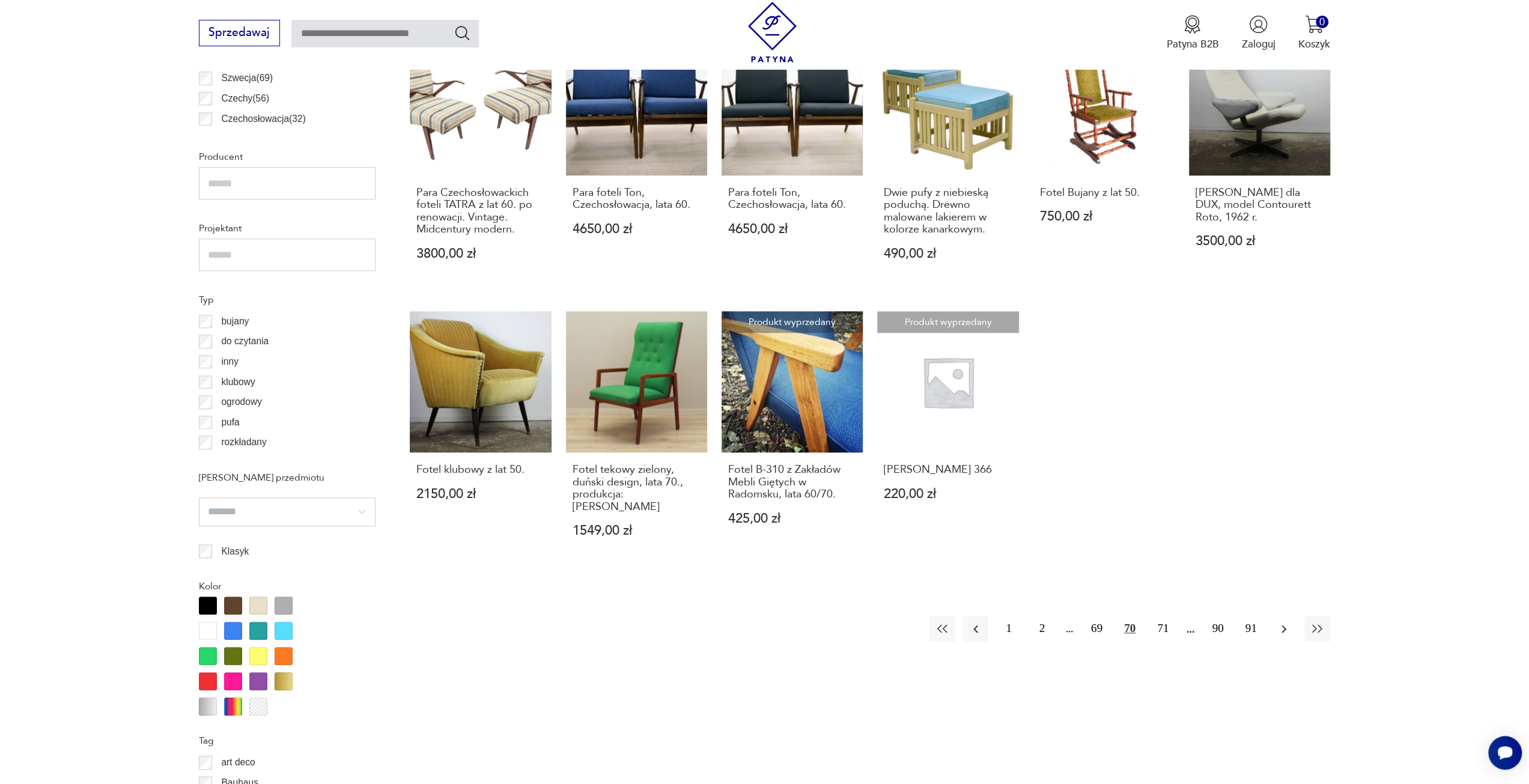
click at [1285, 616] on button "button" at bounding box center [1284, 629] width 26 height 26
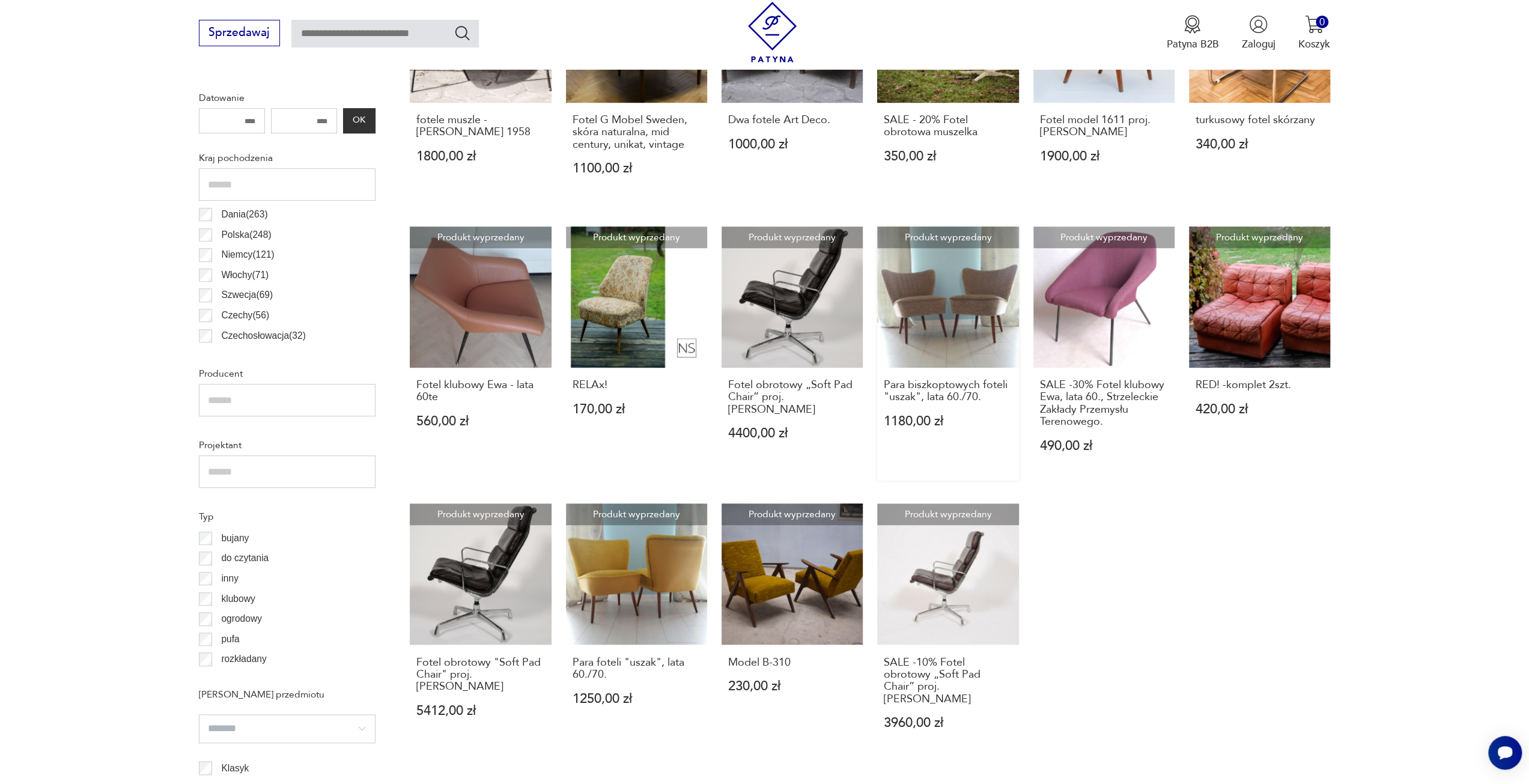
scroll to position [657, 0]
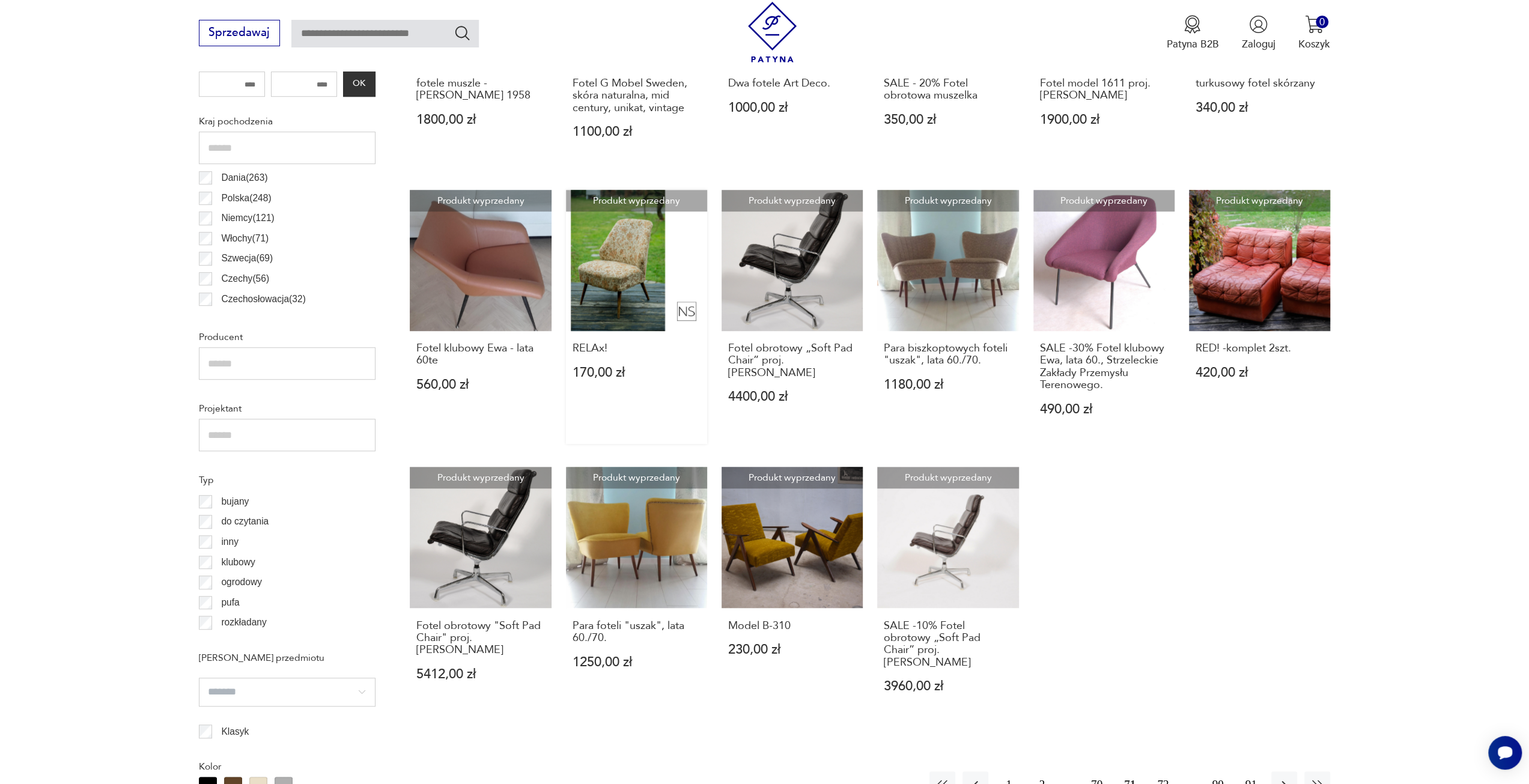
click at [623, 265] on link "Produkt wyprzedany RELAx! 170,00 zł" at bounding box center [637, 317] width 142 height 254
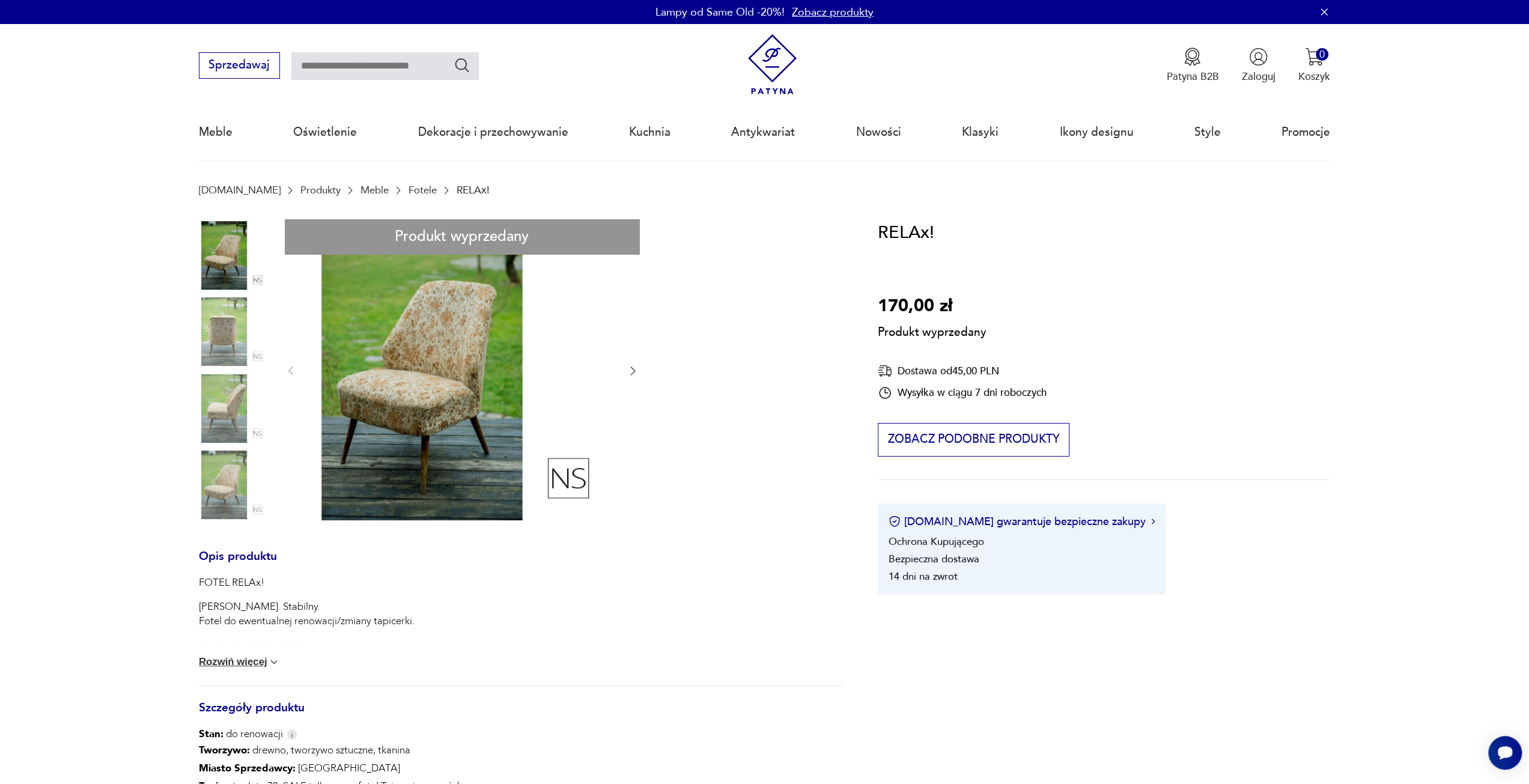
click at [231, 400] on div "Produkt wyprzedany Opis produktu FOTEL RELAx! Rama lite drewno. Stabilny. Fotel…" at bounding box center [520, 552] width 644 height 665
click at [234, 495] on div "Produkt wyprzedany Opis produktu FOTEL RELAx! Rama lite drewno. Stabilny. Fotel…" at bounding box center [520, 552] width 644 height 665
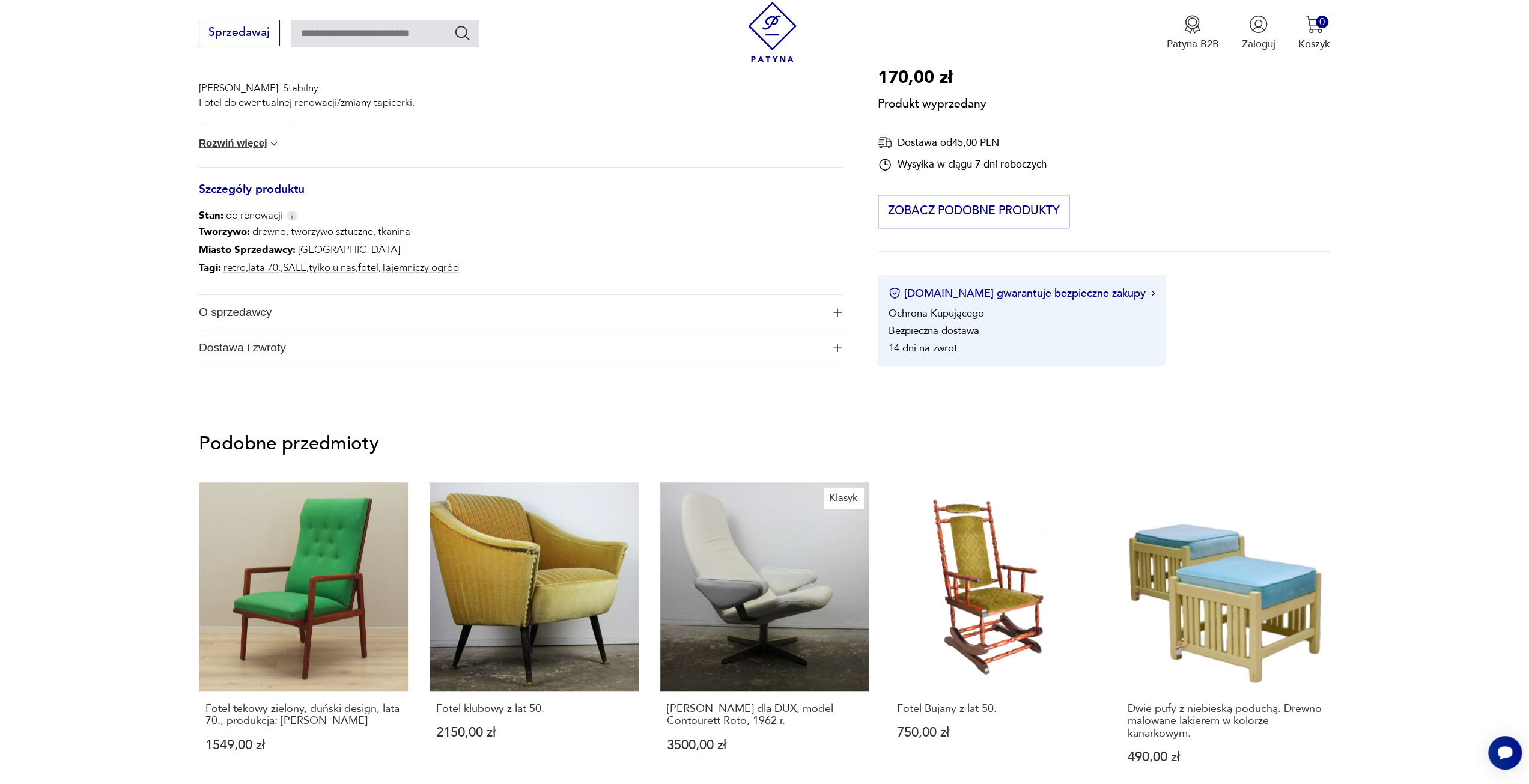
scroll to position [541, 0]
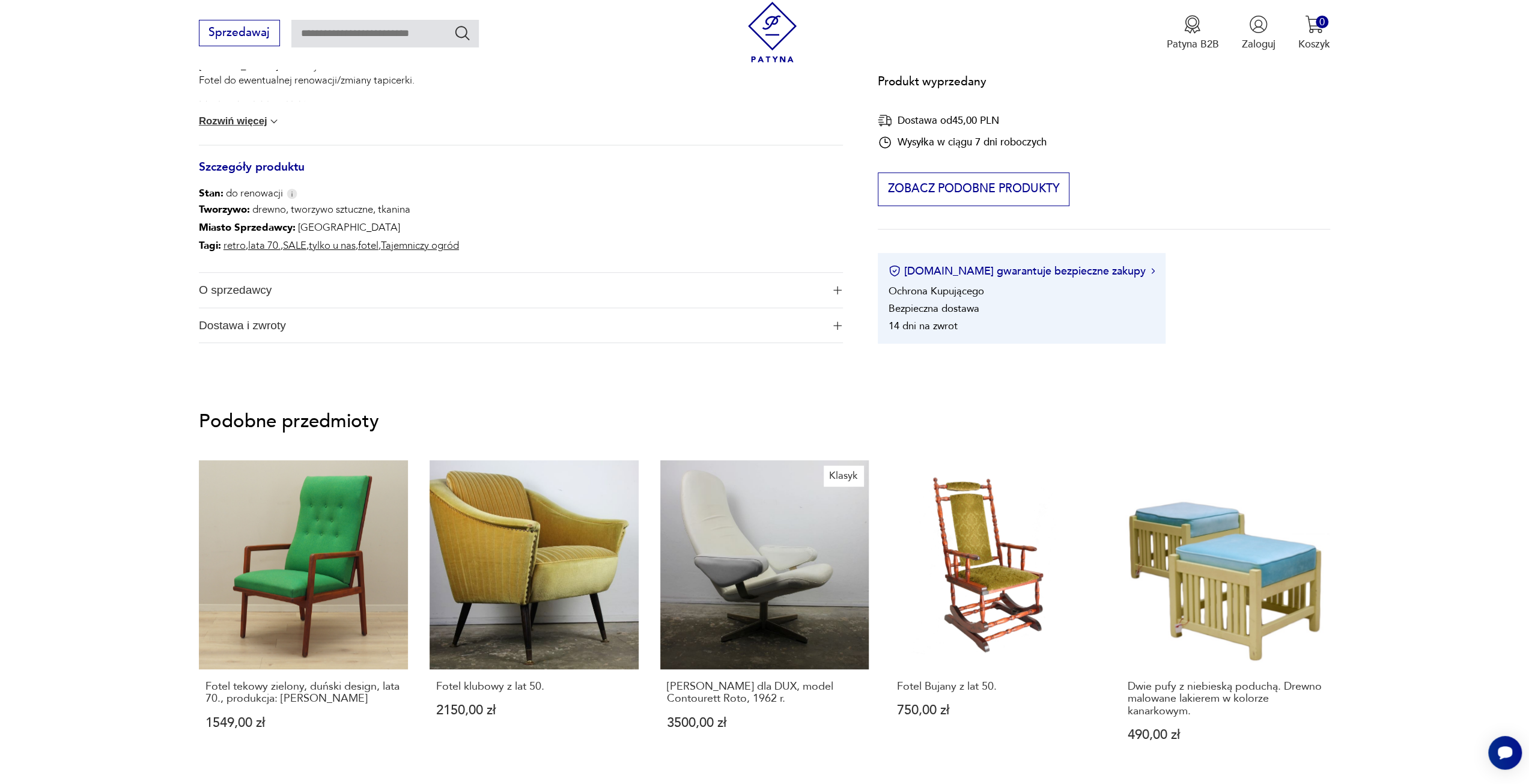
scroll to position [657, 0]
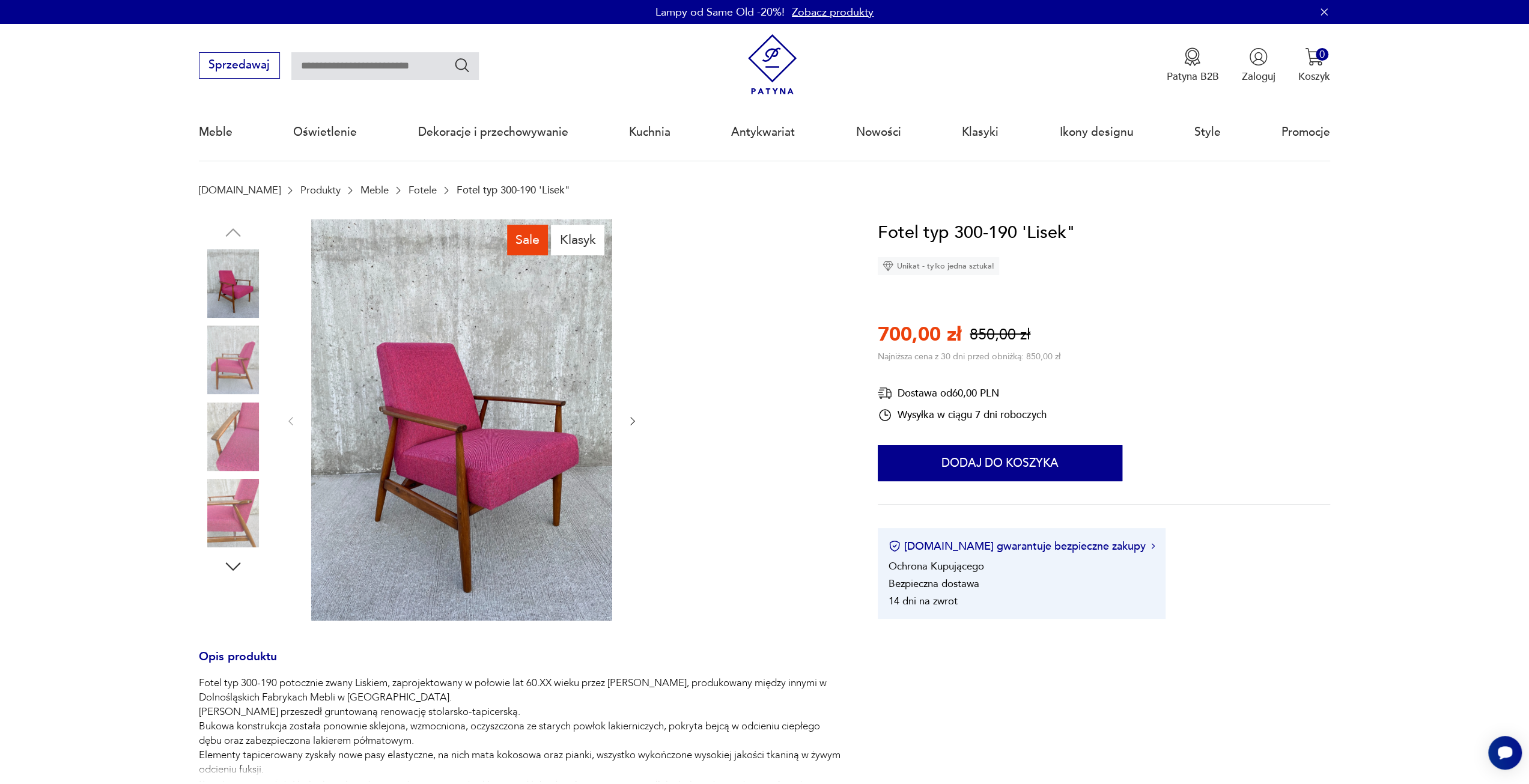
click at [238, 452] on img at bounding box center [233, 437] width 69 height 69
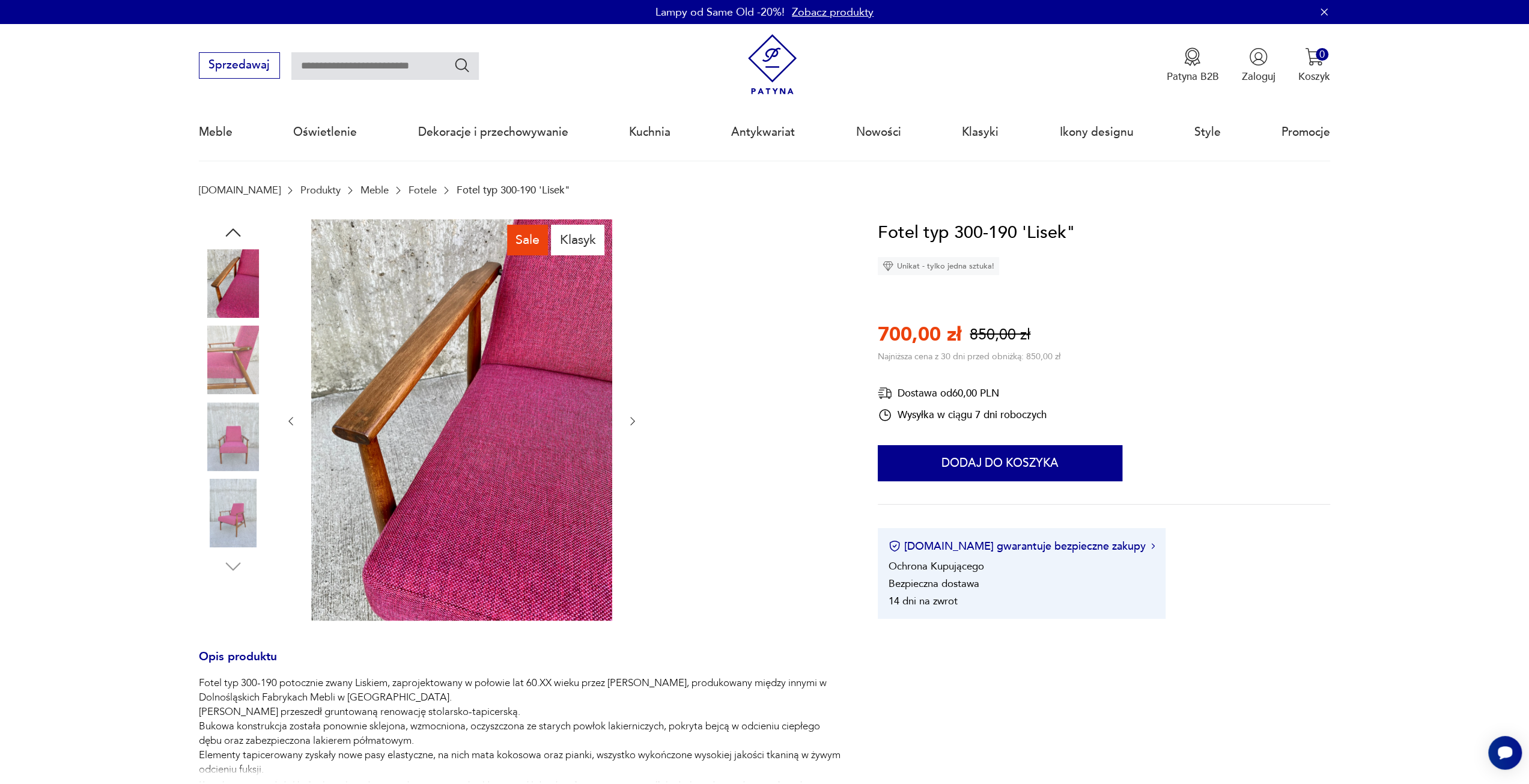
click at [234, 508] on img at bounding box center [233, 513] width 69 height 69
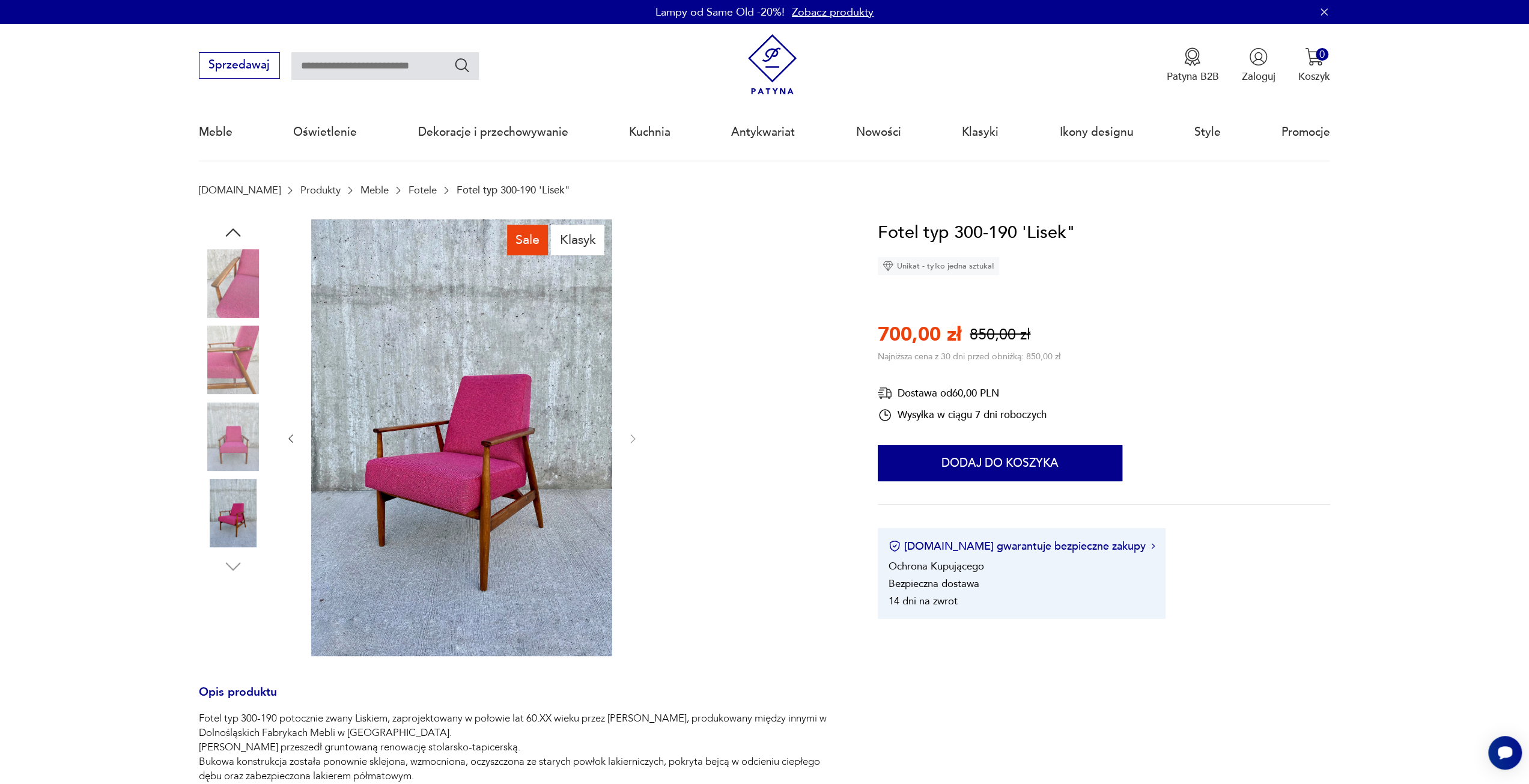
click at [240, 425] on img at bounding box center [233, 437] width 69 height 69
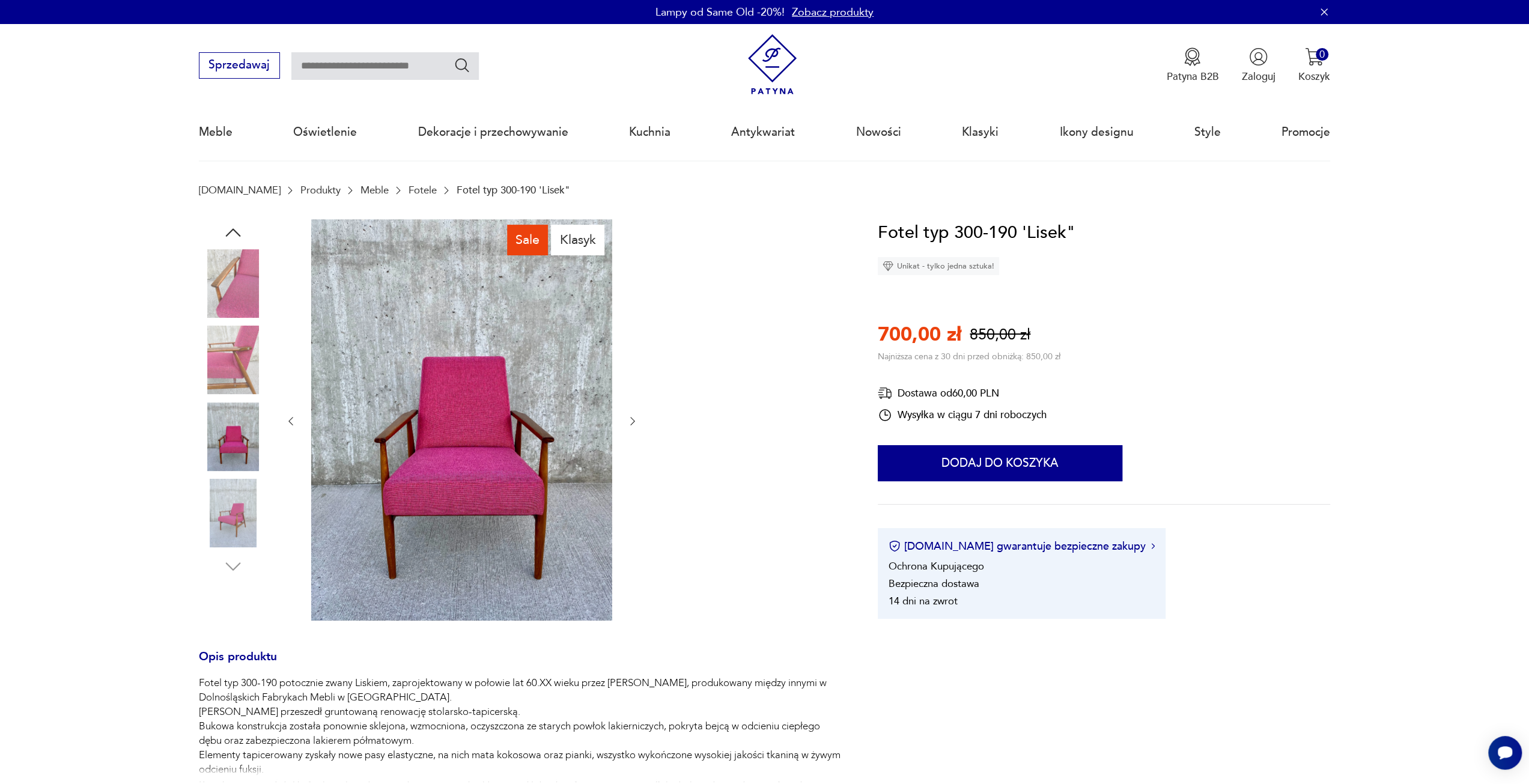
click at [232, 351] on img at bounding box center [233, 360] width 69 height 69
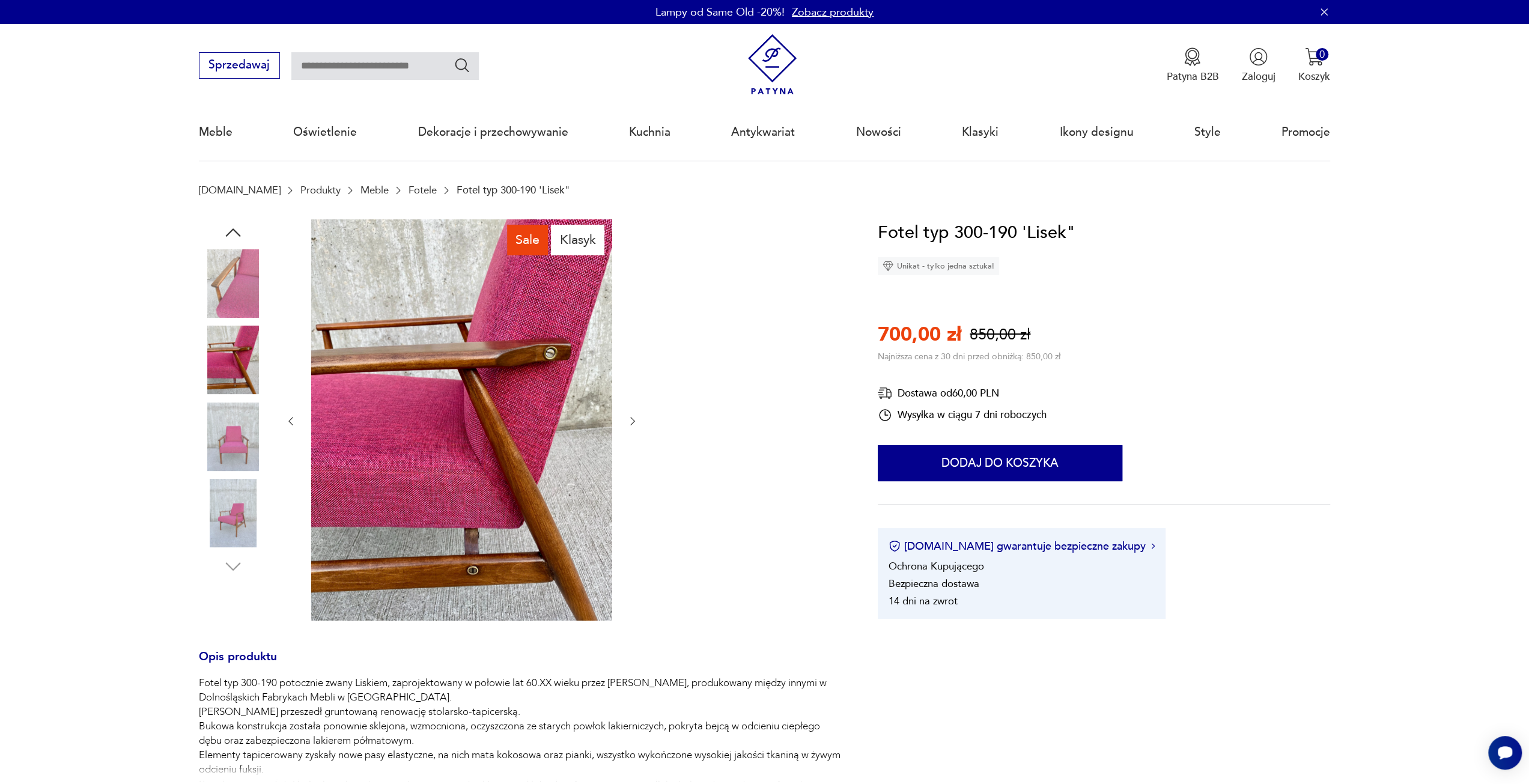
click at [235, 295] on img at bounding box center [233, 283] width 69 height 69
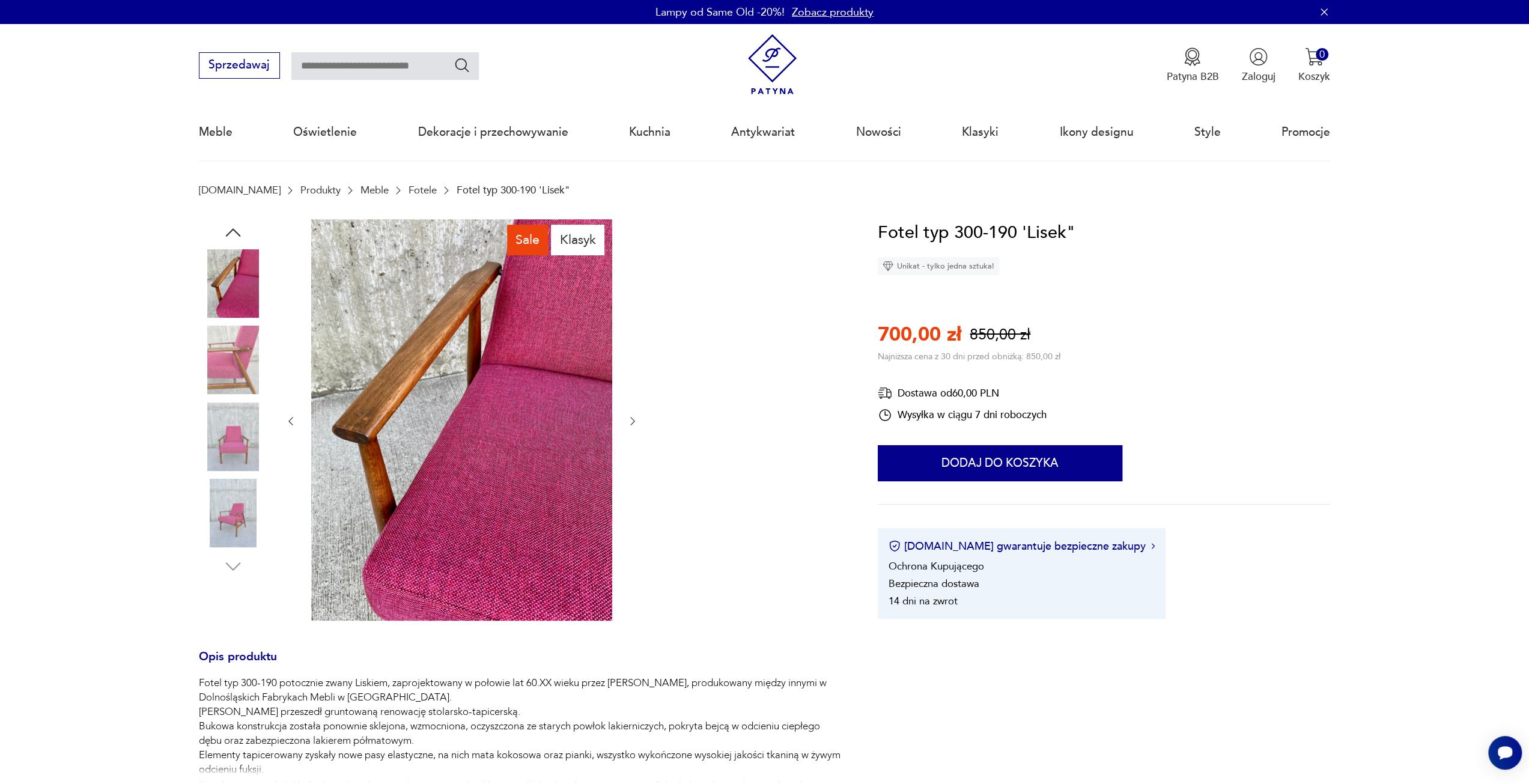
click at [223, 368] on img at bounding box center [233, 360] width 69 height 69
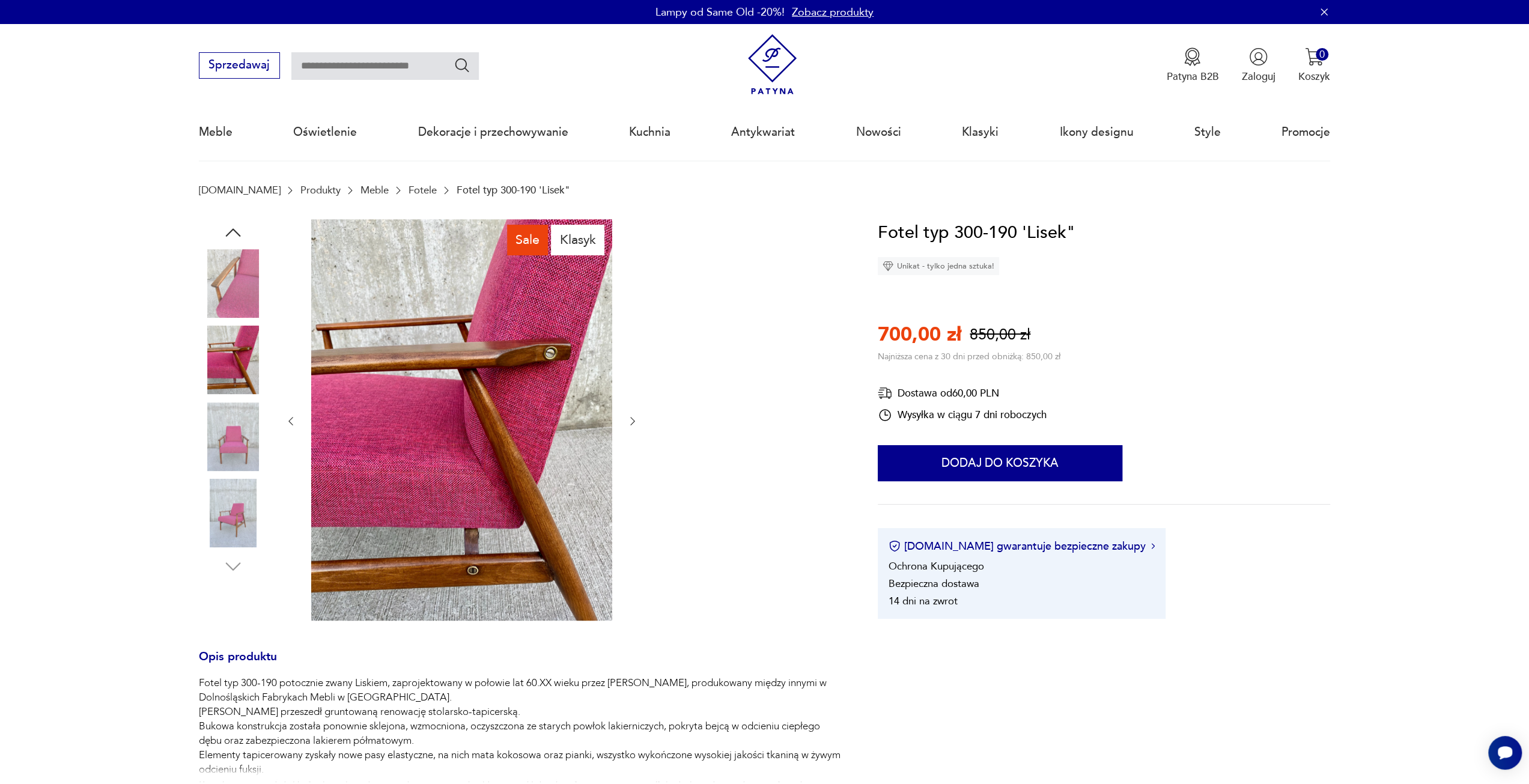
click at [222, 420] on img at bounding box center [233, 437] width 69 height 69
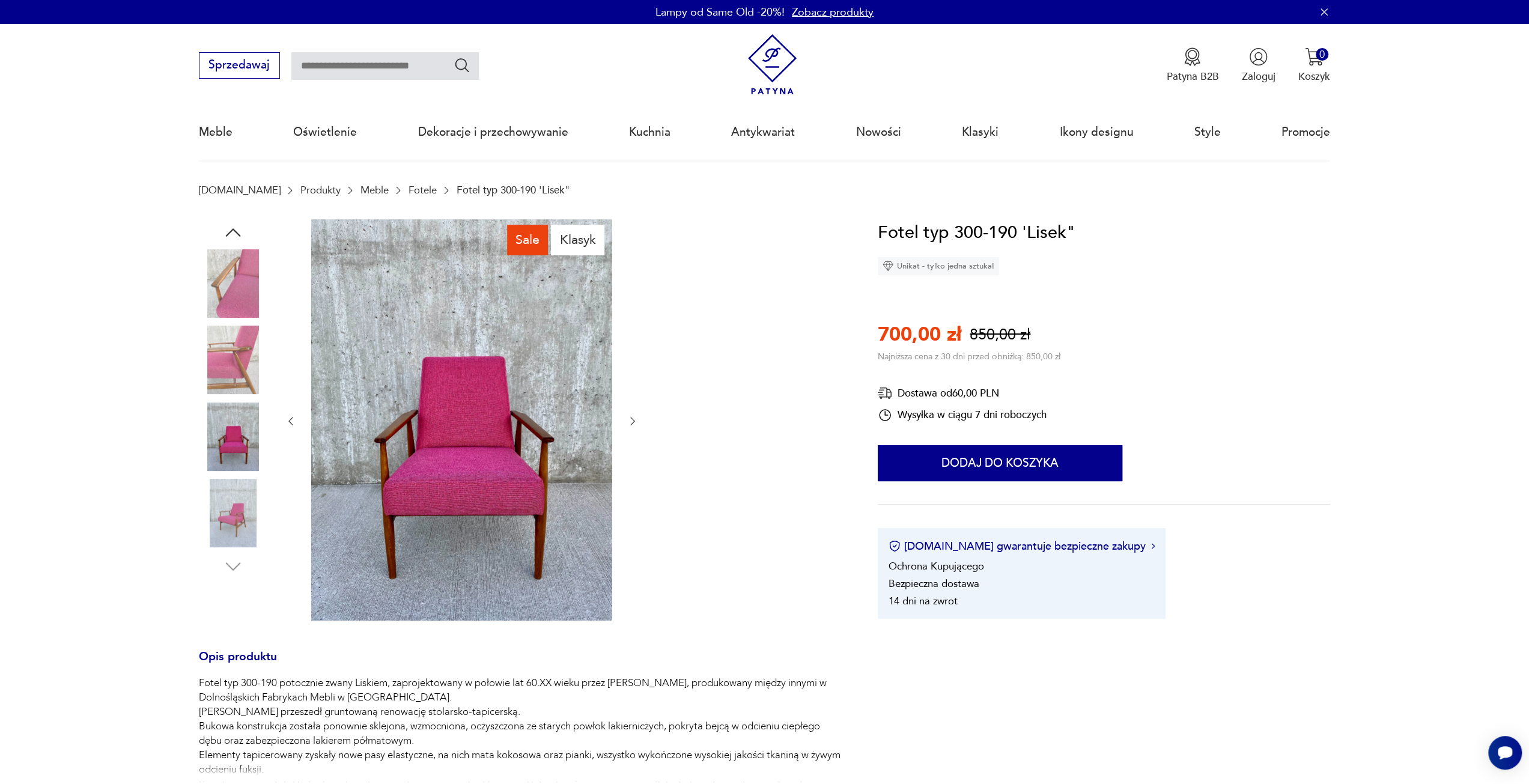
click at [224, 489] on img at bounding box center [233, 513] width 69 height 69
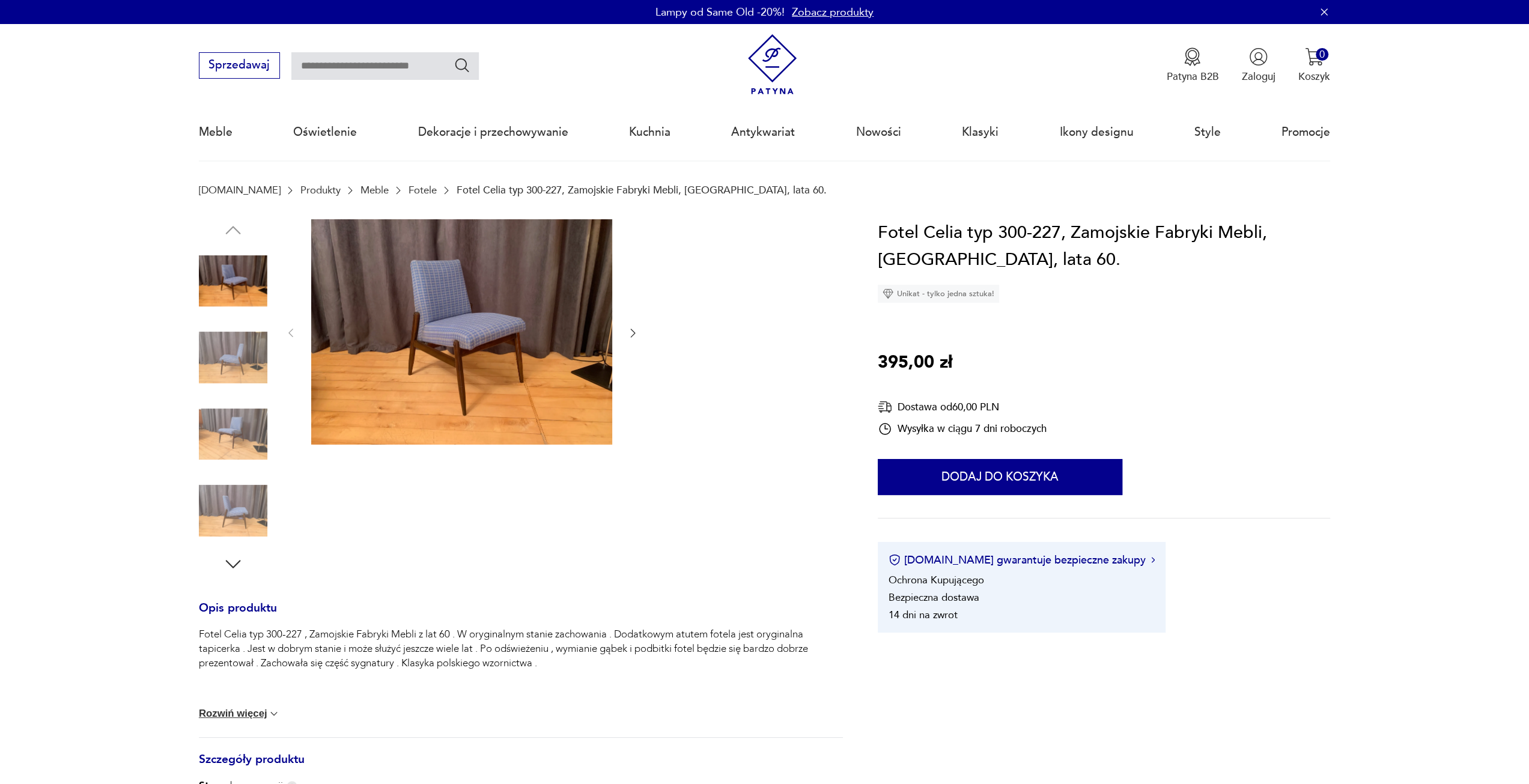
click at [232, 362] on img at bounding box center [233, 358] width 69 height 69
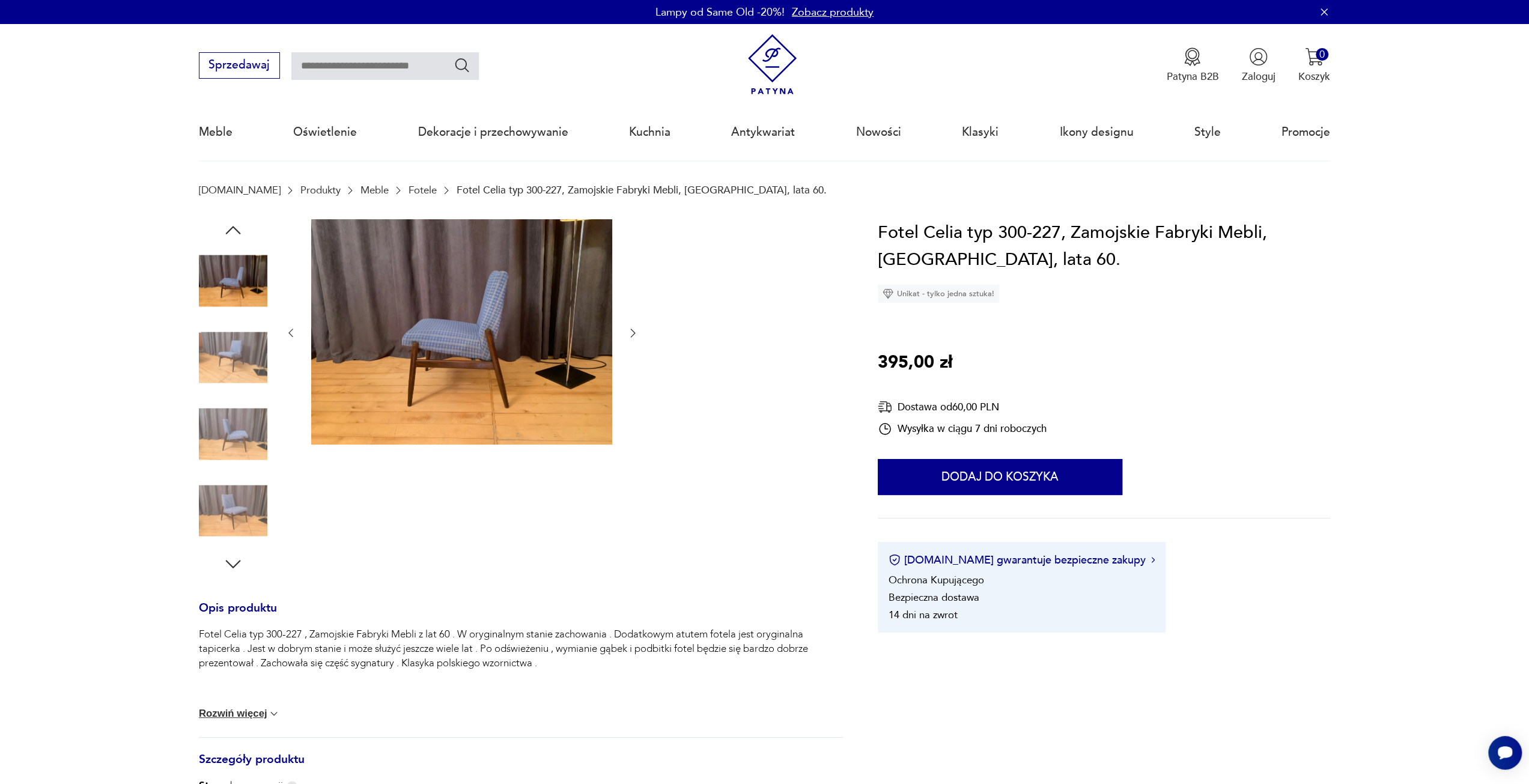
click at [227, 393] on div at bounding box center [233, 359] width 69 height 71
click at [223, 409] on img at bounding box center [233, 435] width 69 height 69
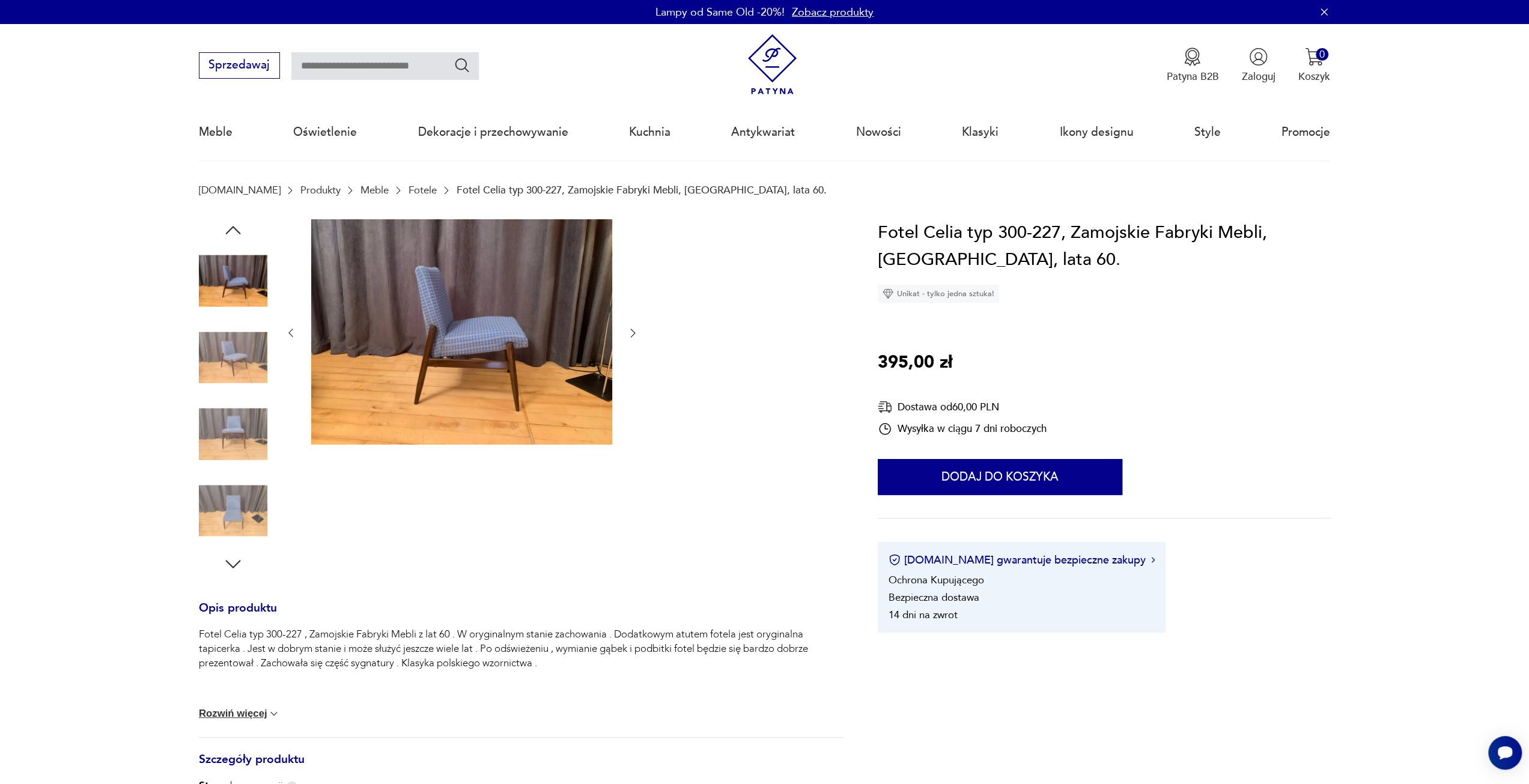
click at [237, 471] on div at bounding box center [233, 396] width 69 height 300
click at [223, 411] on img at bounding box center [233, 435] width 69 height 69
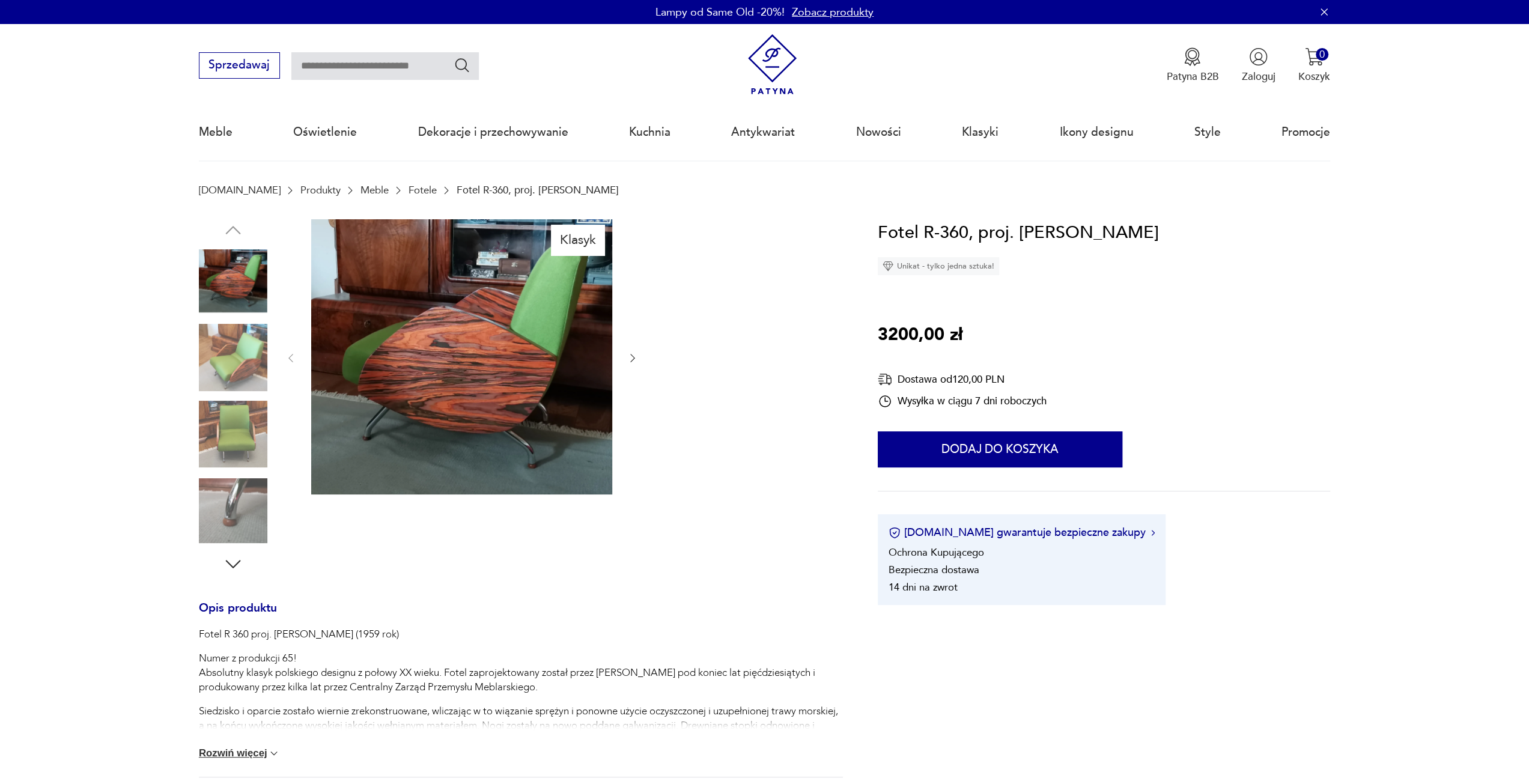
click at [232, 370] on img at bounding box center [233, 358] width 69 height 69
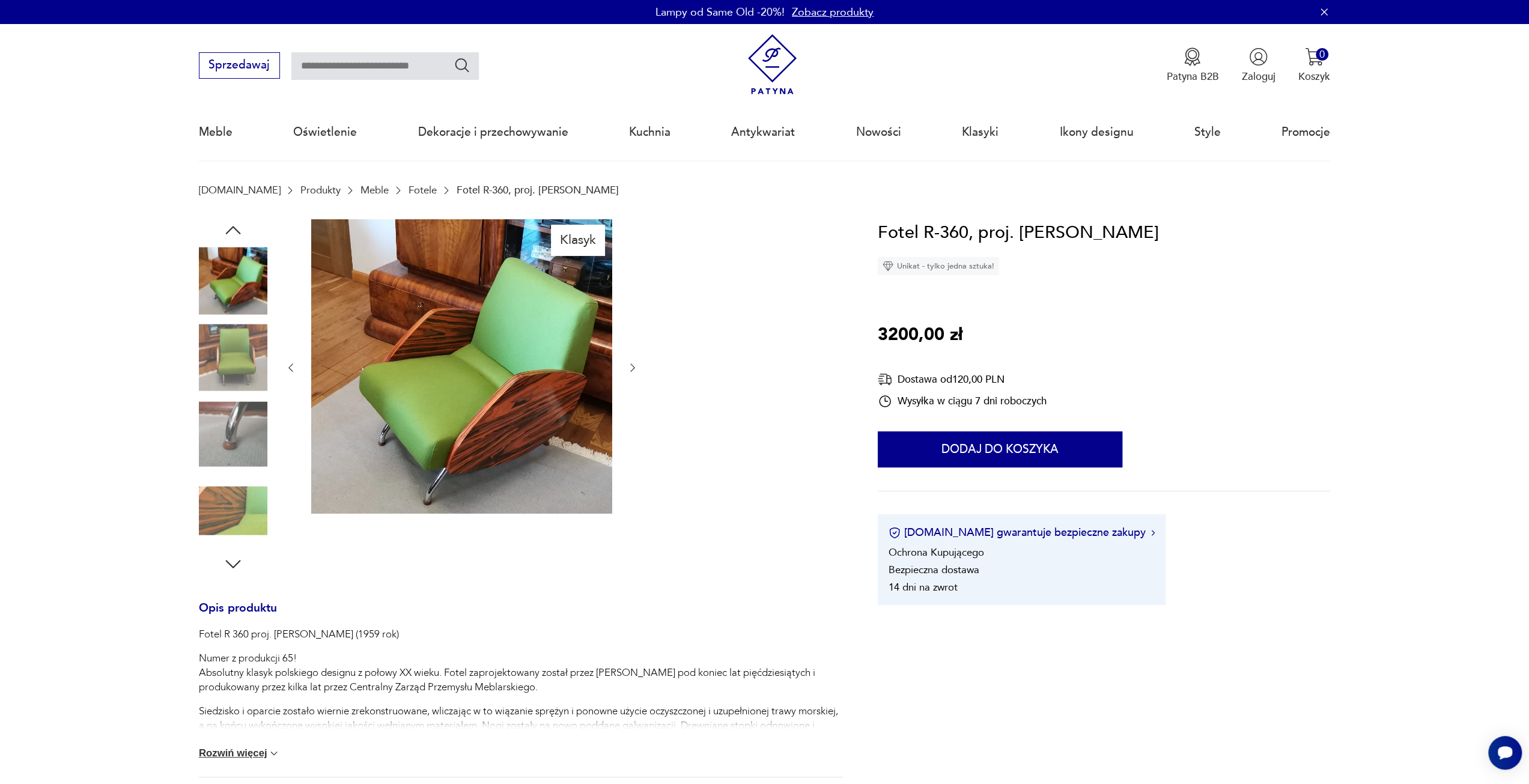
click at [223, 435] on img at bounding box center [233, 435] width 69 height 69
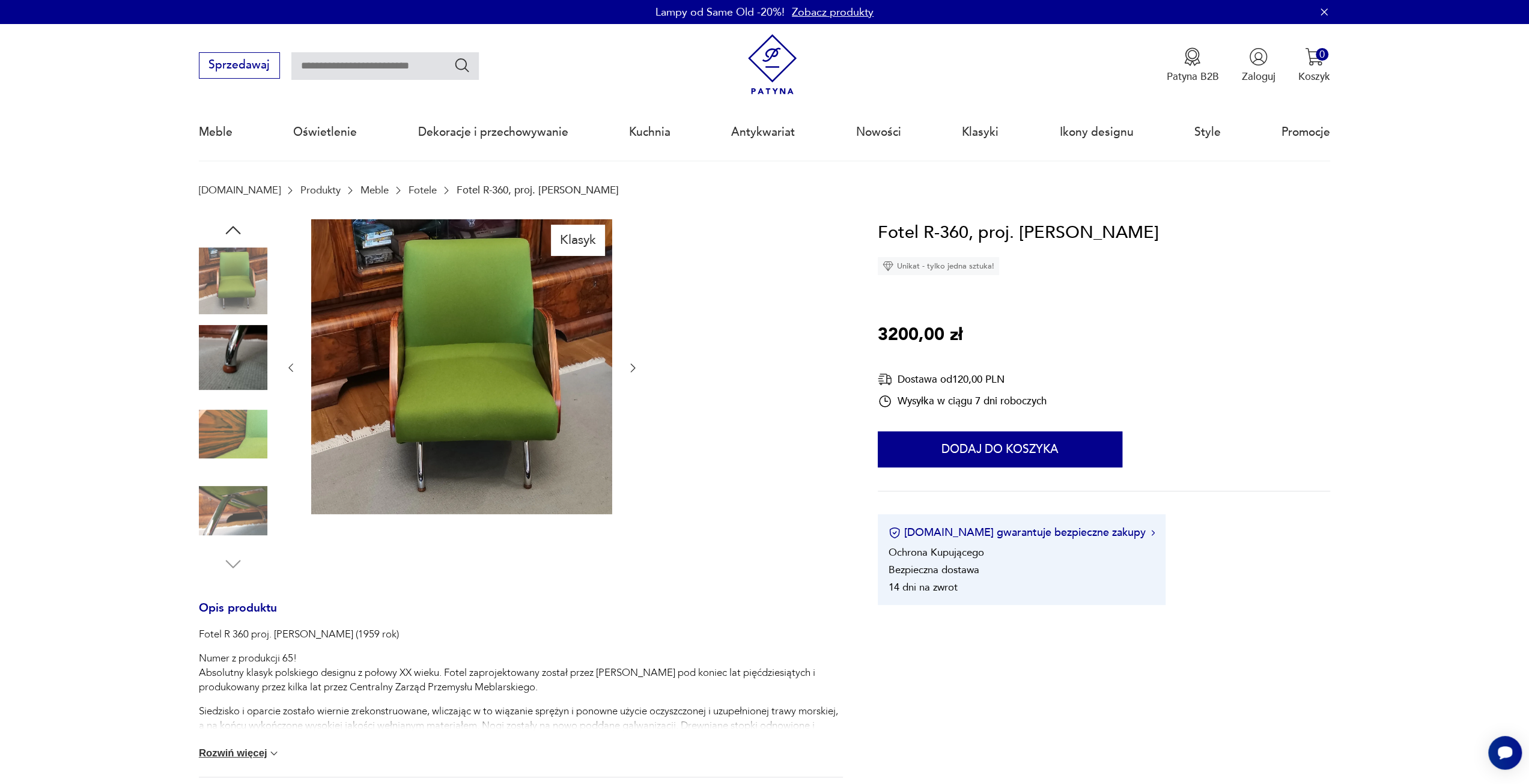
click at [213, 469] on div at bounding box center [233, 436] width 69 height 71
click at [223, 497] on img at bounding box center [233, 511] width 69 height 69
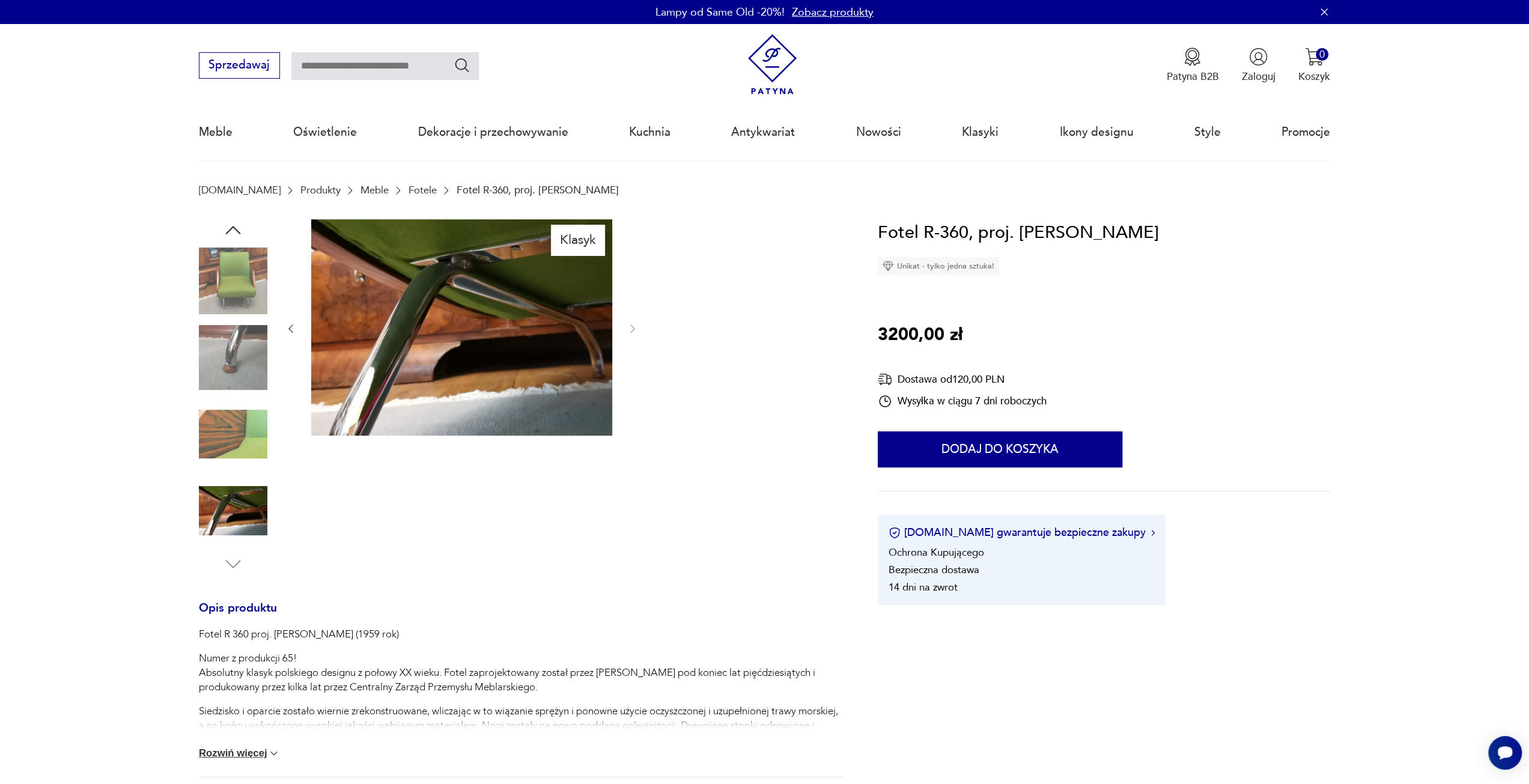
click at [228, 444] on img at bounding box center [233, 435] width 69 height 69
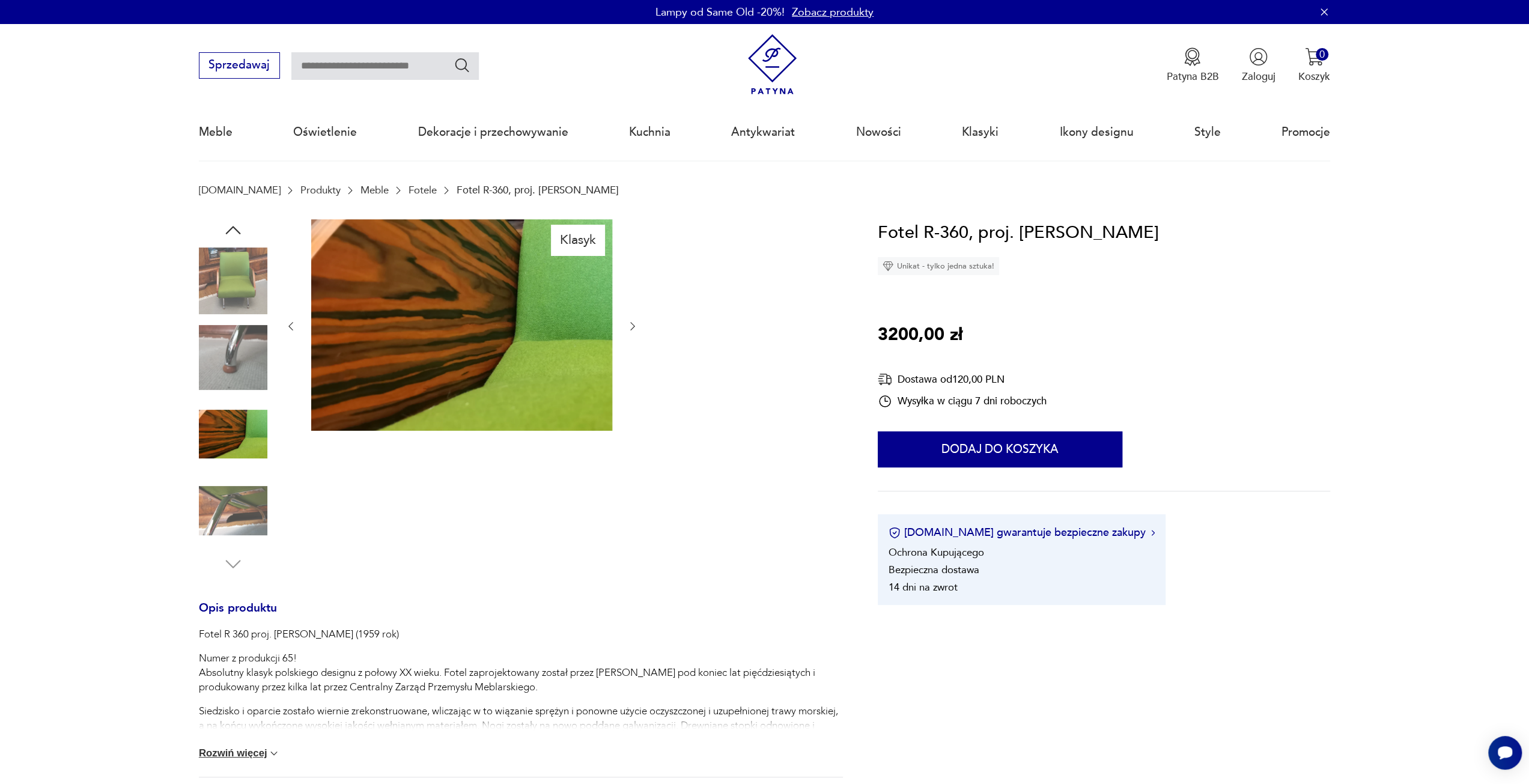
click at [253, 368] on img at bounding box center [233, 358] width 69 height 69
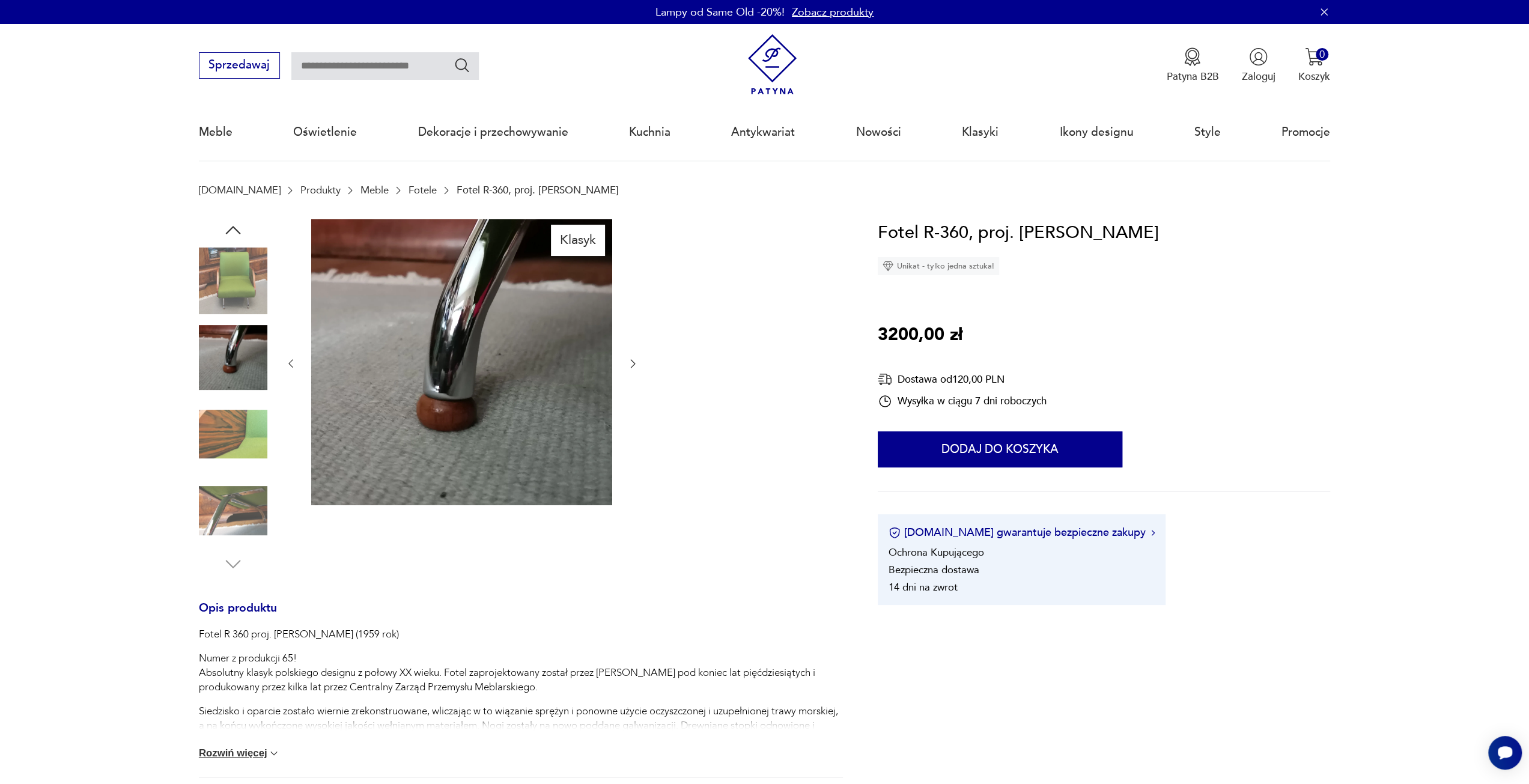
click at [228, 307] on img at bounding box center [233, 281] width 69 height 69
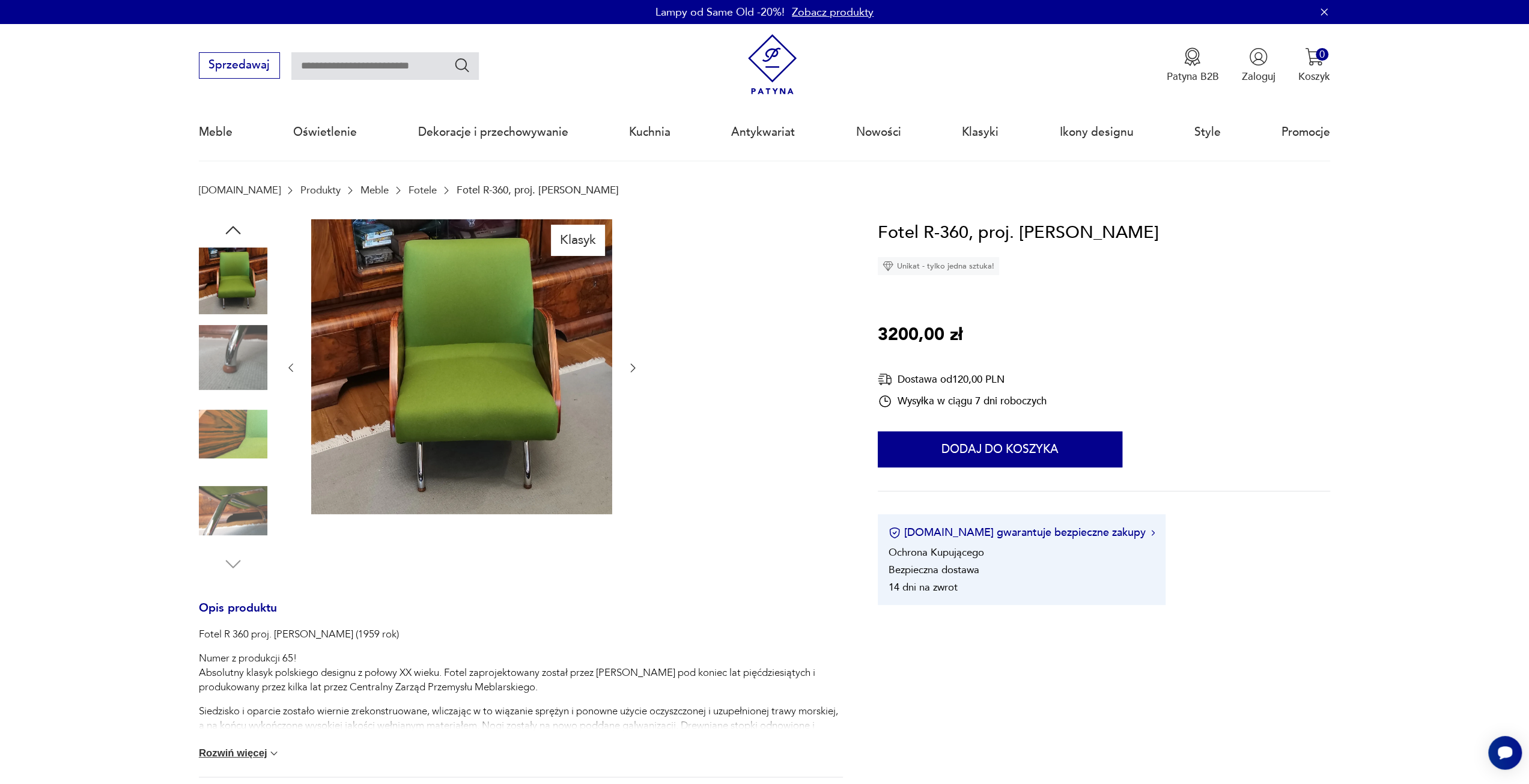
click at [226, 423] on img at bounding box center [233, 435] width 69 height 69
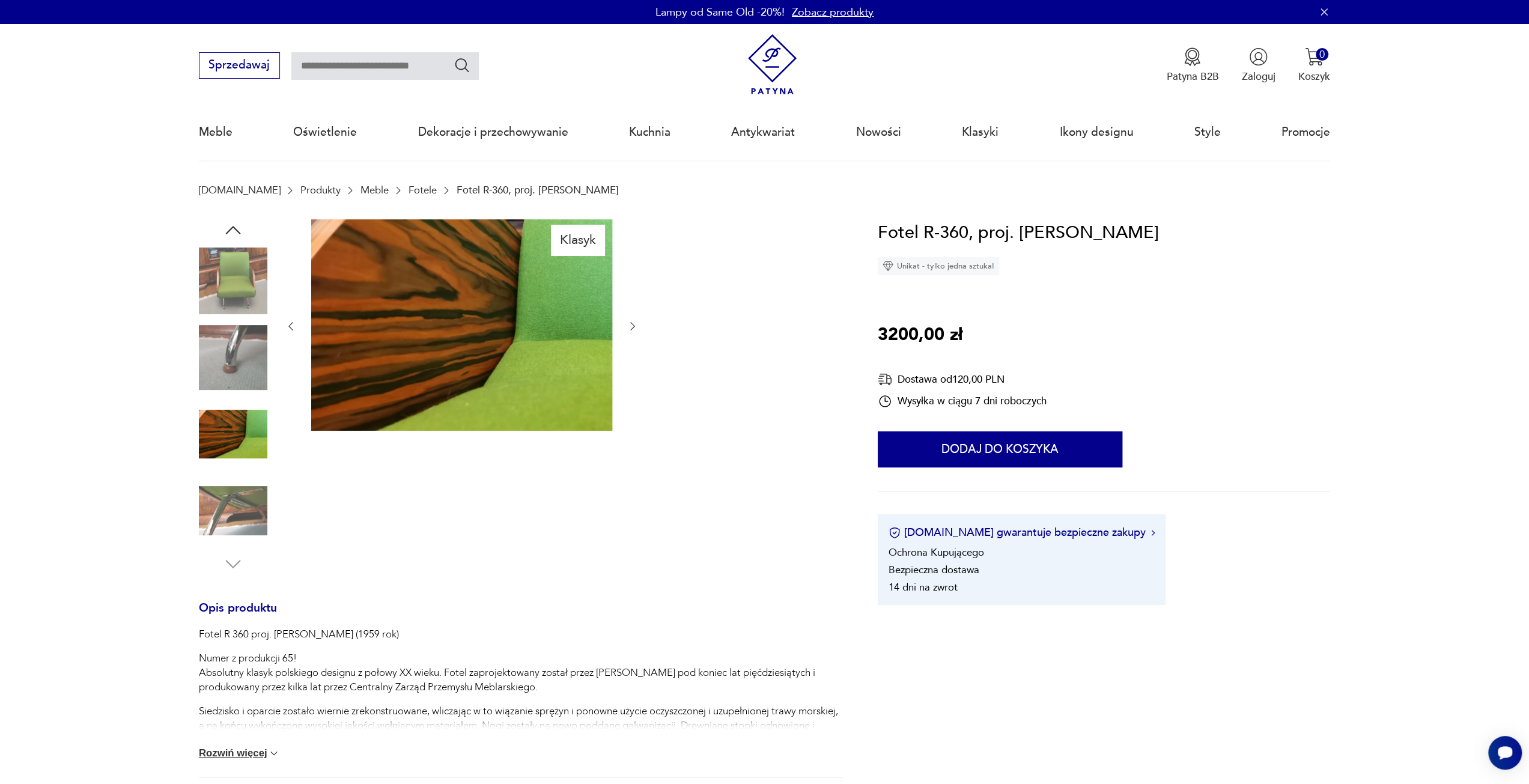
click at [239, 274] on img at bounding box center [233, 281] width 69 height 69
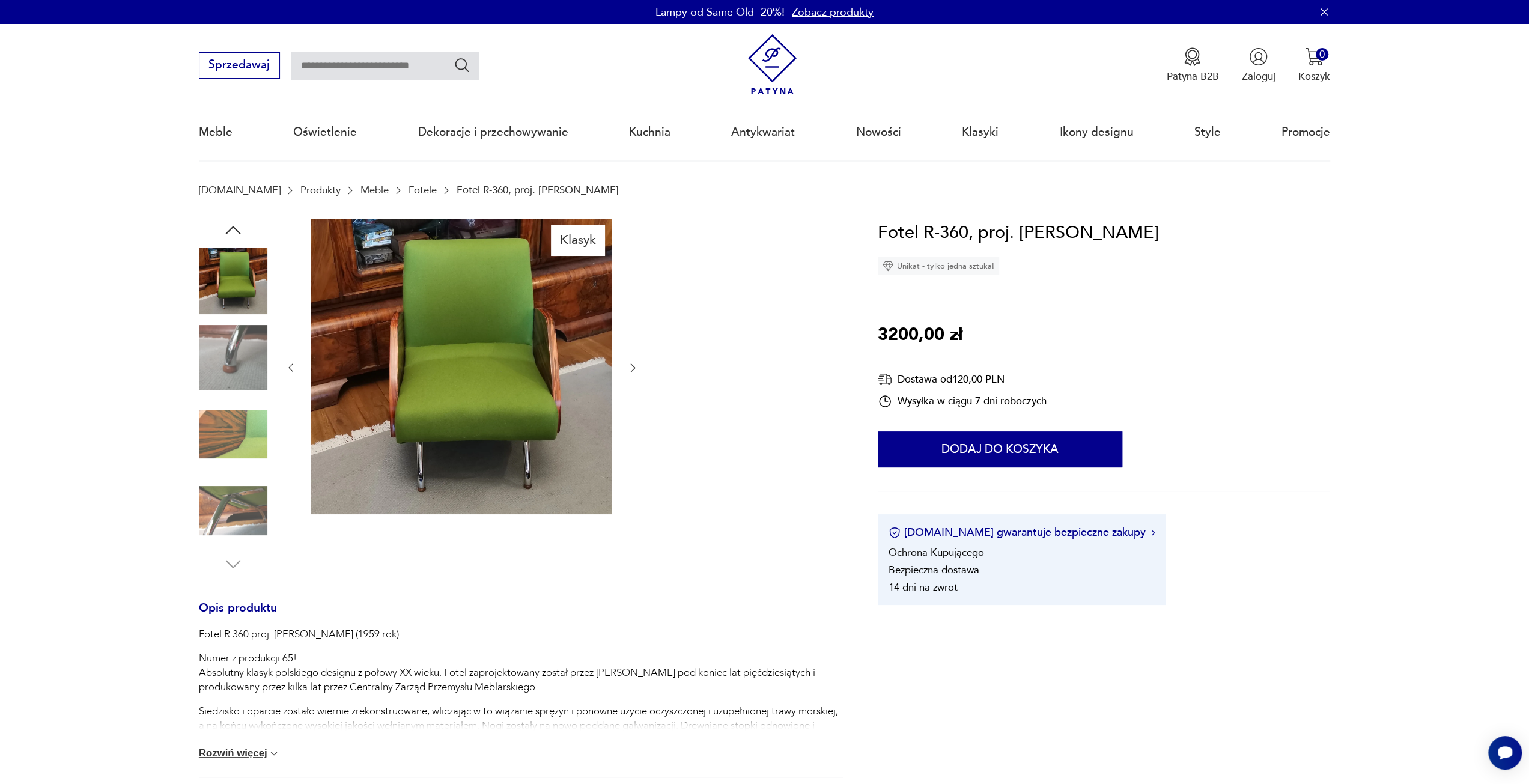
click at [233, 231] on icon "button" at bounding box center [233, 230] width 22 height 22
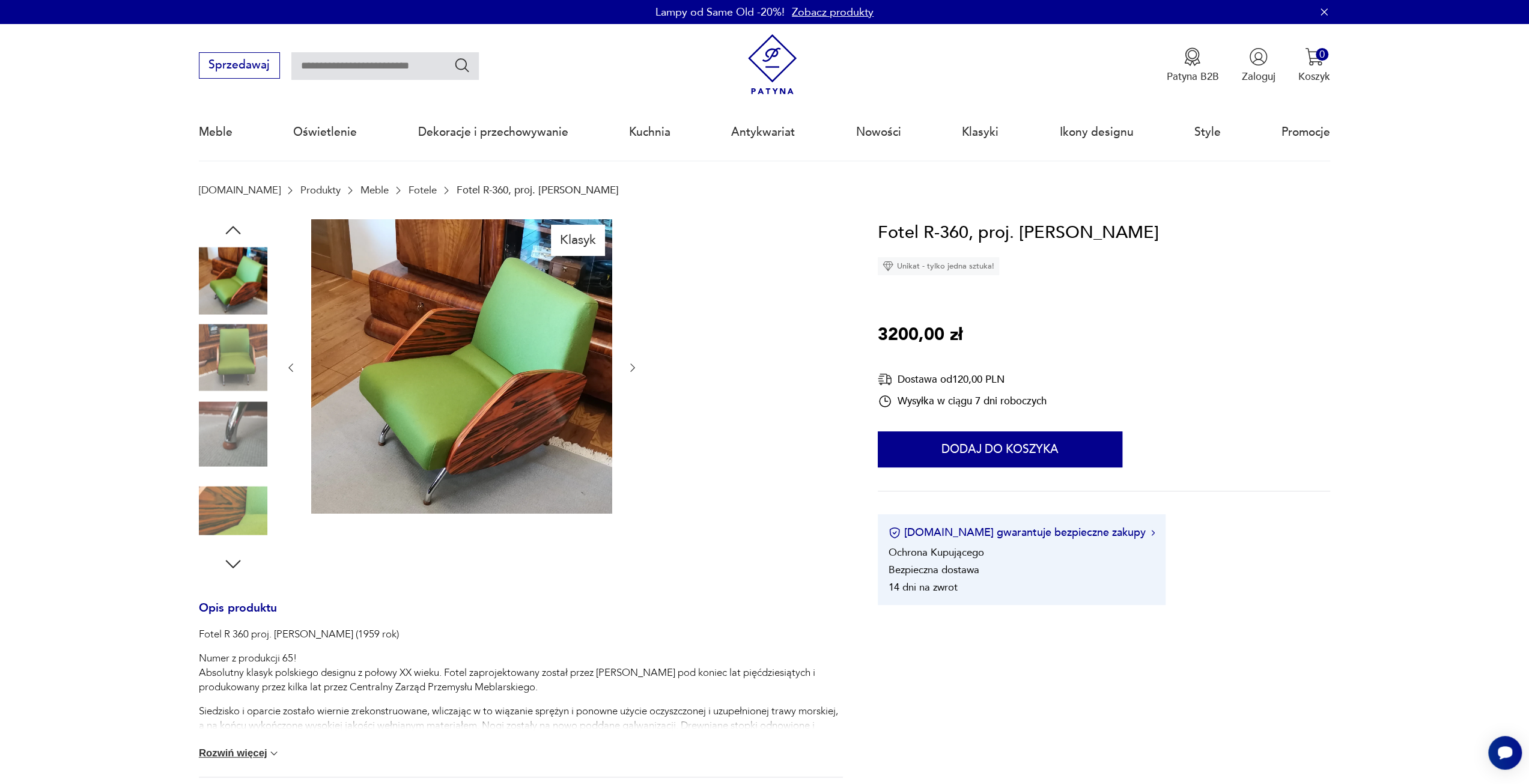
click at [233, 231] on icon "button" at bounding box center [233, 230] width 22 height 22
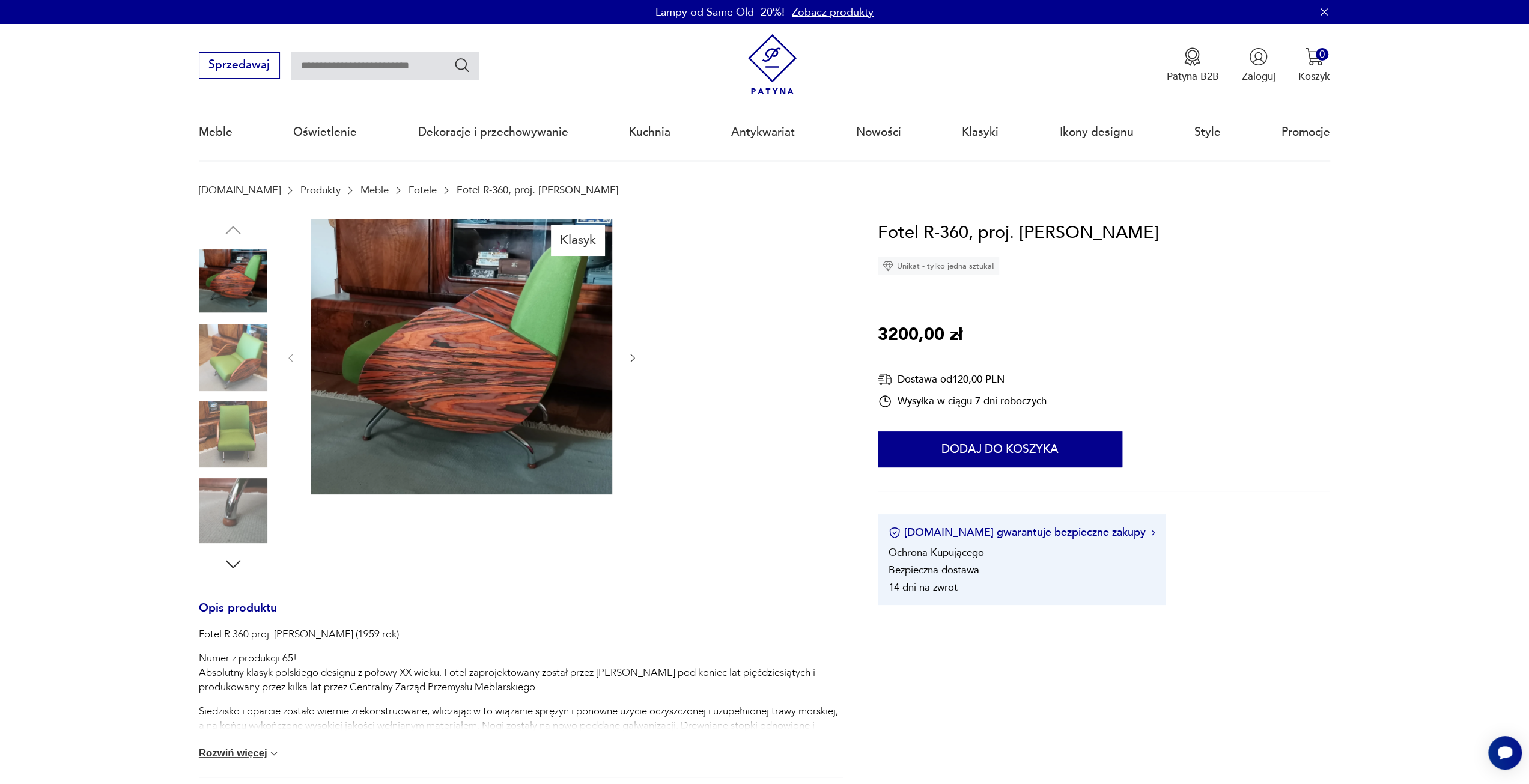
click at [226, 299] on img at bounding box center [233, 281] width 69 height 69
click at [271, 360] on div "Klasyk" at bounding box center [520, 397] width 644 height 356
click at [227, 356] on img at bounding box center [233, 358] width 69 height 69
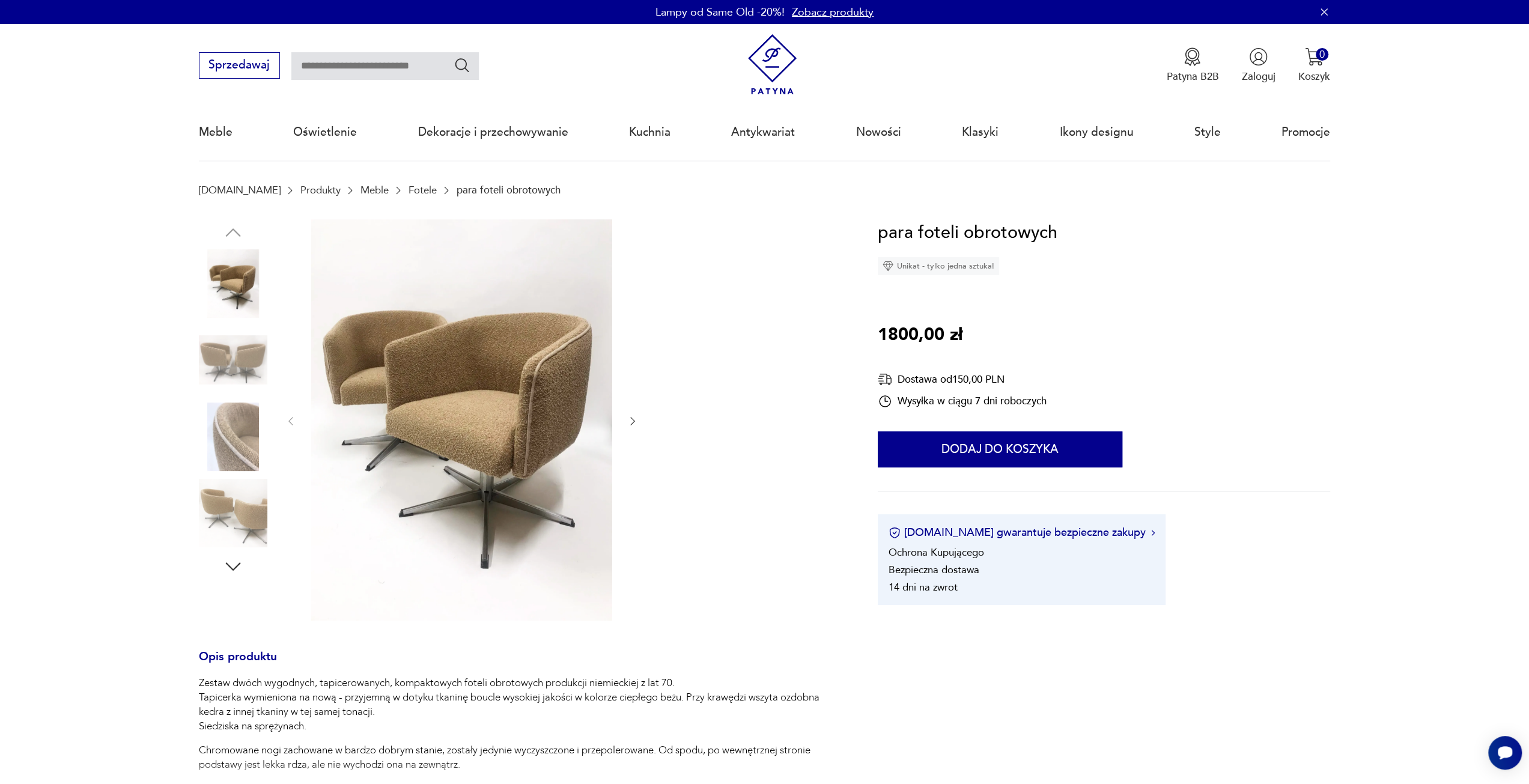
click at [239, 359] on img at bounding box center [233, 360] width 69 height 69
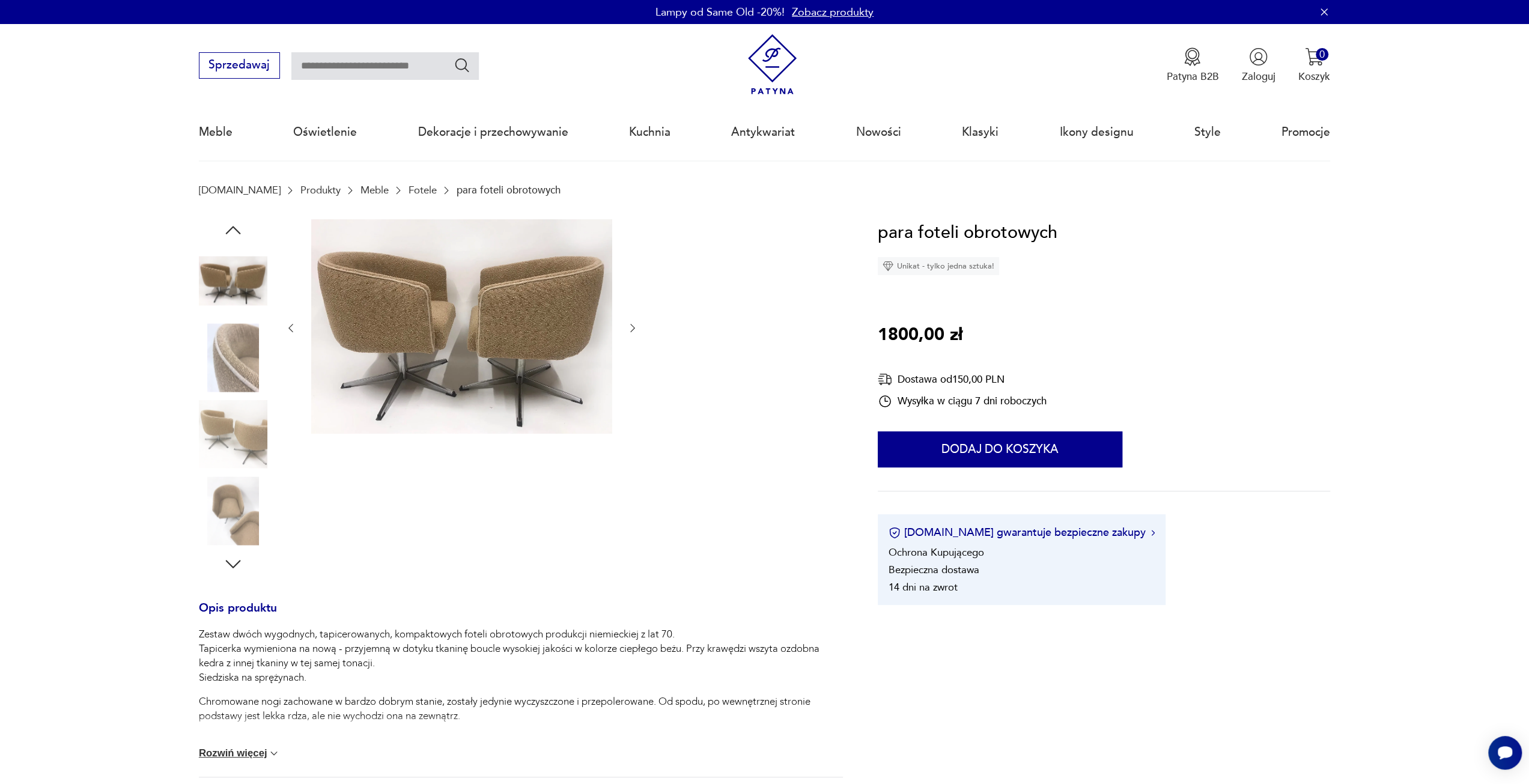
click at [234, 372] on img at bounding box center [233, 358] width 69 height 69
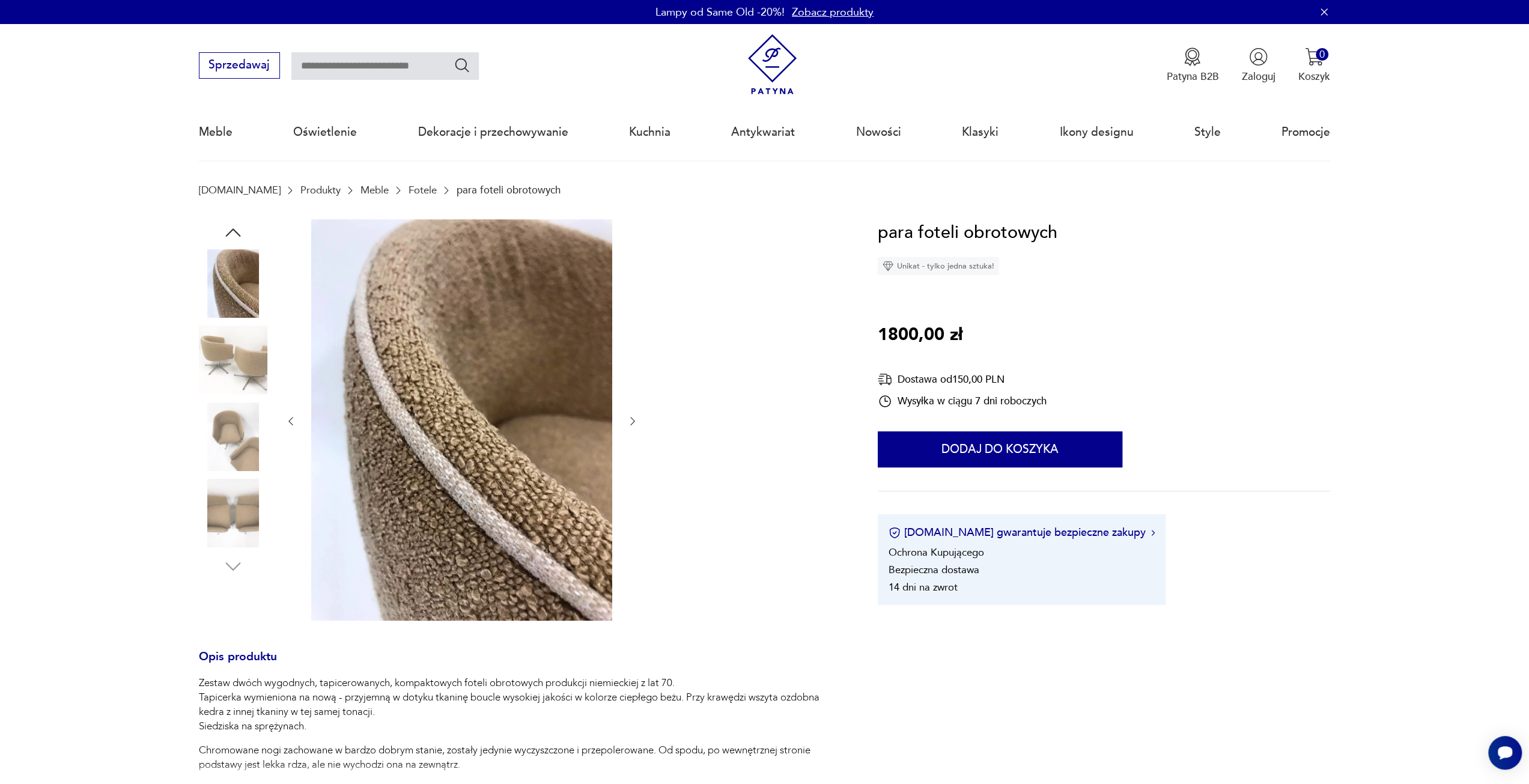
click at [229, 428] on img at bounding box center [233, 437] width 69 height 69
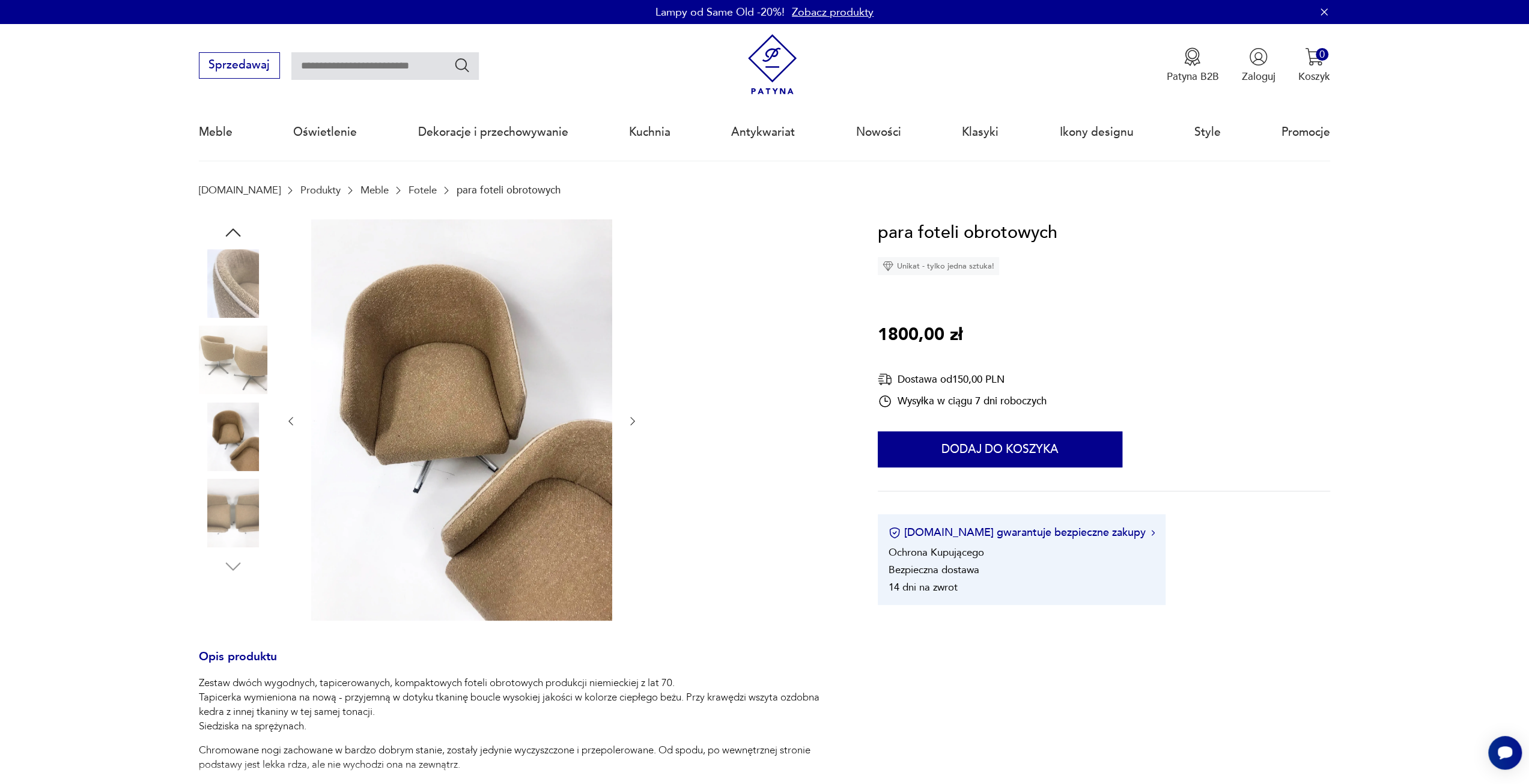
click at [229, 478] on div at bounding box center [233, 398] width 69 height 300
click at [234, 505] on img at bounding box center [233, 513] width 69 height 69
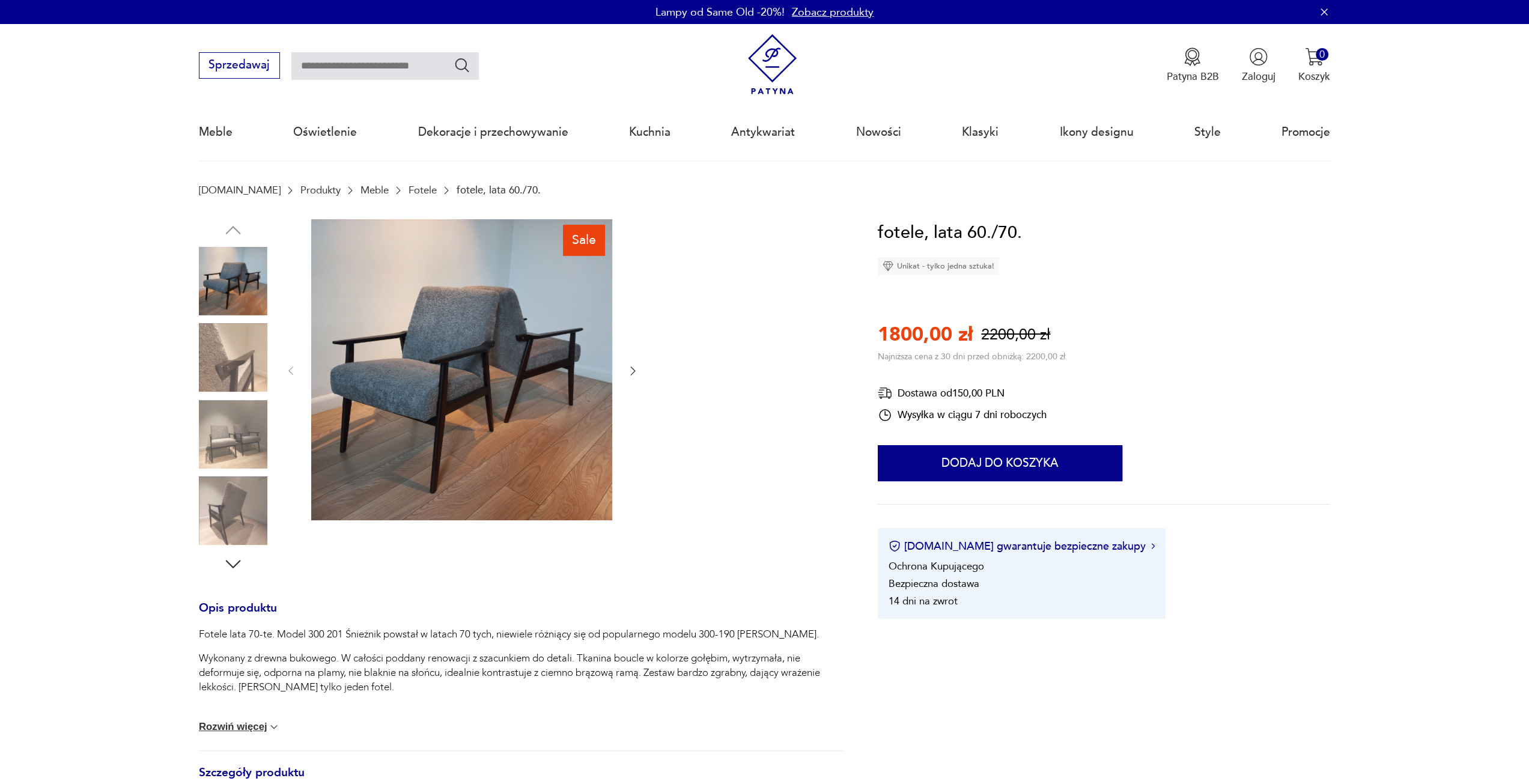
click at [216, 353] on img at bounding box center [233, 358] width 69 height 69
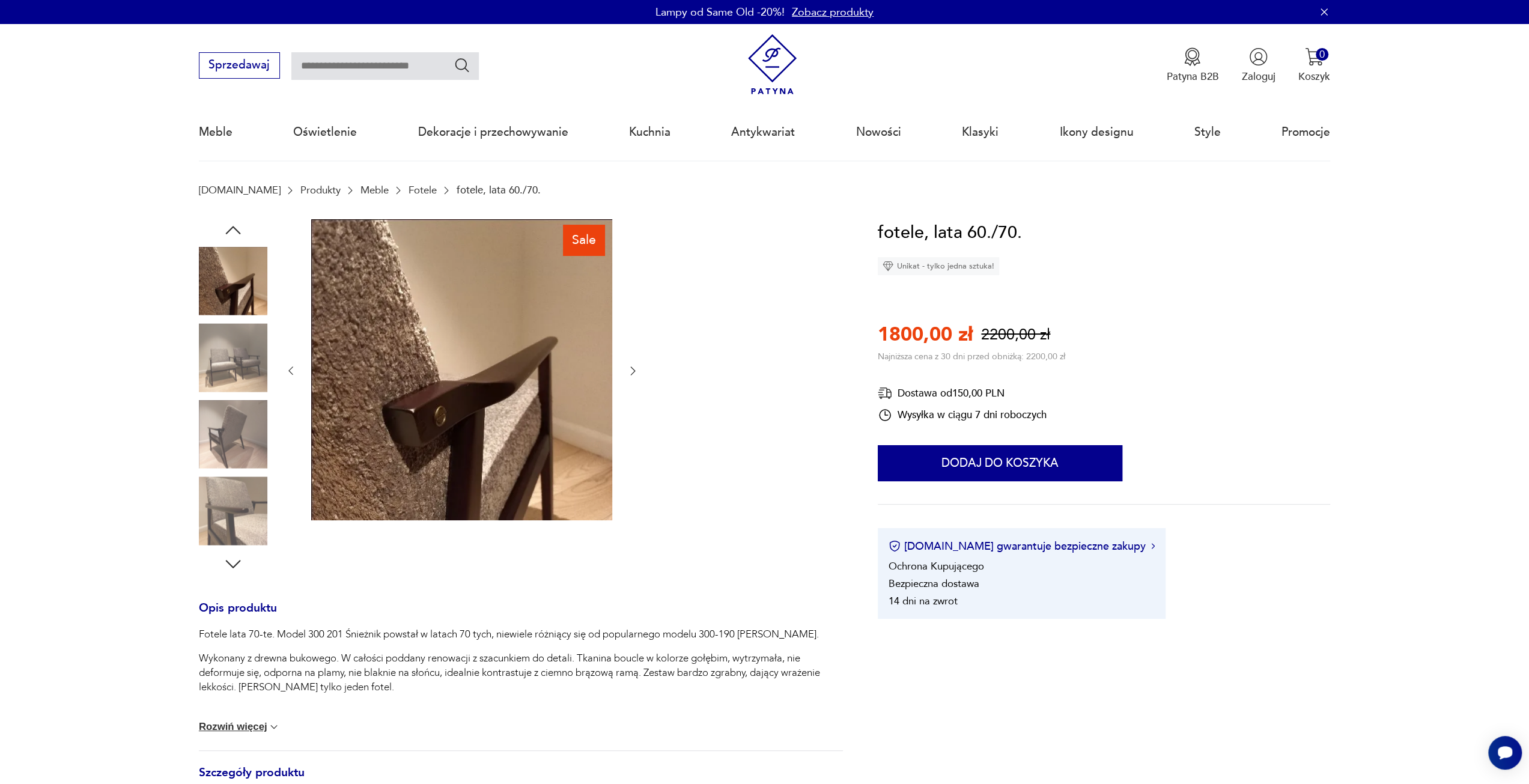
click at [229, 431] on img at bounding box center [233, 435] width 69 height 69
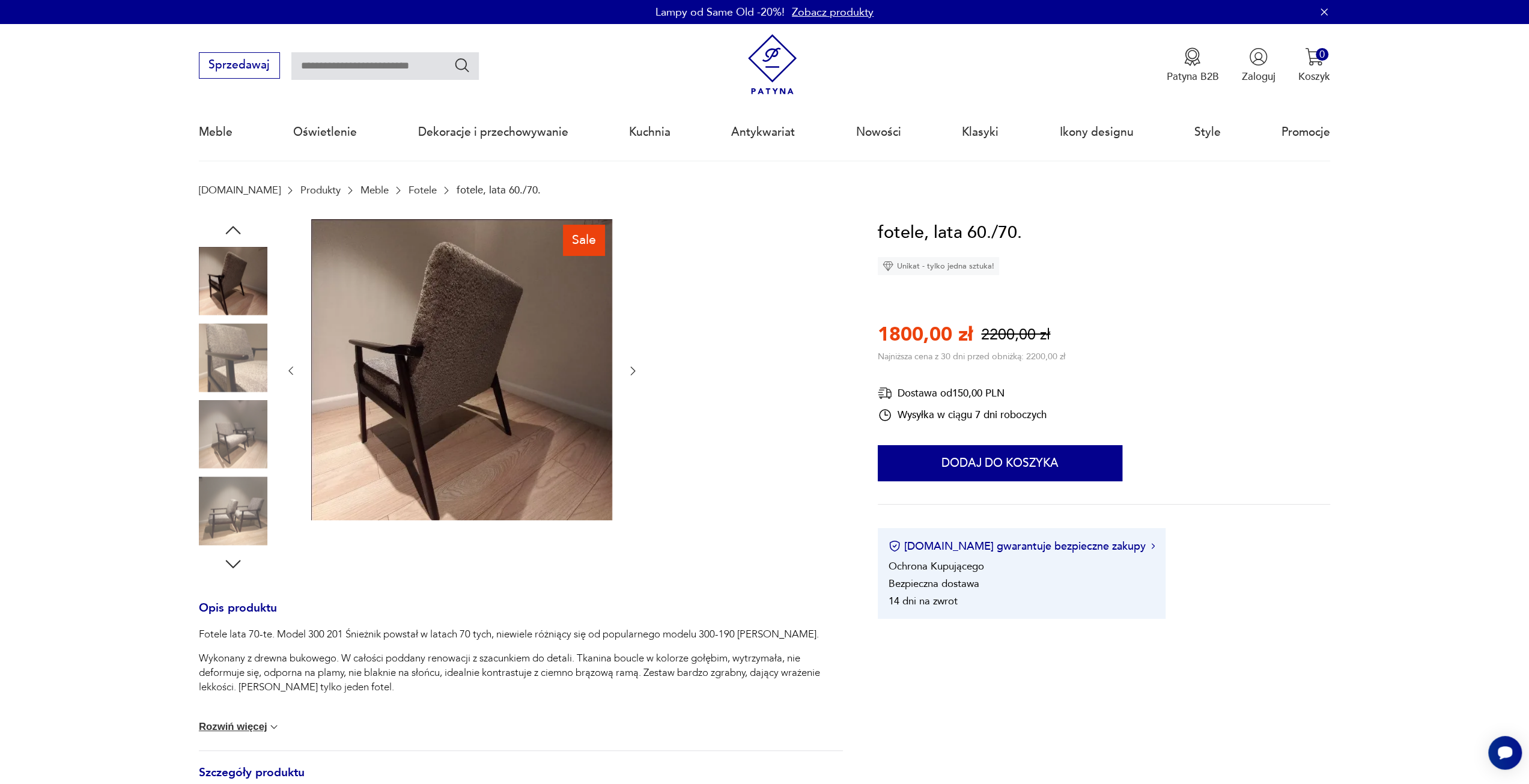
click at [222, 492] on img at bounding box center [233, 511] width 69 height 69
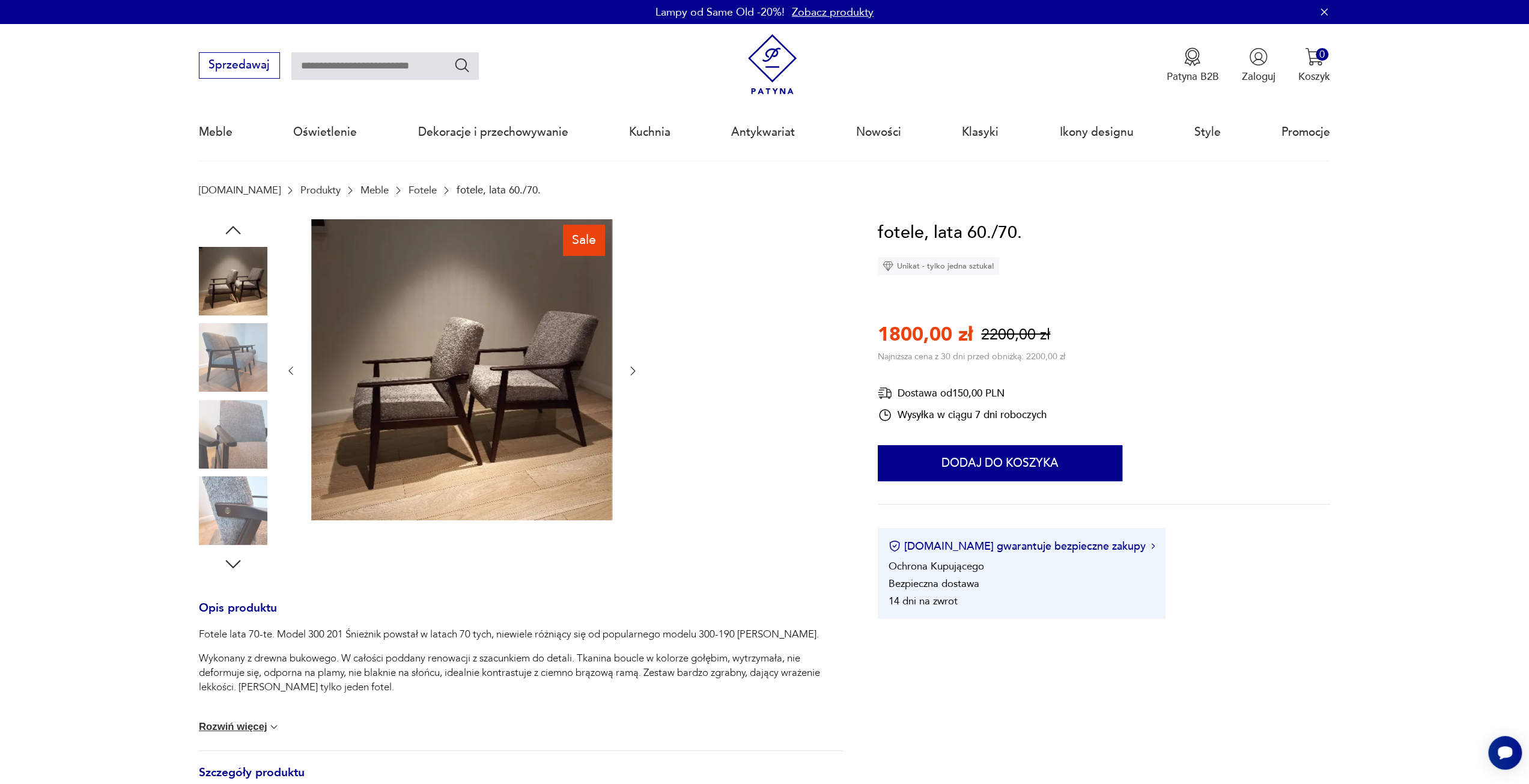
click at [231, 286] on img at bounding box center [233, 281] width 69 height 69
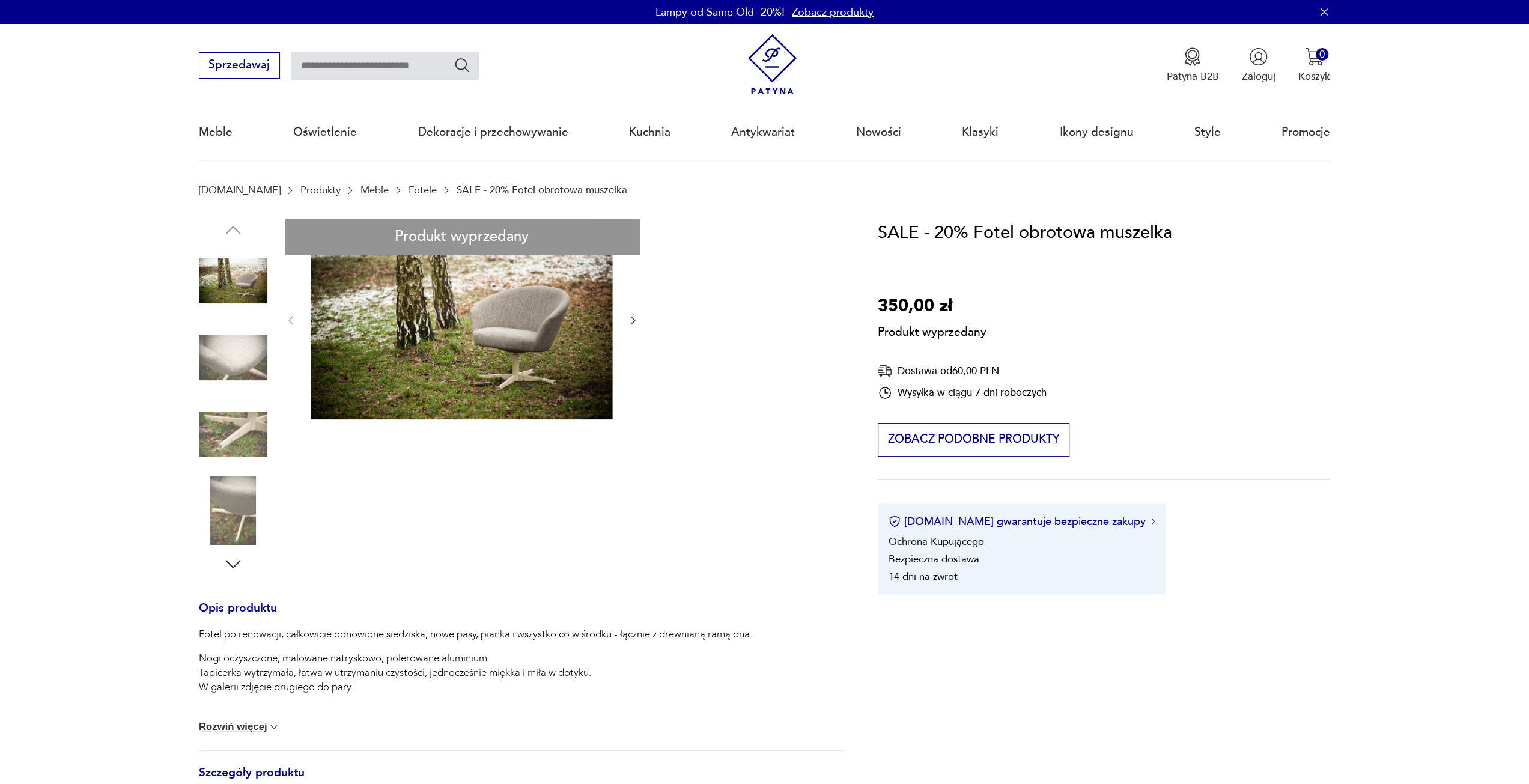
click at [248, 354] on div "Produkt wyprzedany Opis produktu Fotel po renowacji, całkowicie odnowione siedz…" at bounding box center [520, 633] width 644 height 828
click at [255, 427] on div "Produkt wyprzedany Opis produktu Fotel po renowacji, całkowicie odnowione siedz…" at bounding box center [520, 633] width 644 height 828
click at [218, 512] on div "Produkt wyprzedany Opis produktu Fotel po renowacji, całkowicie odnowione siedz…" at bounding box center [520, 633] width 644 height 828
click at [227, 283] on div "Produkt wyprzedany Opis produktu Fotel po renowacji, całkowicie odnowione siedz…" at bounding box center [520, 633] width 644 height 828
